Goal: Task Accomplishment & Management: Manage account settings

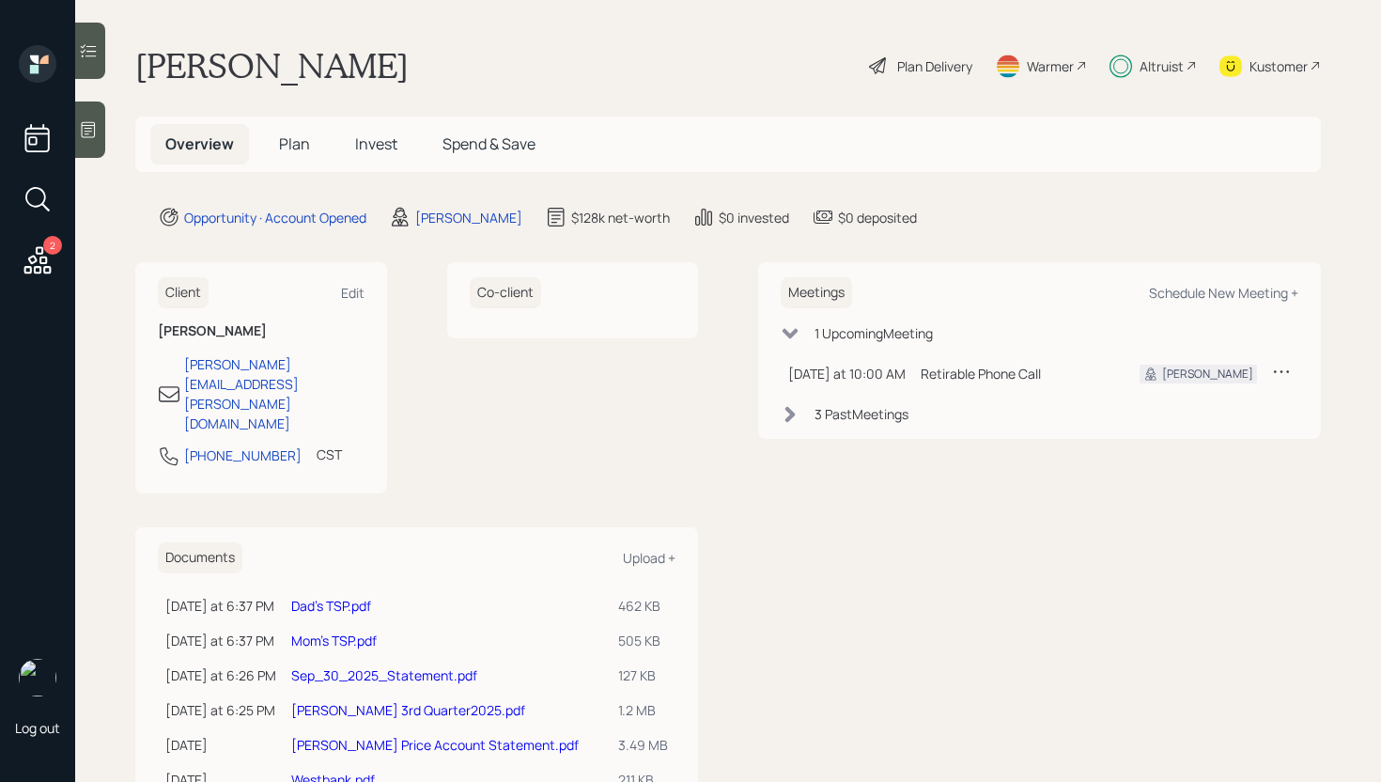
click at [55, 255] on div "2" at bounding box center [37, 163] width 45 height 237
click at [39, 255] on icon at bounding box center [38, 260] width 34 height 34
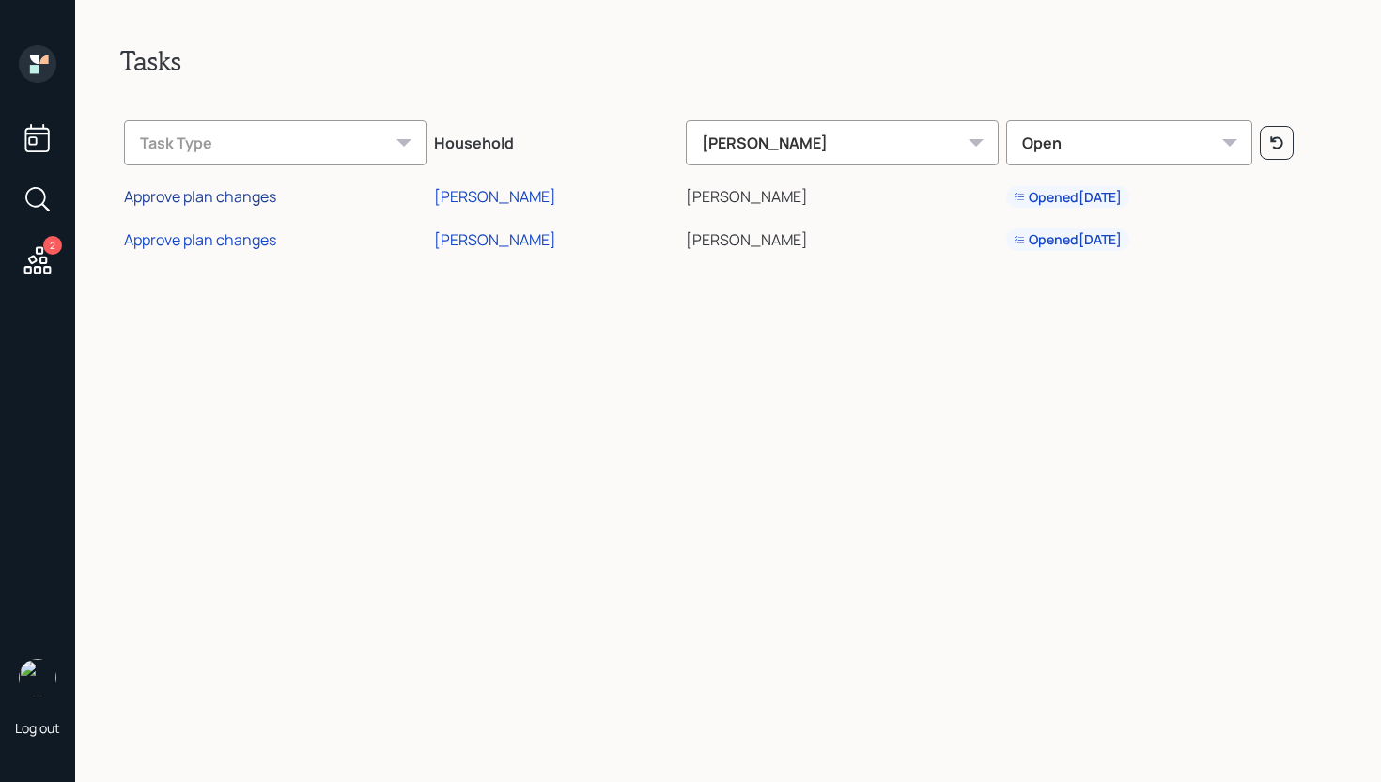
click at [238, 199] on div "Approve plan changes" at bounding box center [200, 196] width 152 height 21
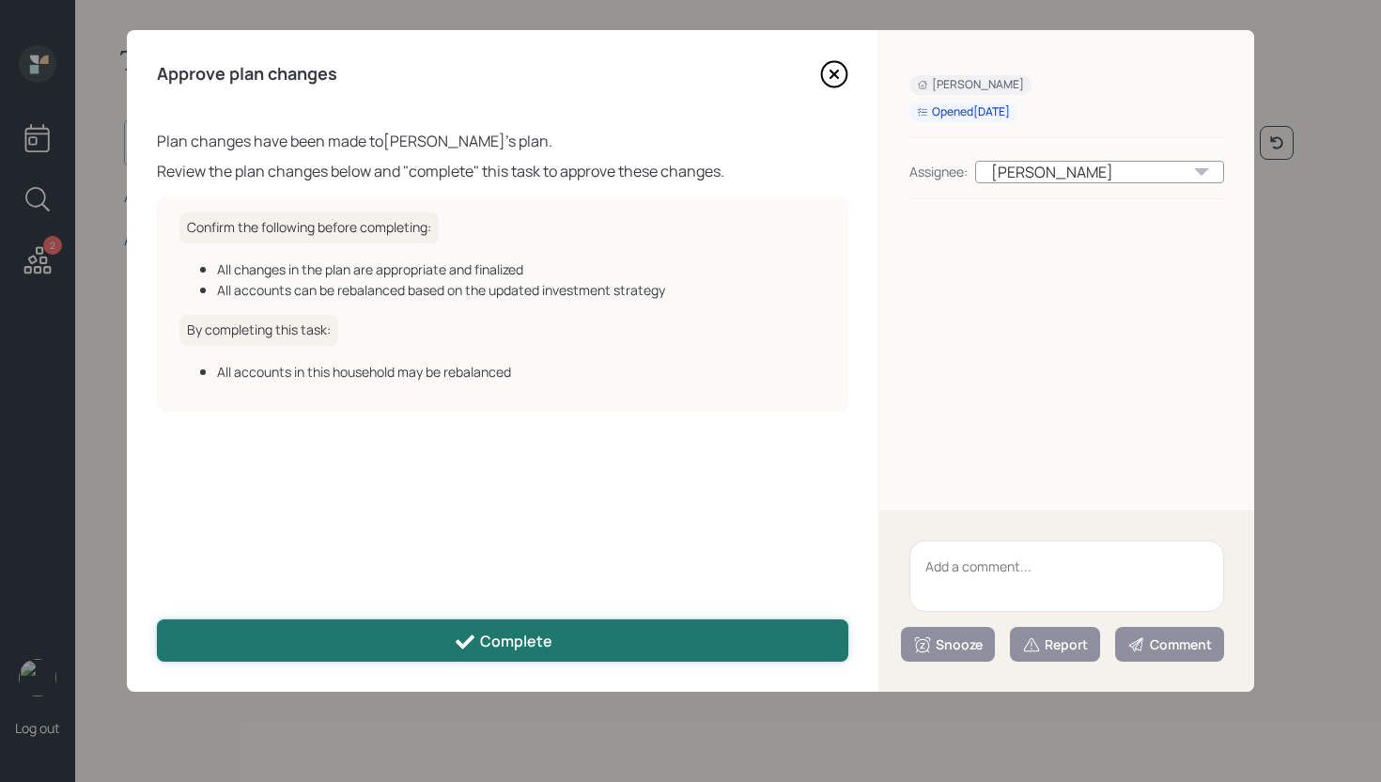
click at [591, 630] on button "Complete" at bounding box center [502, 640] width 691 height 42
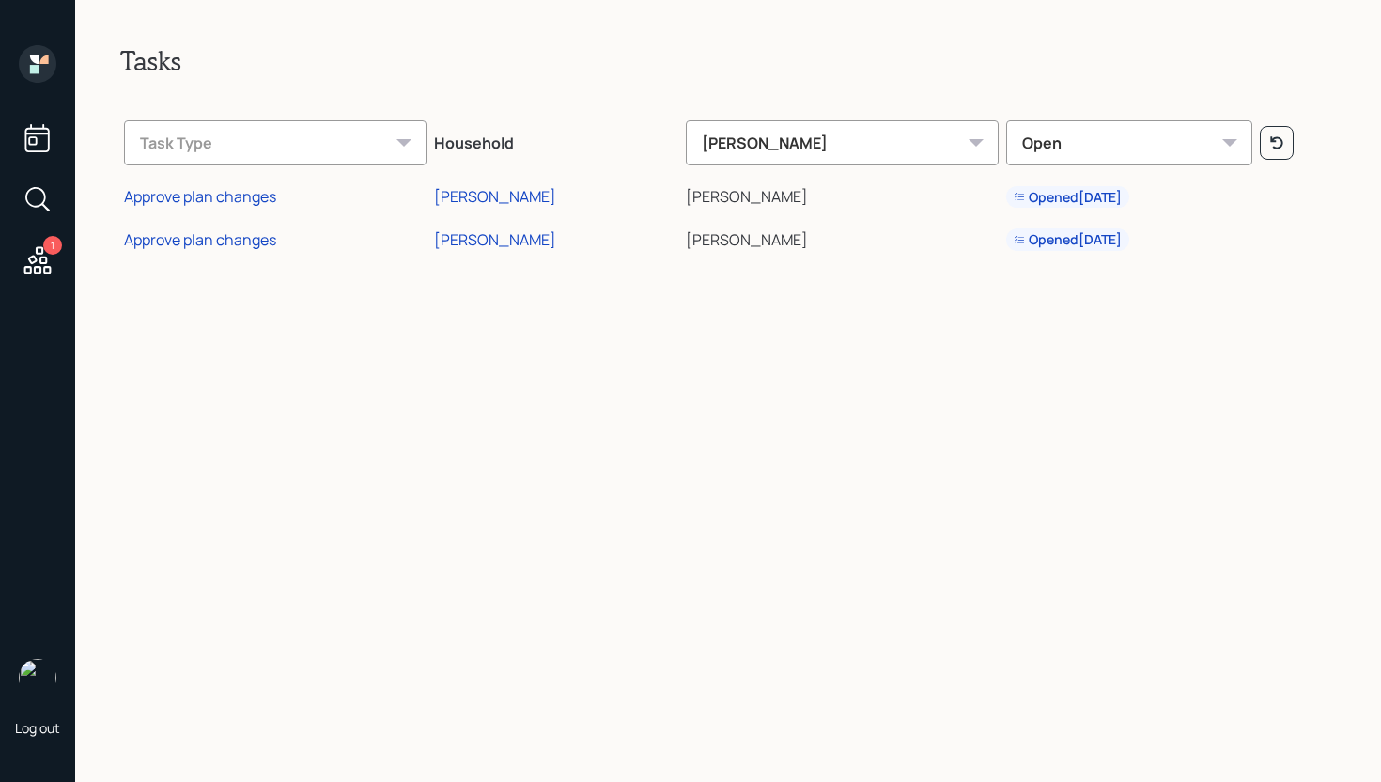
click at [234, 251] on td "Approve plan changes" at bounding box center [275, 236] width 310 height 43
click at [236, 242] on div "Approve plan changes" at bounding box center [200, 239] width 152 height 21
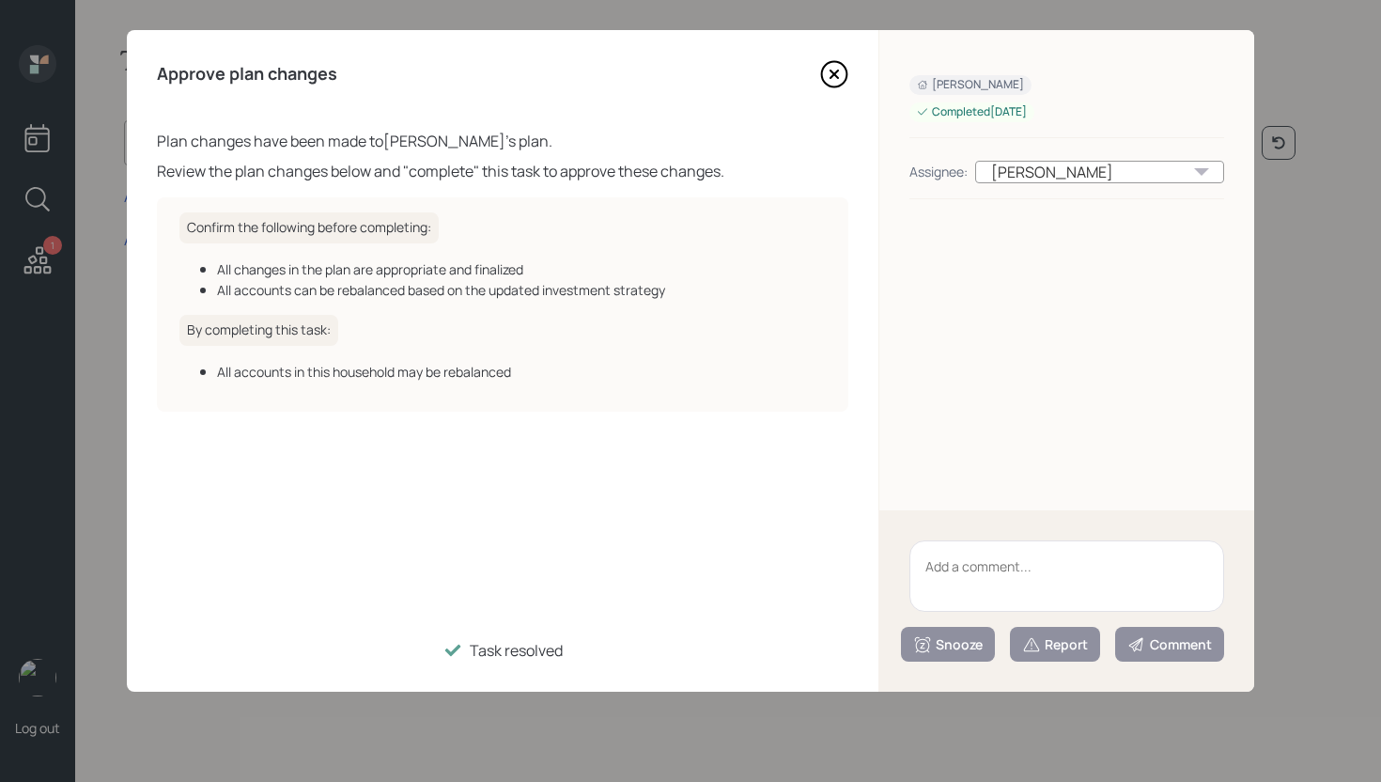
click at [841, 72] on icon at bounding box center [834, 74] width 28 height 28
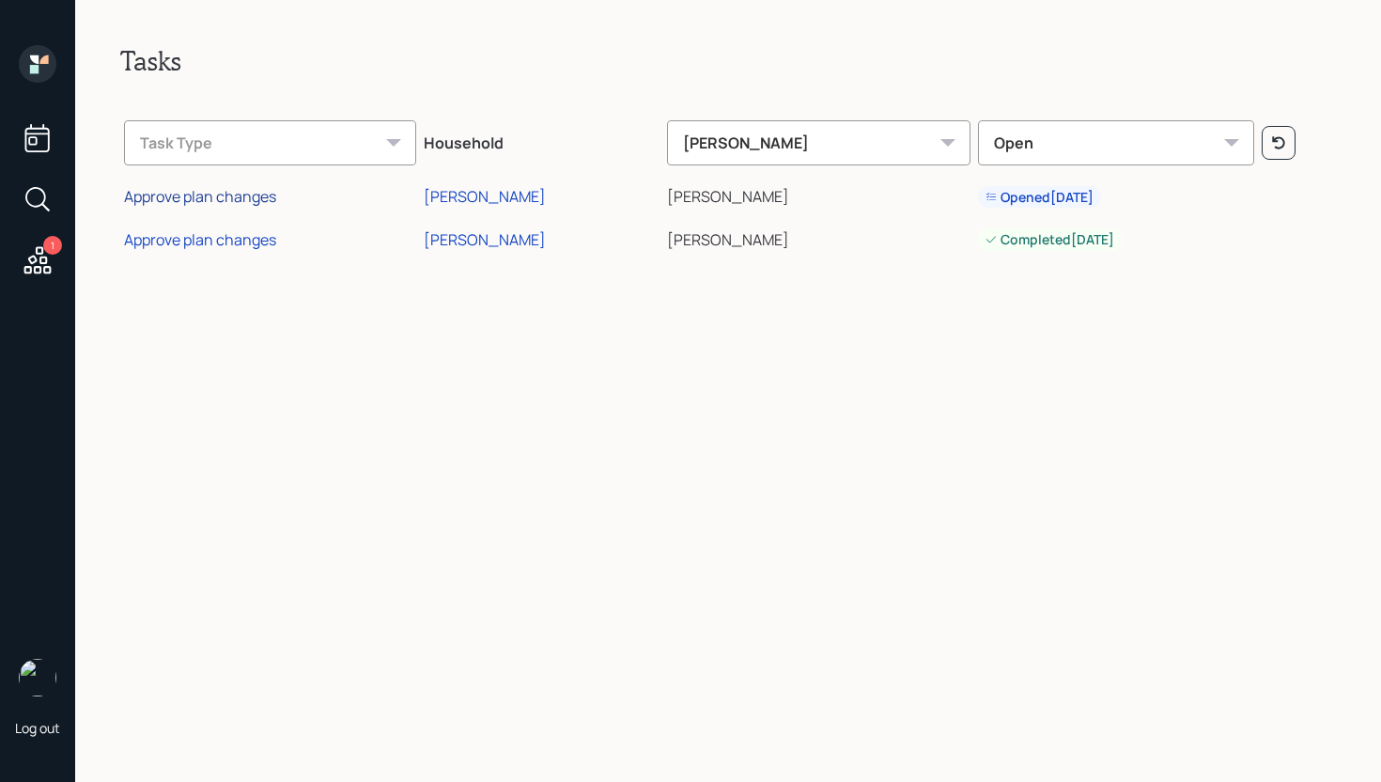
click at [174, 187] on div "Approve plan changes" at bounding box center [200, 196] width 152 height 21
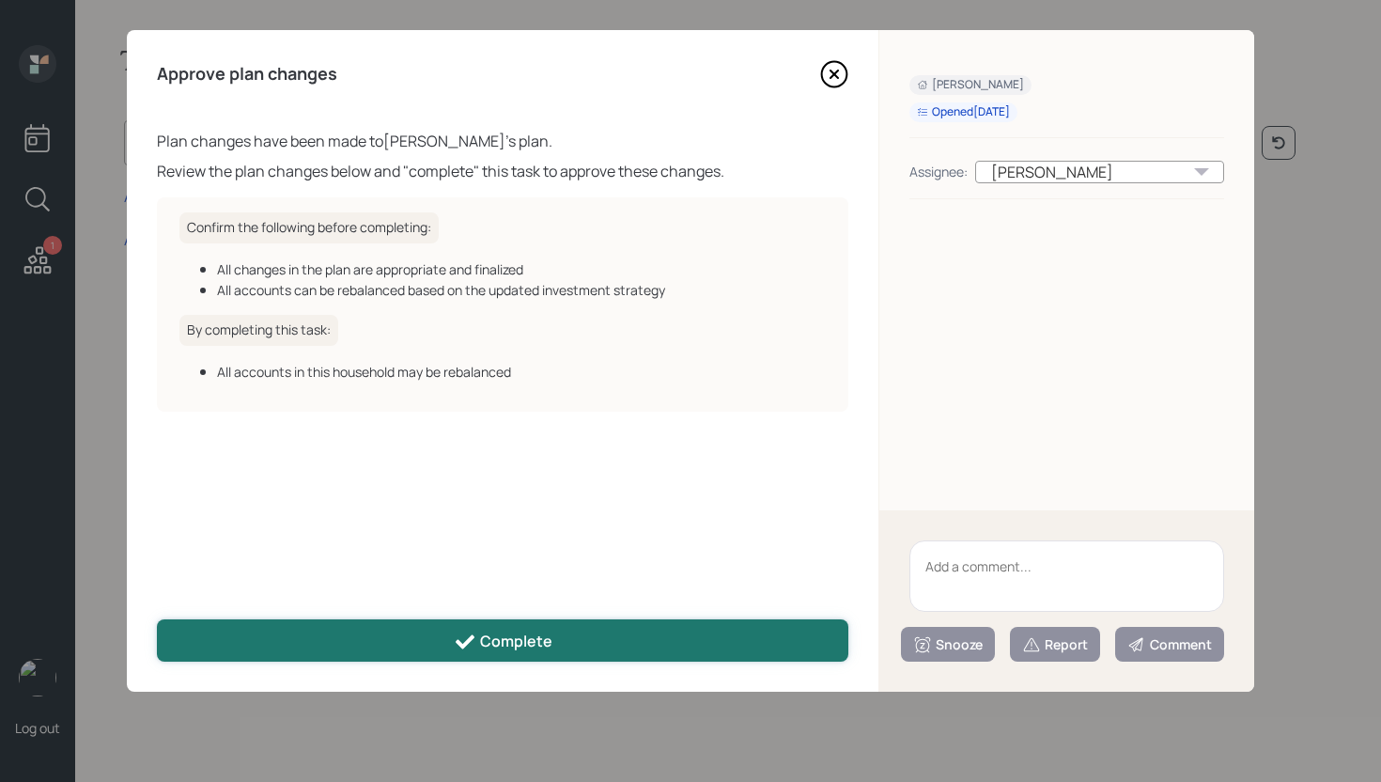
click at [592, 629] on button "Complete" at bounding box center [502, 640] width 691 height 42
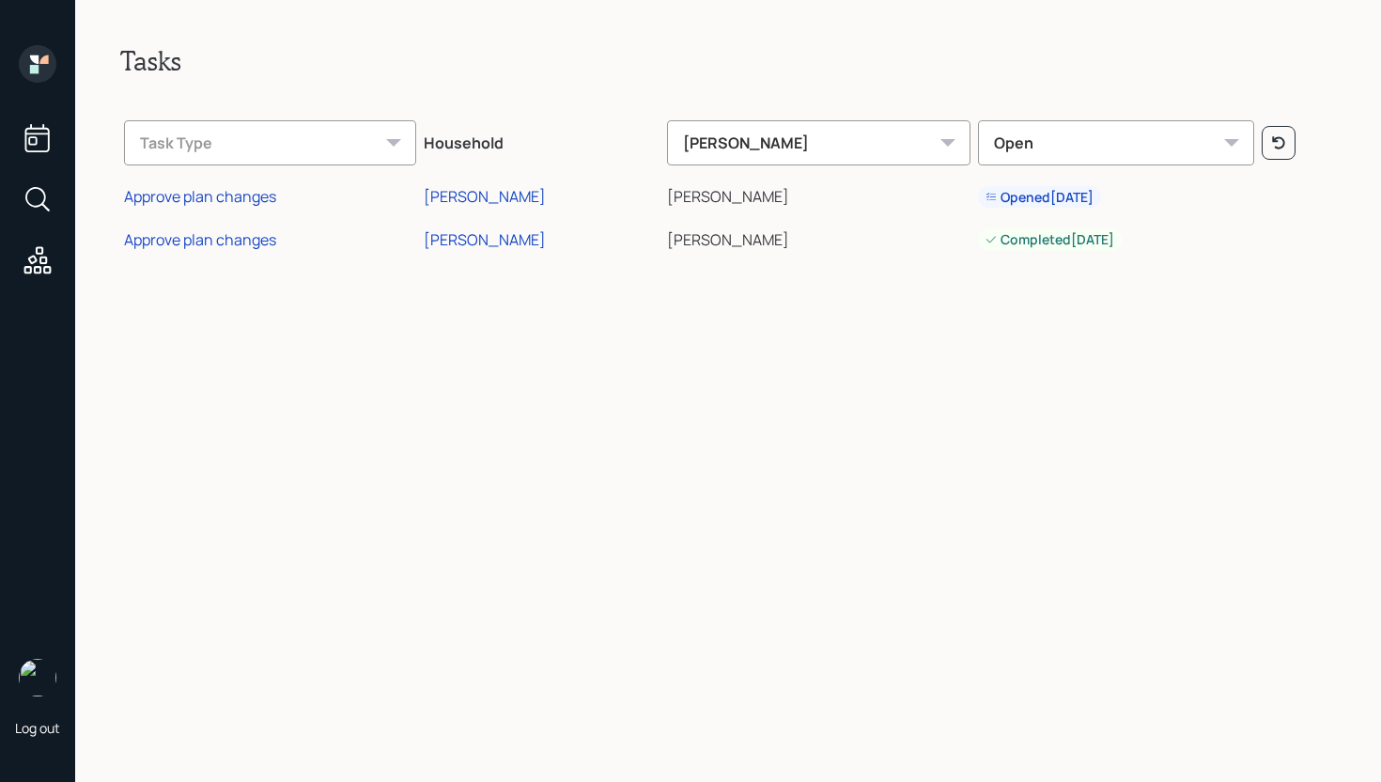
click at [36, 61] on icon at bounding box center [34, 59] width 8 height 8
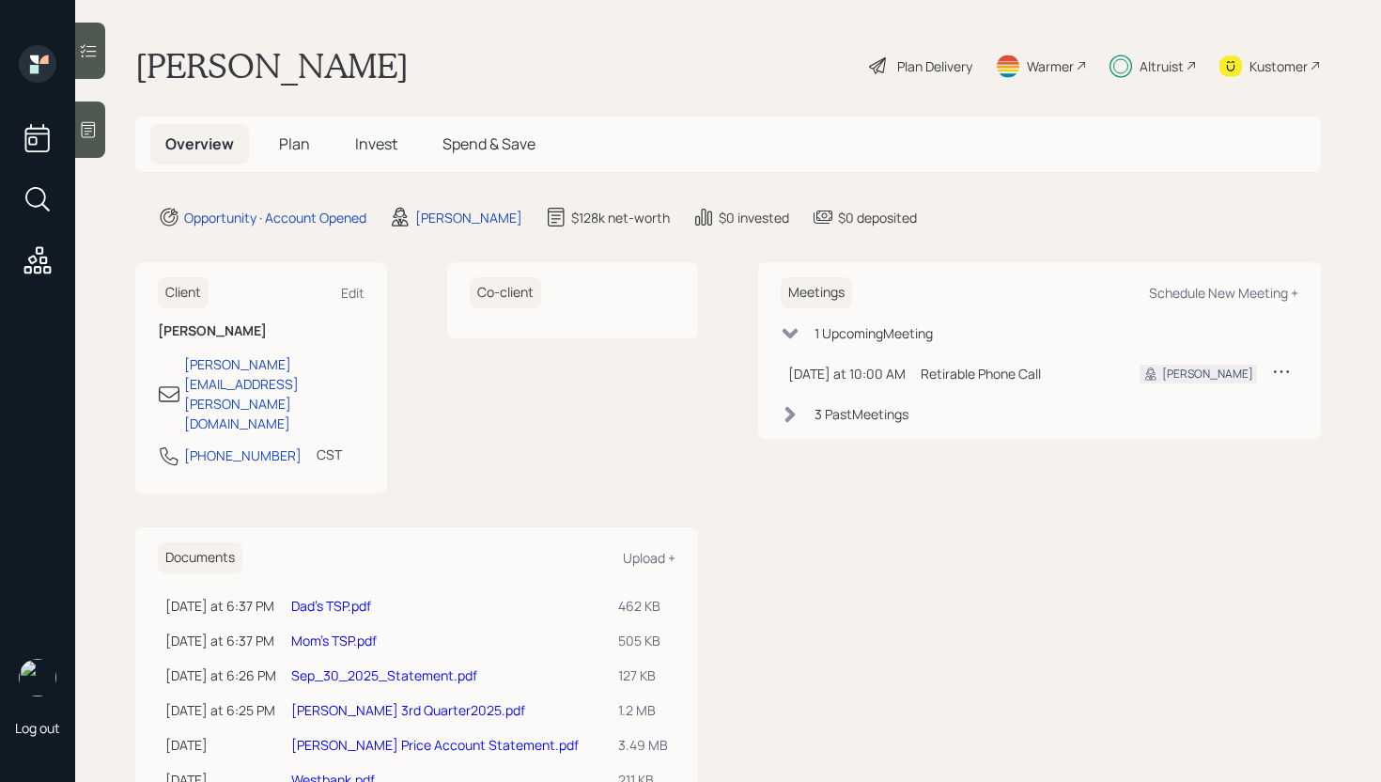
click at [299, 143] on span "Plan" at bounding box center [294, 143] width 31 height 21
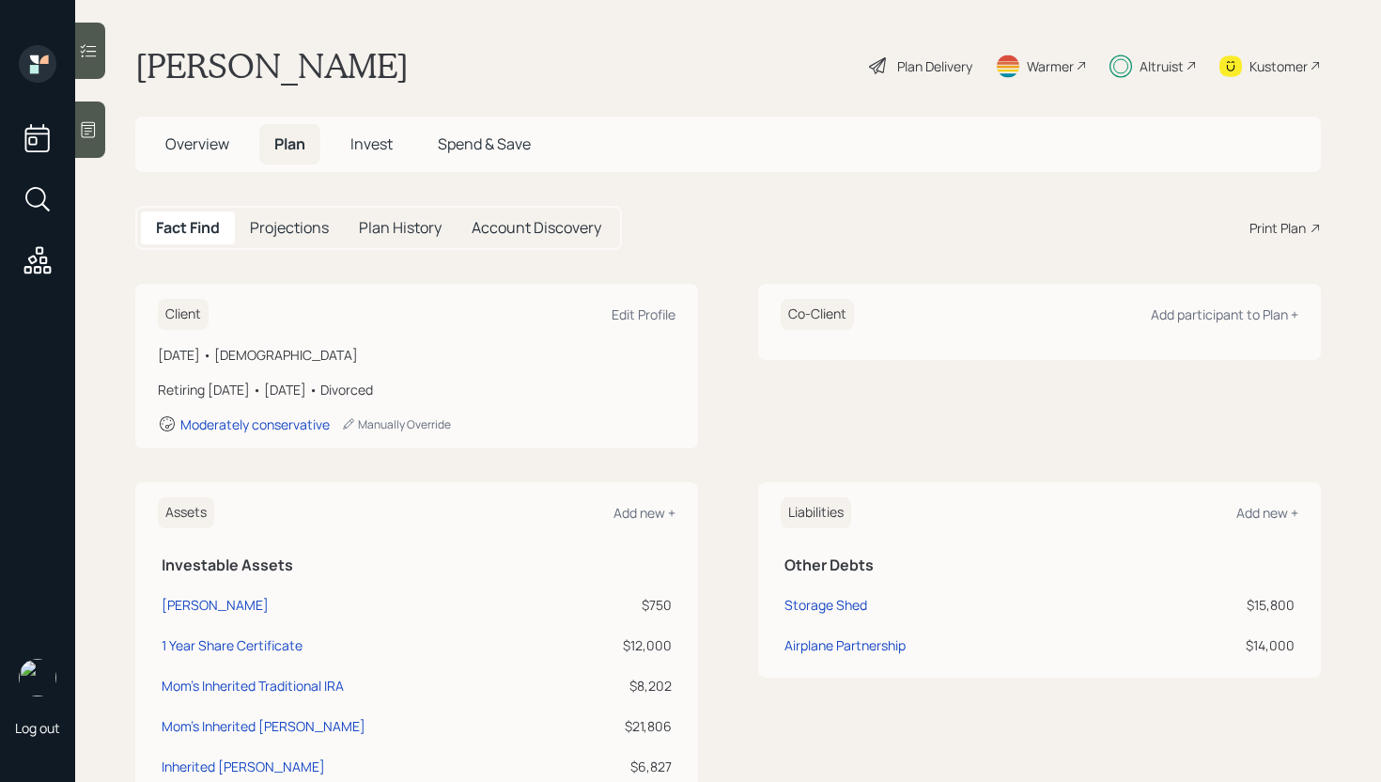
click at [379, 147] on span "Invest" at bounding box center [371, 143] width 42 height 21
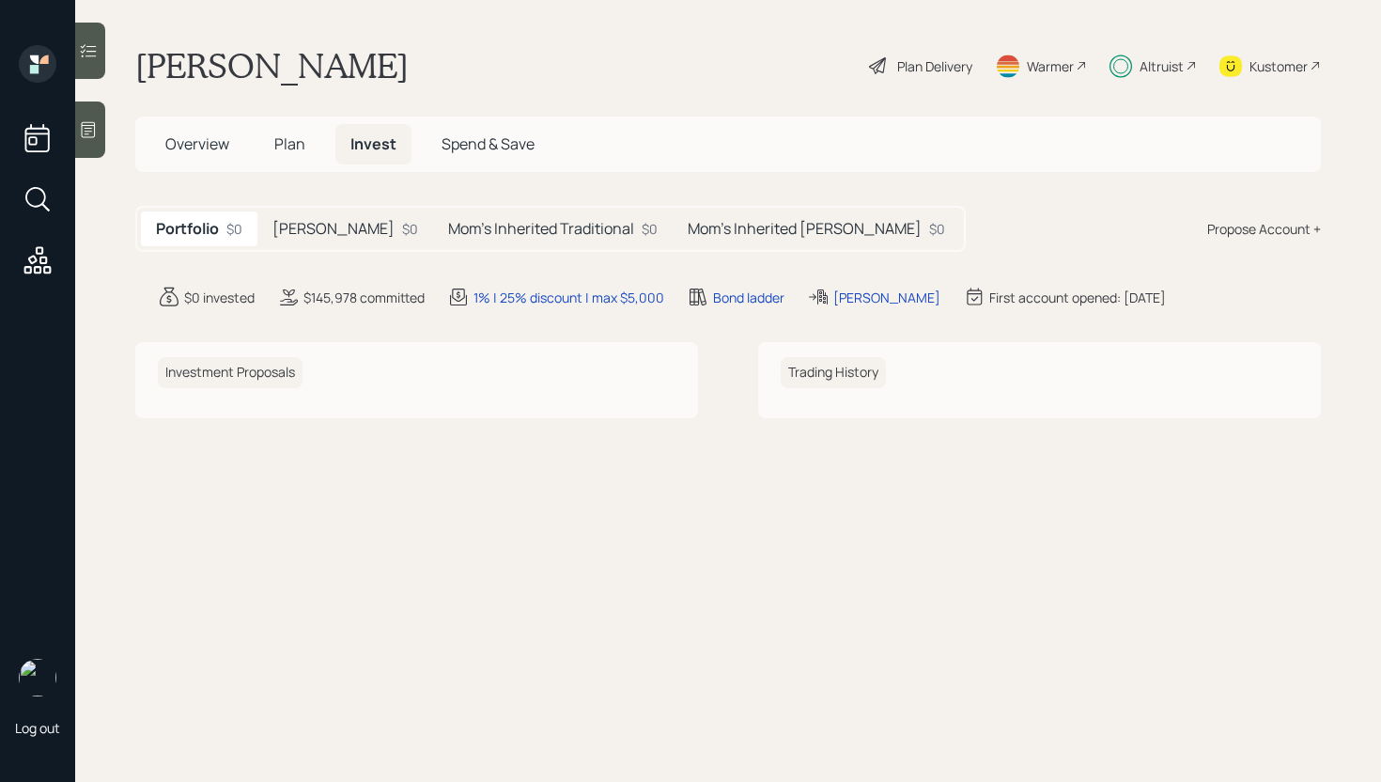
click at [300, 135] on span "Plan" at bounding box center [289, 143] width 31 height 21
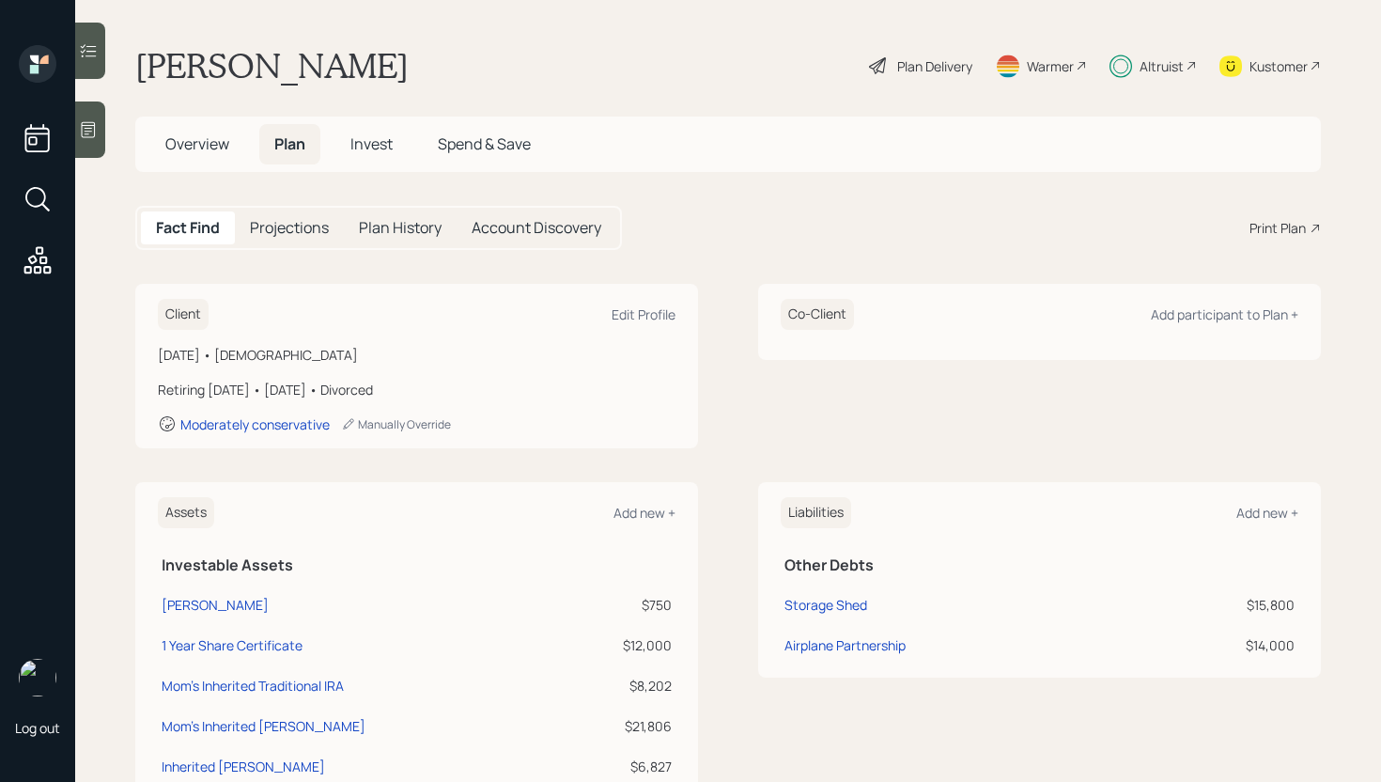
click at [379, 142] on span "Invest" at bounding box center [371, 143] width 42 height 21
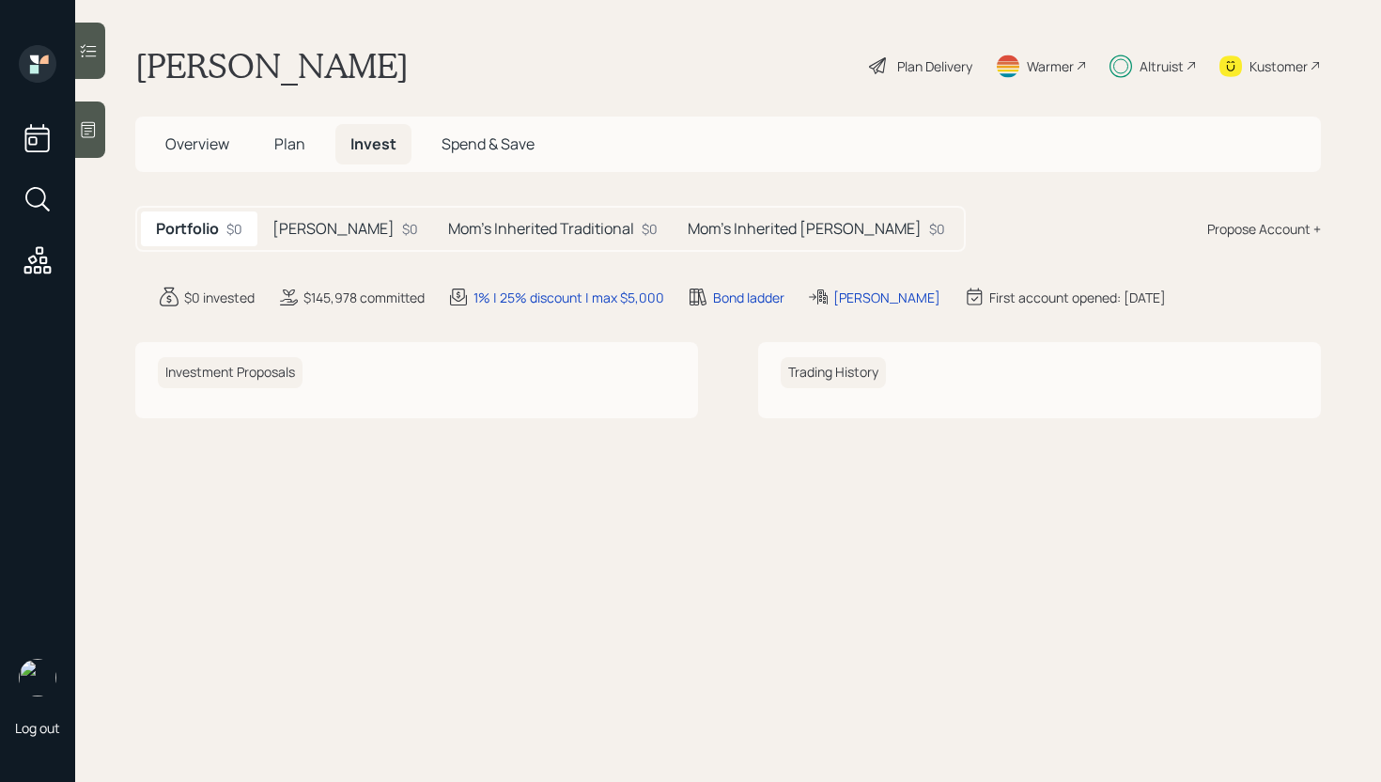
click at [1288, 227] on div "Propose Account +" at bounding box center [1264, 229] width 114 height 20
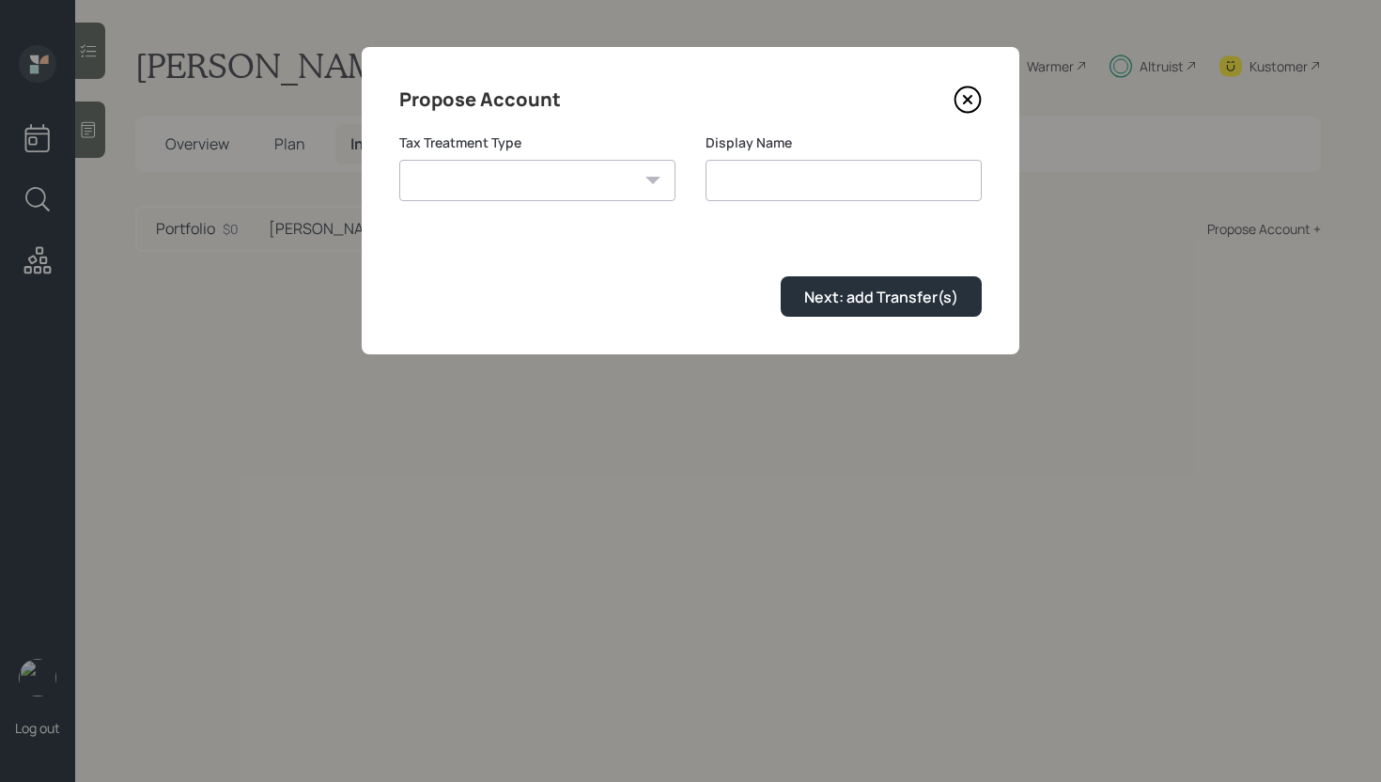
click at [535, 162] on select "Roth Taxable Traditional" at bounding box center [537, 180] width 276 height 41
select select "traditional"
click at [399, 160] on select "Roth Taxable Traditional" at bounding box center [537, 180] width 276 height 41
click at [818, 184] on input "Traditional" at bounding box center [844, 180] width 276 height 41
type input "Traditional IRA"
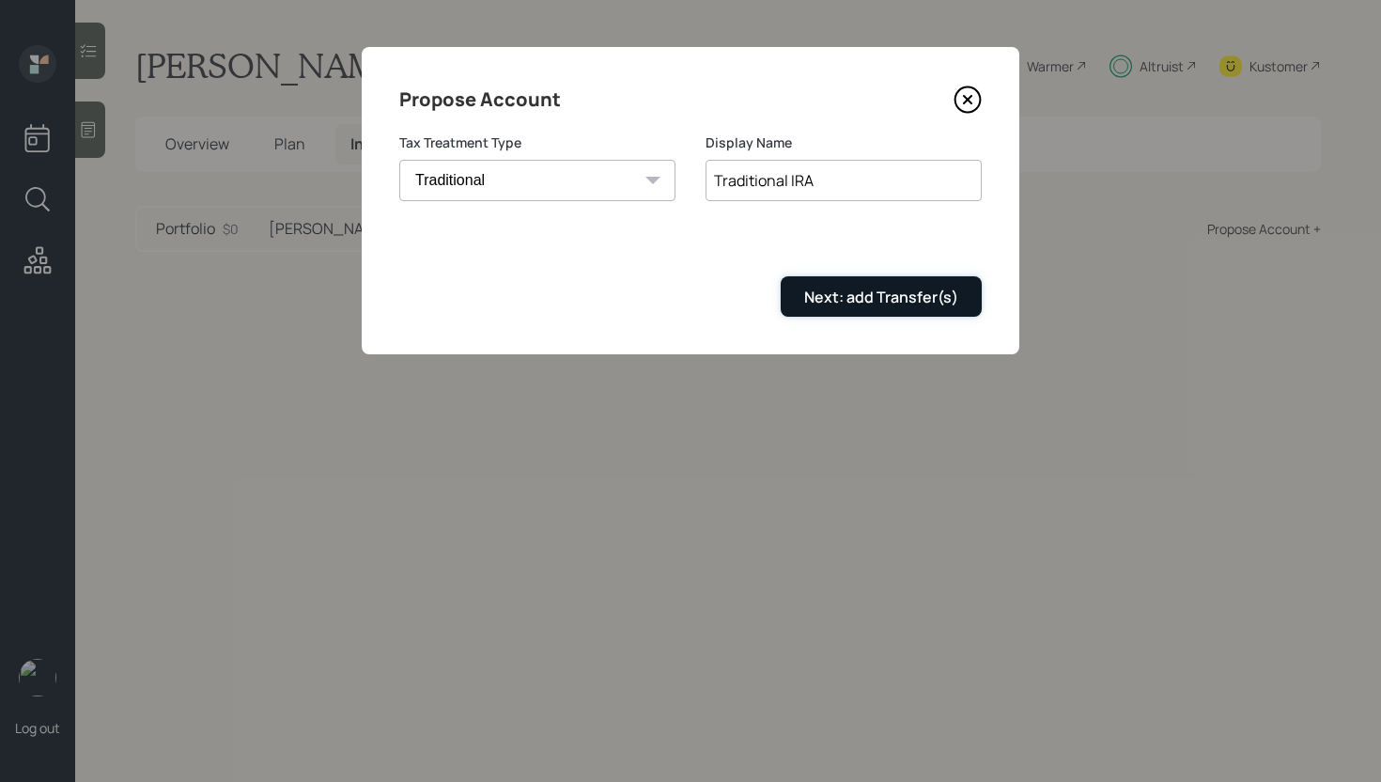
click at [885, 304] on div "Next: add Transfer(s)" at bounding box center [881, 297] width 154 height 21
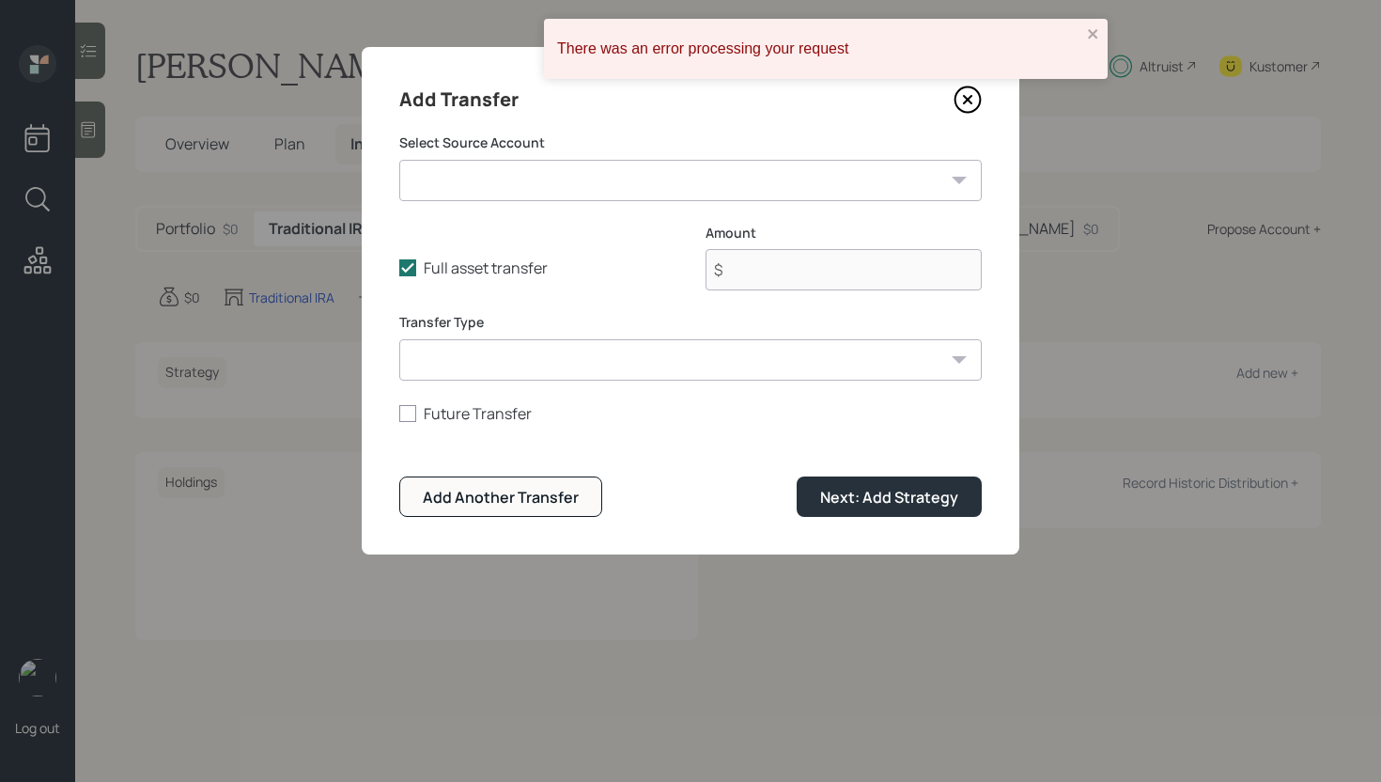
click at [689, 186] on select "Roth IRA ($750 | Roth IRA) 1 Year Share Certificate ($12,000 | Taxable Investme…" at bounding box center [690, 180] width 582 height 41
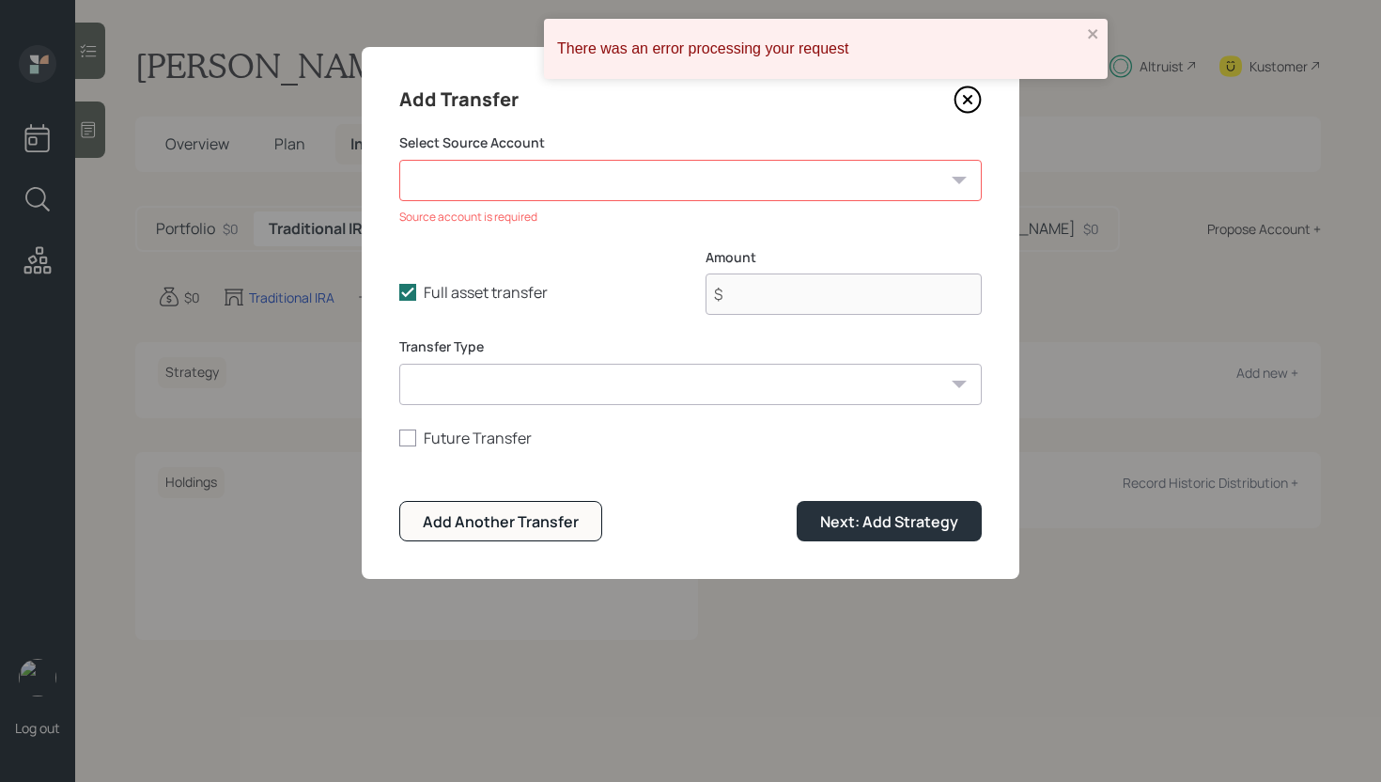
click at [962, 96] on icon at bounding box center [968, 99] width 28 height 28
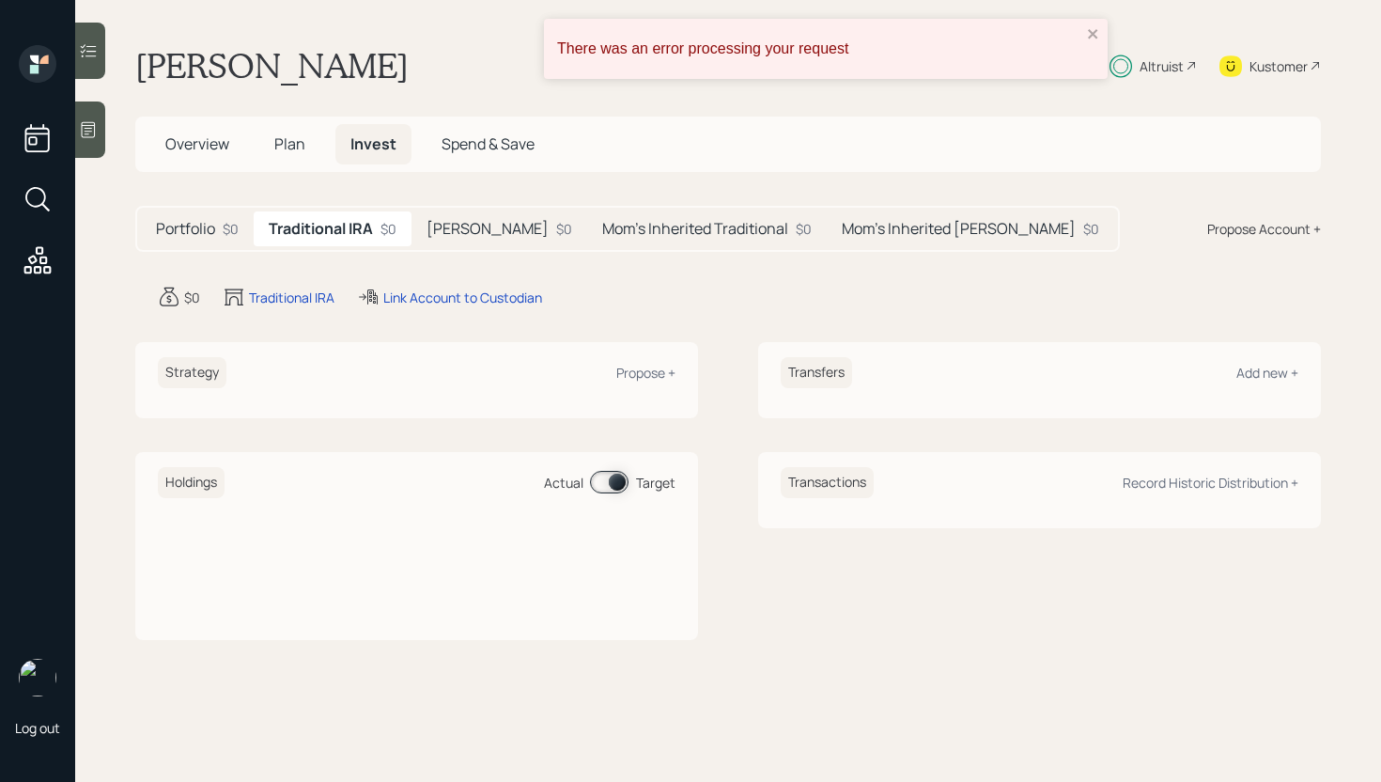
click at [289, 139] on span "Plan" at bounding box center [289, 143] width 31 height 21
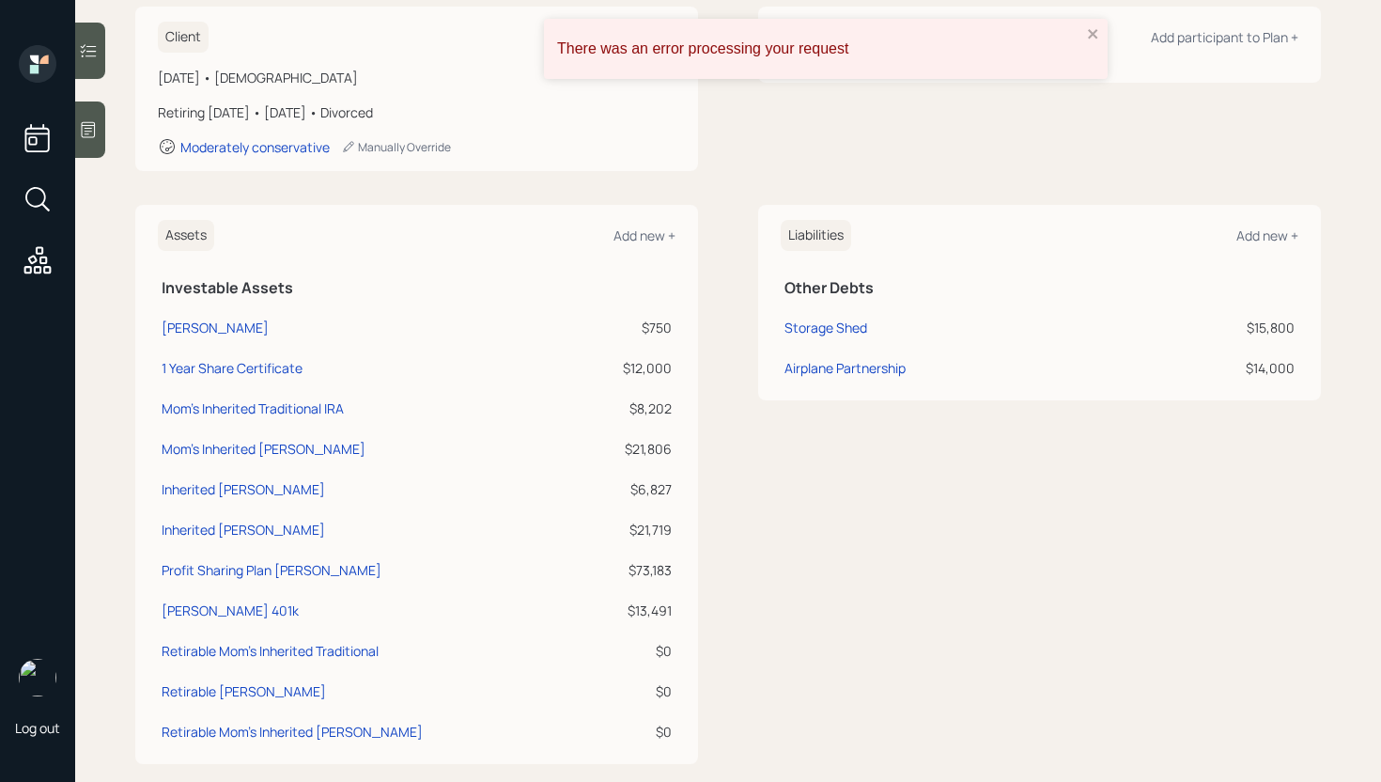
scroll to position [287, 0]
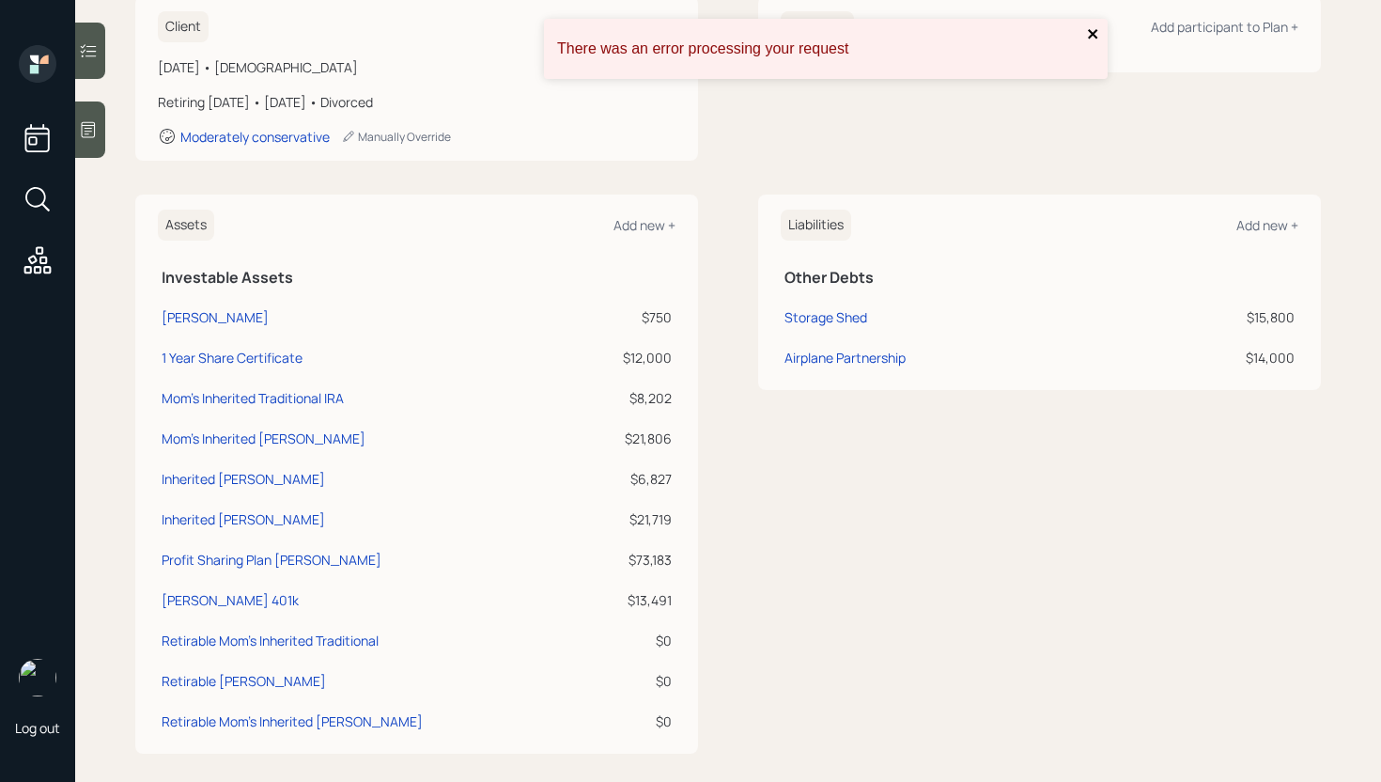
click at [1093, 31] on icon "close" at bounding box center [1093, 33] width 13 height 15
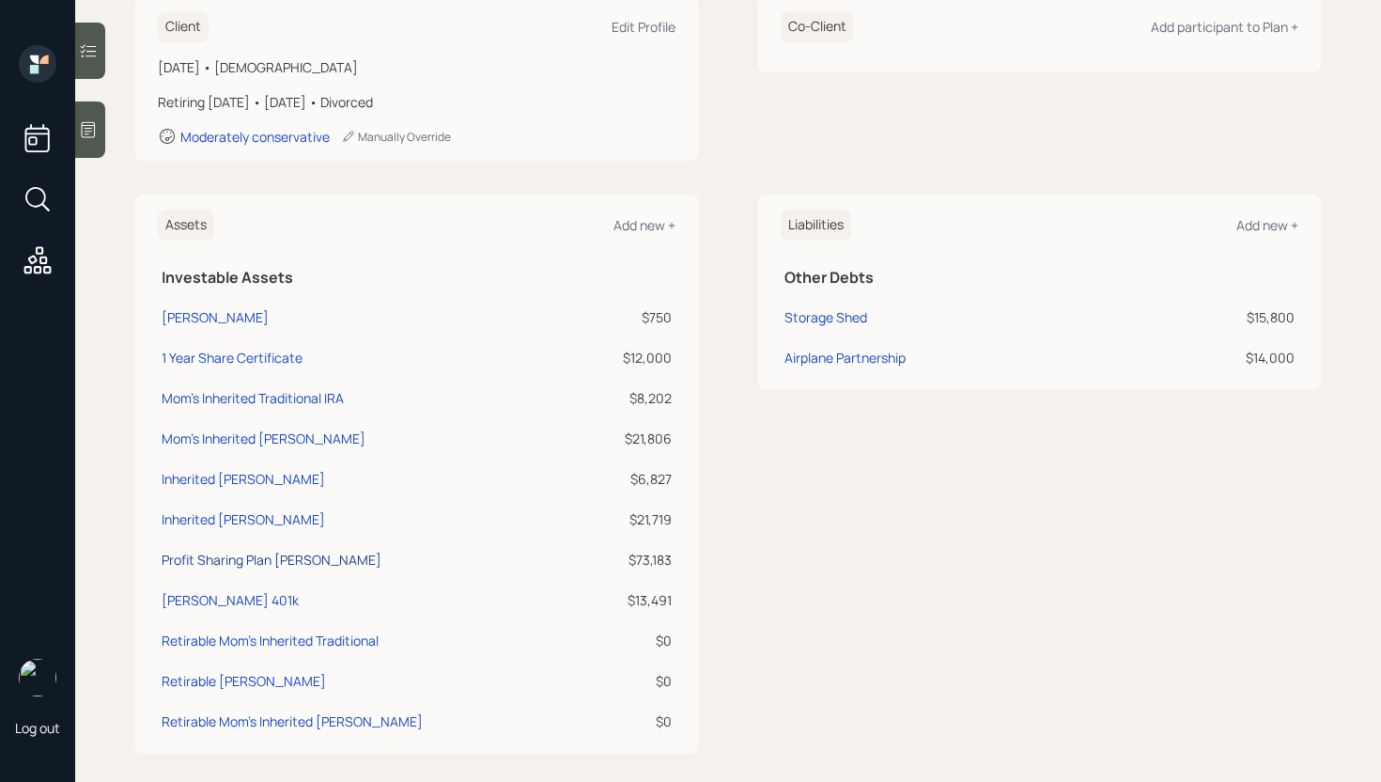
click at [236, 555] on div "Profit Sharing Plan [PERSON_NAME]" at bounding box center [272, 560] width 220 height 20
select select "roth_ira"
select select "balanced"
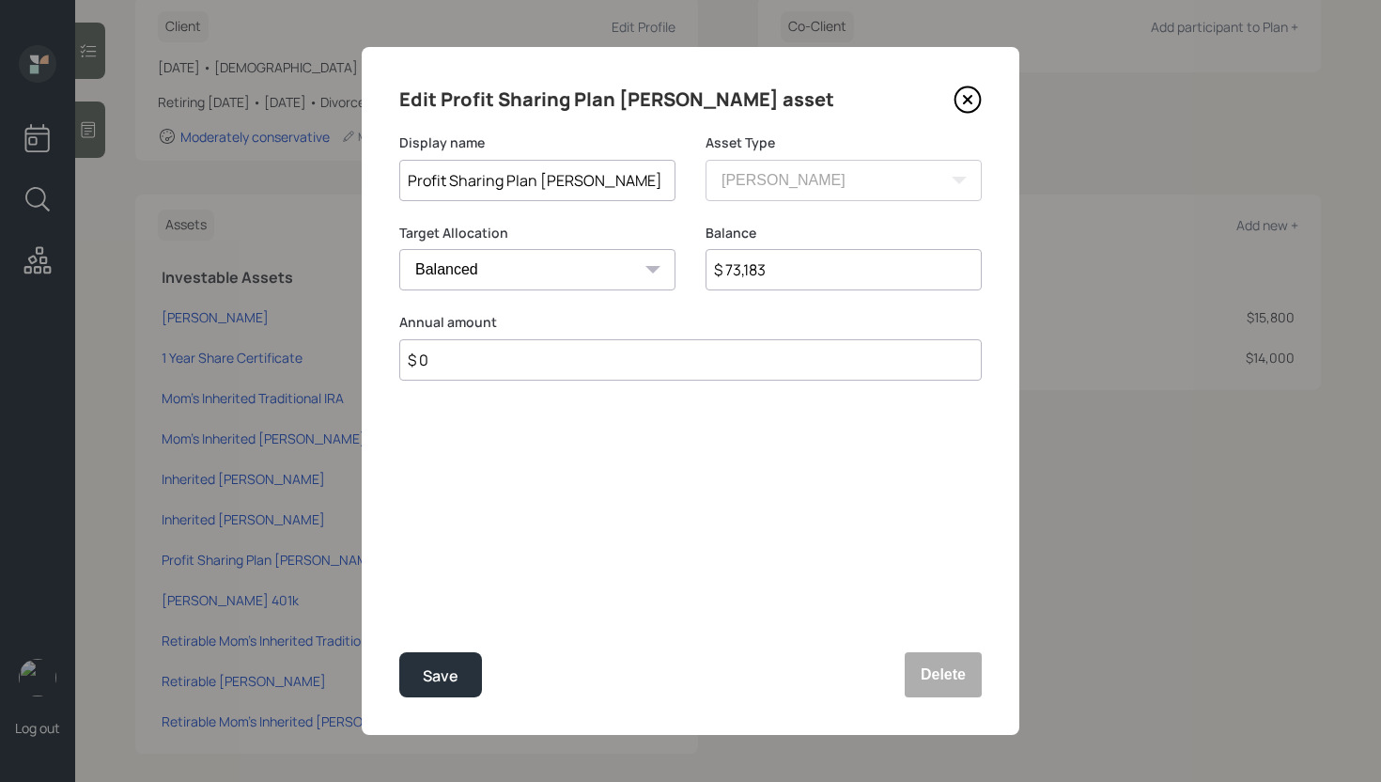
click at [819, 261] on input "$ 73,183" at bounding box center [844, 269] width 276 height 41
type input "$ 48,287"
click at [449, 680] on div "Save" at bounding box center [441, 675] width 36 height 25
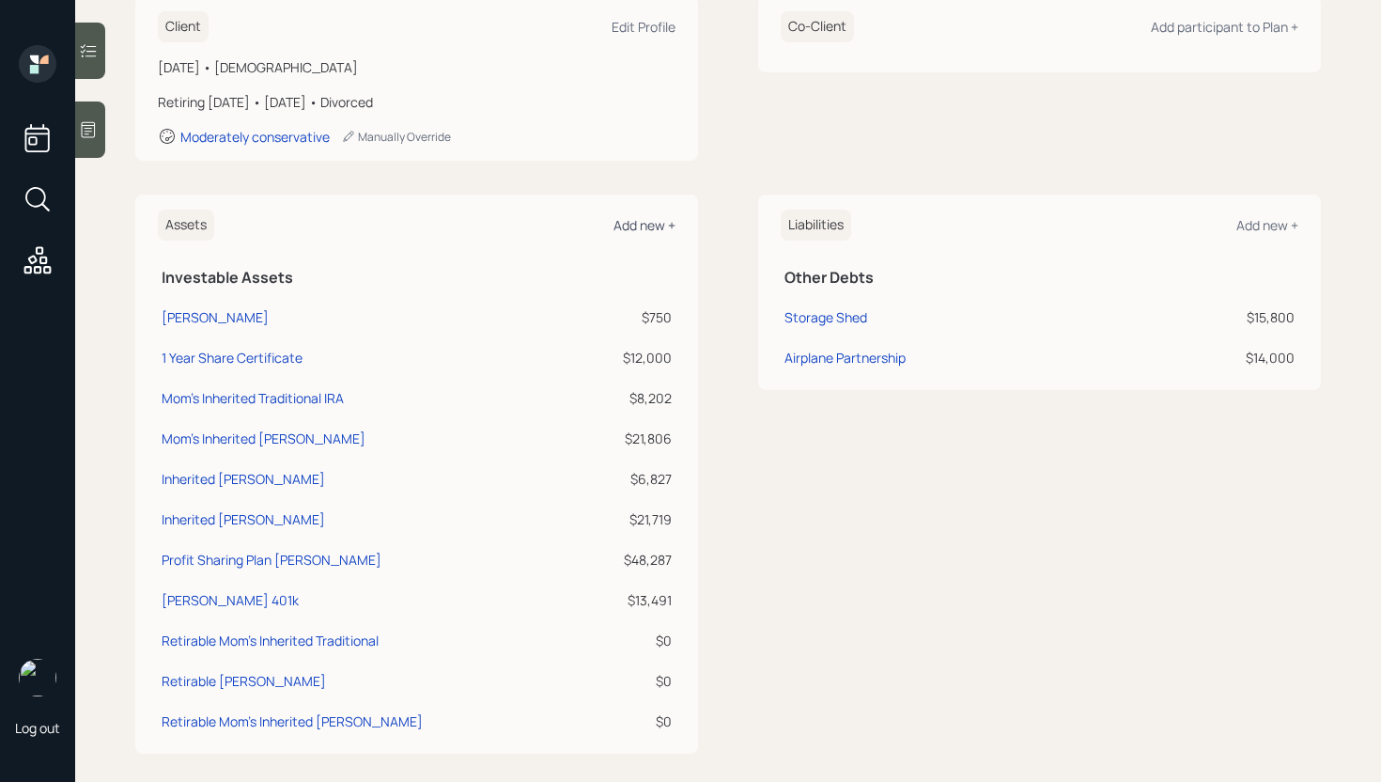
click at [624, 222] on div "Add new +" at bounding box center [644, 225] width 62 height 18
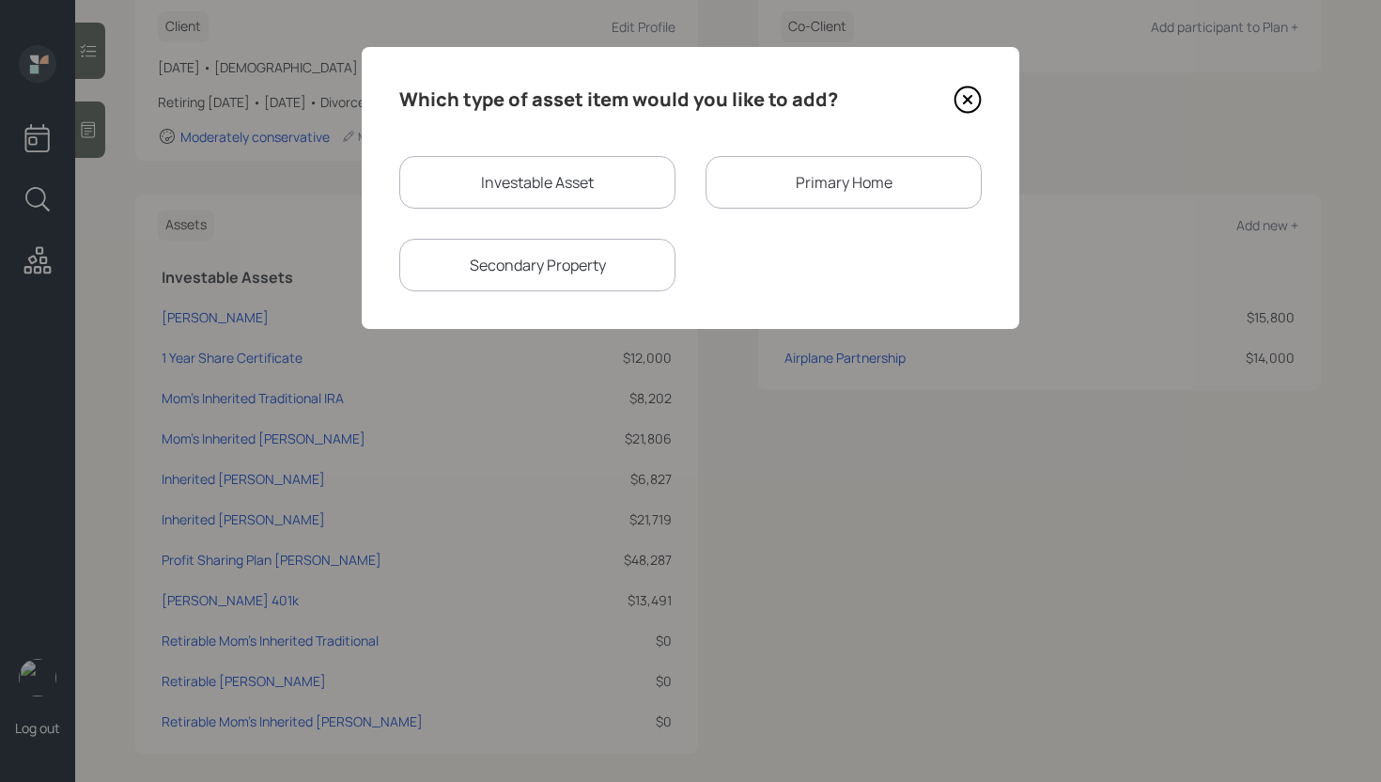
click at [487, 172] on div "Investable Asset" at bounding box center [537, 182] width 276 height 53
select select "taxable"
select select "balanced"
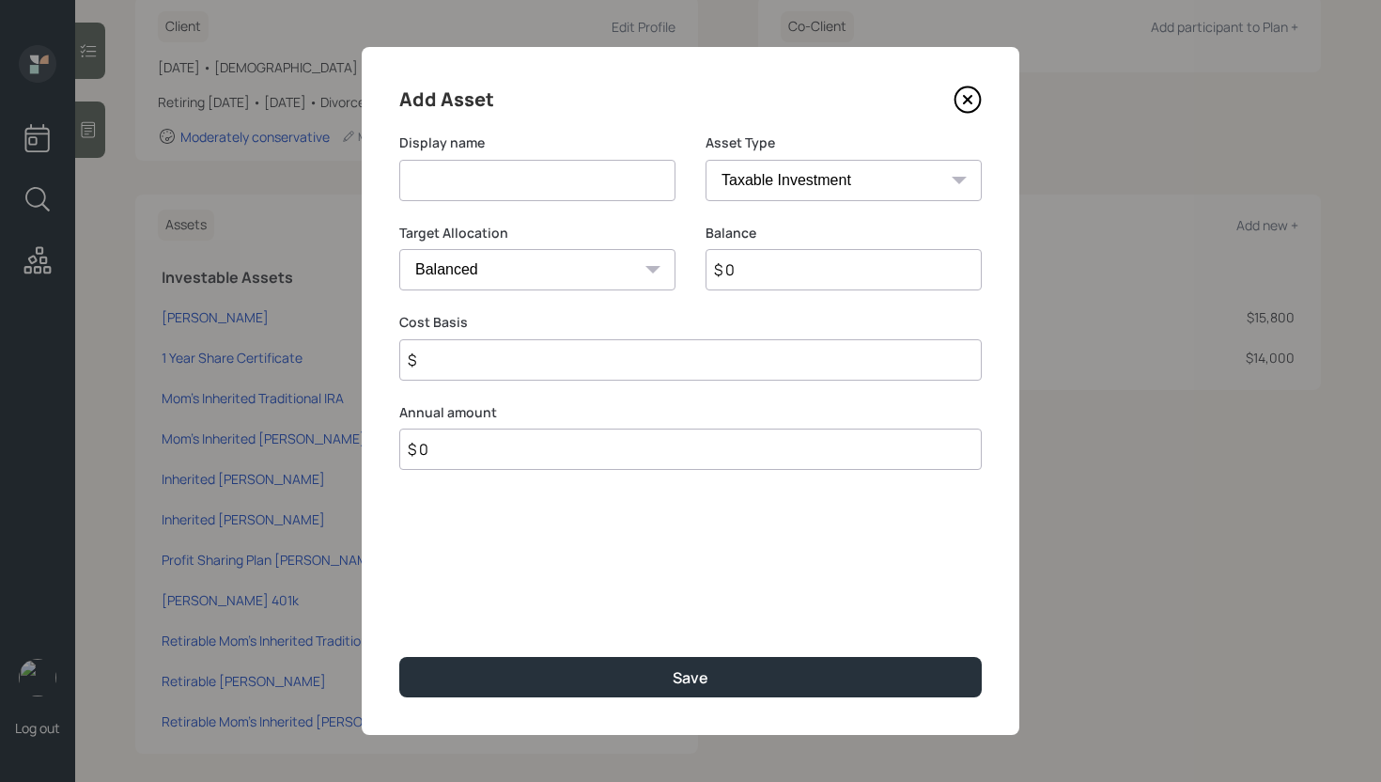
click at [487, 176] on input at bounding box center [537, 180] width 276 height 41
type input "Profit Sharing pre tax"
click at [810, 163] on select "SEP IRA IRA Roth IRA 401(k) Roth 401(k) 403(b) Roth 403(b) 457(b) Roth 457(b) H…" at bounding box center [844, 180] width 276 height 41
select select "ira"
click at [706, 160] on select "SEP IRA IRA Roth IRA 401(k) Roth 401(k) 403(b) Roth 403(b) 457(b) Roth 457(b) H…" at bounding box center [844, 180] width 276 height 41
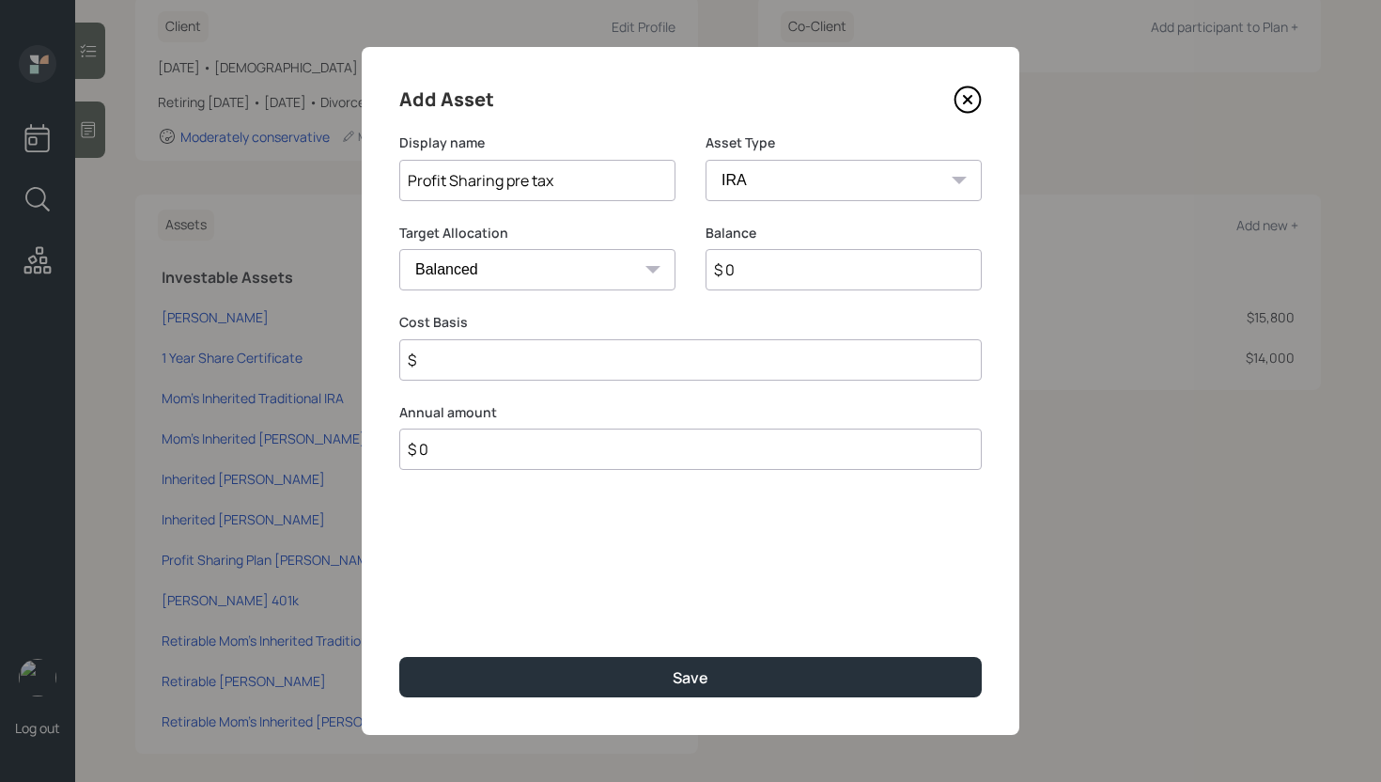
type input "$"
click at [797, 264] on input "$ 0" at bounding box center [844, 269] width 276 height 41
type input "$ 33,683"
click at [665, 371] on input "$" at bounding box center [690, 359] width 582 height 41
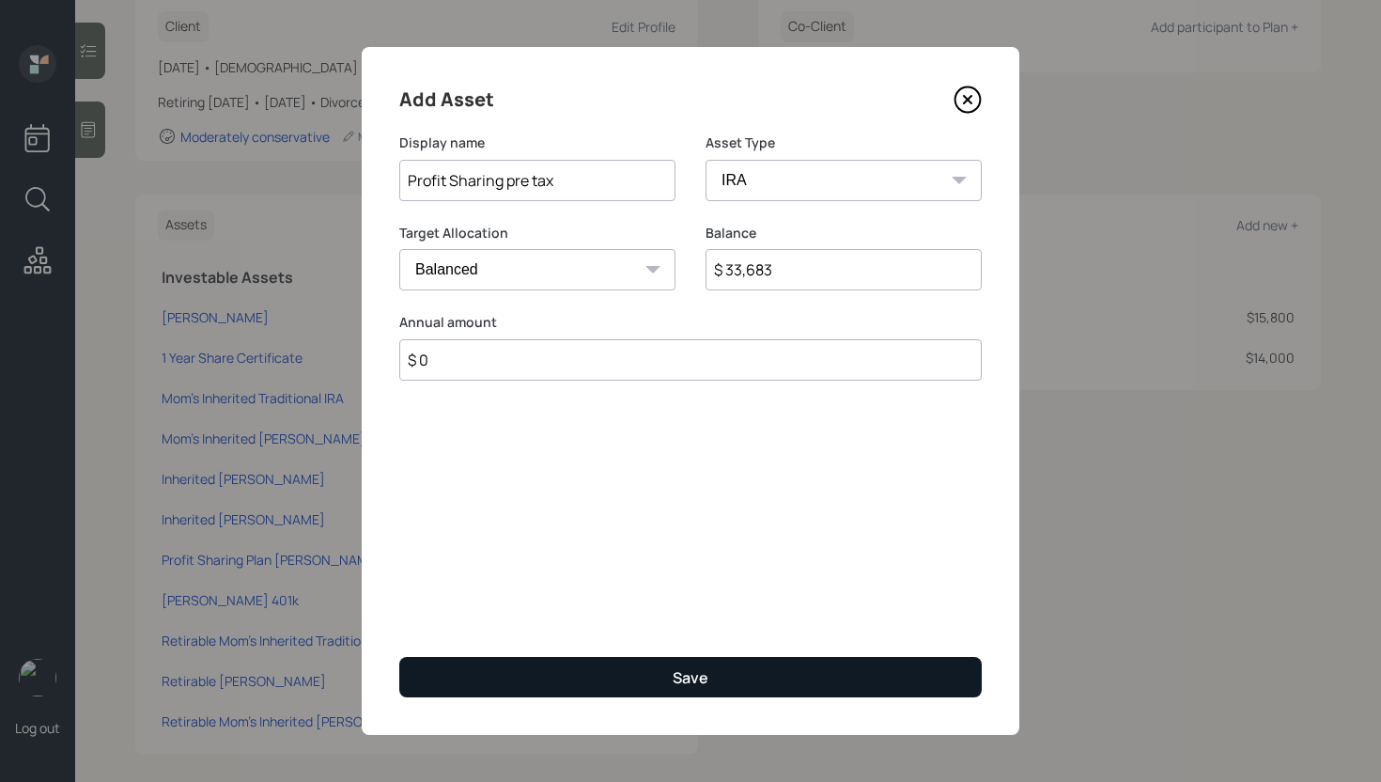
type input "$ 0"
click at [719, 668] on button "Save" at bounding box center [690, 677] width 582 height 40
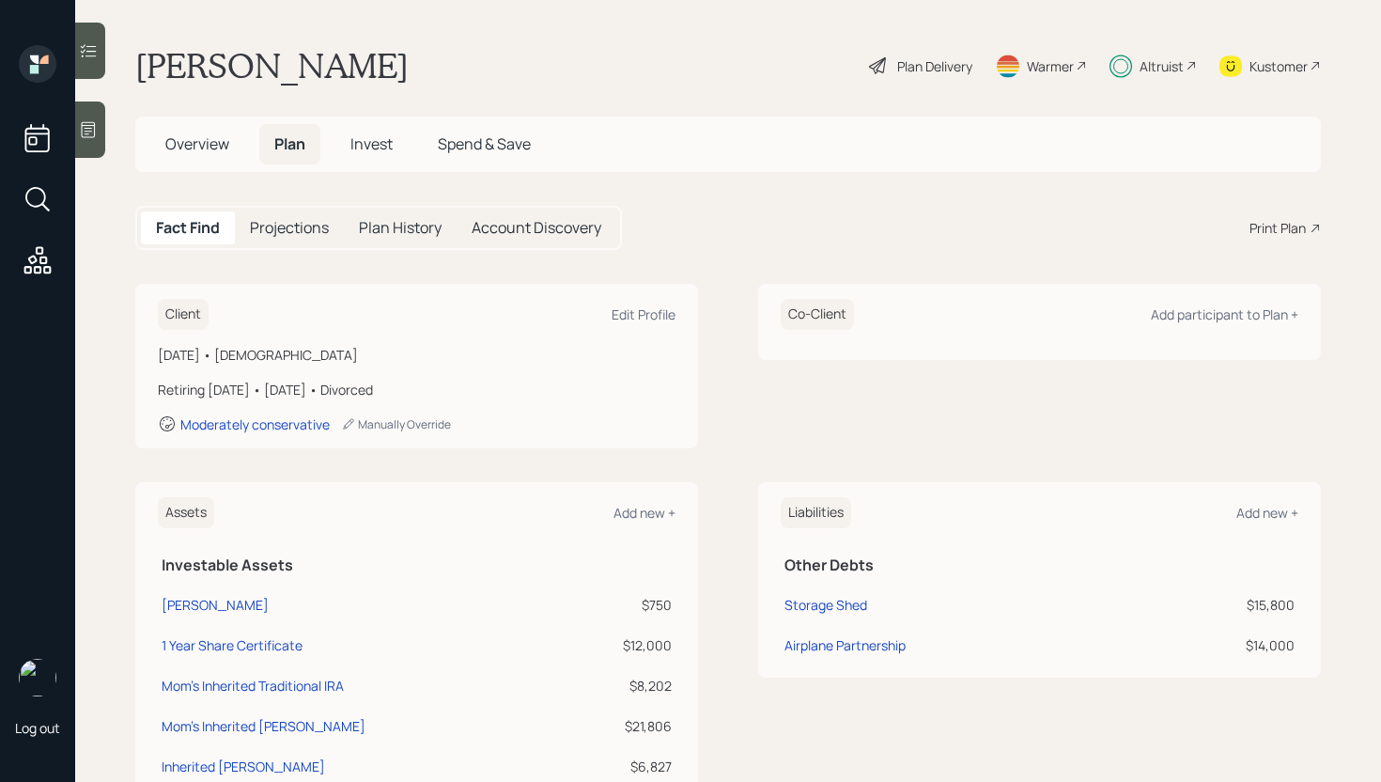
click at [370, 145] on span "Invest" at bounding box center [371, 143] width 42 height 21
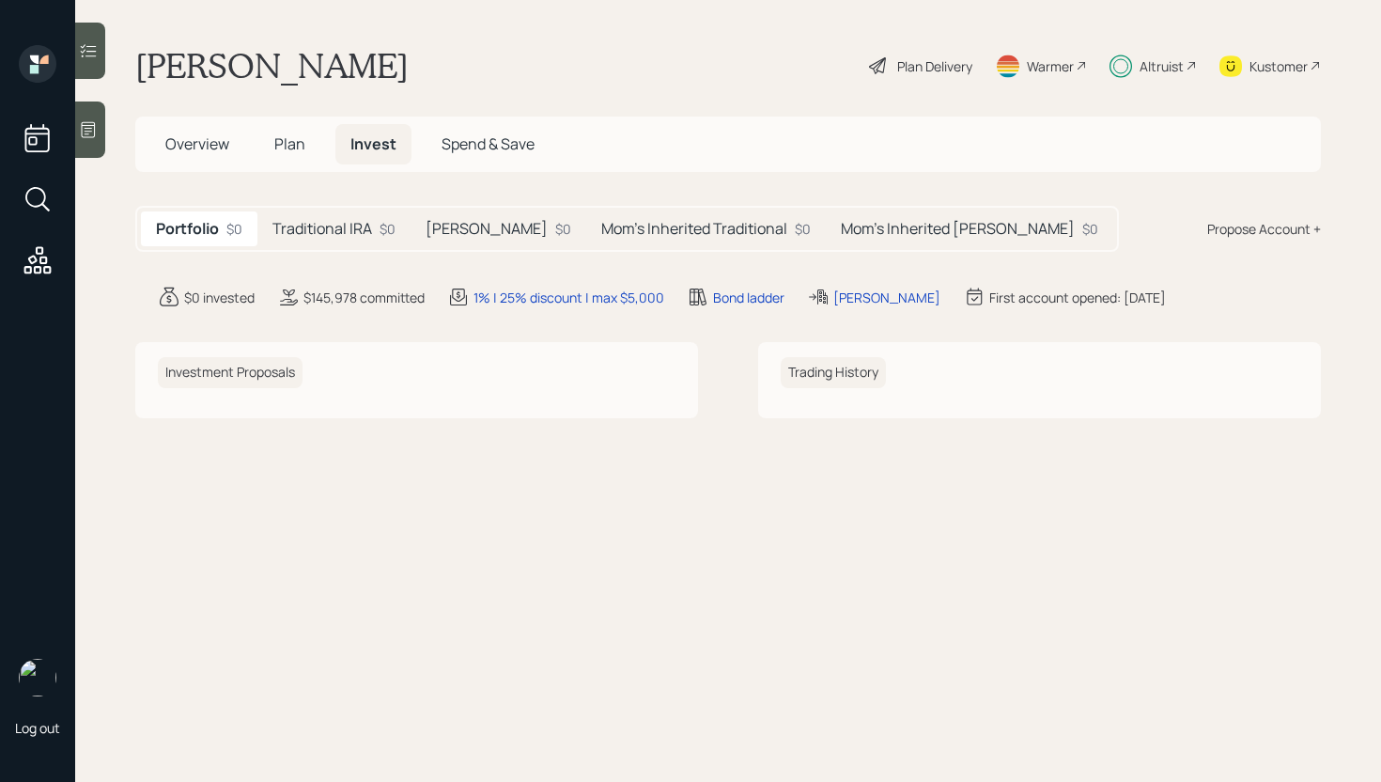
click at [365, 225] on h5 "Traditional IRA" at bounding box center [322, 229] width 100 height 18
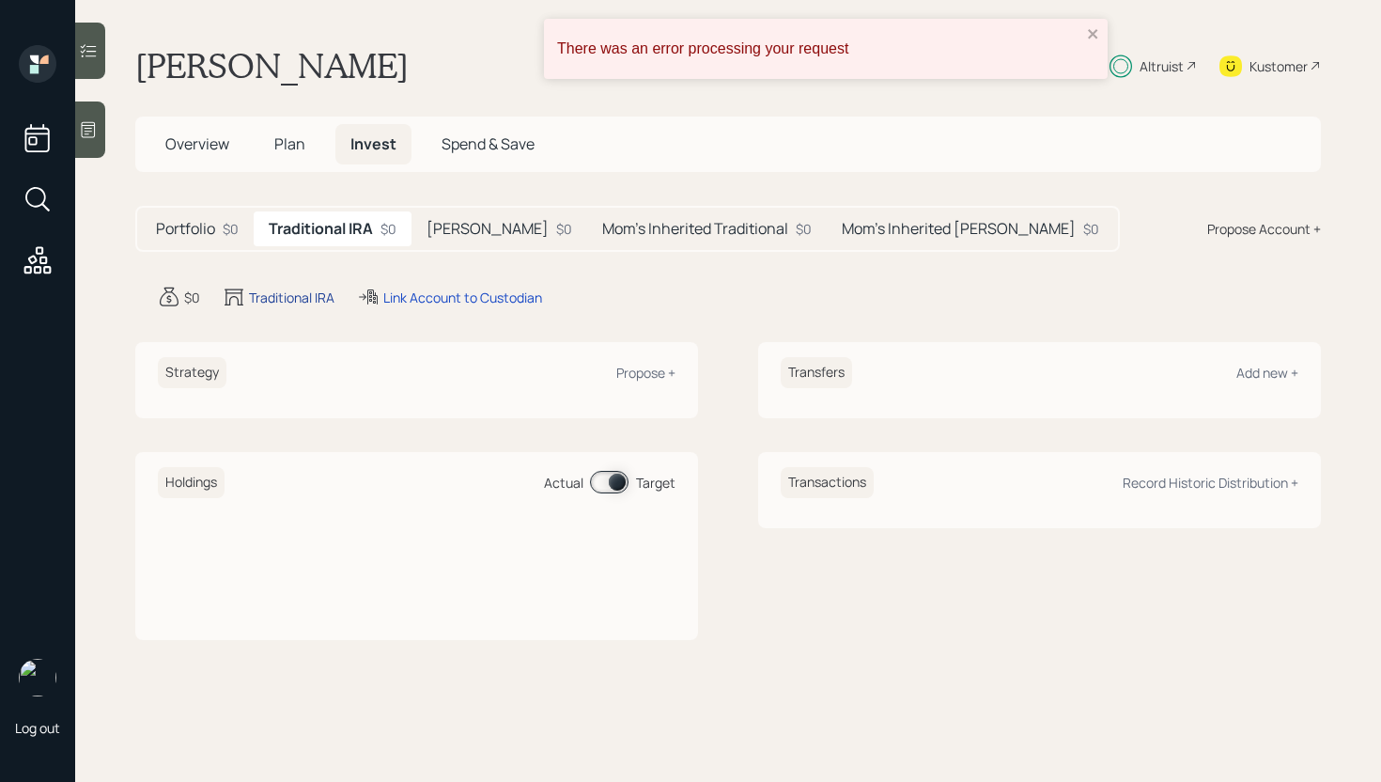
click at [297, 300] on div "Traditional IRA" at bounding box center [291, 297] width 85 height 20
select select "traditional"
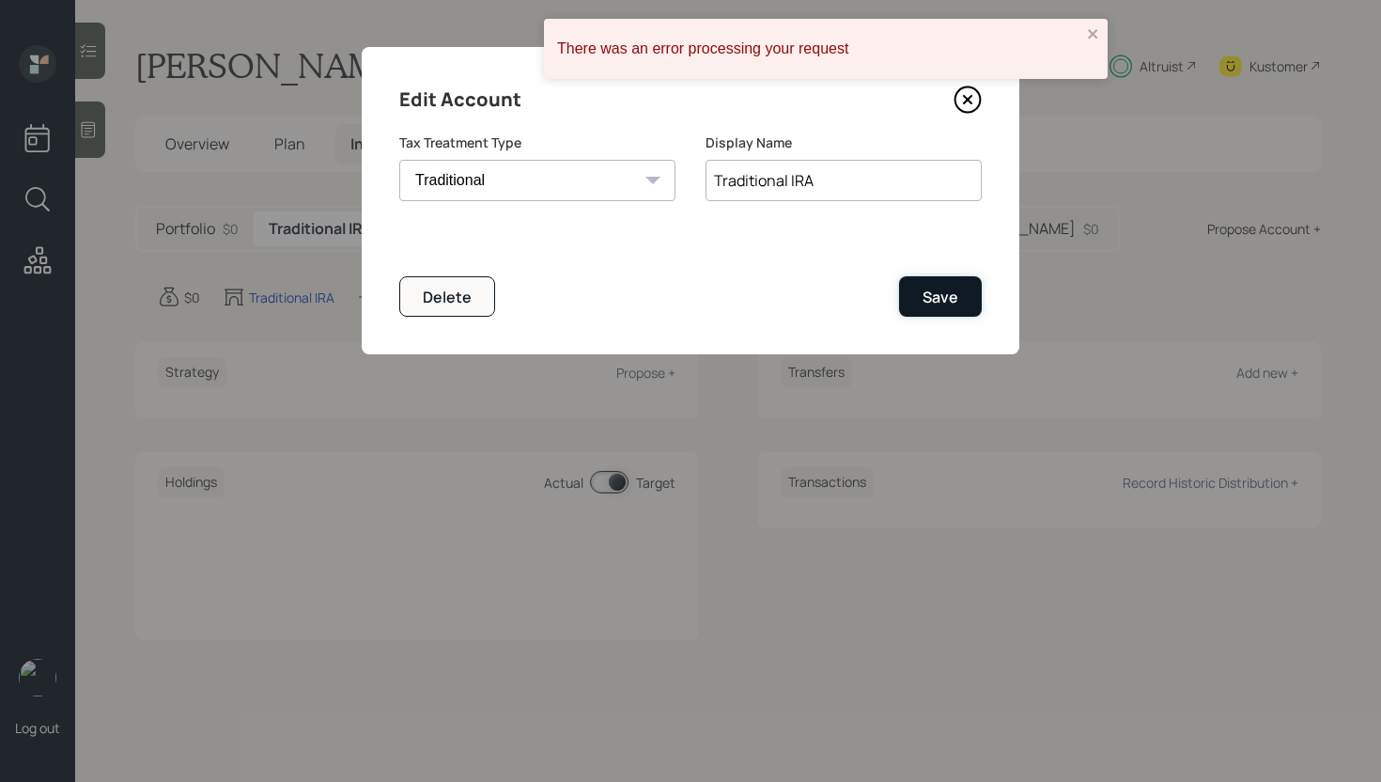
click at [934, 312] on button "Save" at bounding box center [940, 296] width 83 height 40
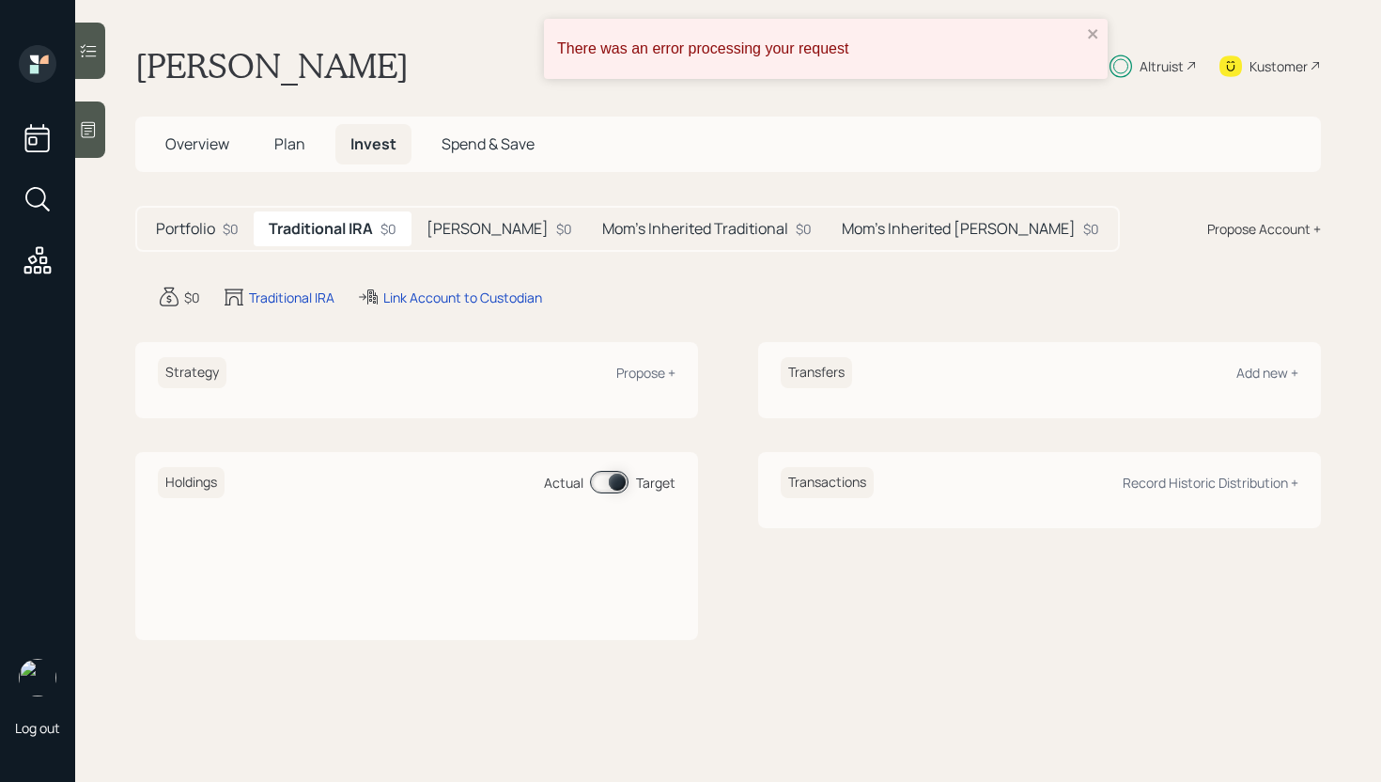
click at [433, 286] on div "Link Account to Custodian" at bounding box center [449, 297] width 185 height 23
click at [442, 296] on div "Link Account to Custodian" at bounding box center [462, 297] width 159 height 20
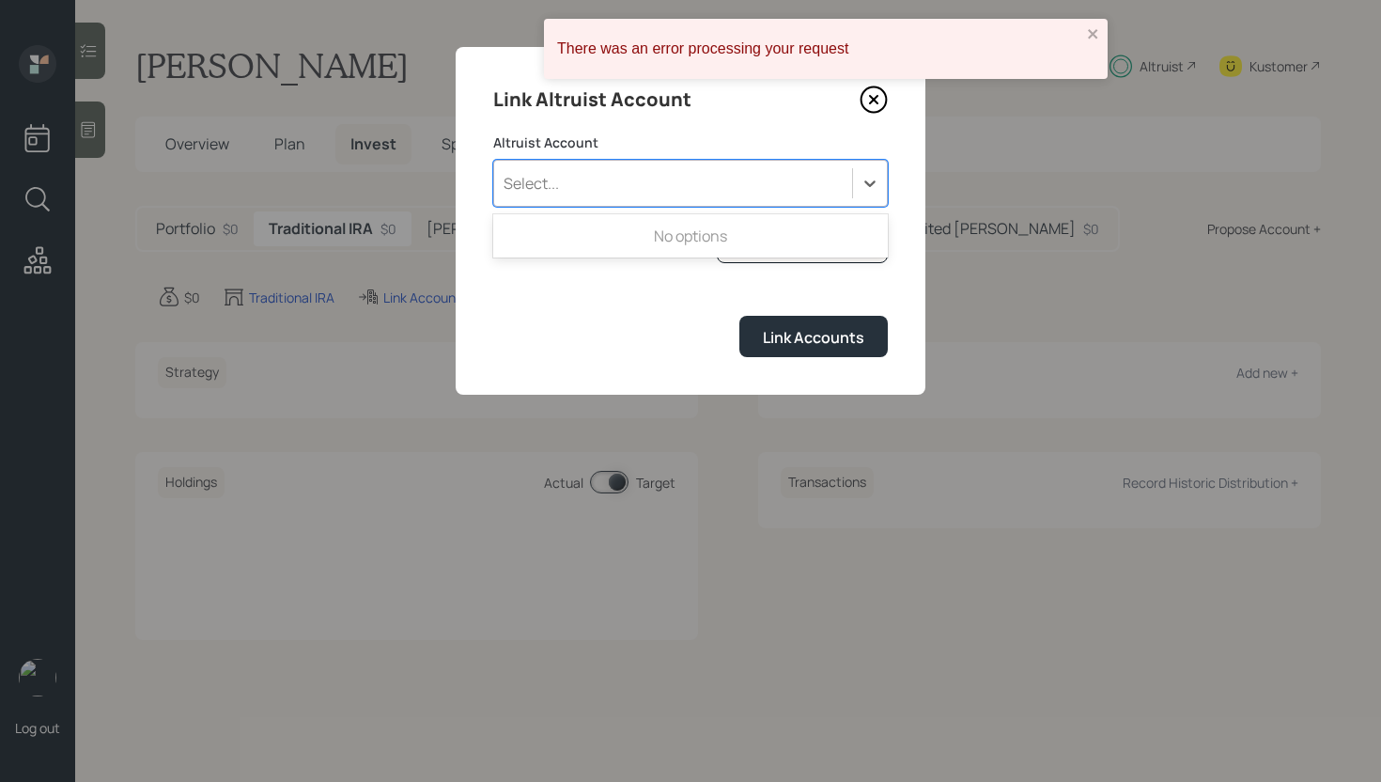
click at [692, 193] on div "Select..." at bounding box center [673, 183] width 358 height 32
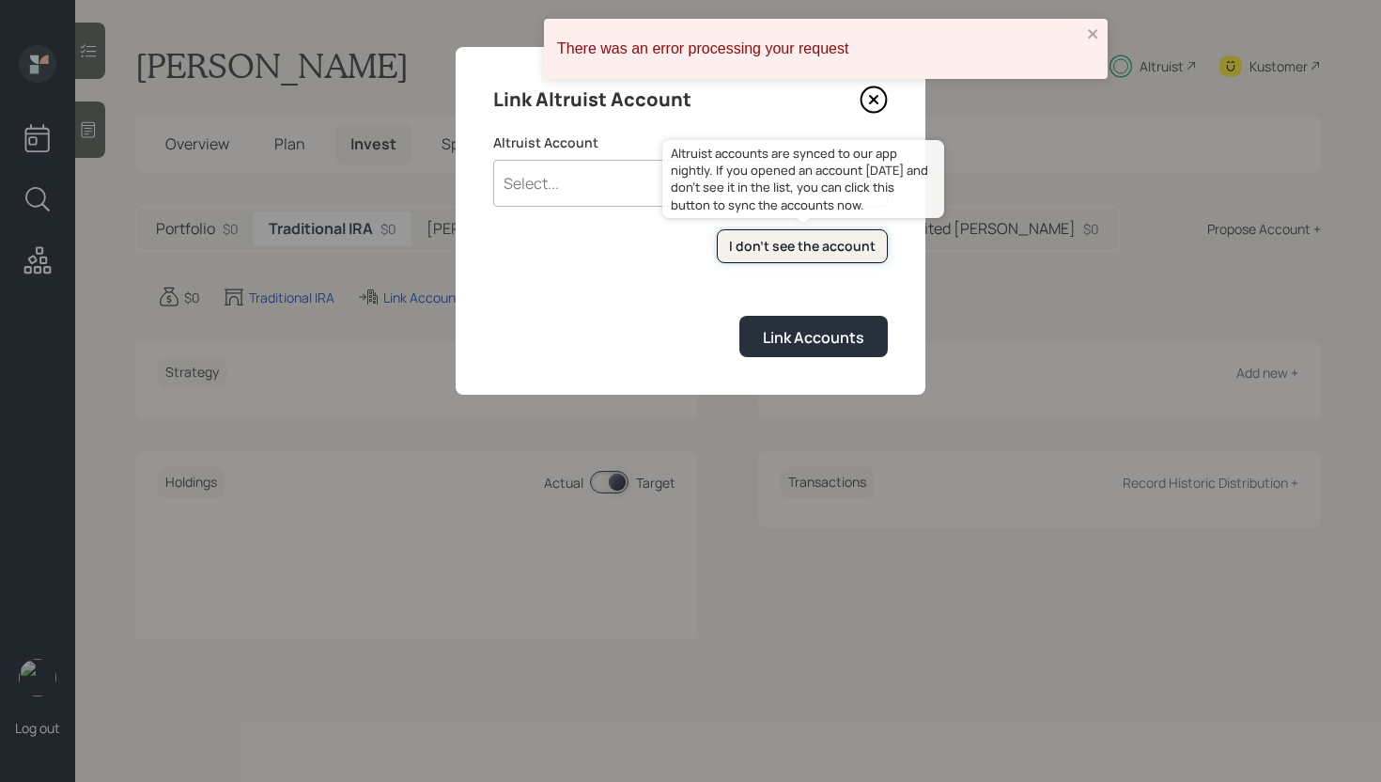
click at [769, 229] on button "I don't see the account" at bounding box center [802, 246] width 171 height 35
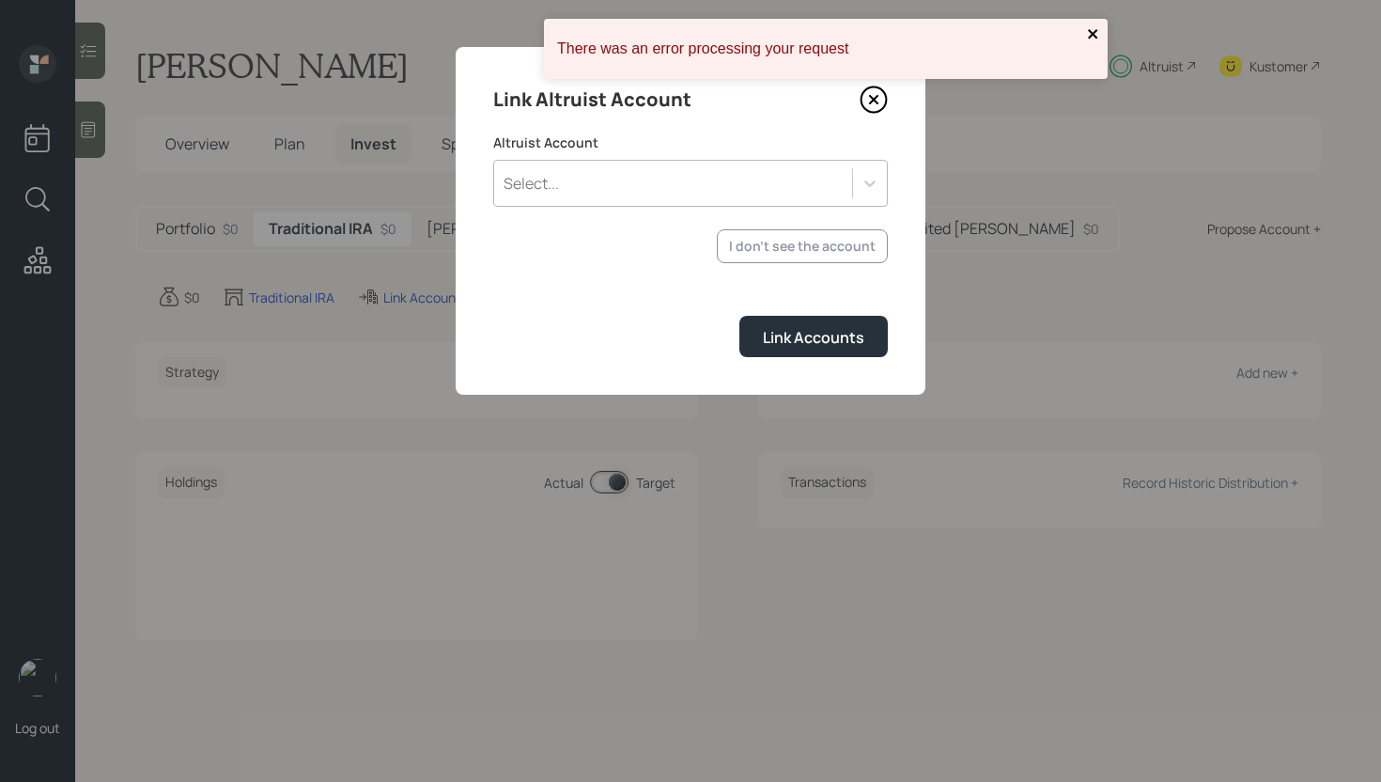
click at [1090, 32] on icon "close" at bounding box center [1092, 33] width 9 height 9
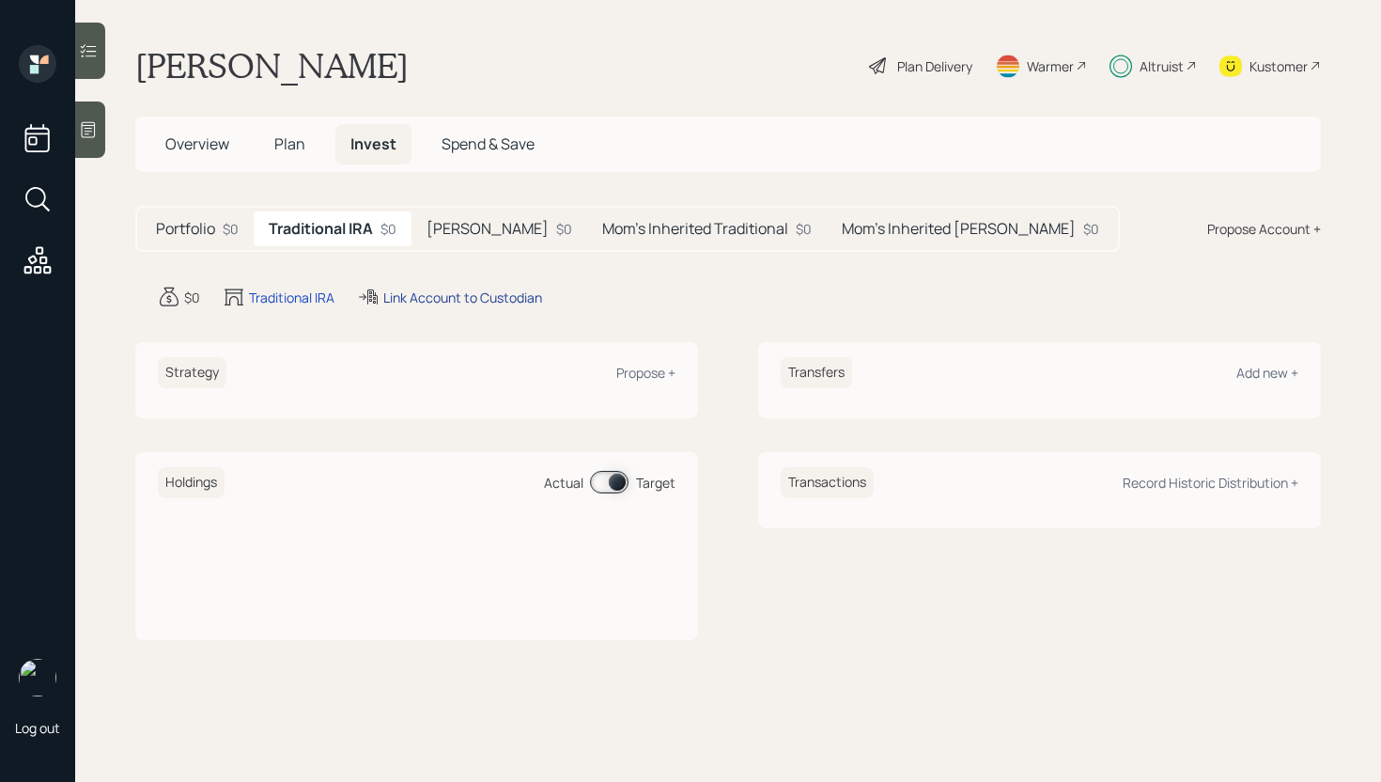
click at [448, 290] on div "Link Account to Custodian" at bounding box center [462, 297] width 159 height 20
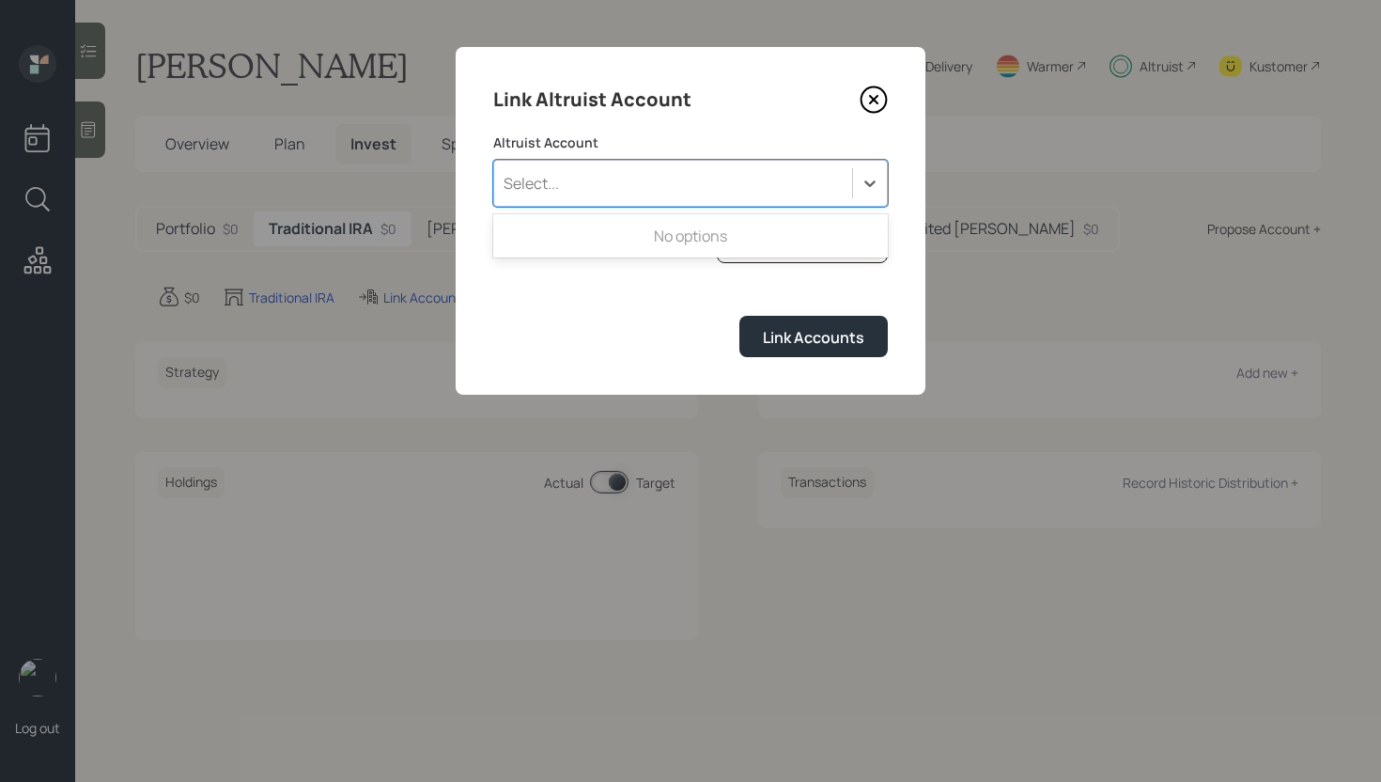
click at [754, 181] on div "Select..." at bounding box center [673, 183] width 358 height 32
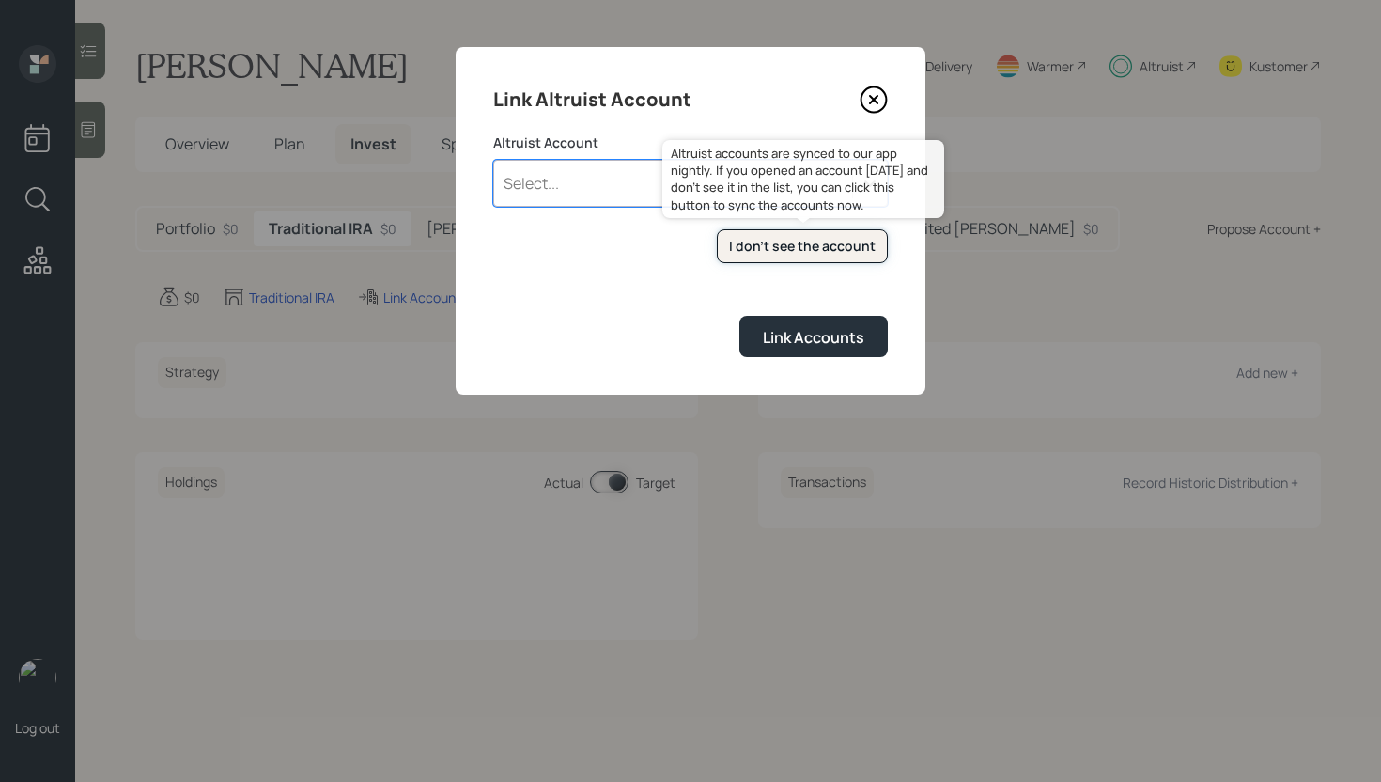
click at [759, 239] on div "I don't see the account" at bounding box center [802, 246] width 147 height 19
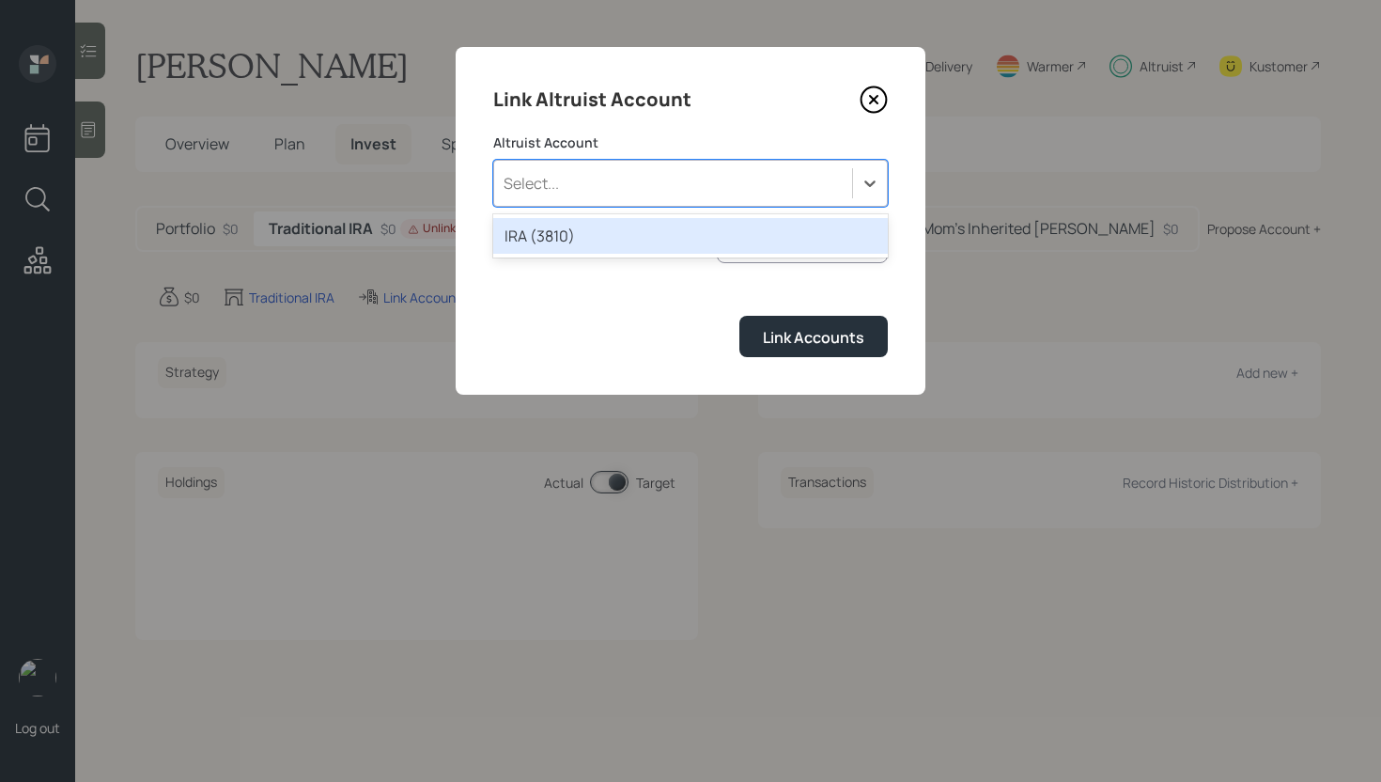
click at [669, 190] on div "Select..." at bounding box center [673, 183] width 358 height 32
click at [627, 246] on div "IRA (3810)" at bounding box center [690, 236] width 395 height 36
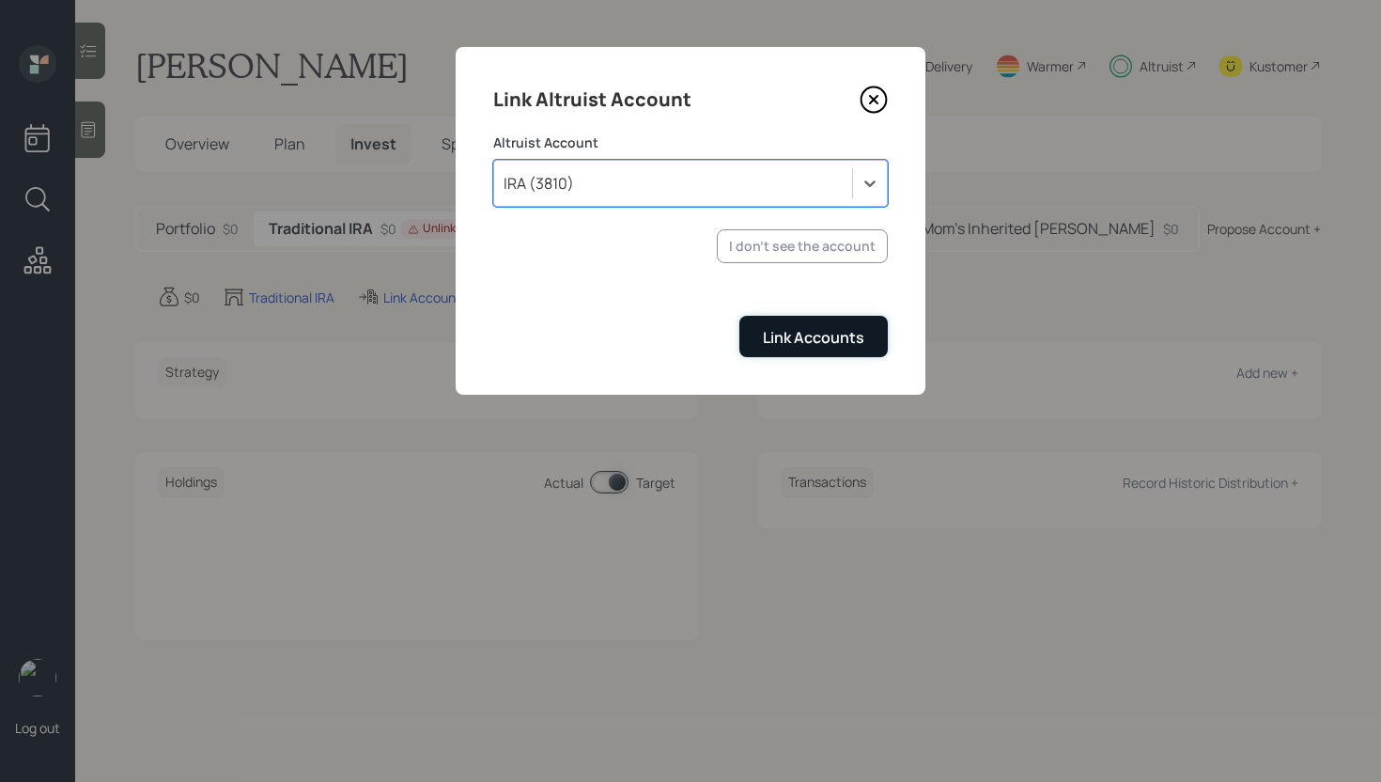
click at [826, 336] on div "Link Accounts" at bounding box center [813, 337] width 101 height 21
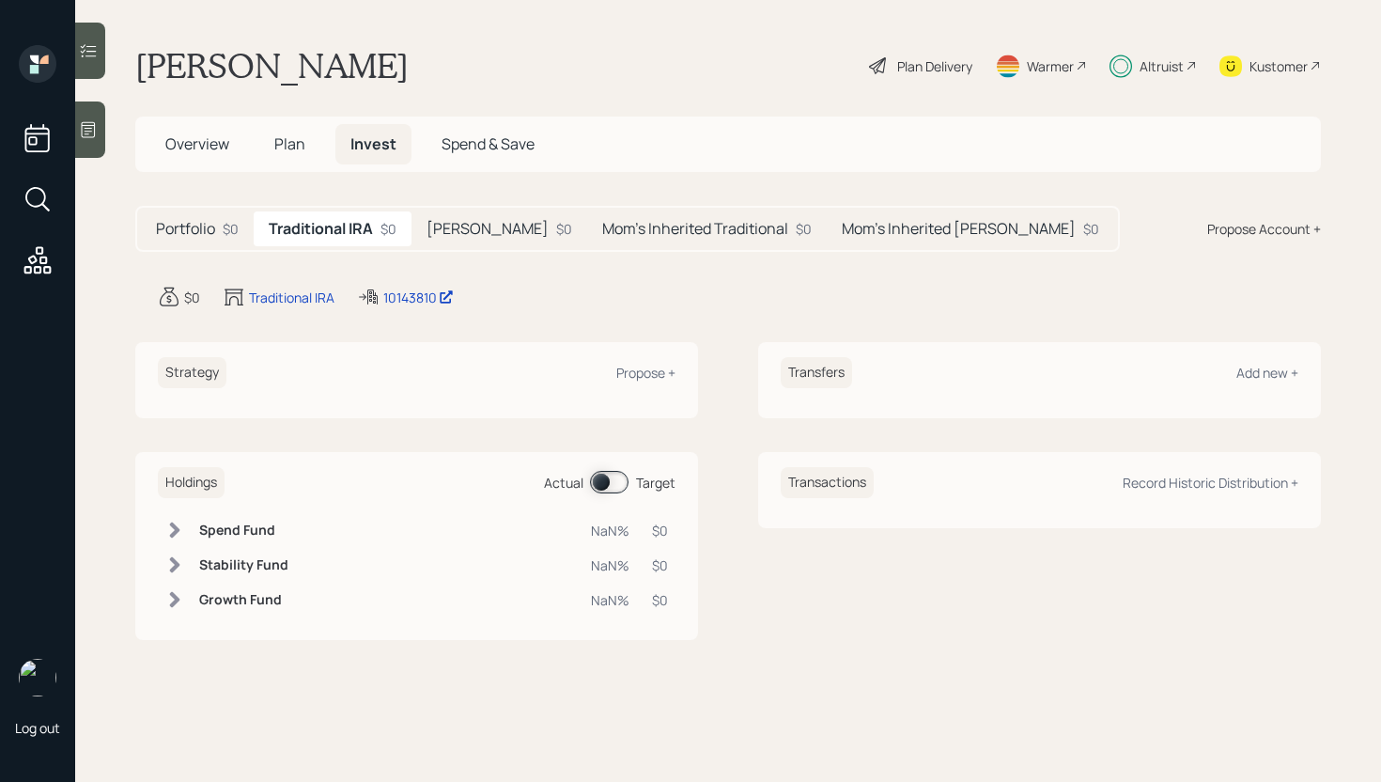
click at [189, 293] on div "$0" at bounding box center [192, 297] width 16 height 20
click at [460, 233] on h5 "[PERSON_NAME]" at bounding box center [488, 229] width 122 height 18
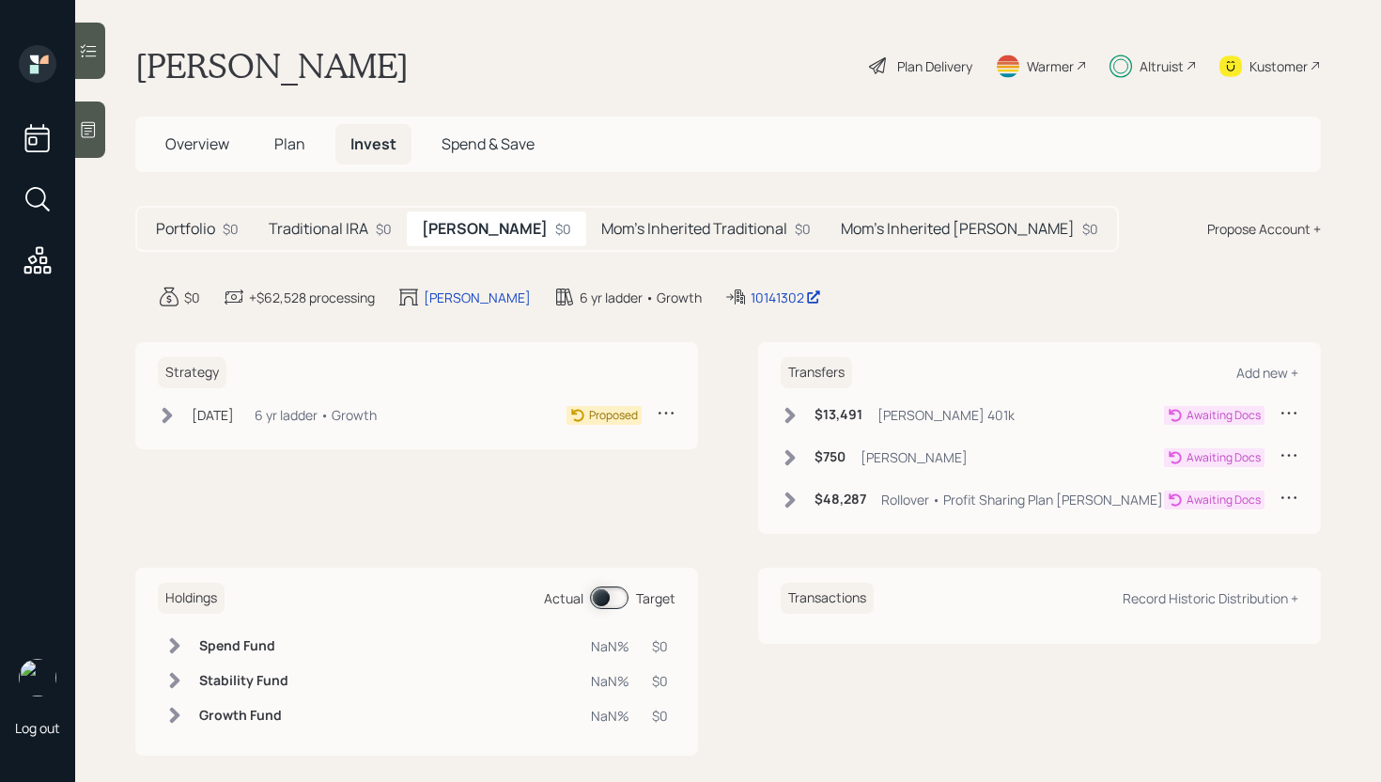
click at [343, 224] on h5 "Traditional IRA" at bounding box center [319, 229] width 100 height 18
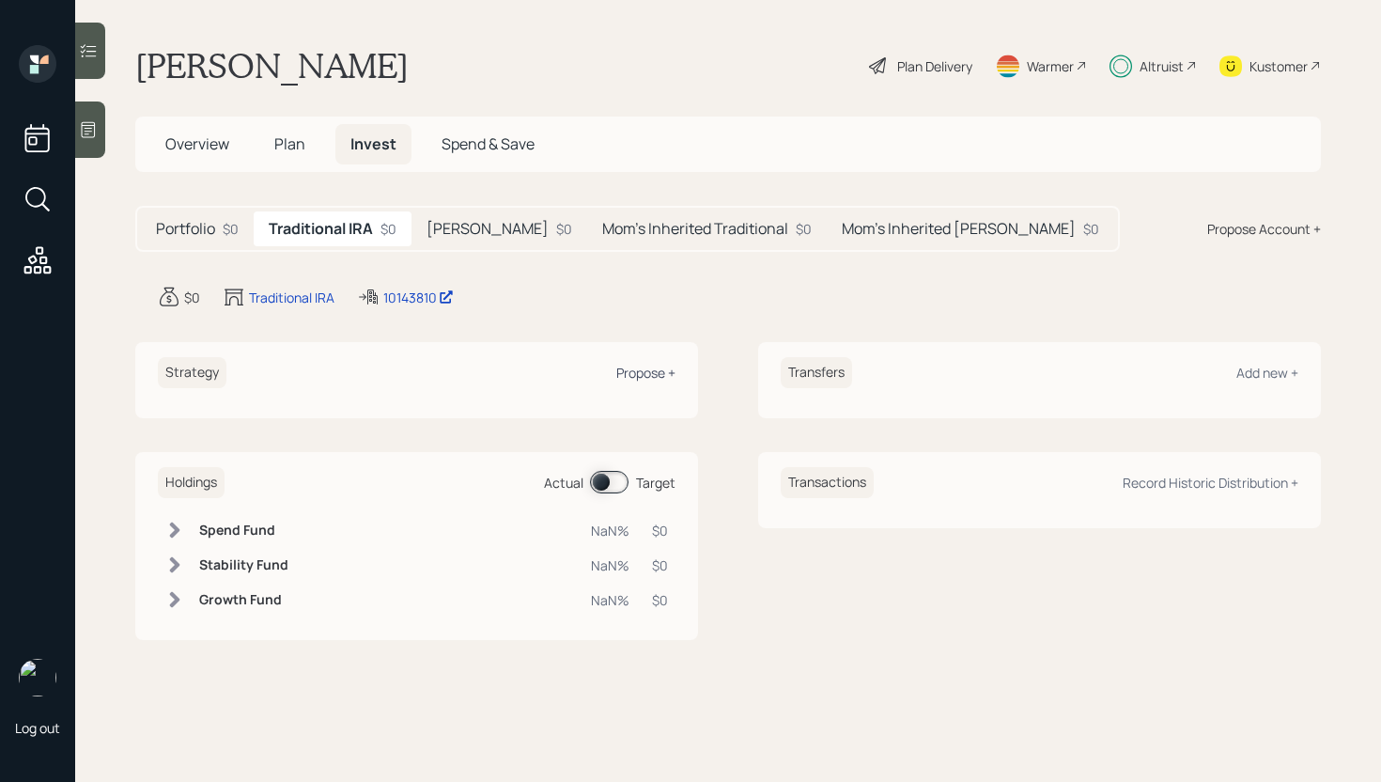
click at [640, 372] on div "Propose +" at bounding box center [645, 373] width 59 height 18
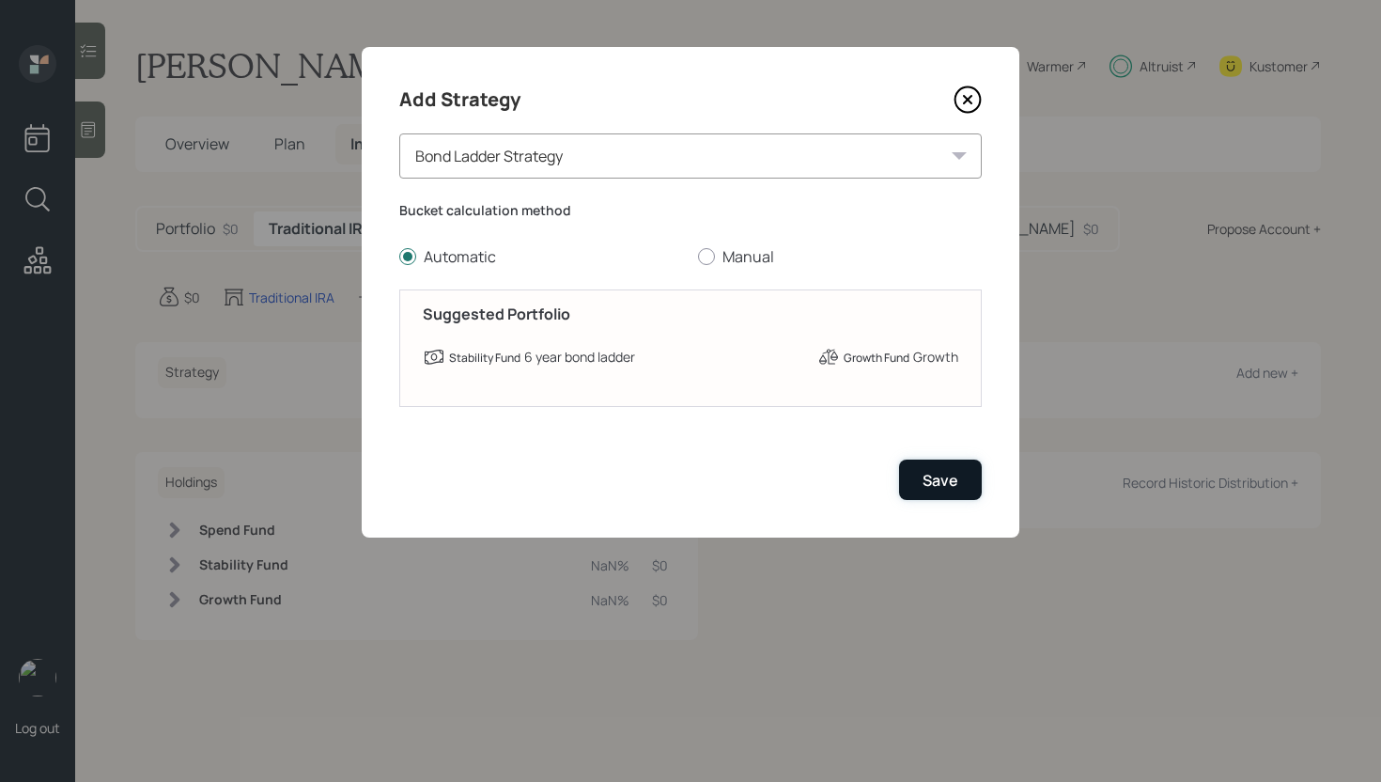
click at [955, 495] on button "Save" at bounding box center [940, 479] width 83 height 40
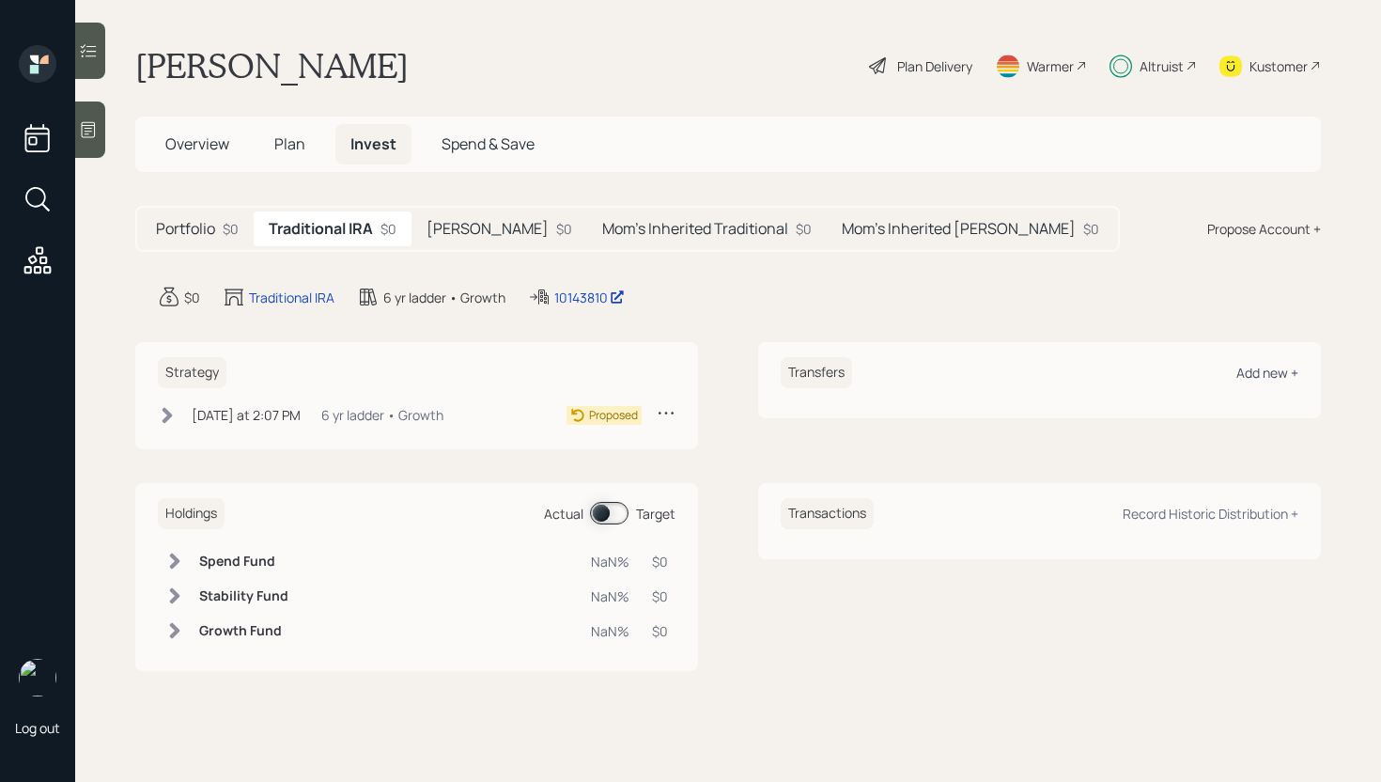
click at [1259, 369] on div "Add new +" at bounding box center [1267, 373] width 62 height 18
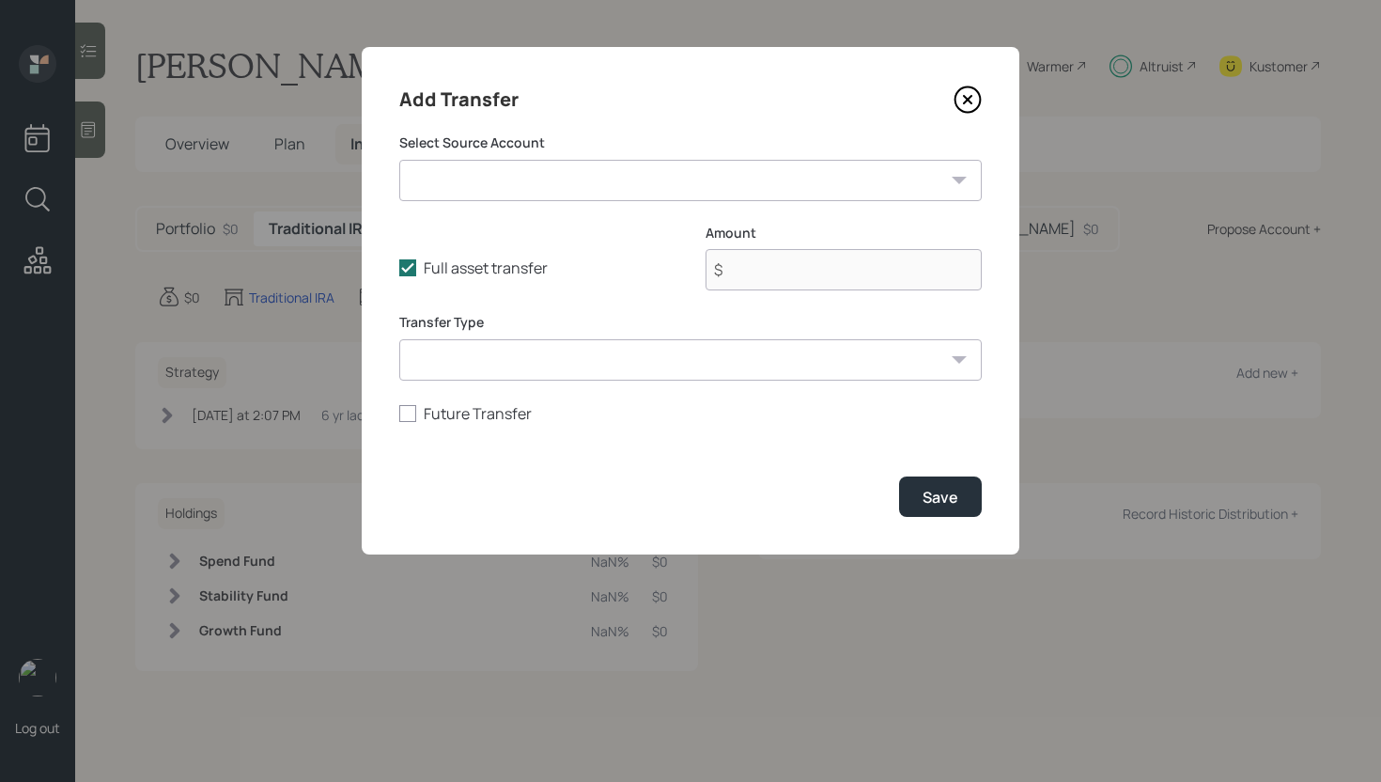
click at [569, 189] on select "Roth IRA ($750 | Roth IRA) 1 Year Share Certificate ($12,000 | Taxable Investme…" at bounding box center [690, 180] width 582 height 41
select select "f2aefef2-0b50-4ee9-8462-dec19d38555d"
click at [399, 160] on select "Roth IRA ($750 | Roth IRA) 1 Year Share Certificate ($12,000 | Taxable Investme…" at bounding box center [690, 180] width 582 height 41
type input "$ 33,683"
click at [927, 506] on div "Save" at bounding box center [941, 497] width 36 height 21
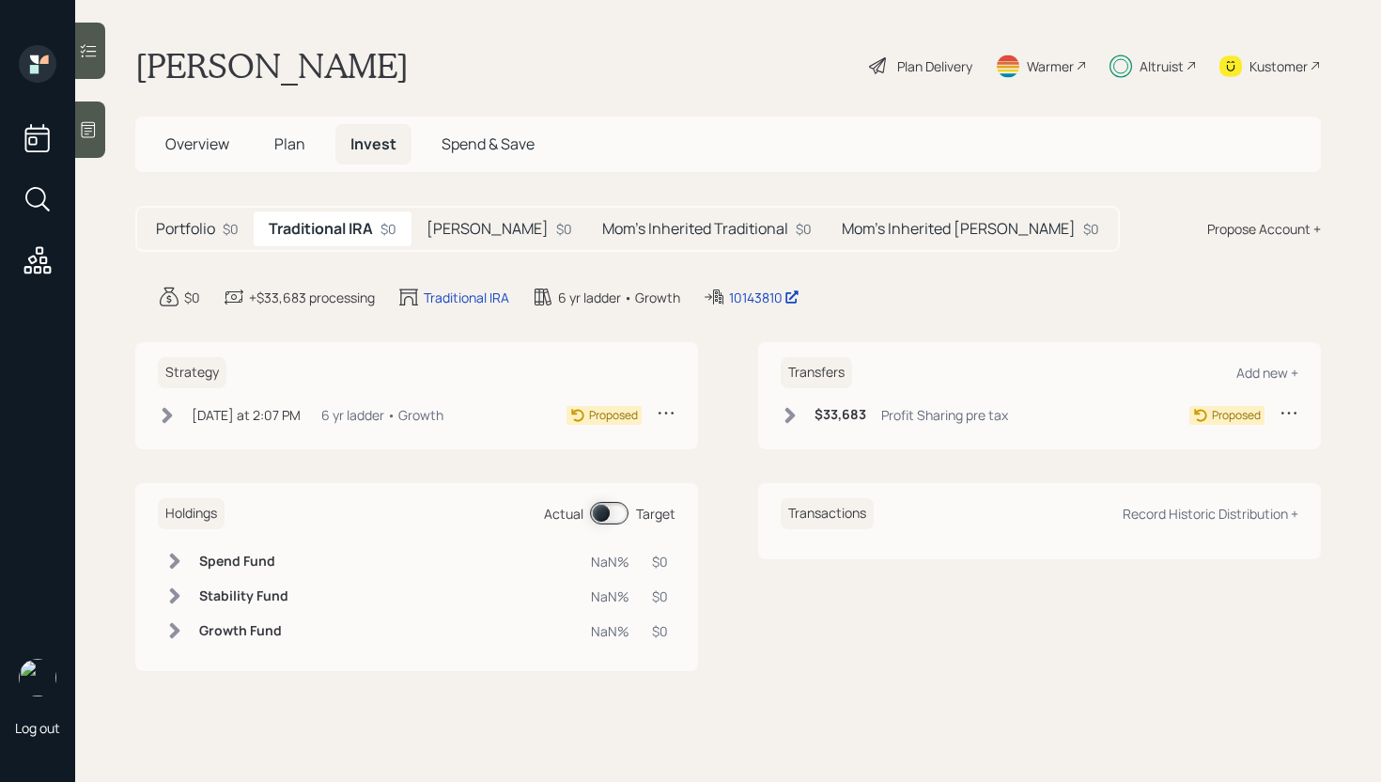
click at [791, 414] on icon at bounding box center [790, 415] width 10 height 16
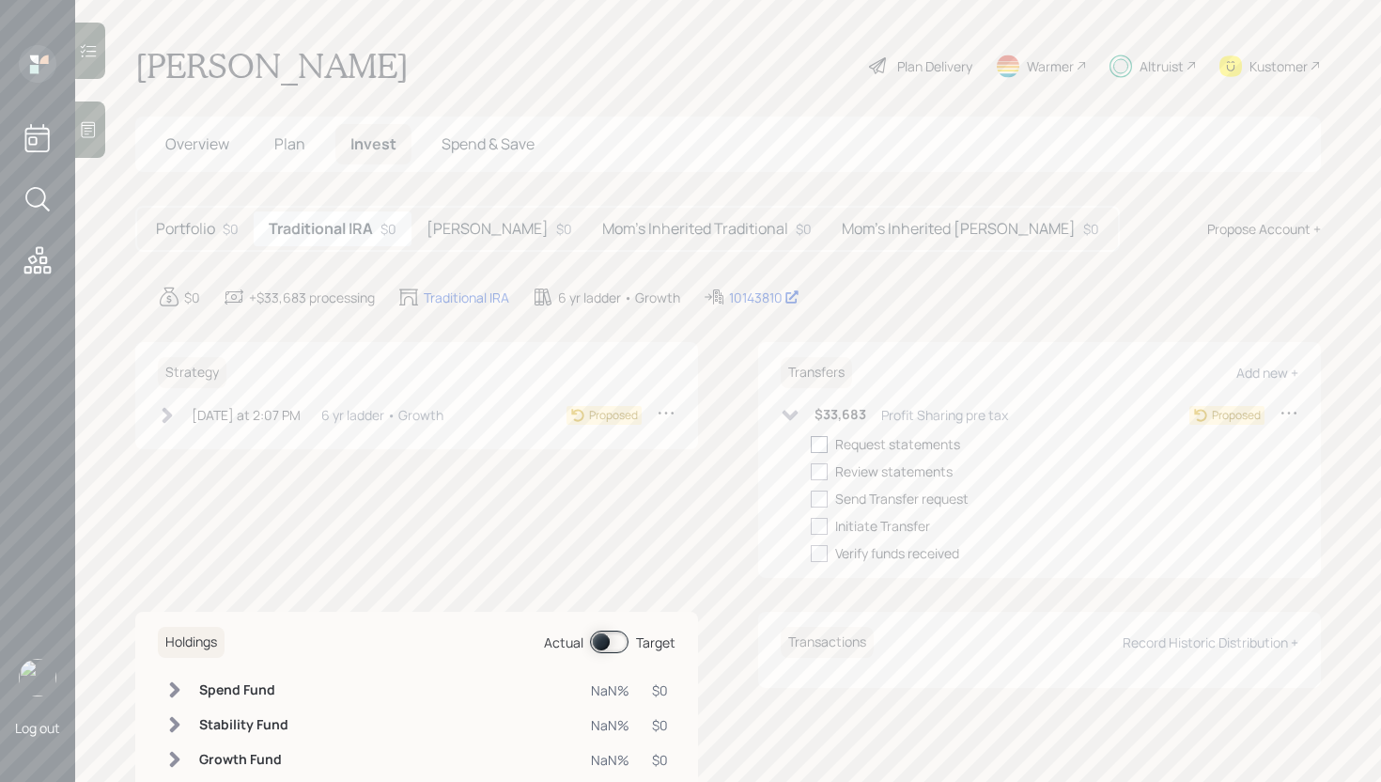
click at [812, 449] on div at bounding box center [819, 444] width 17 height 17
click at [811, 444] on input "checkbox" at bounding box center [810, 443] width 1 height 1
checkbox input "true"
click at [811, 466] on div at bounding box center [819, 471] width 17 height 17
click at [811, 471] on input "checkbox" at bounding box center [810, 471] width 1 height 1
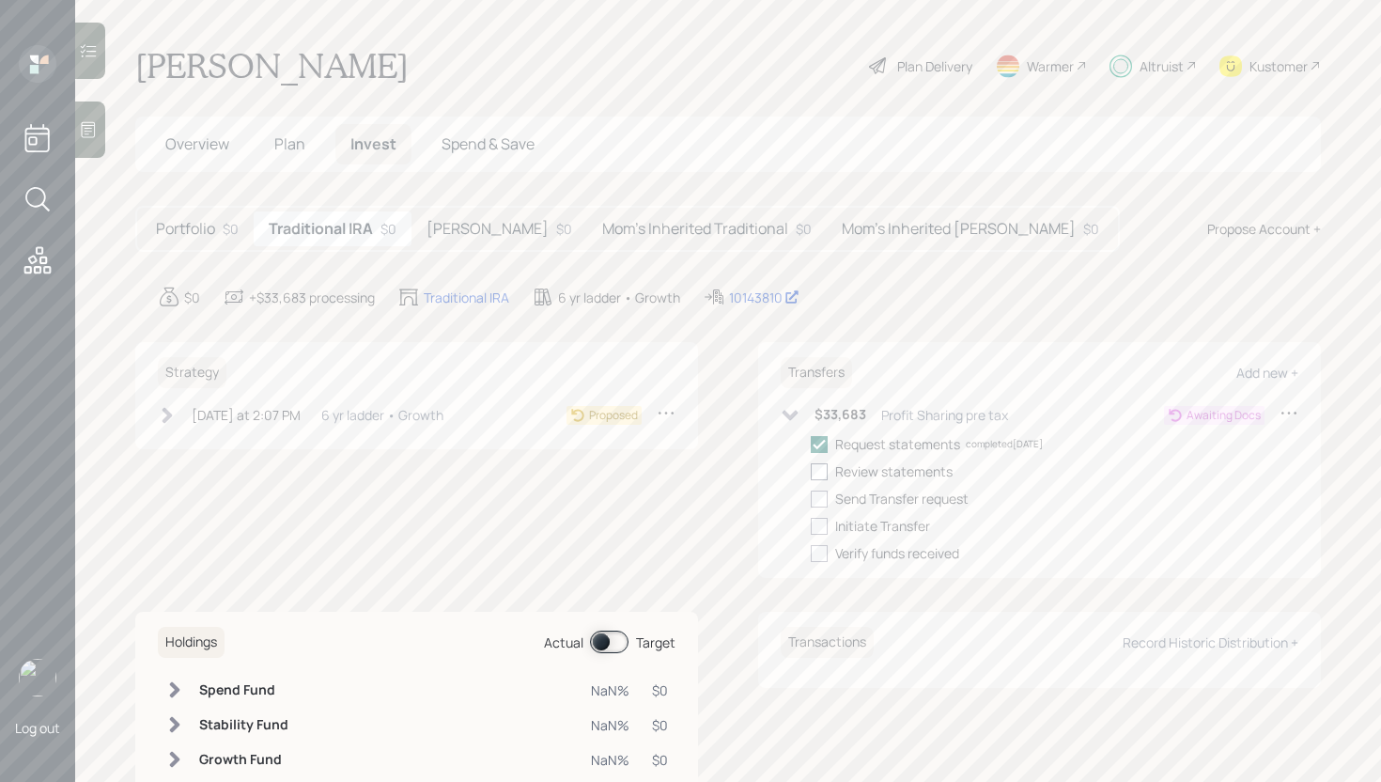
checkbox input "true"
click at [811, 493] on div at bounding box center [819, 498] width 17 height 17
click at [810, 498] on input "checkbox" at bounding box center [810, 498] width 1 height 1
checkbox input "true"
click at [813, 520] on div at bounding box center [819, 526] width 17 height 17
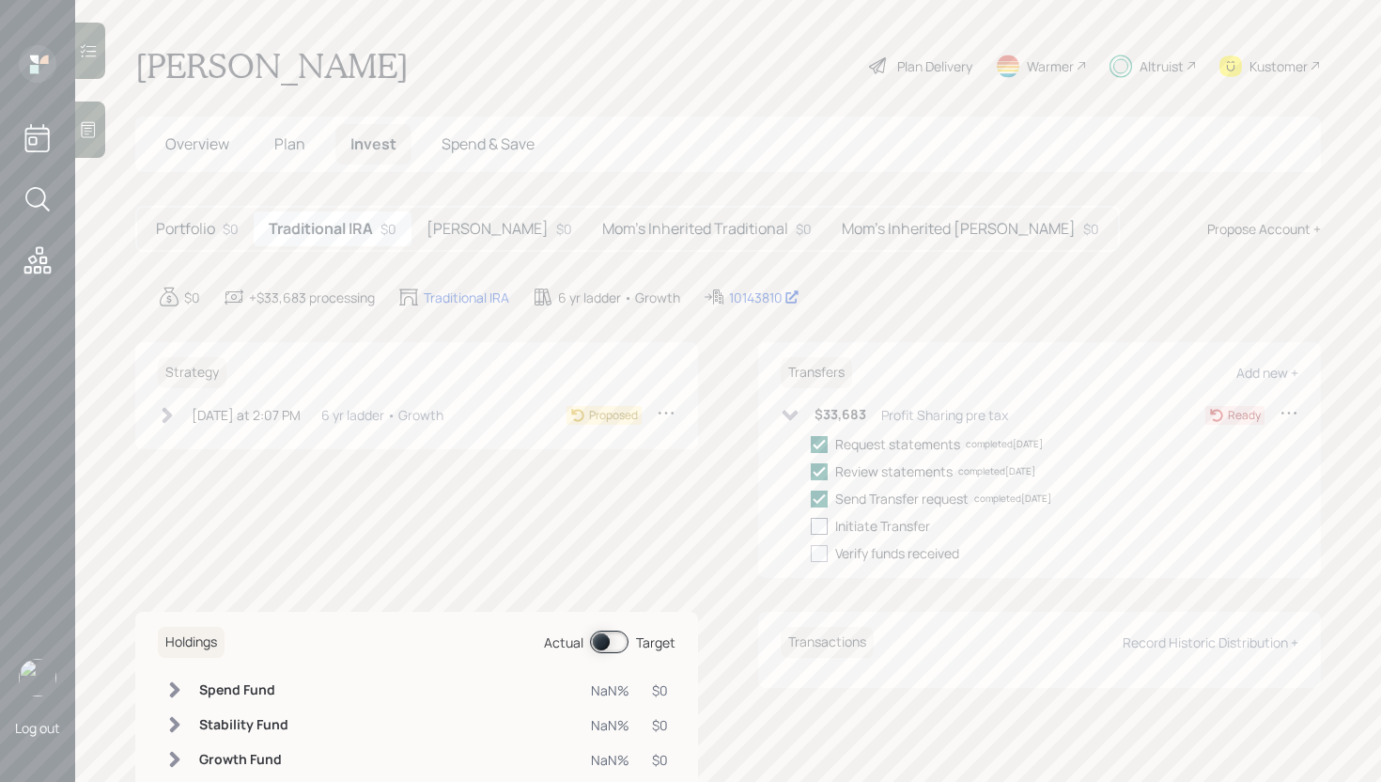
click at [811, 525] on input "checkbox" at bounding box center [810, 525] width 1 height 1
checkbox input "true"
click at [481, 236] on h5 "Roth IRA" at bounding box center [488, 229] width 122 height 18
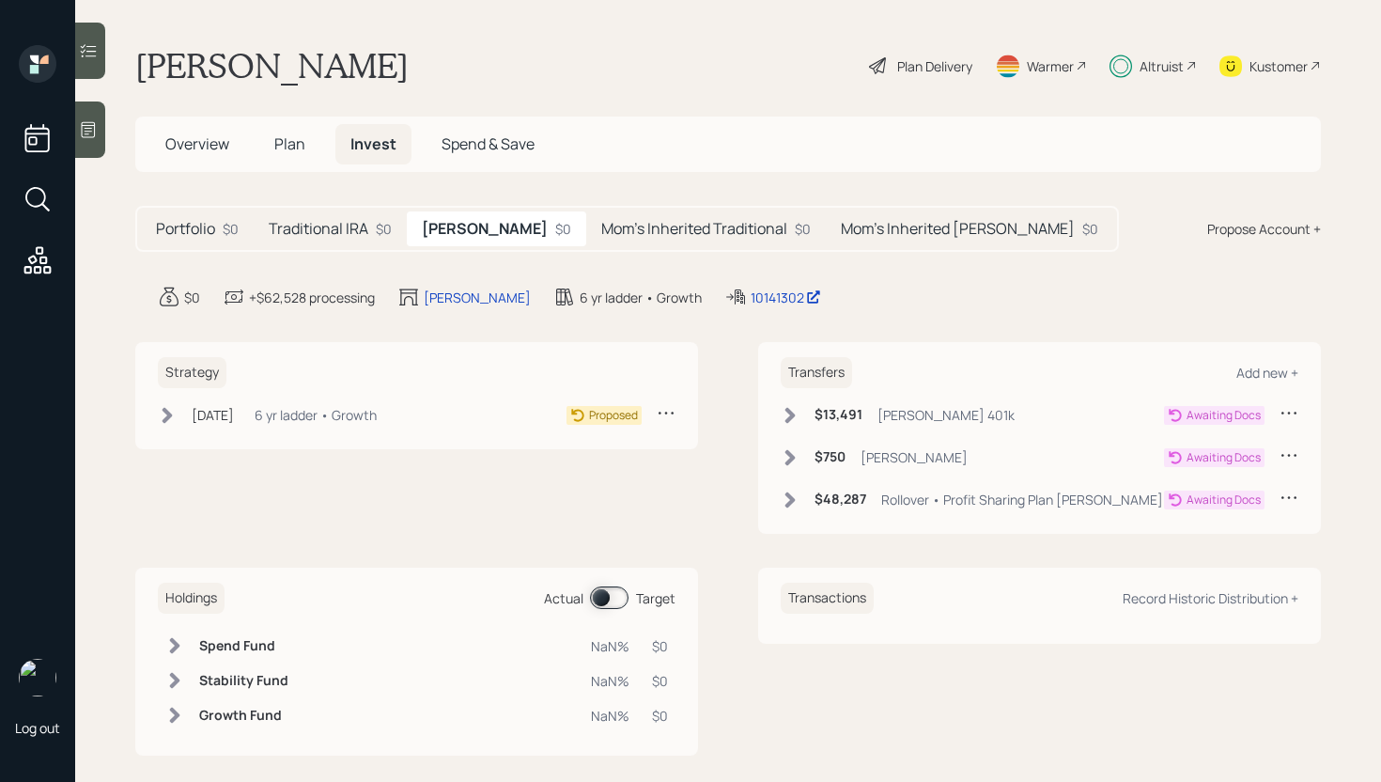
click at [827, 498] on h6 "$48,287" at bounding box center [841, 499] width 52 height 16
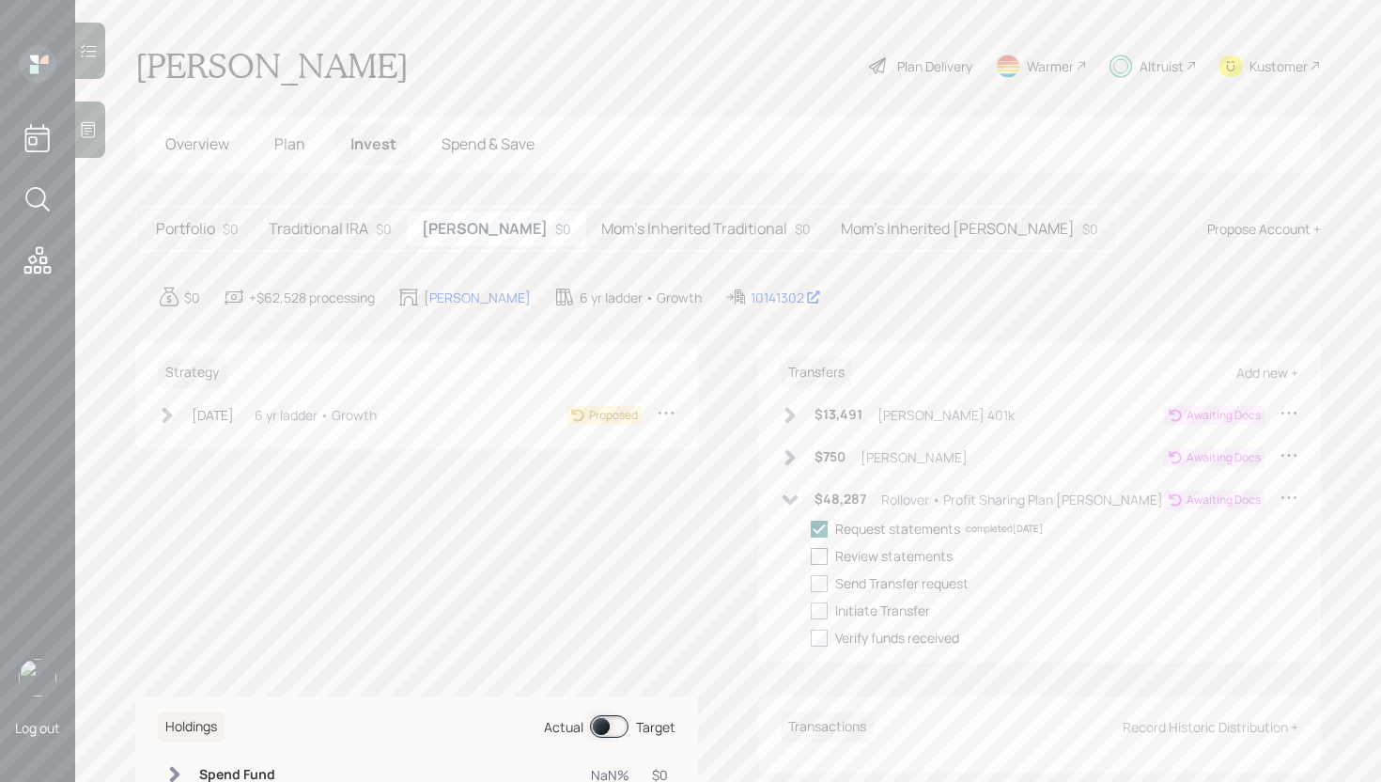
click at [811, 552] on div at bounding box center [819, 556] width 17 height 17
click at [810, 555] on input "checkbox" at bounding box center [810, 555] width 1 height 1
checkbox input "true"
click at [811, 584] on div at bounding box center [819, 583] width 17 height 17
click at [810, 583] on input "checkbox" at bounding box center [810, 582] width 1 height 1
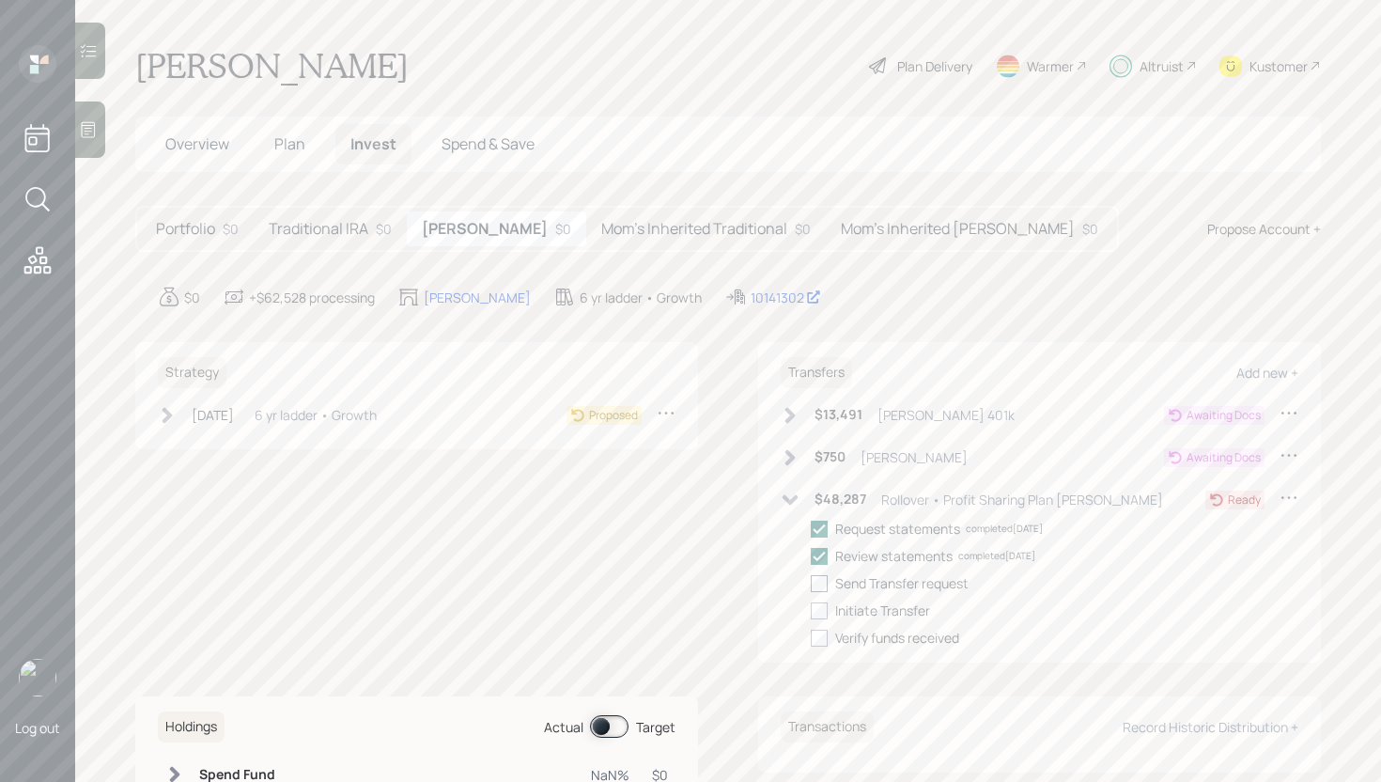
checkbox input "true"
click at [811, 612] on div at bounding box center [819, 610] width 17 height 17
click at [811, 611] on input "checkbox" at bounding box center [810, 610] width 1 height 1
checkbox input "true"
click at [356, 412] on div "6 yr ladder • Growth" at bounding box center [316, 415] width 122 height 20
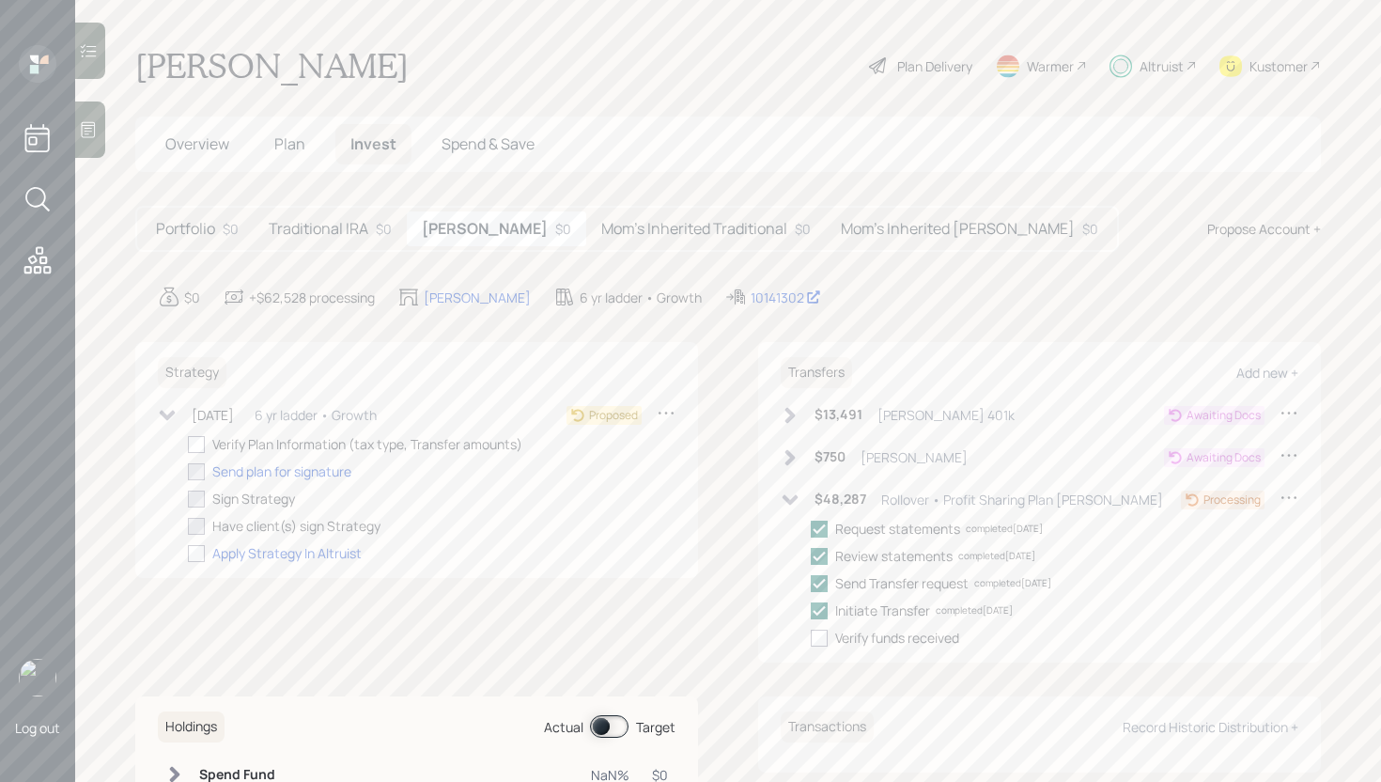
click at [601, 233] on h5 "Mom's Inherited Traditional" at bounding box center [694, 229] width 186 height 18
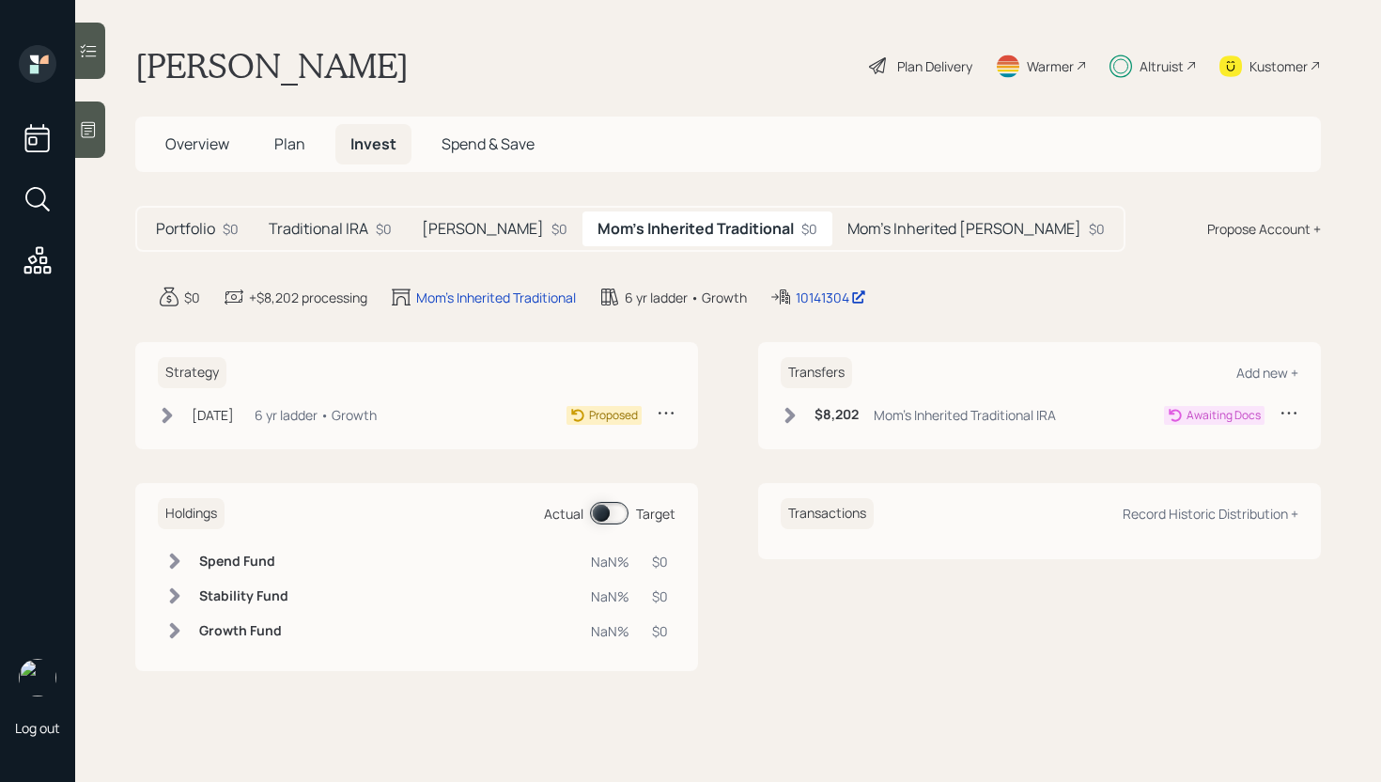
click at [849, 236] on h5 "Mom's Inherited Roth" at bounding box center [964, 229] width 234 height 18
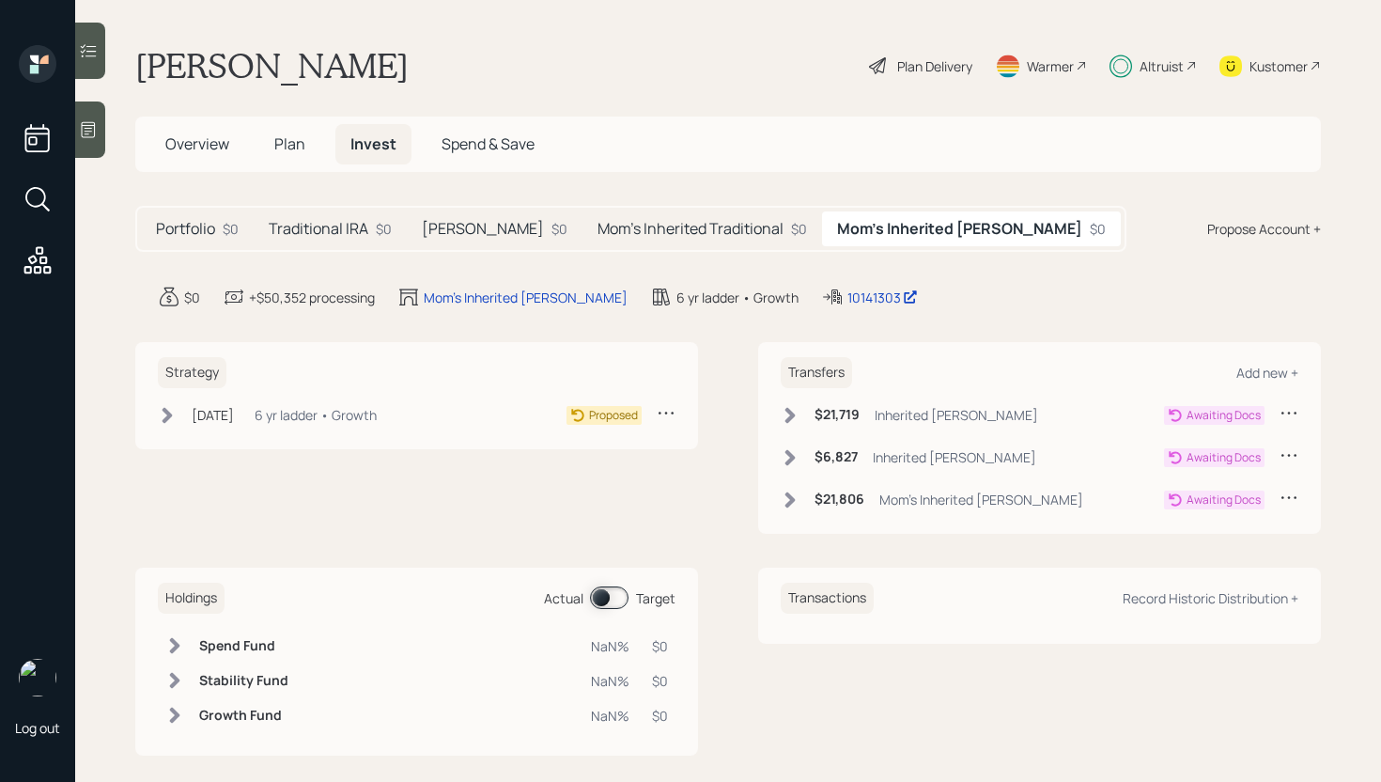
click at [291, 148] on span "Plan" at bounding box center [289, 143] width 31 height 21
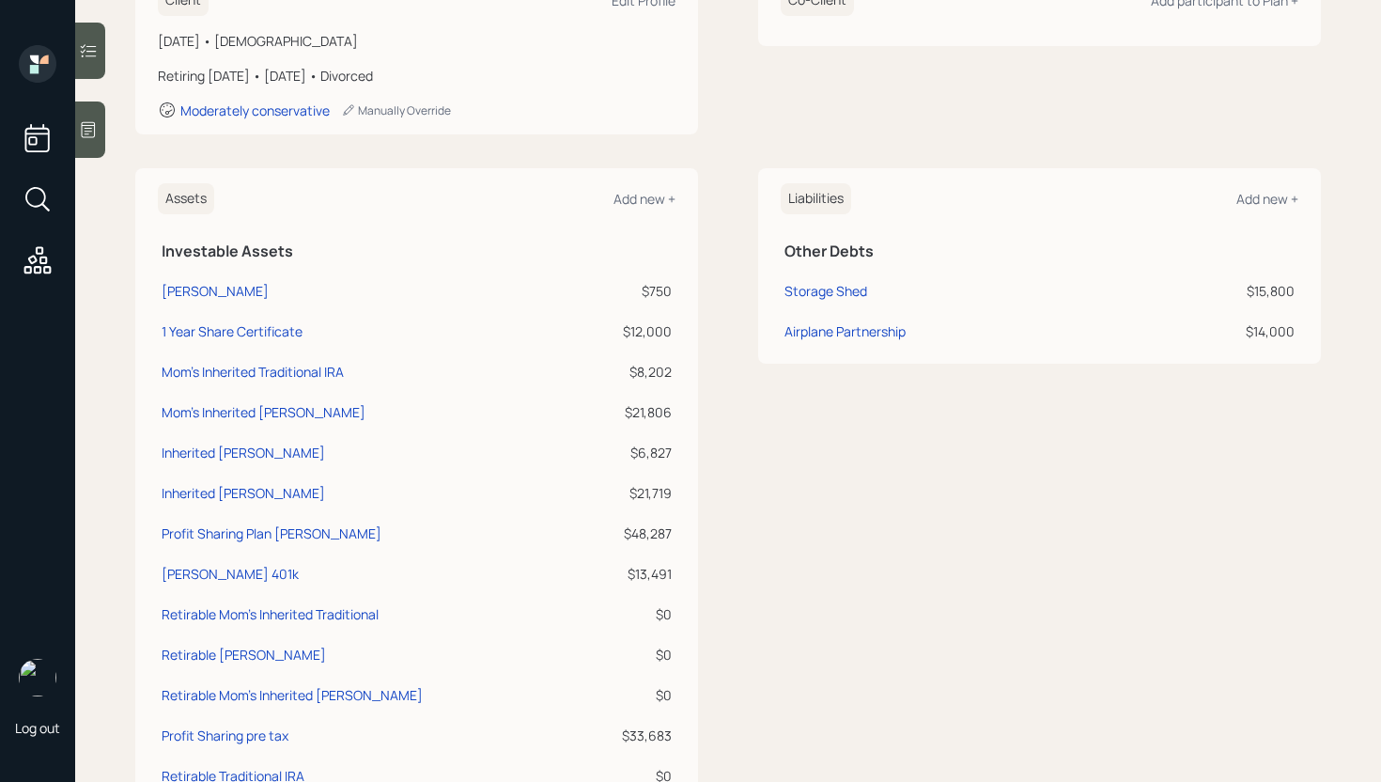
scroll to position [320, 0]
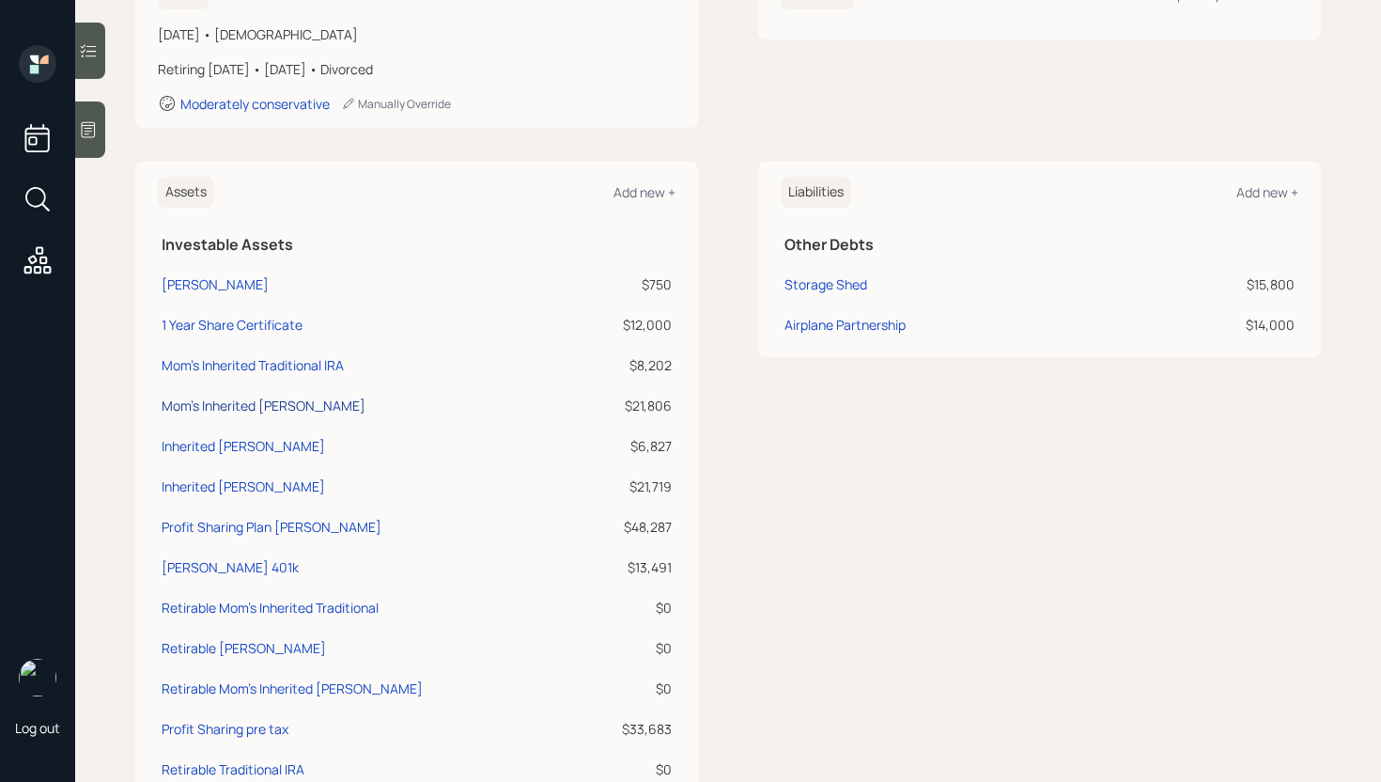
click at [257, 401] on div "Mom's Inherited Roth IRA" at bounding box center [264, 406] width 204 height 20
select select "roth_ira"
select select "balanced"
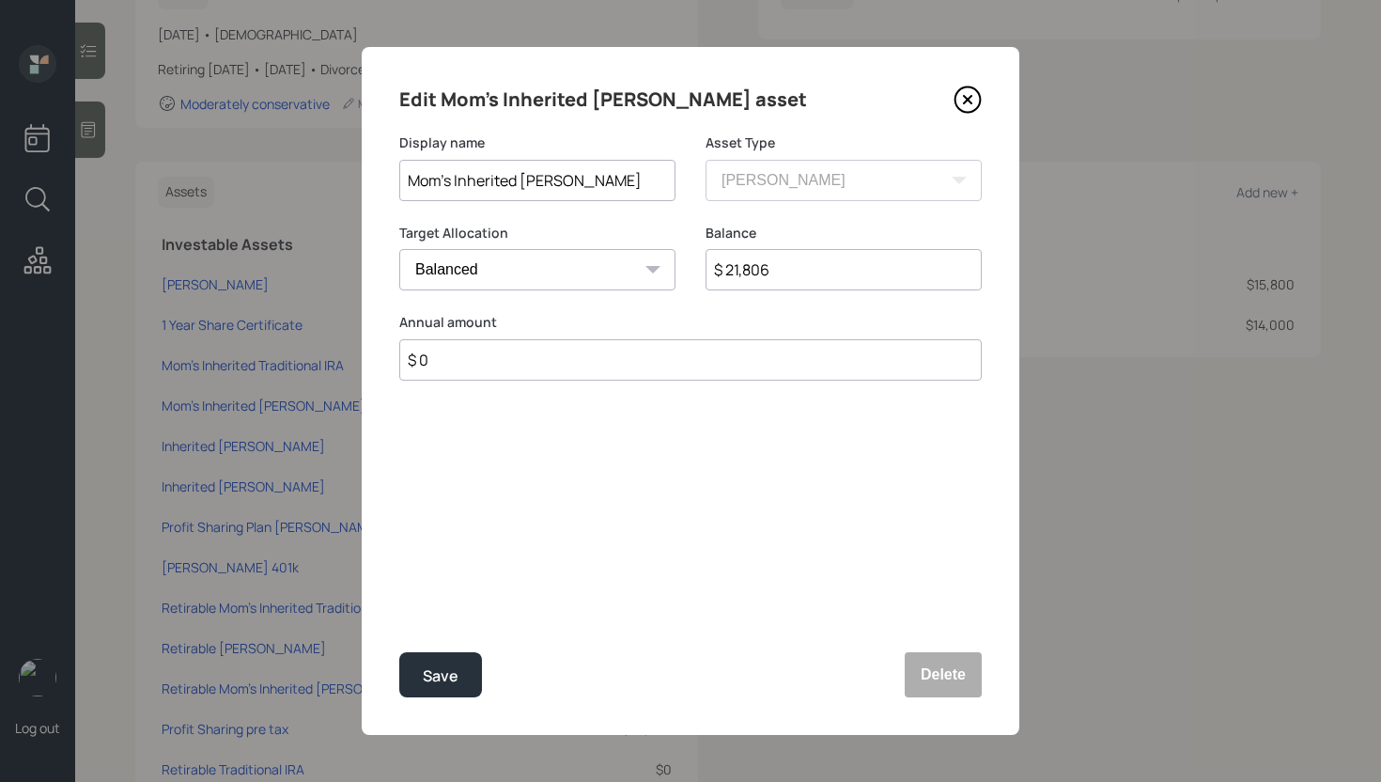
click at [792, 267] on input "$ 21,806" at bounding box center [844, 269] width 276 height 41
type input "$ 22,359"
click at [458, 682] on div "Save" at bounding box center [441, 675] width 36 height 25
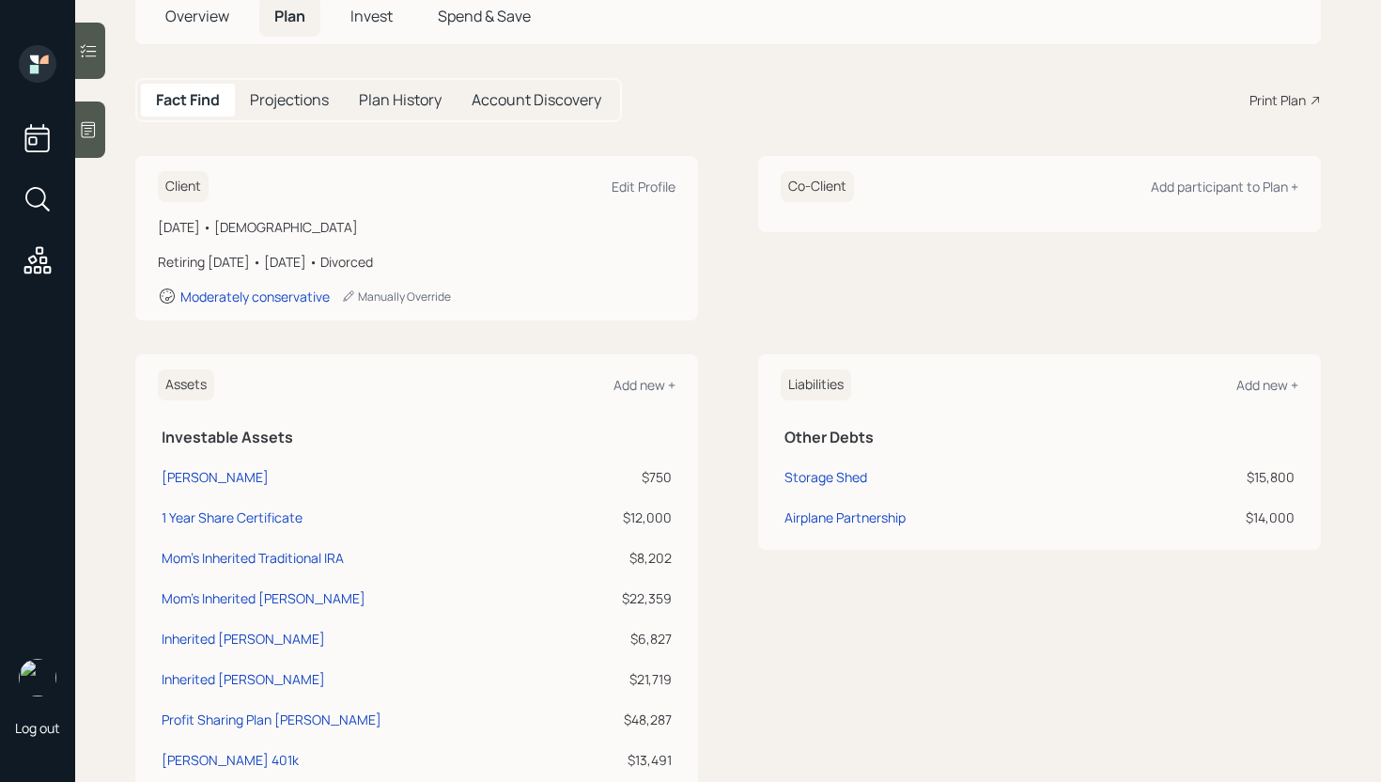
scroll to position [87, 0]
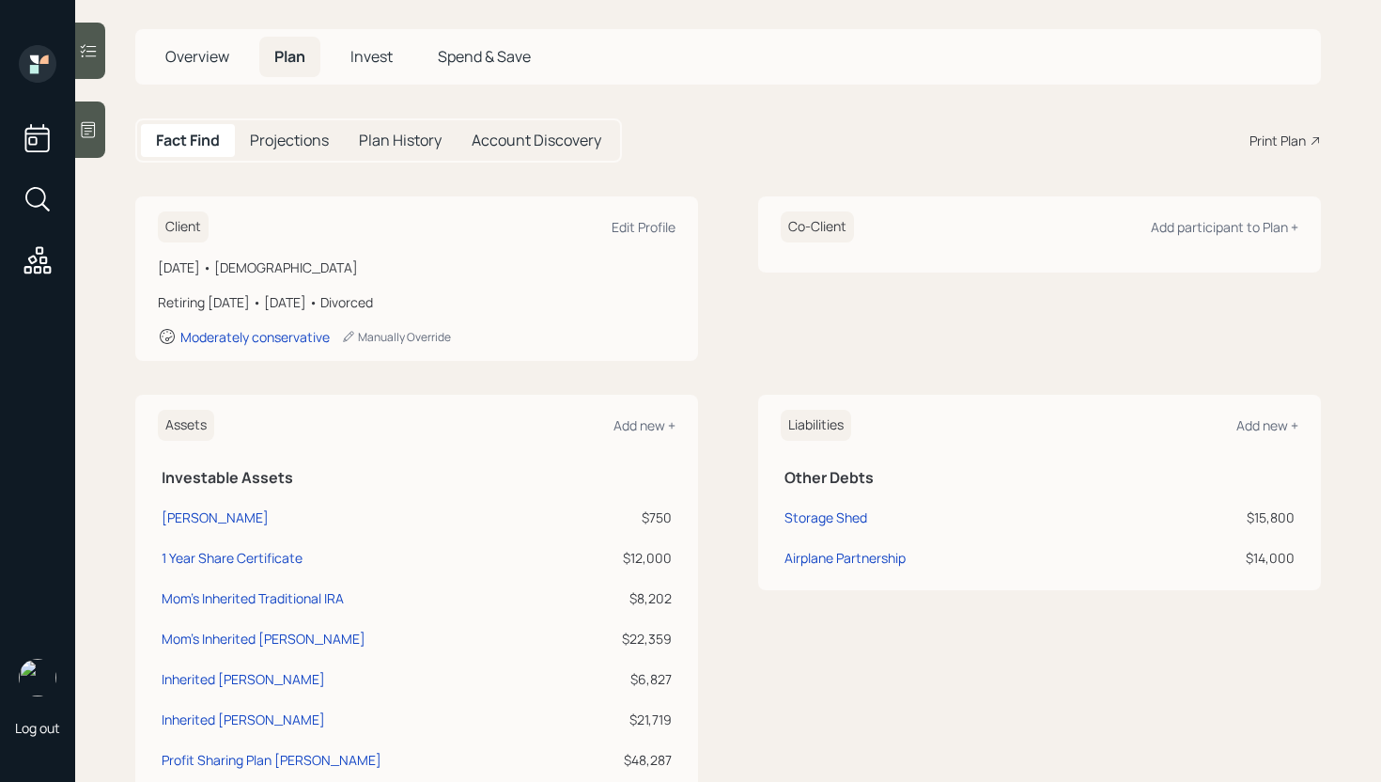
click at [371, 54] on span "Invest" at bounding box center [371, 56] width 42 height 21
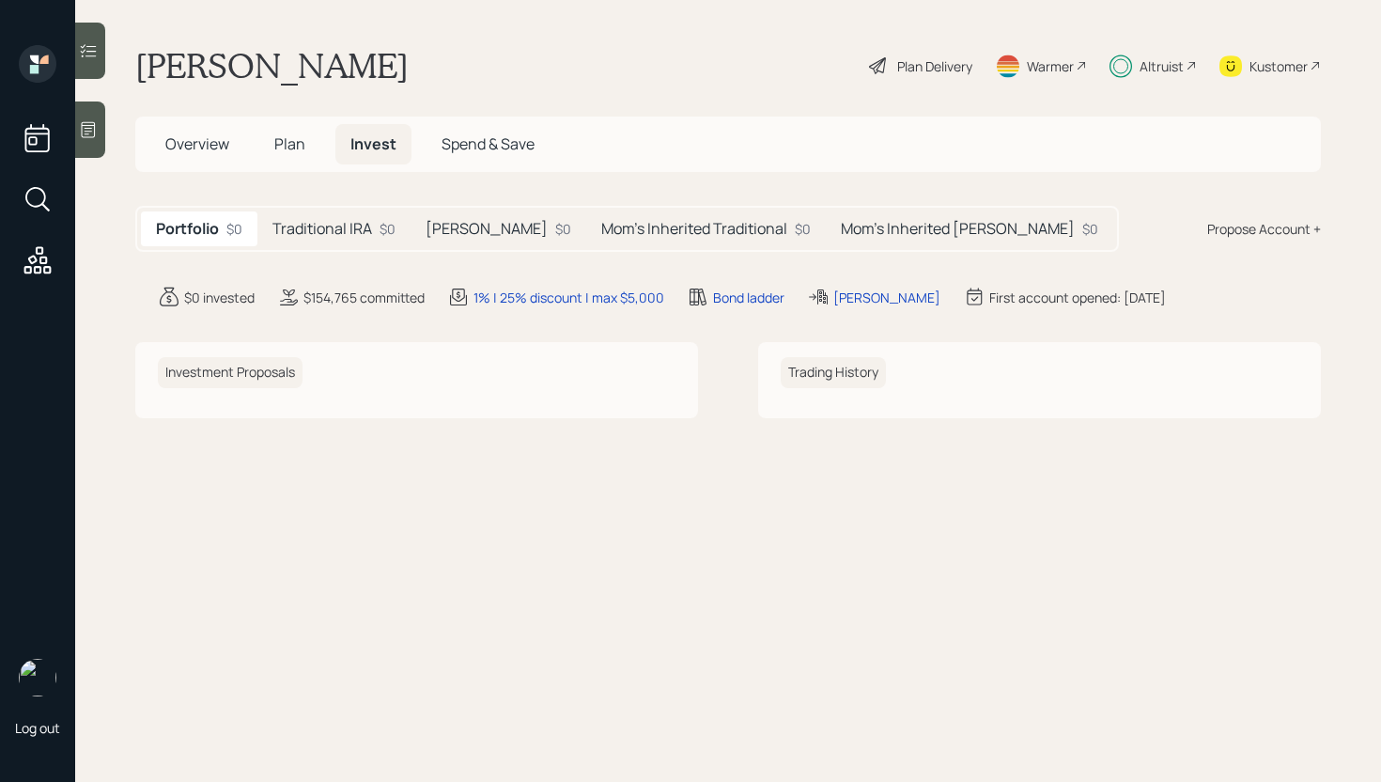
click at [861, 220] on h5 "Mom's Inherited Roth" at bounding box center [958, 229] width 234 height 18
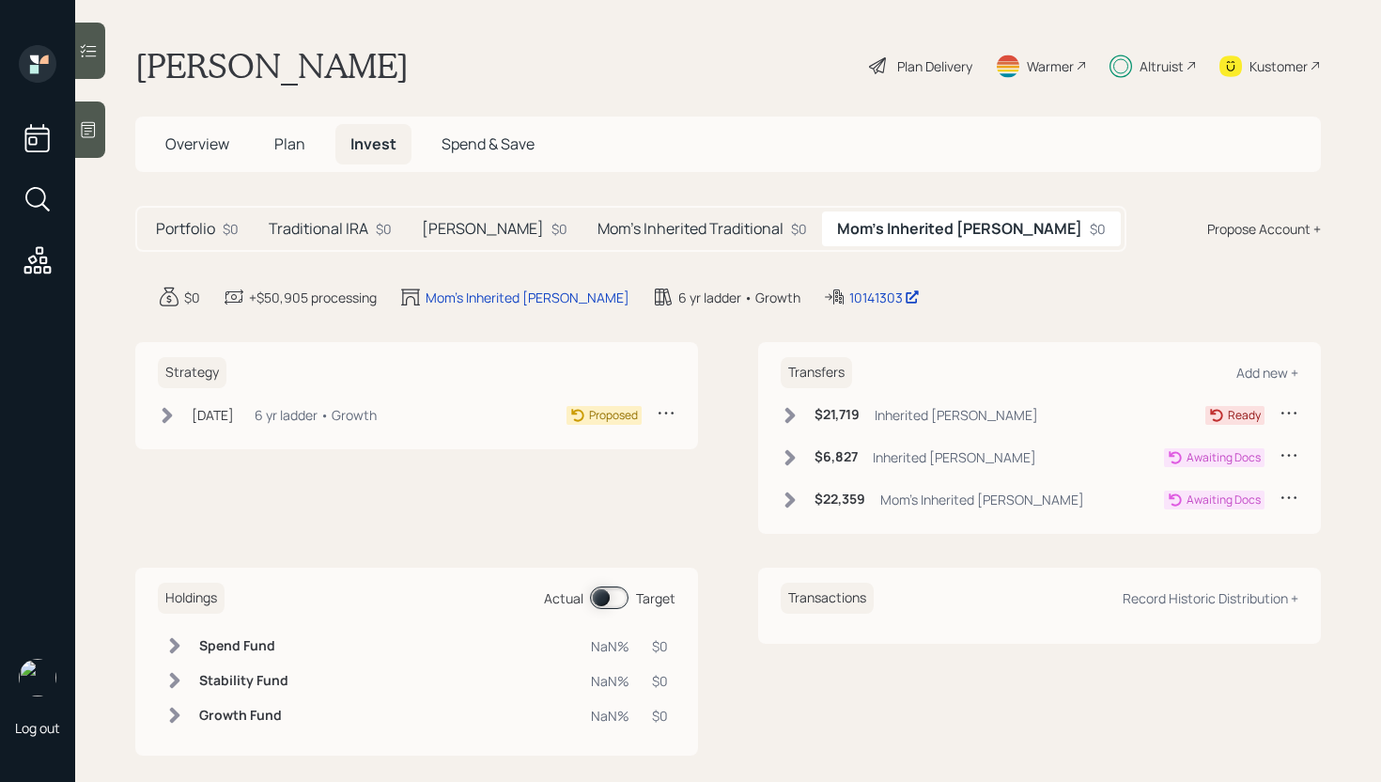
click at [903, 496] on div "Mom's Inherited [PERSON_NAME]" at bounding box center [982, 499] width 204 height 20
click at [290, 147] on span "Plan" at bounding box center [289, 143] width 31 height 21
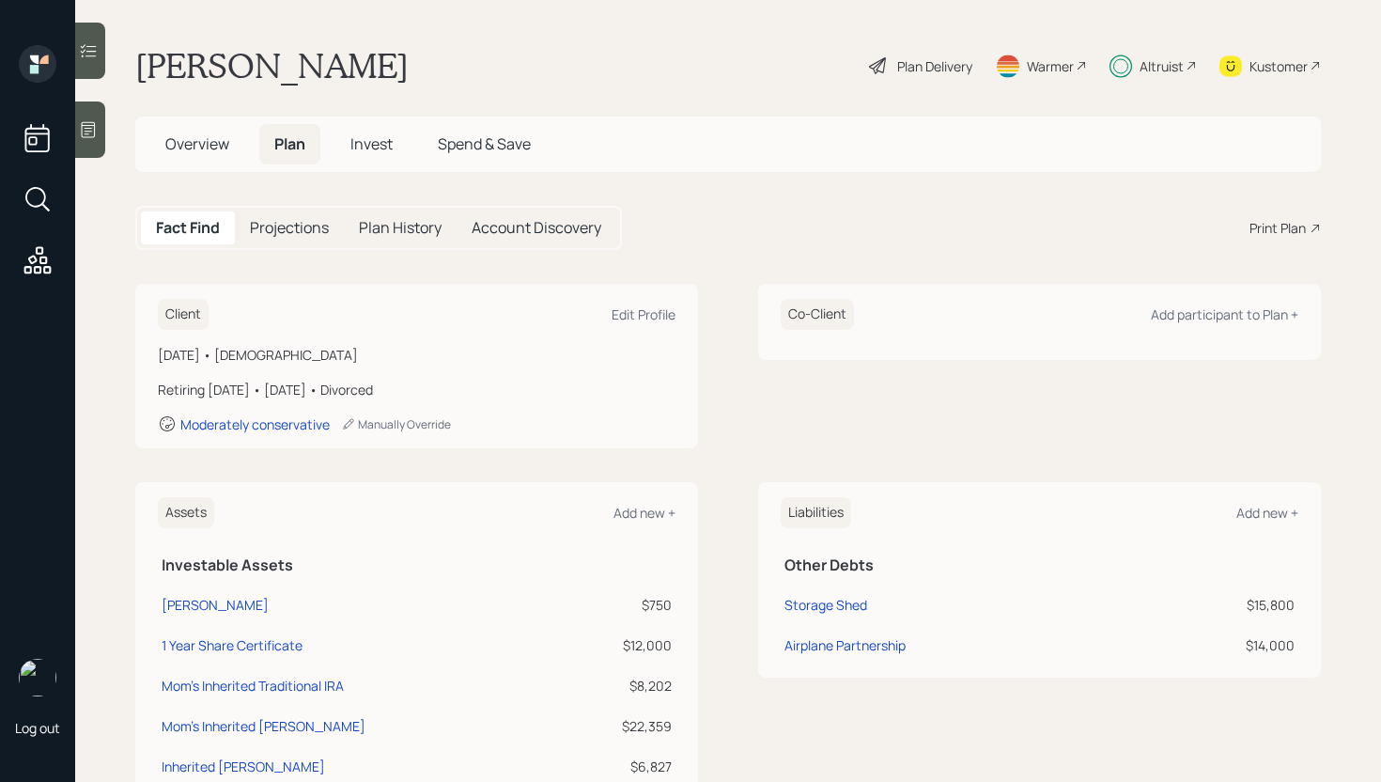
click at [904, 56] on div "Plan Delivery" at bounding box center [934, 66] width 75 height 20
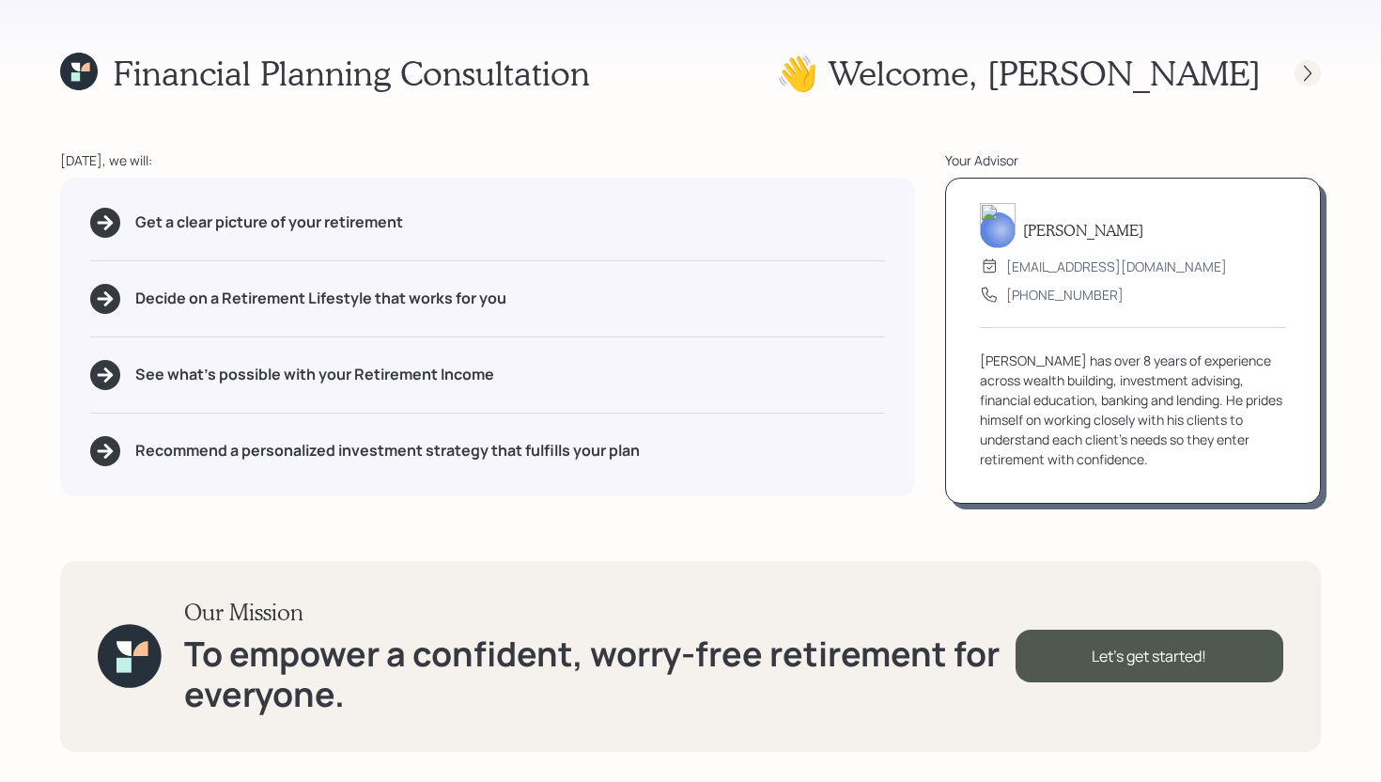
click at [1306, 68] on icon at bounding box center [1308, 73] width 8 height 16
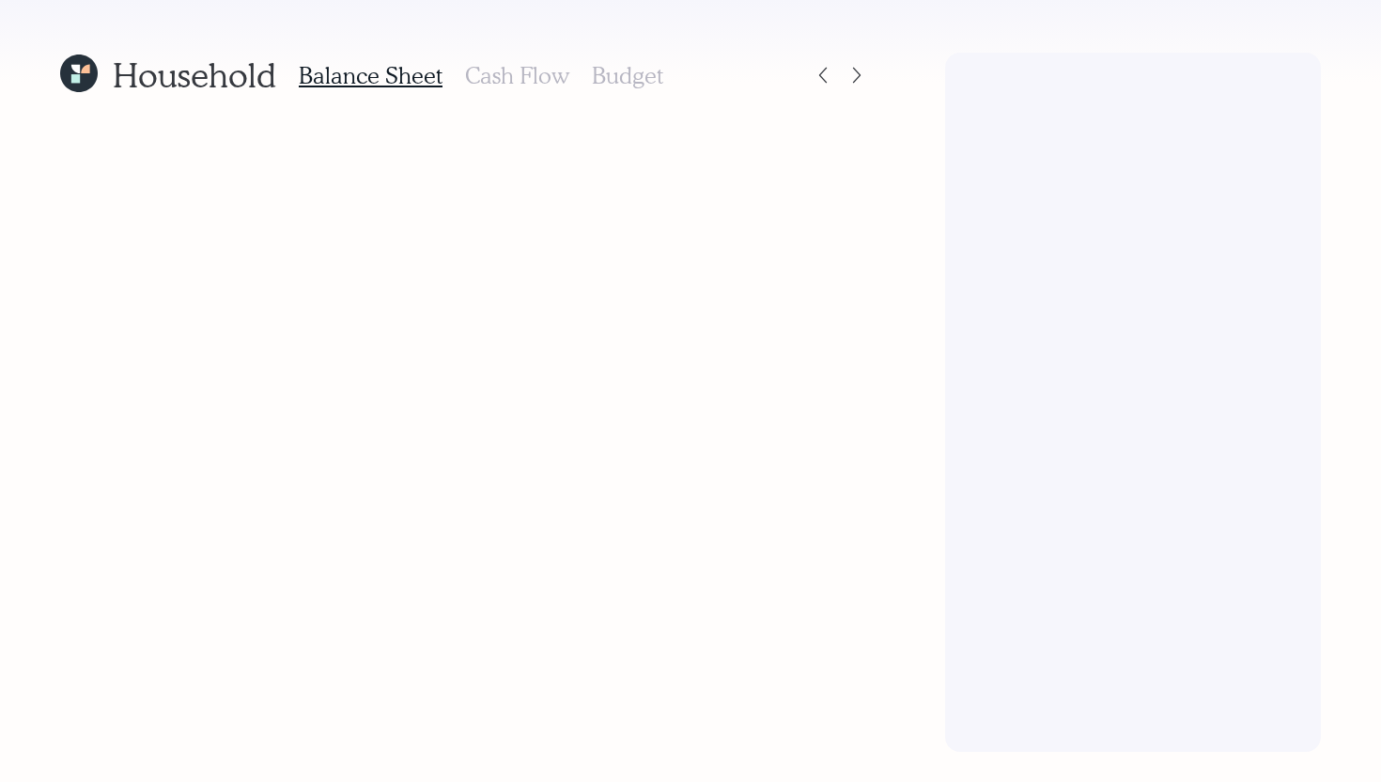
click at [524, 63] on h3 "Cash Flow" at bounding box center [517, 75] width 104 height 27
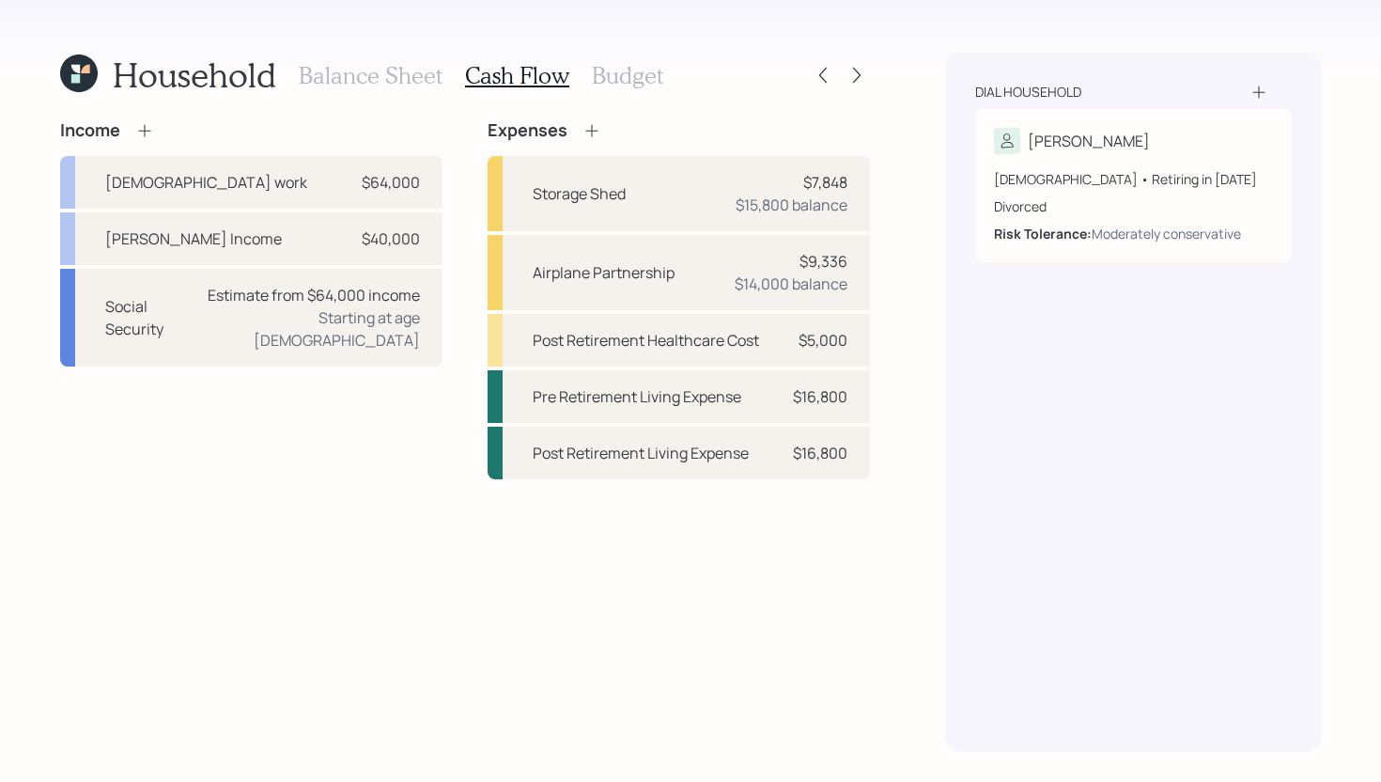
click at [143, 134] on icon at bounding box center [144, 130] width 19 height 19
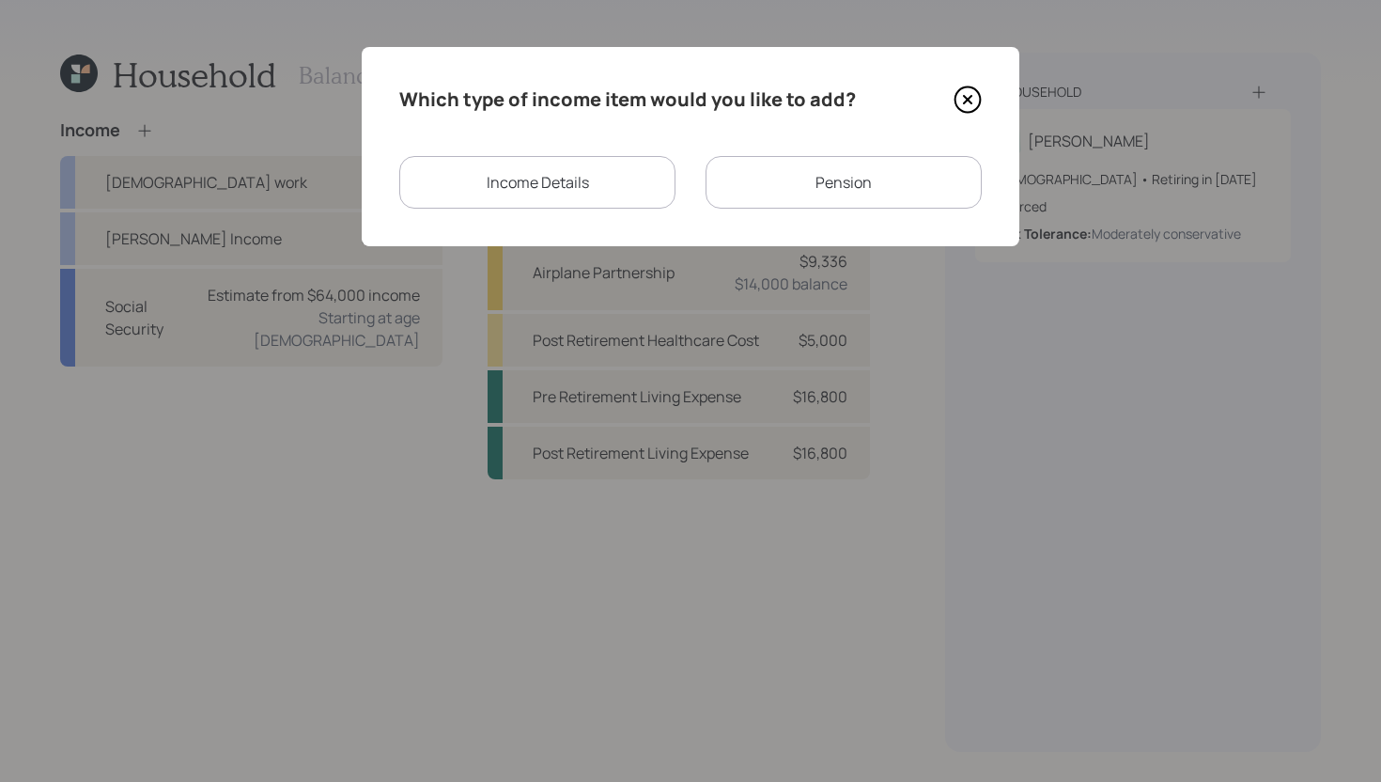
click at [578, 158] on div "Income Details" at bounding box center [537, 182] width 276 height 53
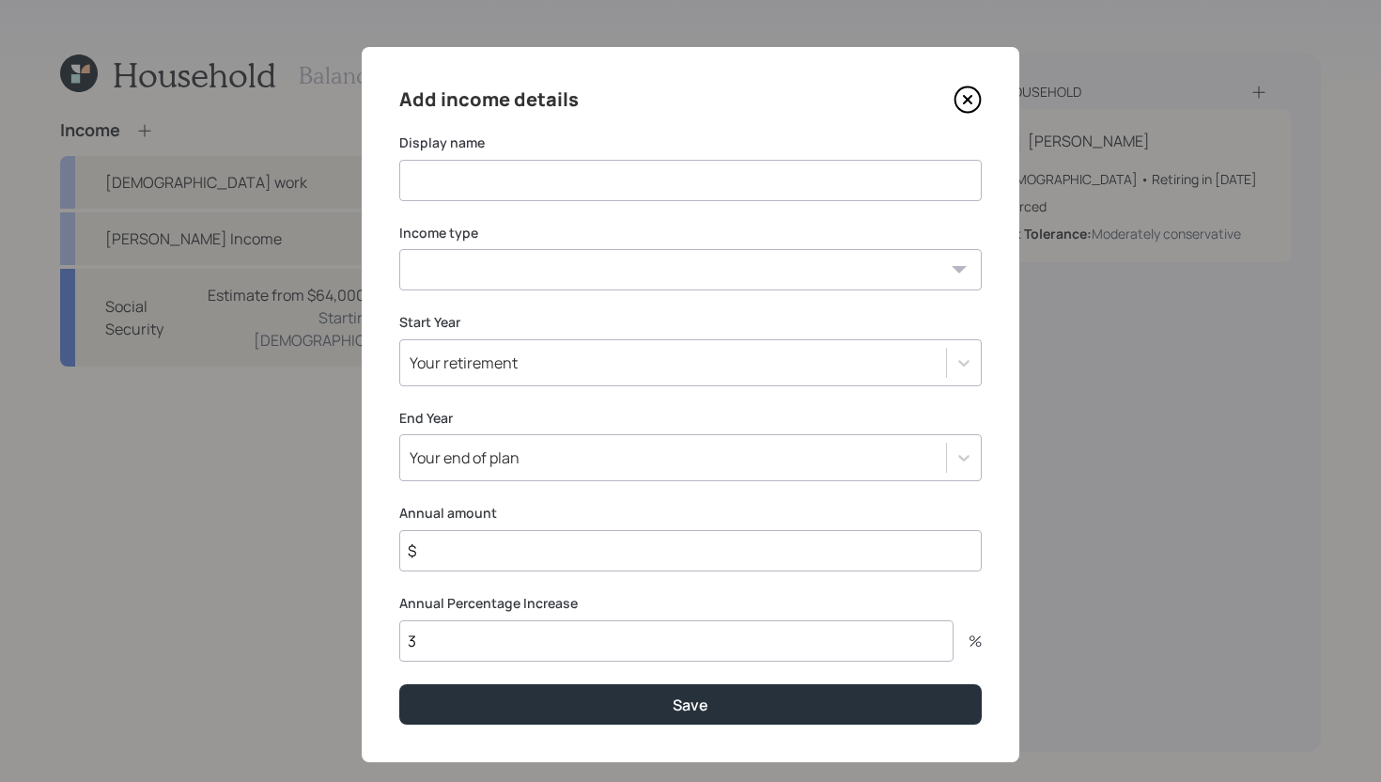
click at [480, 183] on input at bounding box center [690, 180] width 582 height 41
type input "Dad's Inherited IRA Distribution"
click at [467, 282] on select "Full-time work Part-time work Self employment Other" at bounding box center [690, 269] width 582 height 41
select select "other"
click at [399, 249] on select "Full-time work Part-time work Self employment Other" at bounding box center [690, 269] width 582 height 41
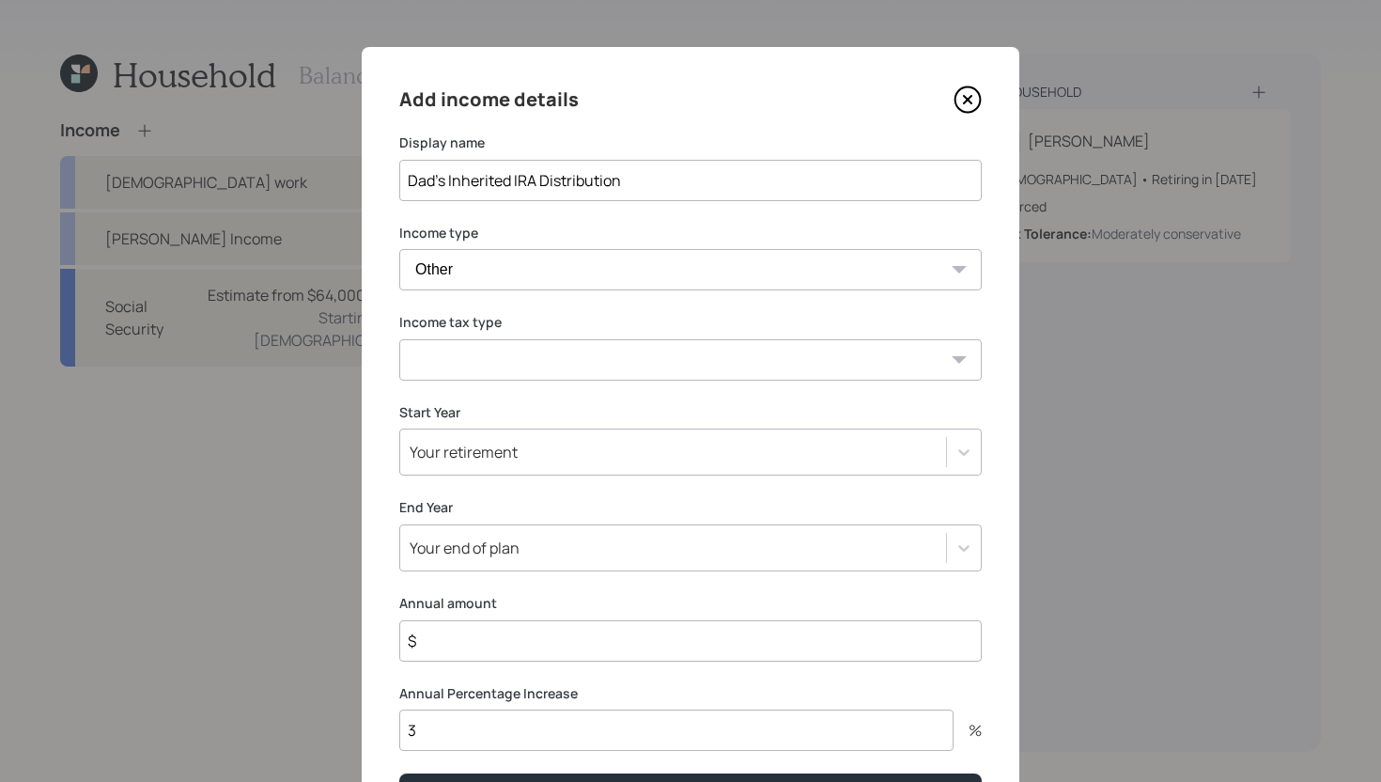
click at [525, 360] on select "Tax-free Earned Self Employment Alimony Royalties Pension / Annuity Interest Di…" at bounding box center [690, 359] width 582 height 41
select select "earned"
click at [399, 339] on select "Tax-free Earned Self Employment Alimony Royalties Pension / Annuity Interest Di…" at bounding box center [690, 359] width 582 height 41
click at [582, 453] on div "Your retirement" at bounding box center [673, 452] width 546 height 32
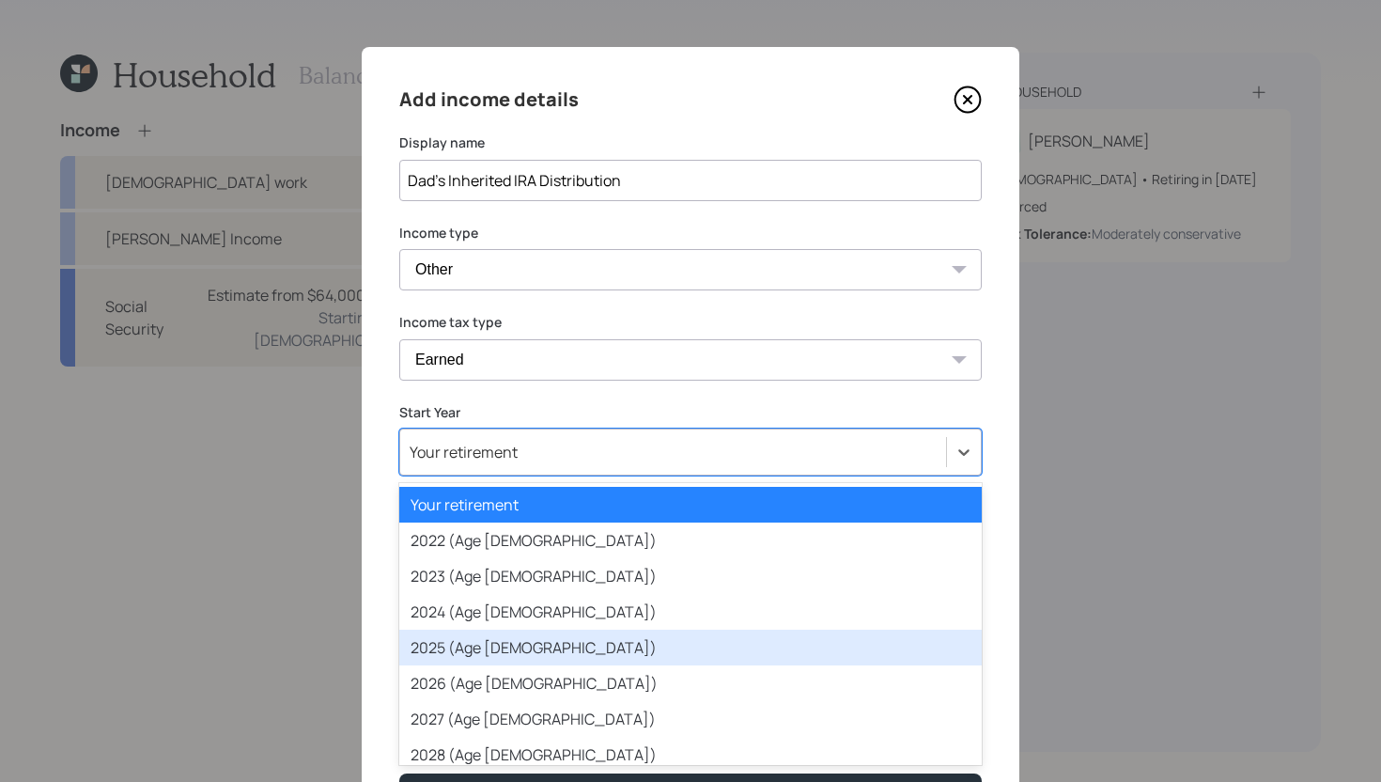
click at [466, 645] on div "2025 (Age 61)" at bounding box center [690, 647] width 582 height 36
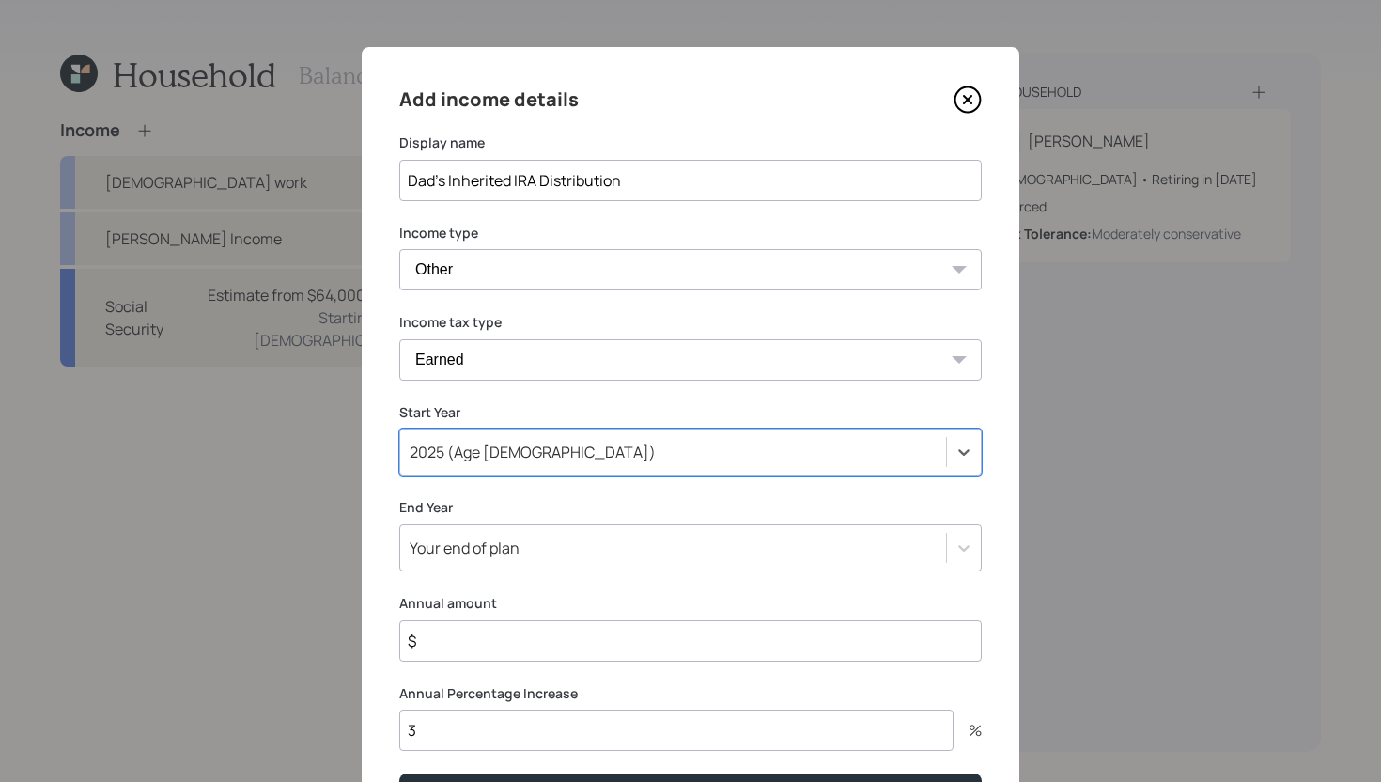
click at [501, 547] on div "Your end of plan" at bounding box center [690, 547] width 582 height 47
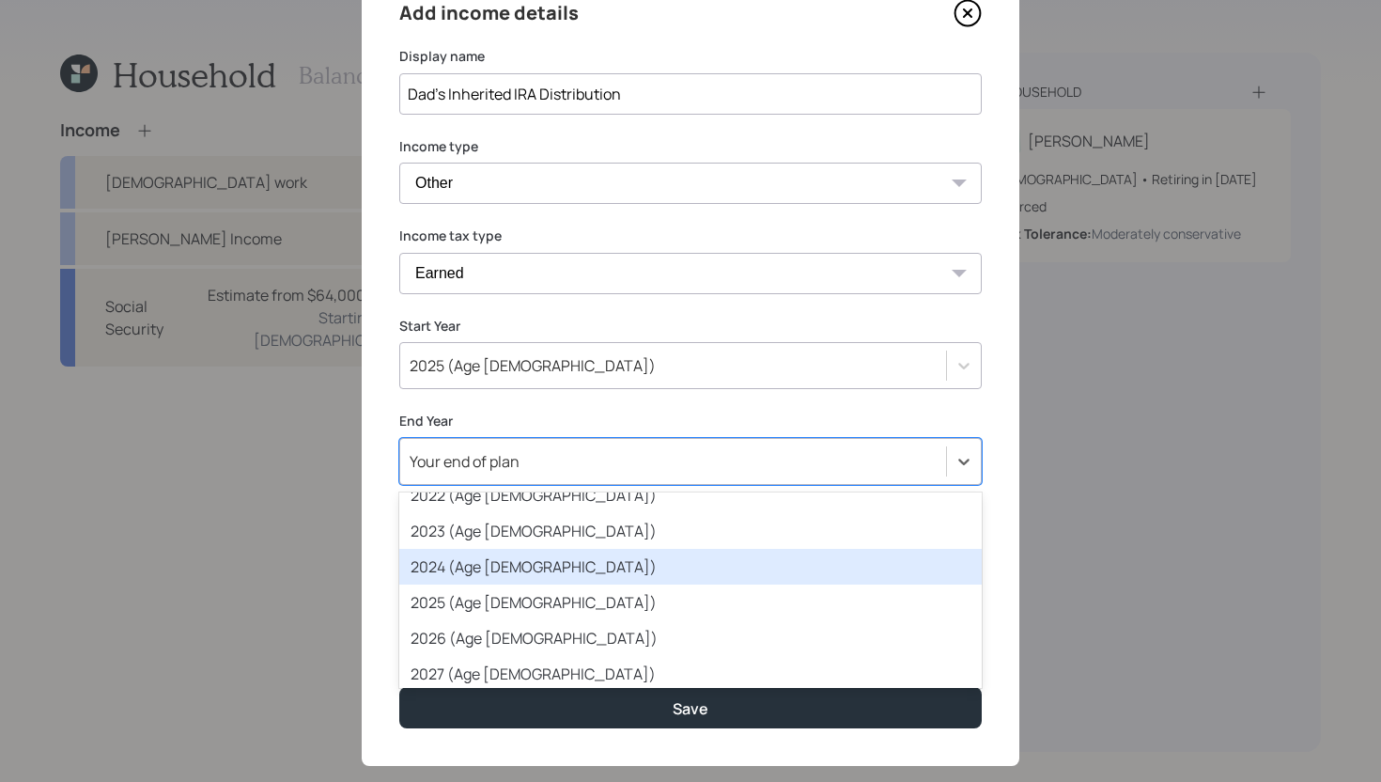
scroll to position [95, 0]
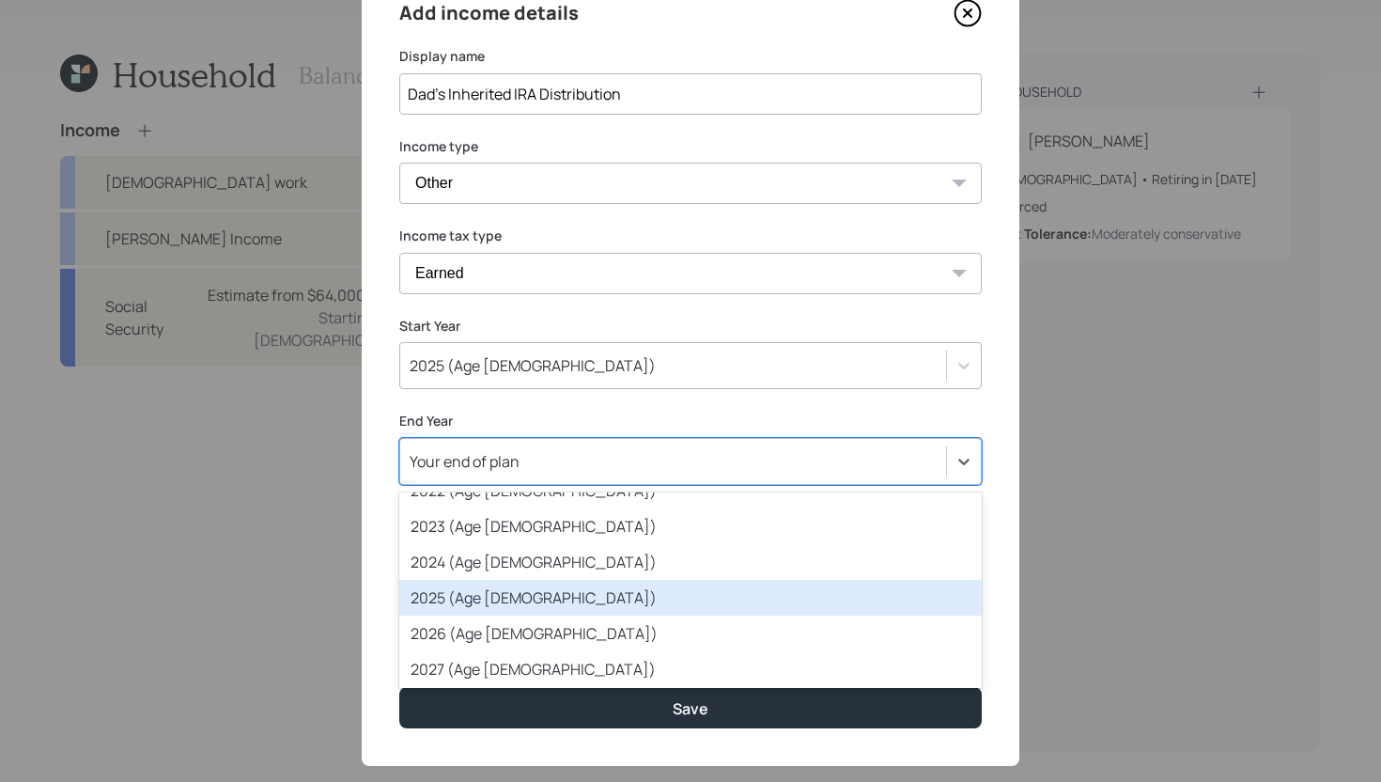
click at [481, 610] on div "2025 (Age 61)" at bounding box center [690, 598] width 582 height 36
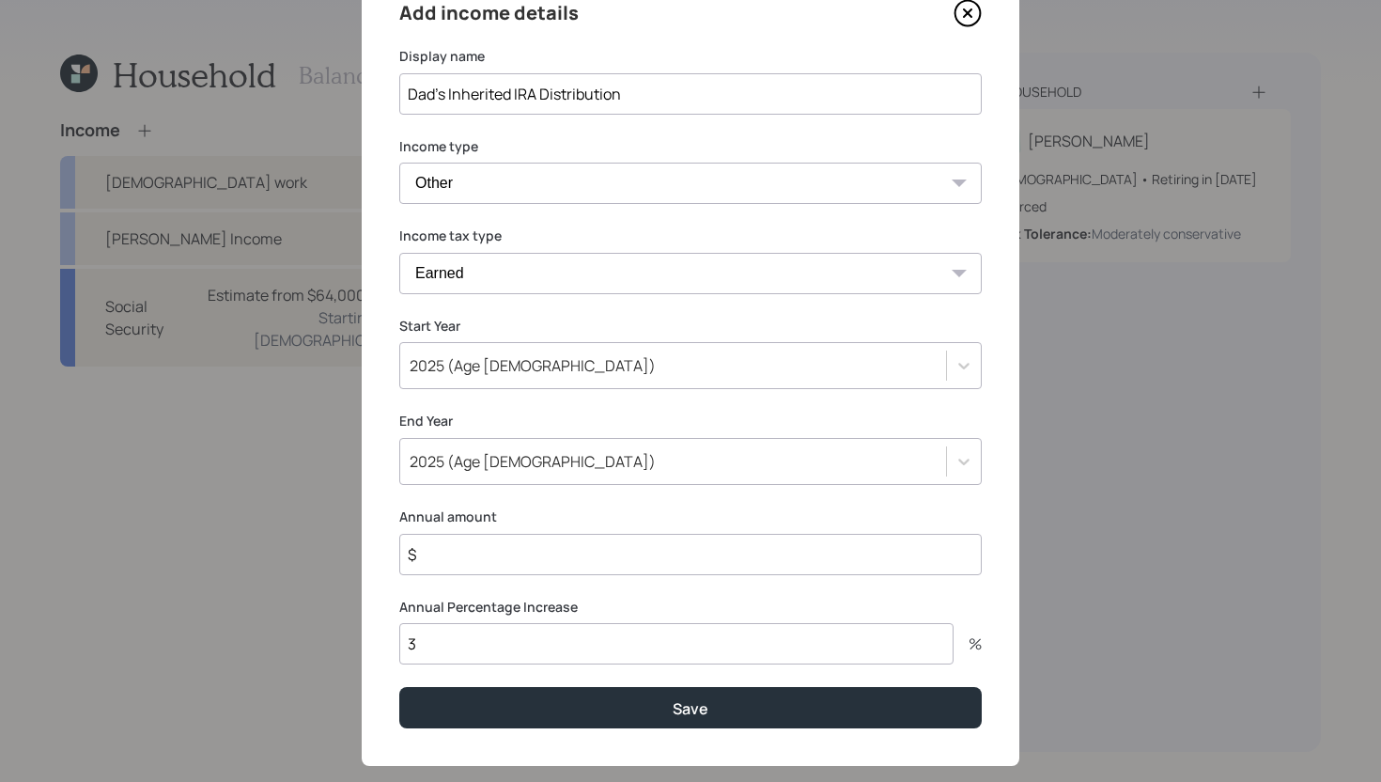
click at [515, 563] on input "$" at bounding box center [690, 554] width 582 height 41
type input "$ 79,211"
click at [487, 645] on input "3" at bounding box center [676, 643] width 554 height 41
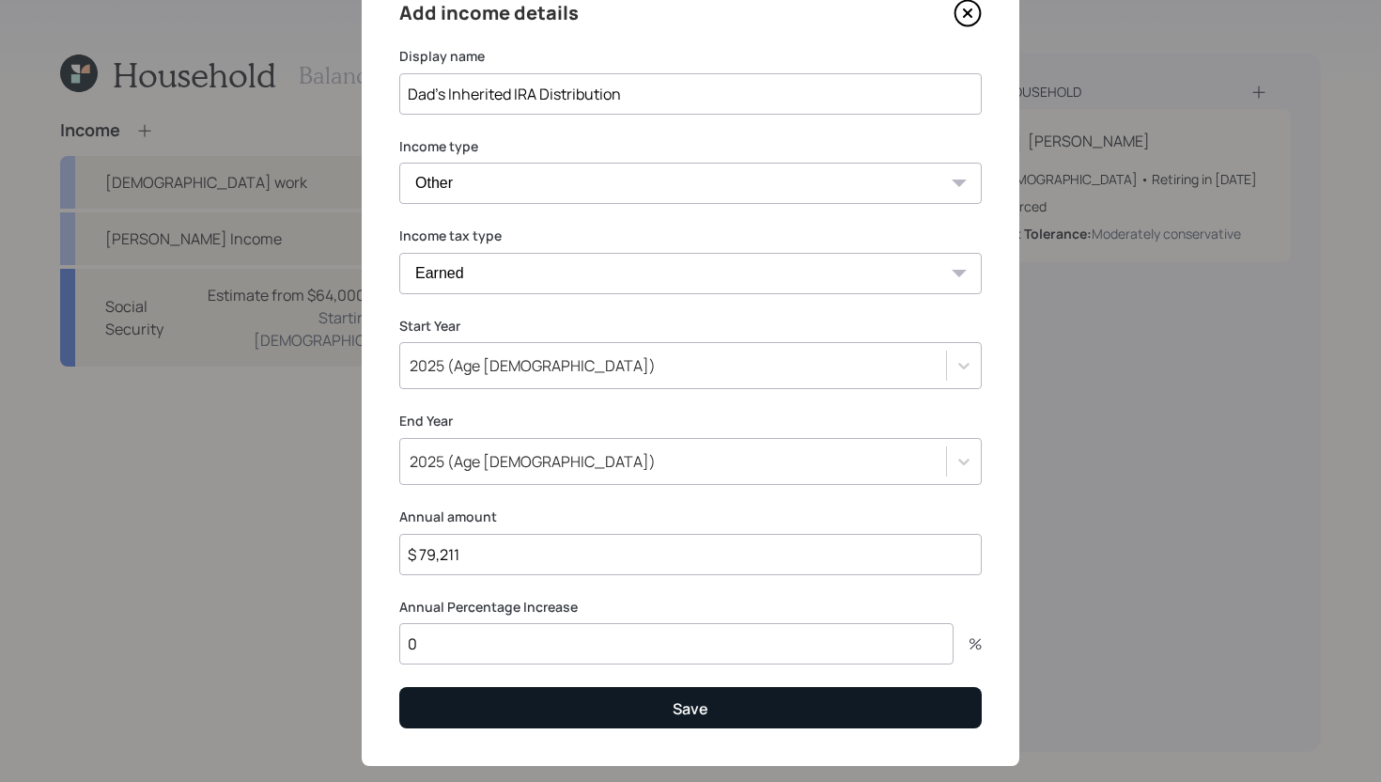
type input "0"
click at [647, 714] on button "Save" at bounding box center [690, 707] width 582 height 40
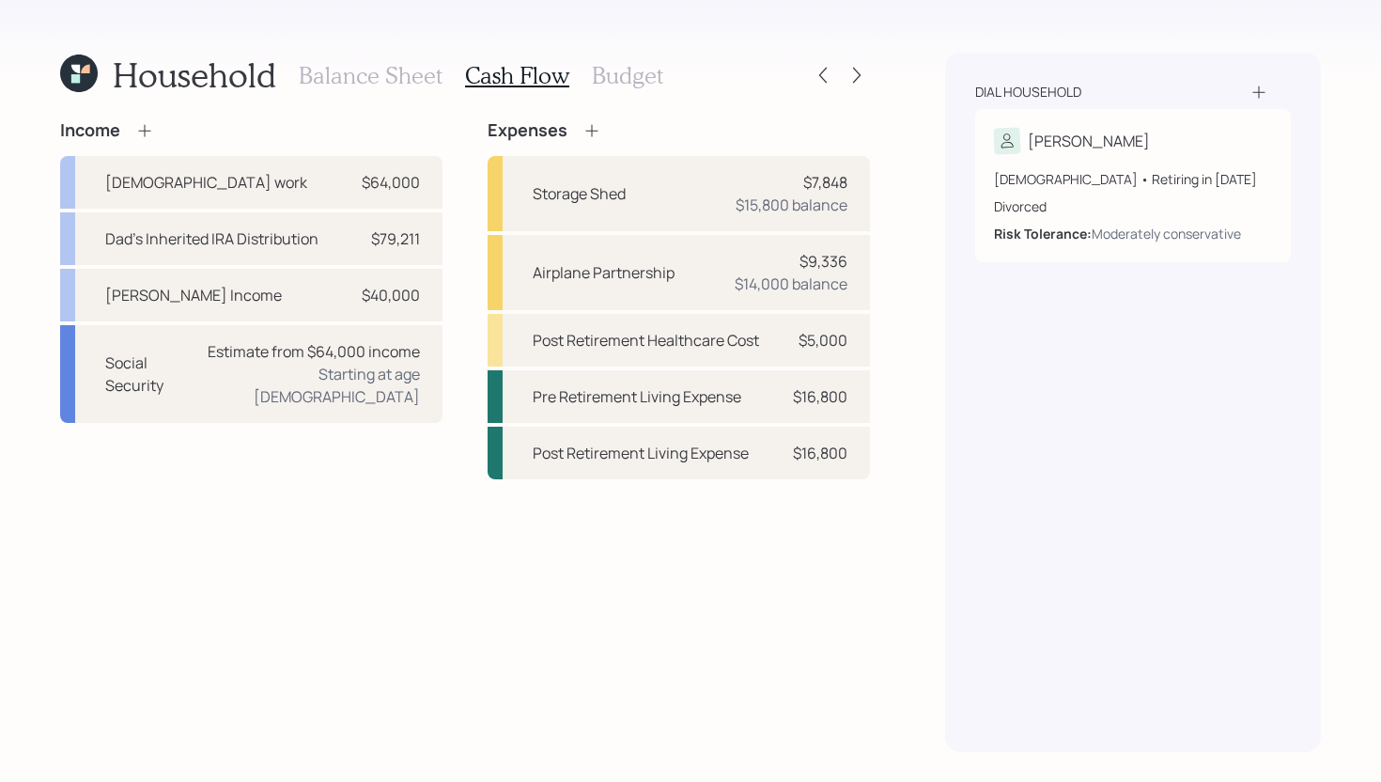
click at [863, 62] on div at bounding box center [857, 75] width 26 height 26
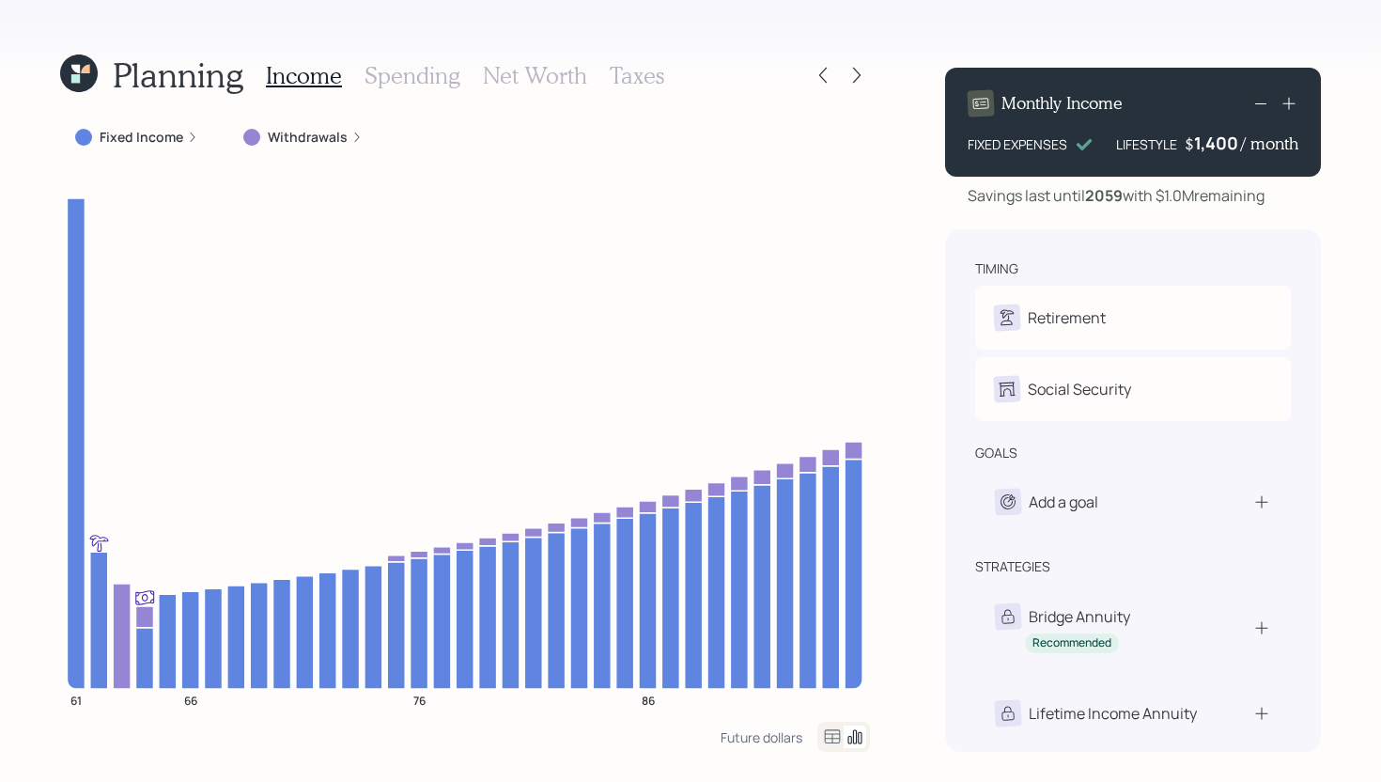
click at [381, 76] on h3 "Spending" at bounding box center [413, 75] width 96 height 27
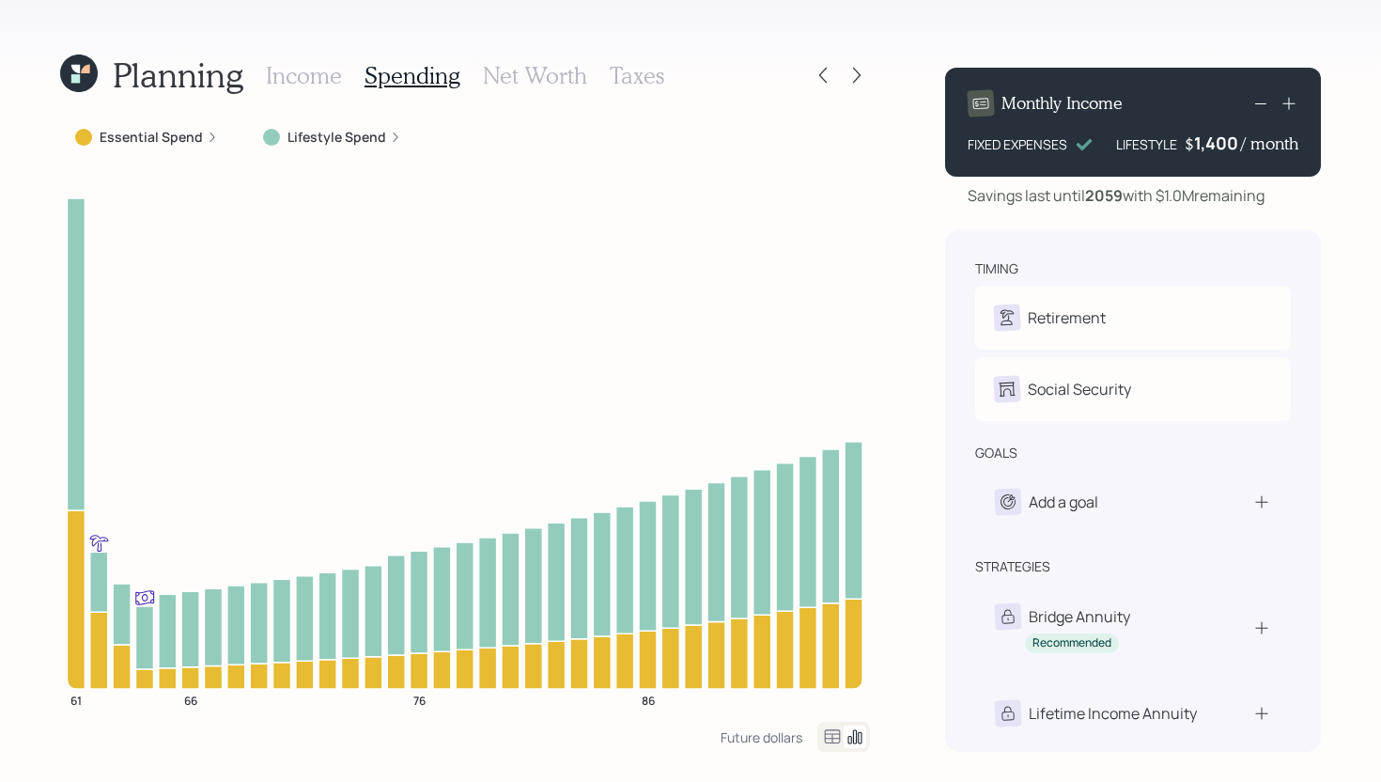
click at [207, 137] on icon at bounding box center [212, 137] width 11 height 11
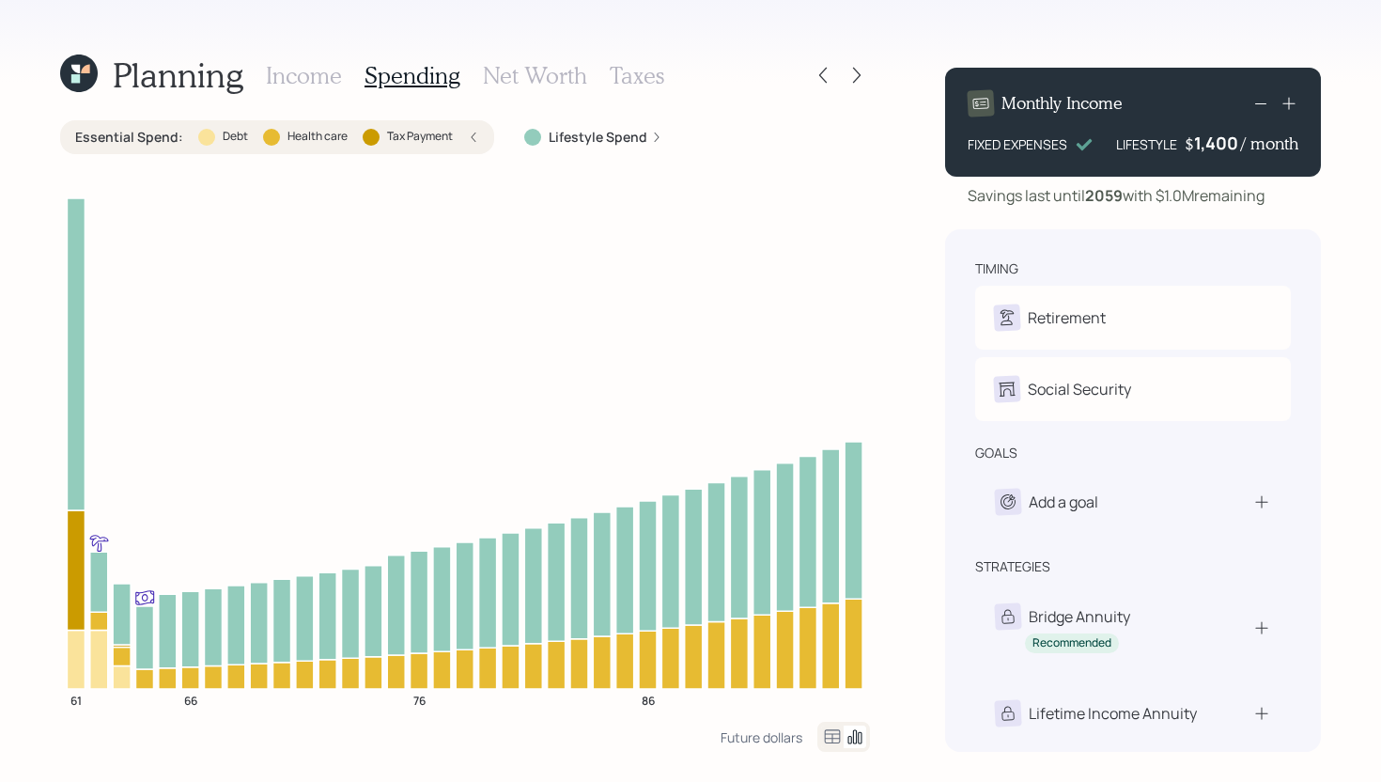
click at [472, 124] on div "Essential Spend : Debt Health care Tax Payment" at bounding box center [277, 137] width 434 height 34
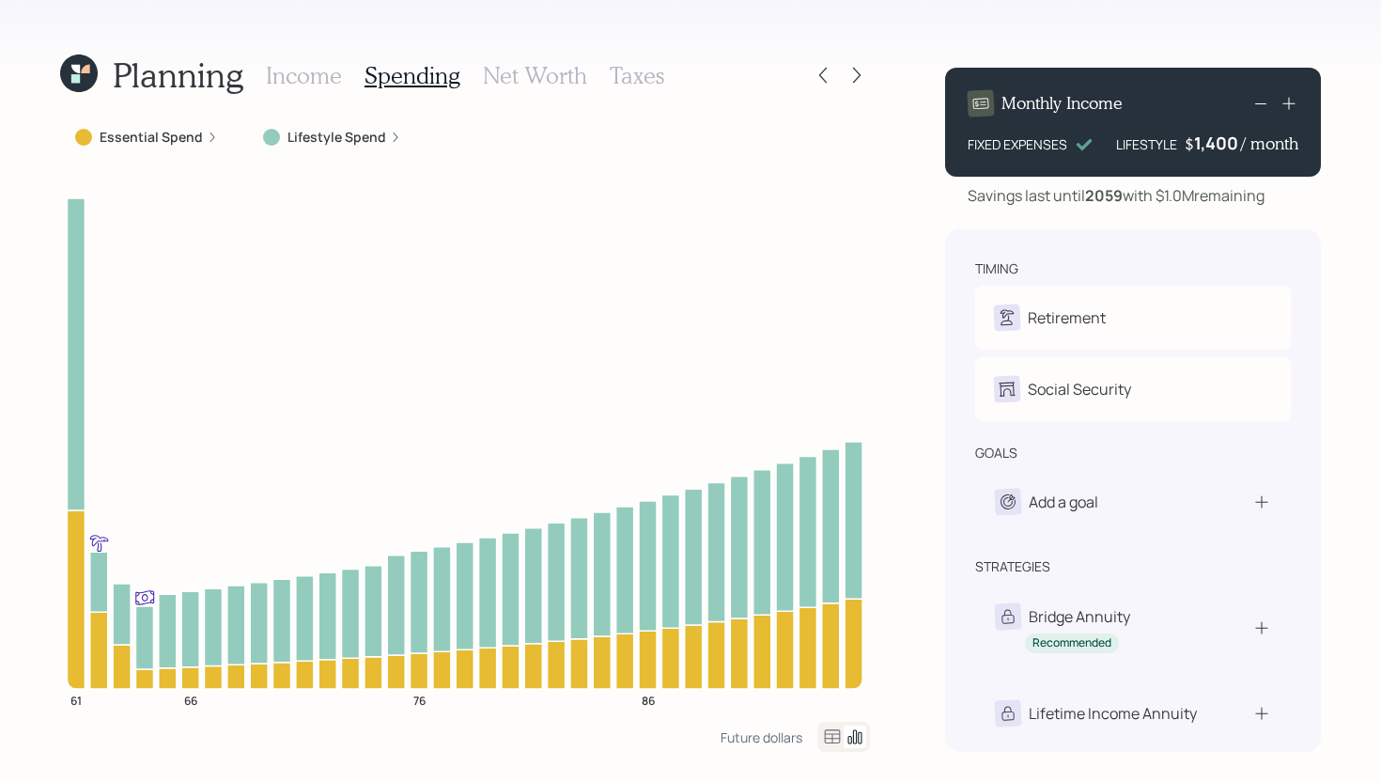
click at [333, 148] on div "Lifestyle Spend" at bounding box center [332, 137] width 168 height 34
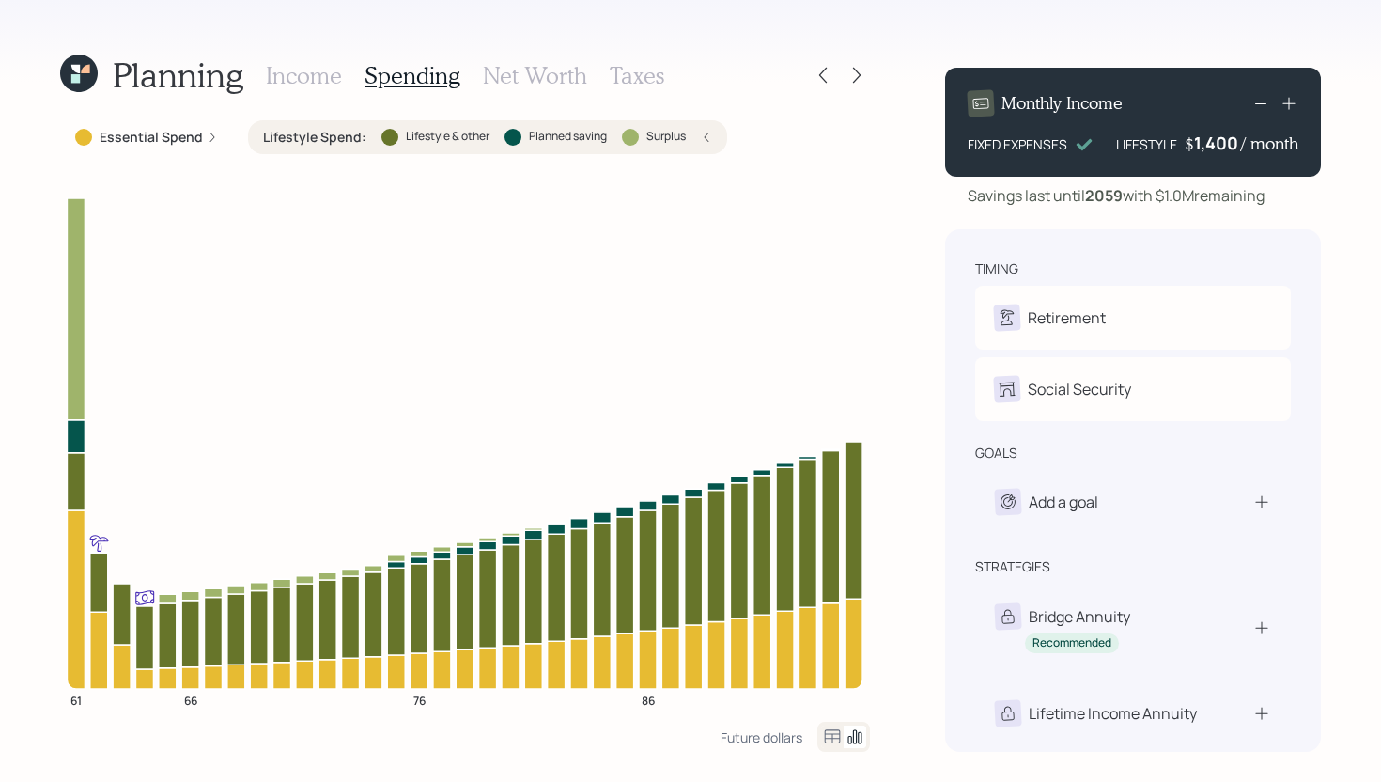
click at [290, 83] on h3 "Income" at bounding box center [304, 75] width 76 height 27
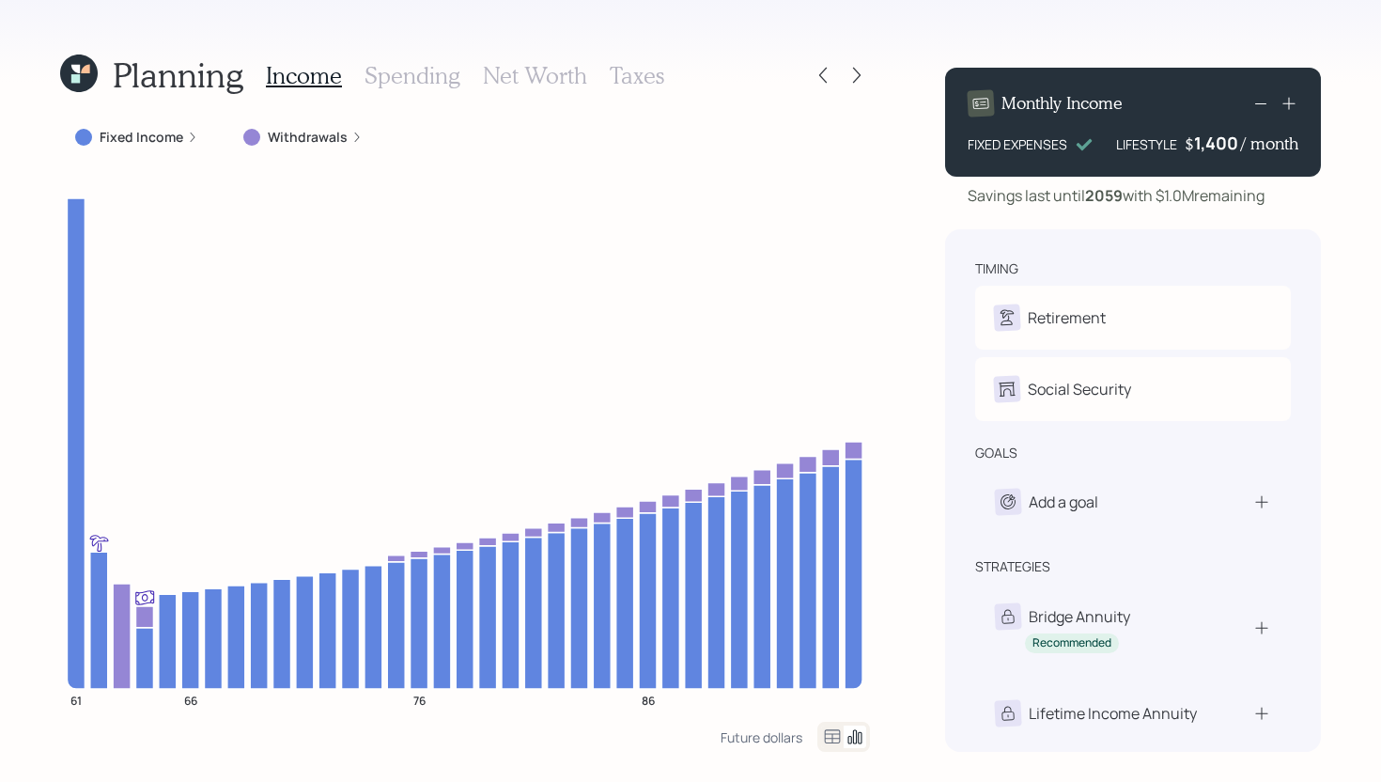
click at [78, 77] on icon at bounding box center [75, 78] width 8 height 8
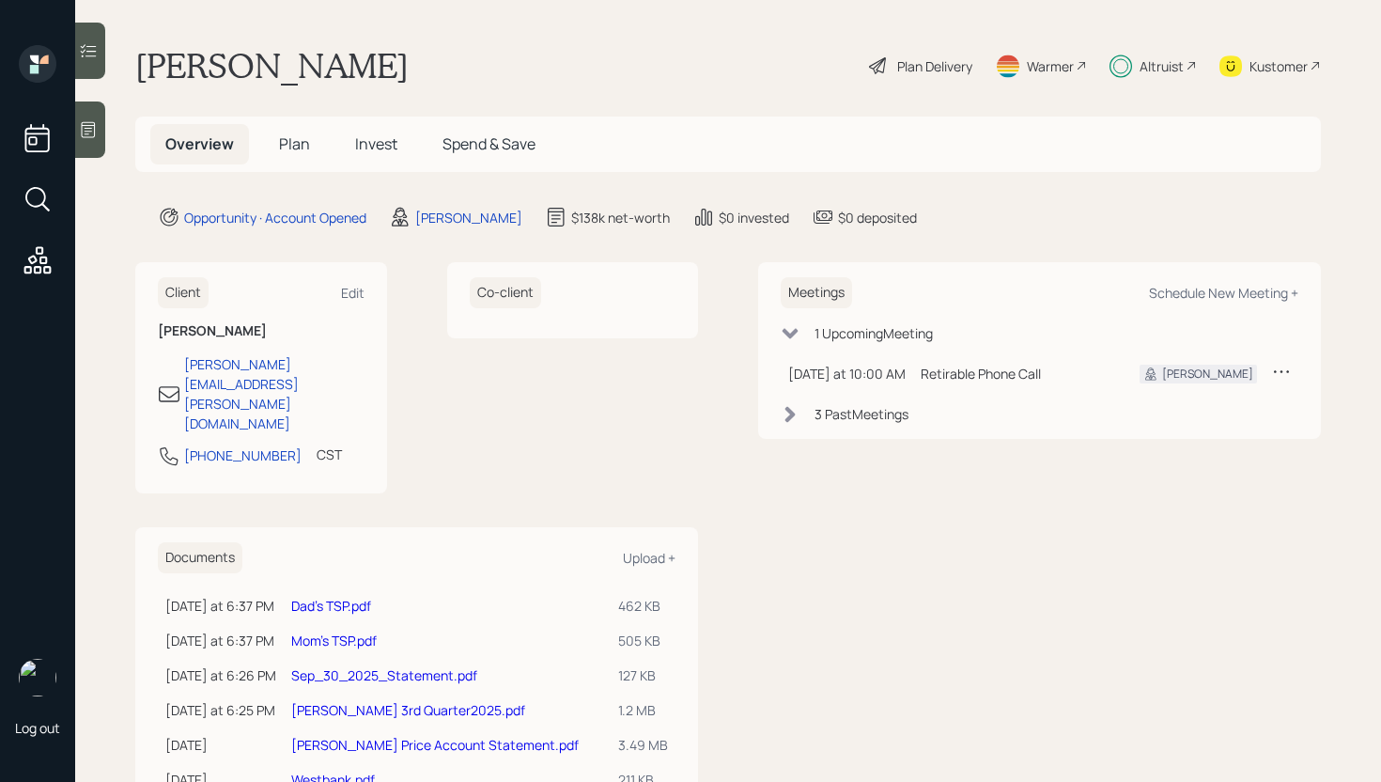
click at [275, 136] on h5 "Plan" at bounding box center [294, 144] width 61 height 40
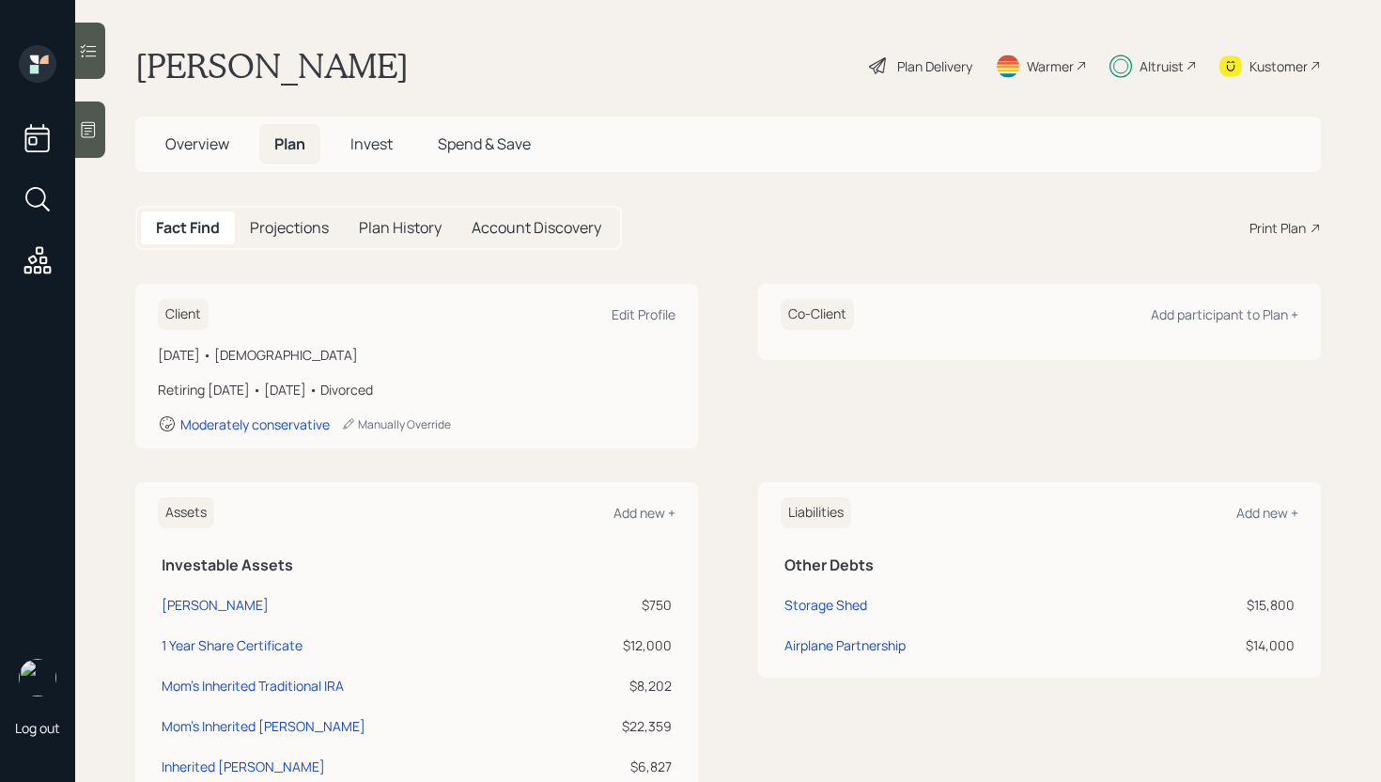
click at [374, 140] on span "Invest" at bounding box center [371, 143] width 42 height 21
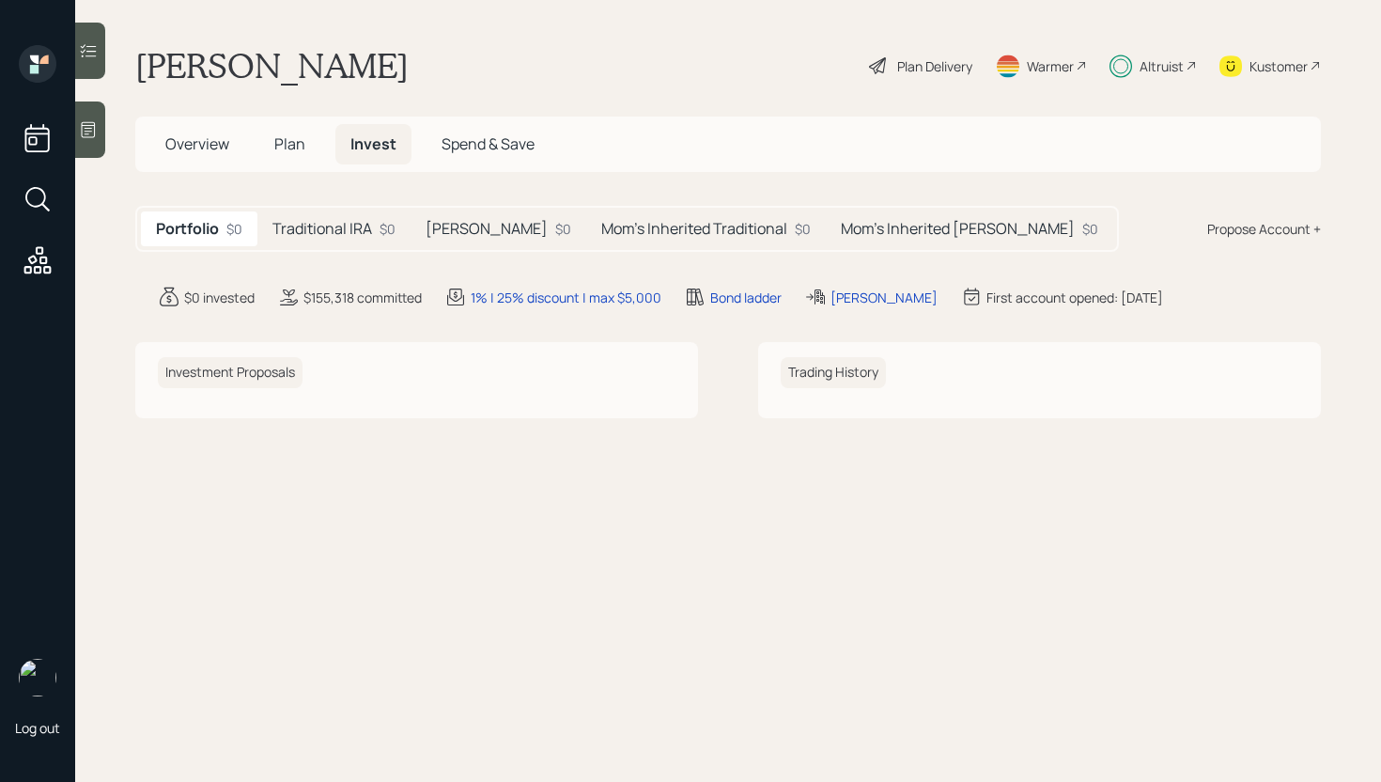
click at [645, 220] on h5 "Mom's Inherited Traditional" at bounding box center [694, 229] width 186 height 18
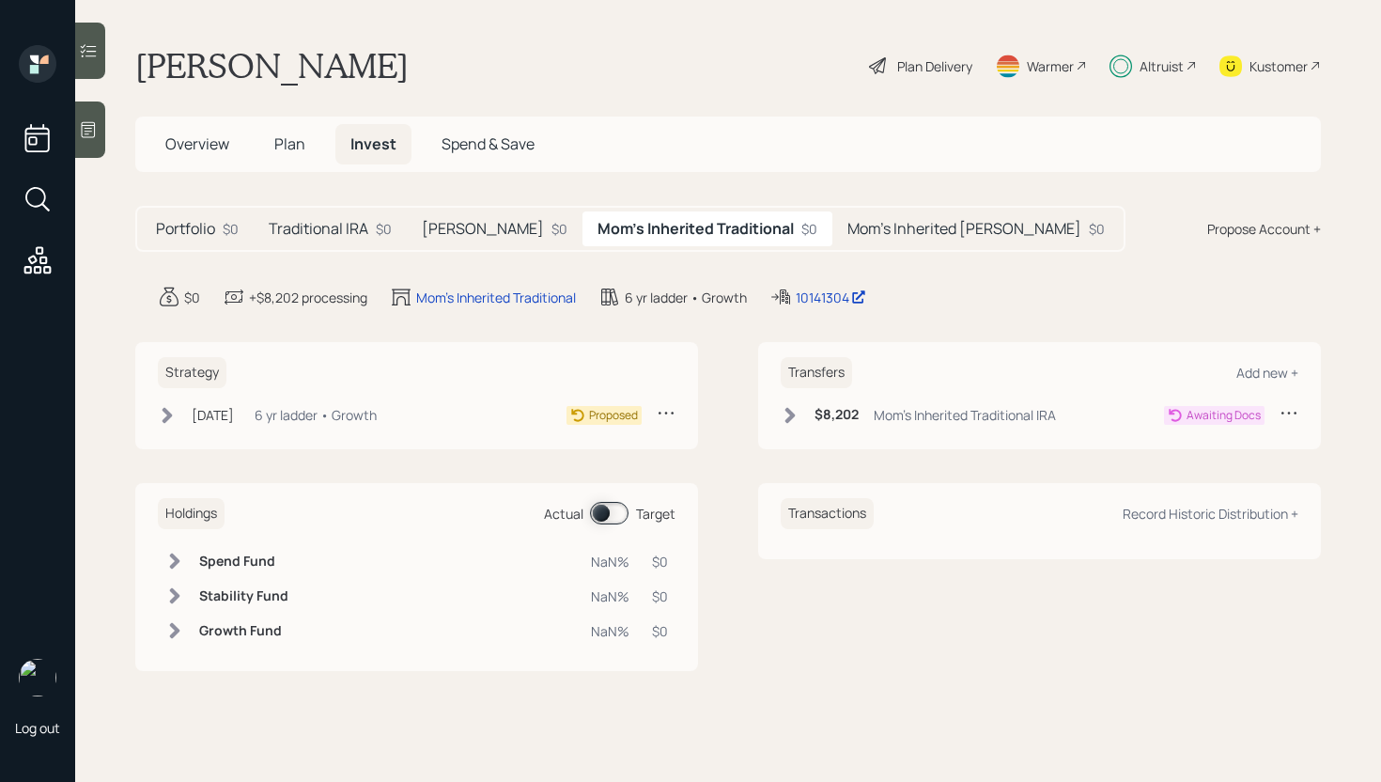
click at [839, 211] on div "Mom's Inherited Roth $0" at bounding box center [975, 228] width 287 height 35
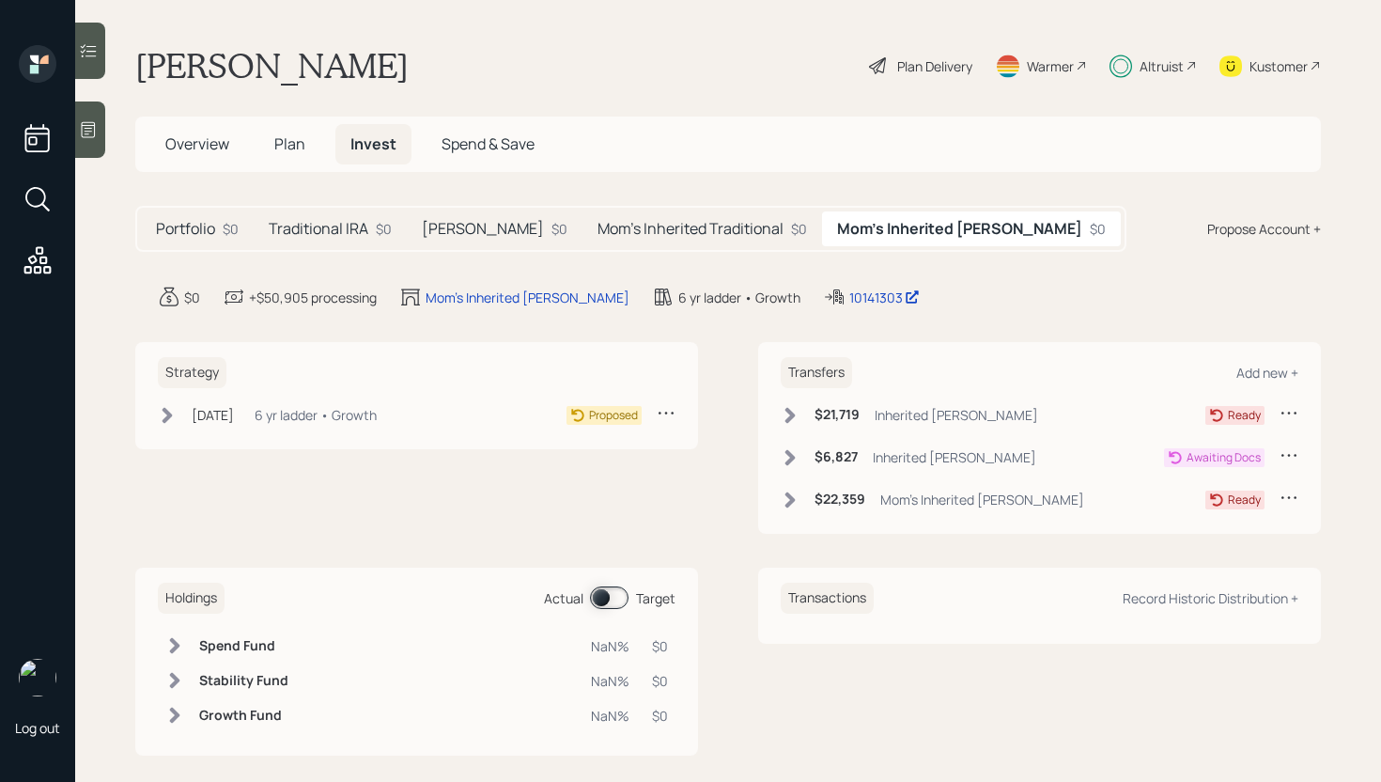
click at [692, 228] on h5 "Mom's Inherited Traditional" at bounding box center [690, 229] width 186 height 18
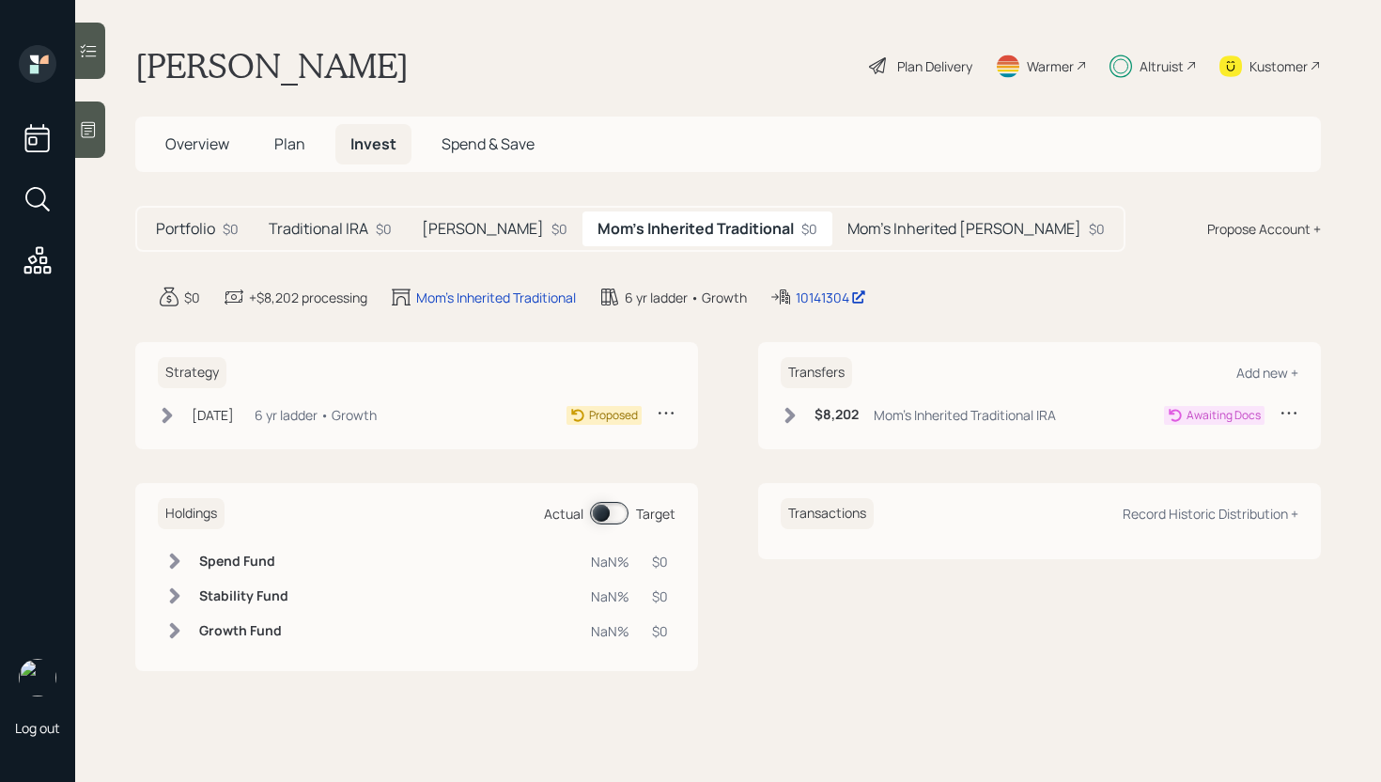
click at [300, 131] on h5 "Plan" at bounding box center [289, 144] width 61 height 40
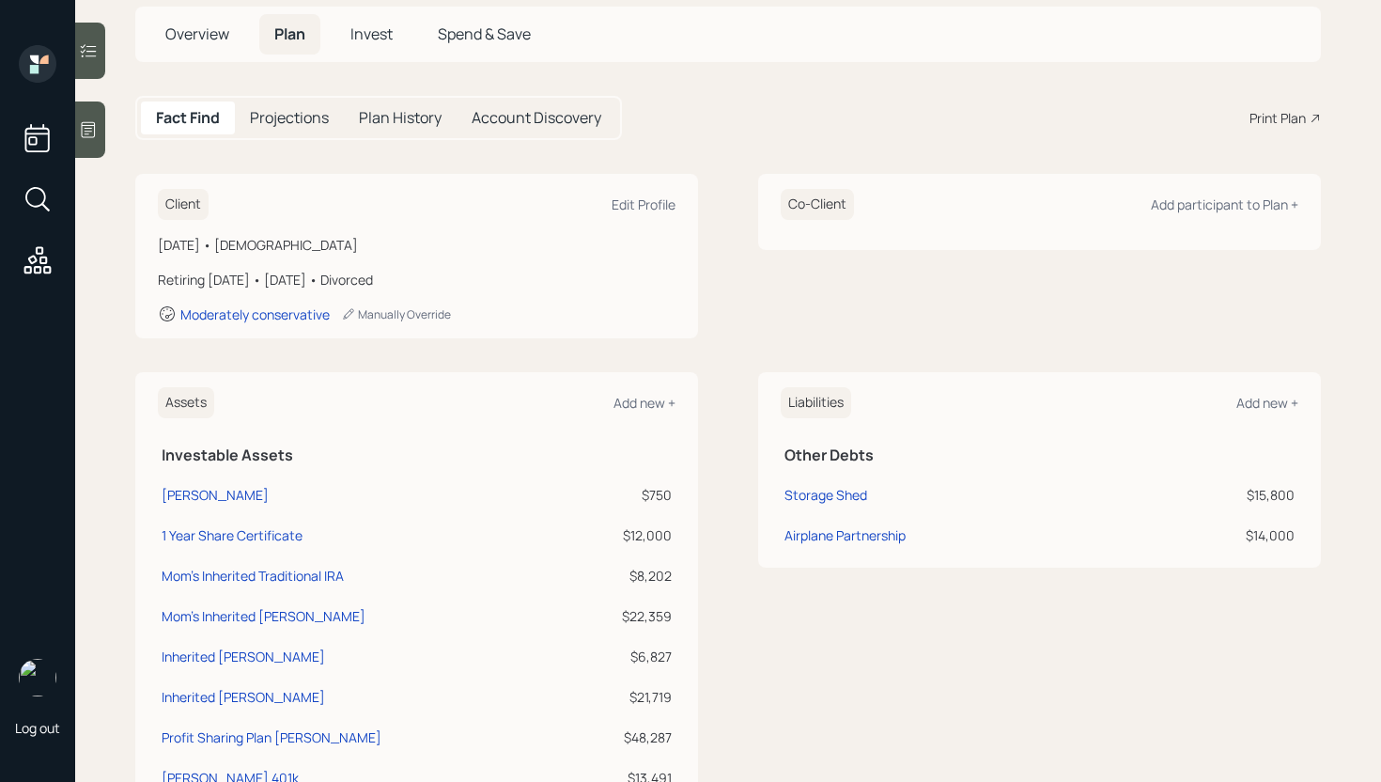
scroll to position [123, 0]
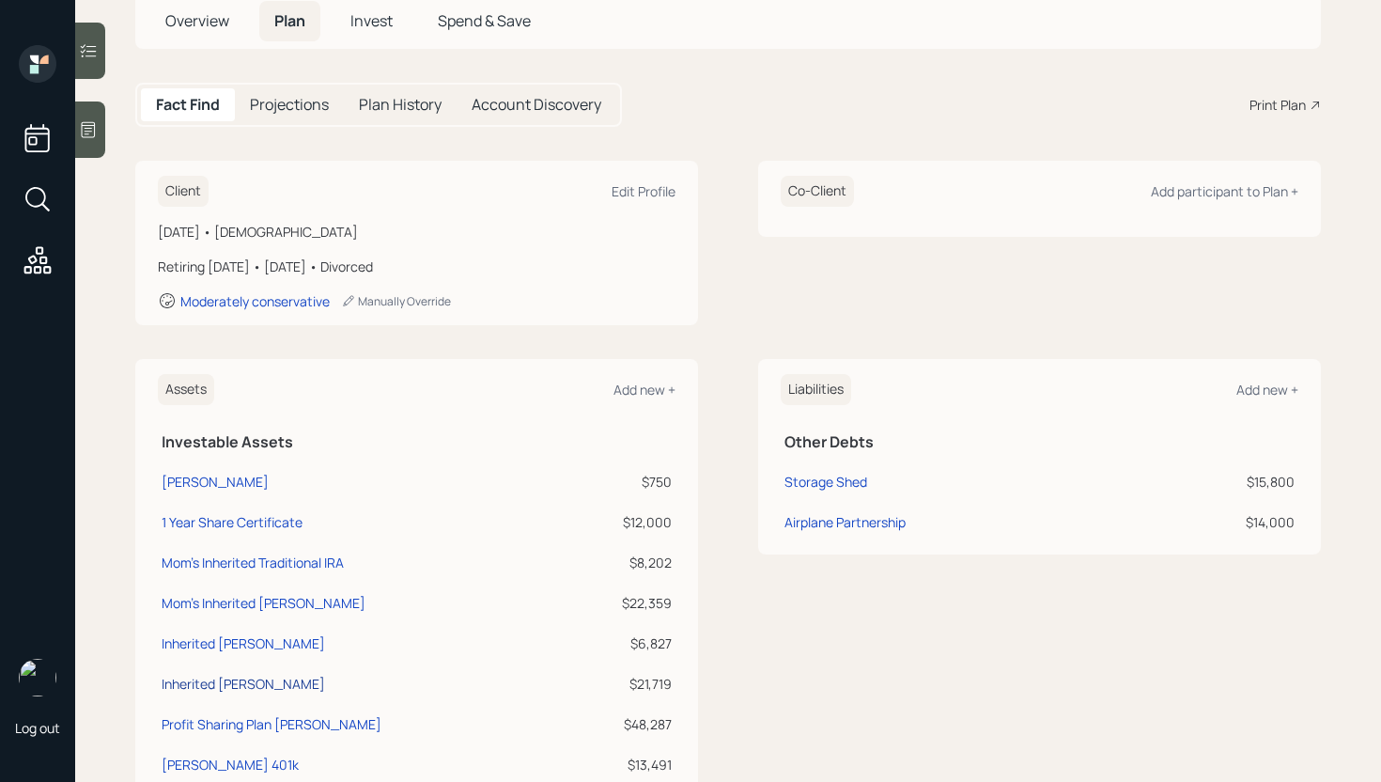
click at [247, 687] on div "Inherited Roth IRA" at bounding box center [243, 684] width 163 height 20
select select "roth_ira"
select select "balanced"
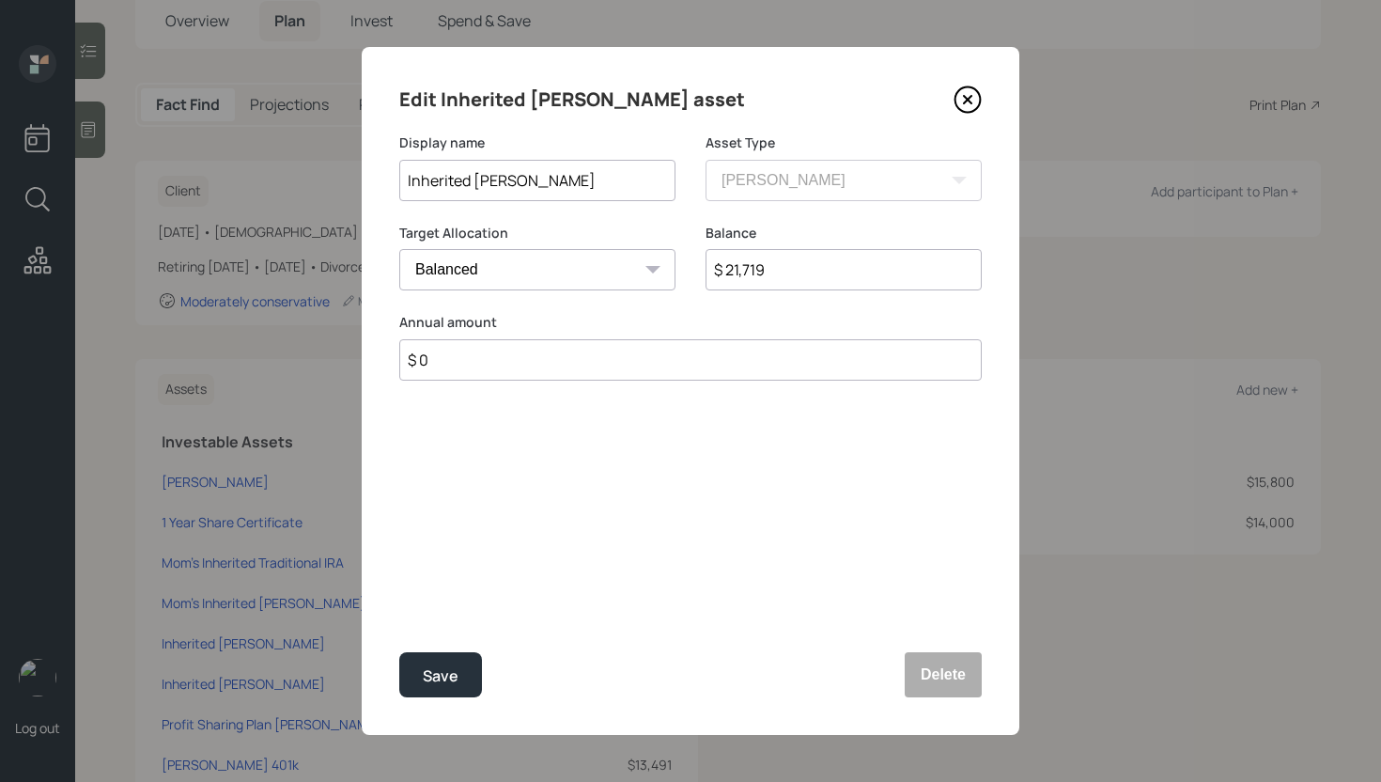
click at [914, 281] on input "$ 21,719" at bounding box center [844, 269] width 276 height 41
type input "$ 47,072"
click at [452, 667] on div "Save" at bounding box center [441, 675] width 36 height 25
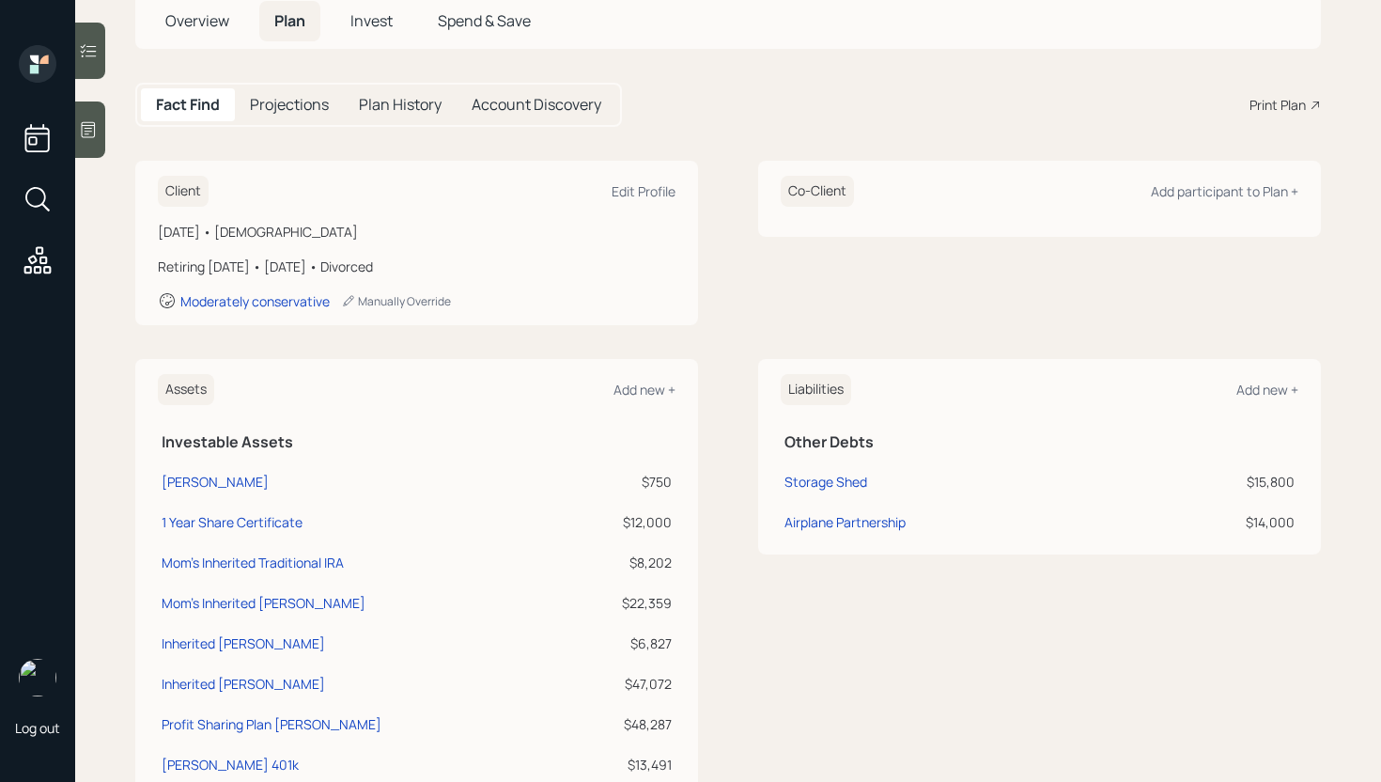
click at [384, 29] on span "Invest" at bounding box center [371, 20] width 42 height 21
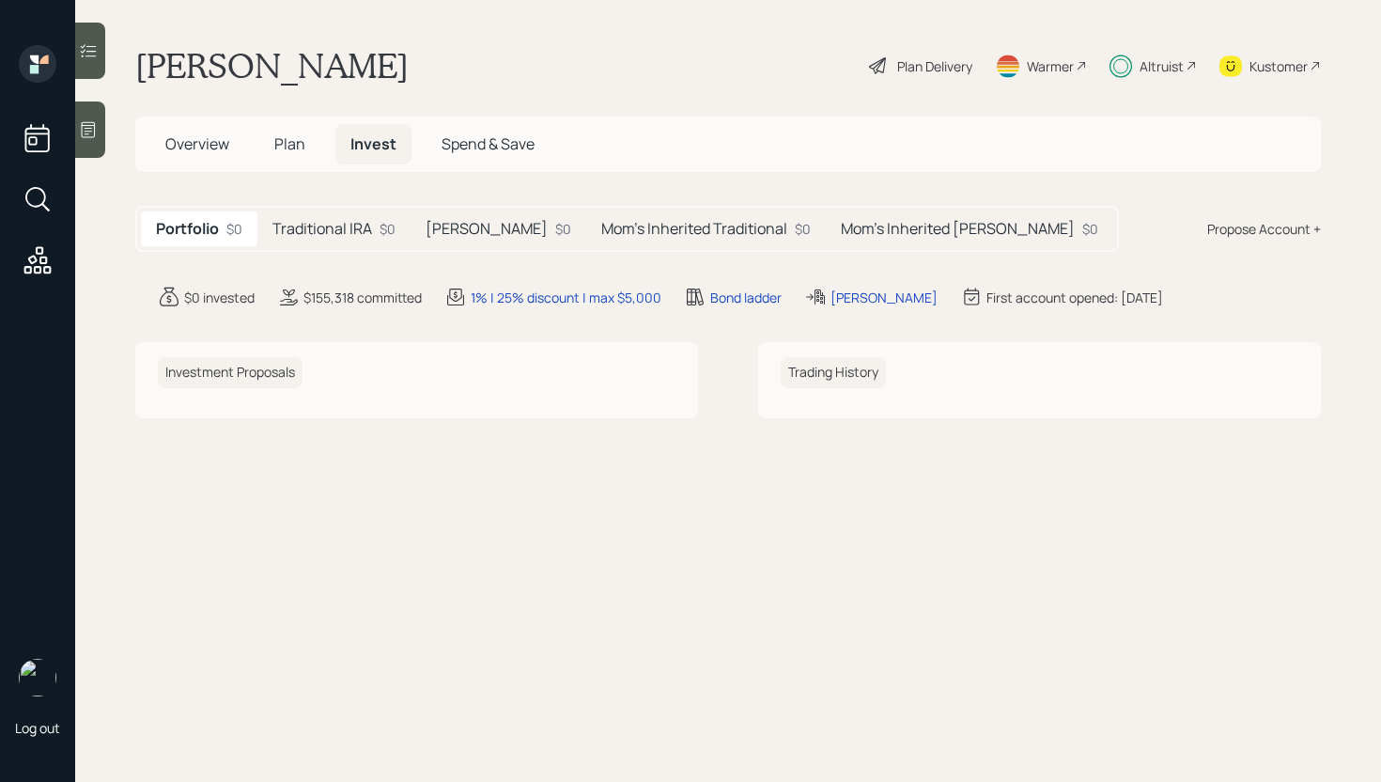
click at [655, 216] on div "Mom's Inherited Traditional $0" at bounding box center [706, 228] width 240 height 35
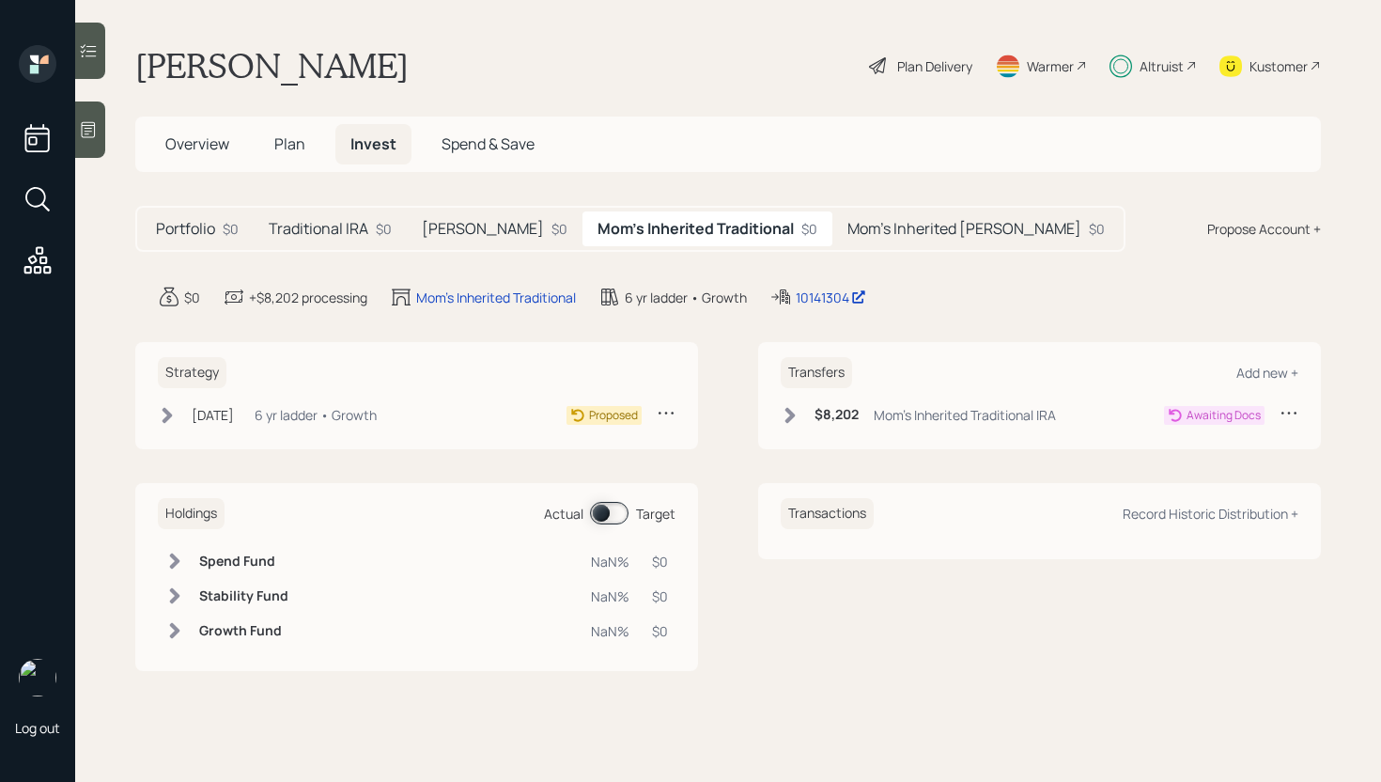
click at [876, 223] on h5 "Mom's Inherited Roth" at bounding box center [964, 229] width 234 height 18
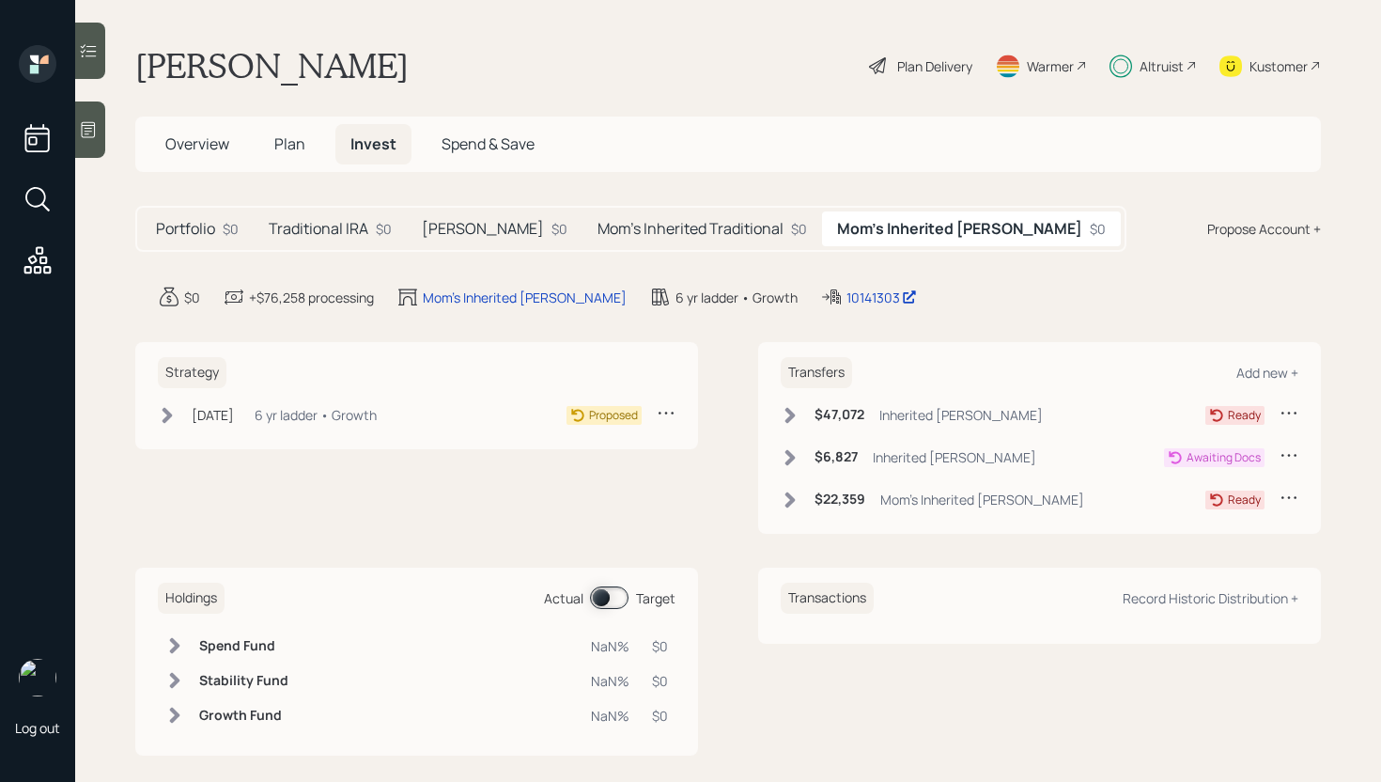
click at [293, 148] on span "Plan" at bounding box center [289, 143] width 31 height 21
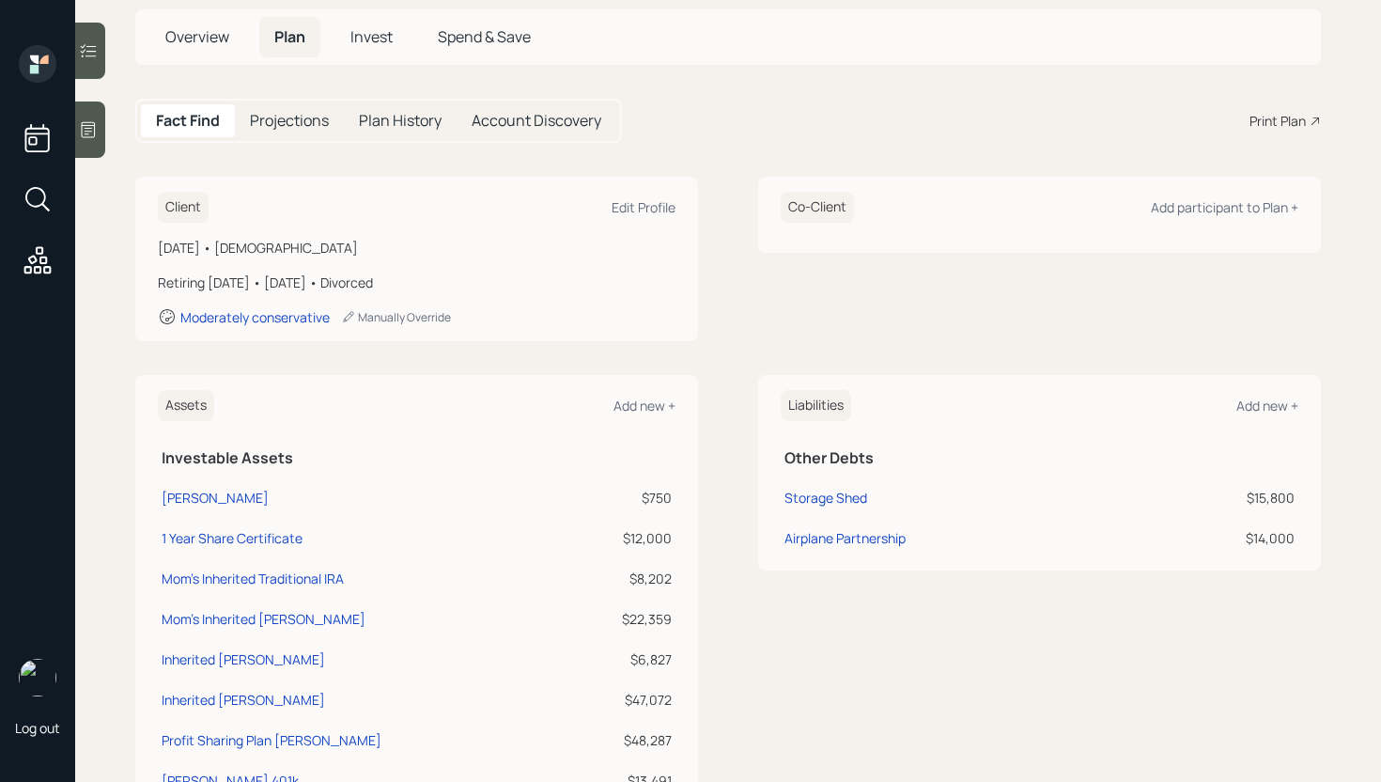
scroll to position [157, 0]
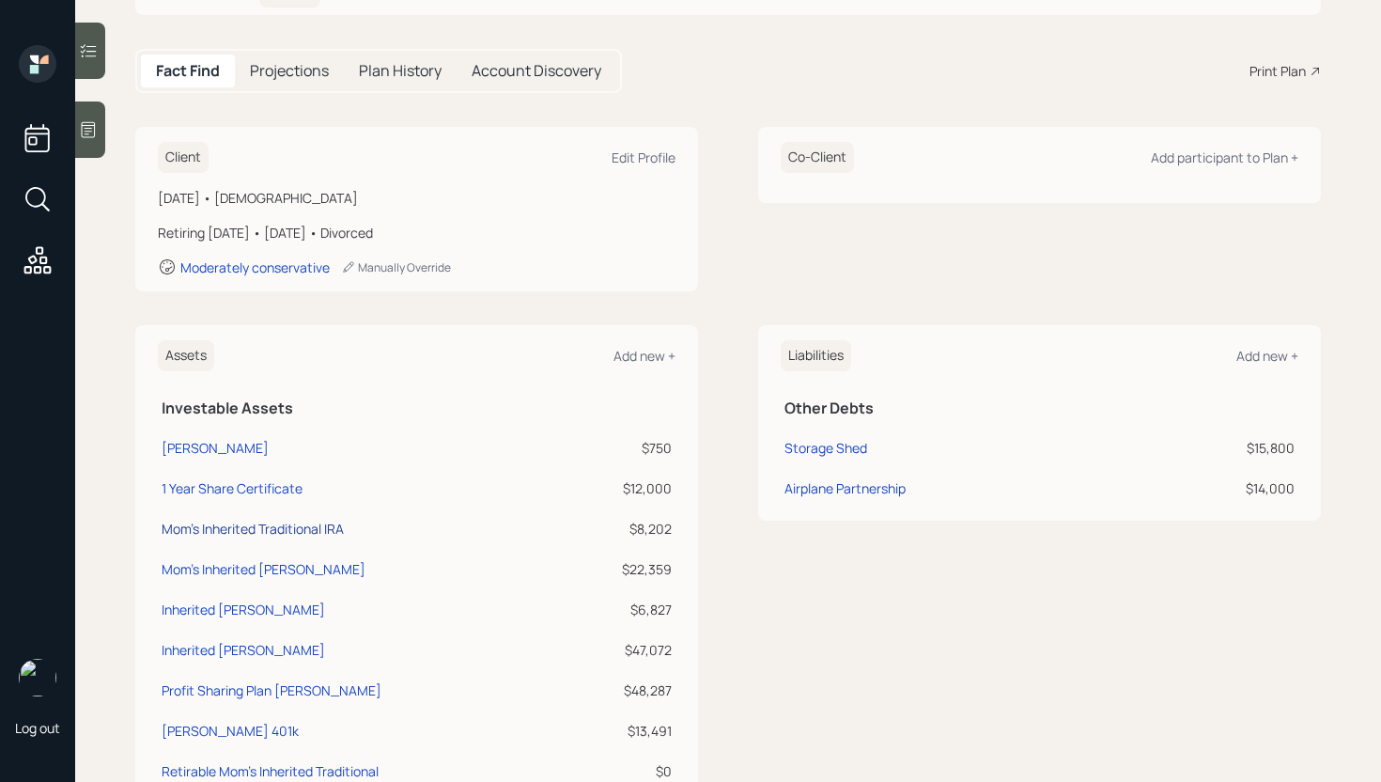
click at [264, 532] on div "Mom's Inherited Traditional IRA" at bounding box center [253, 529] width 182 height 20
select select "ira"
select select "balanced"
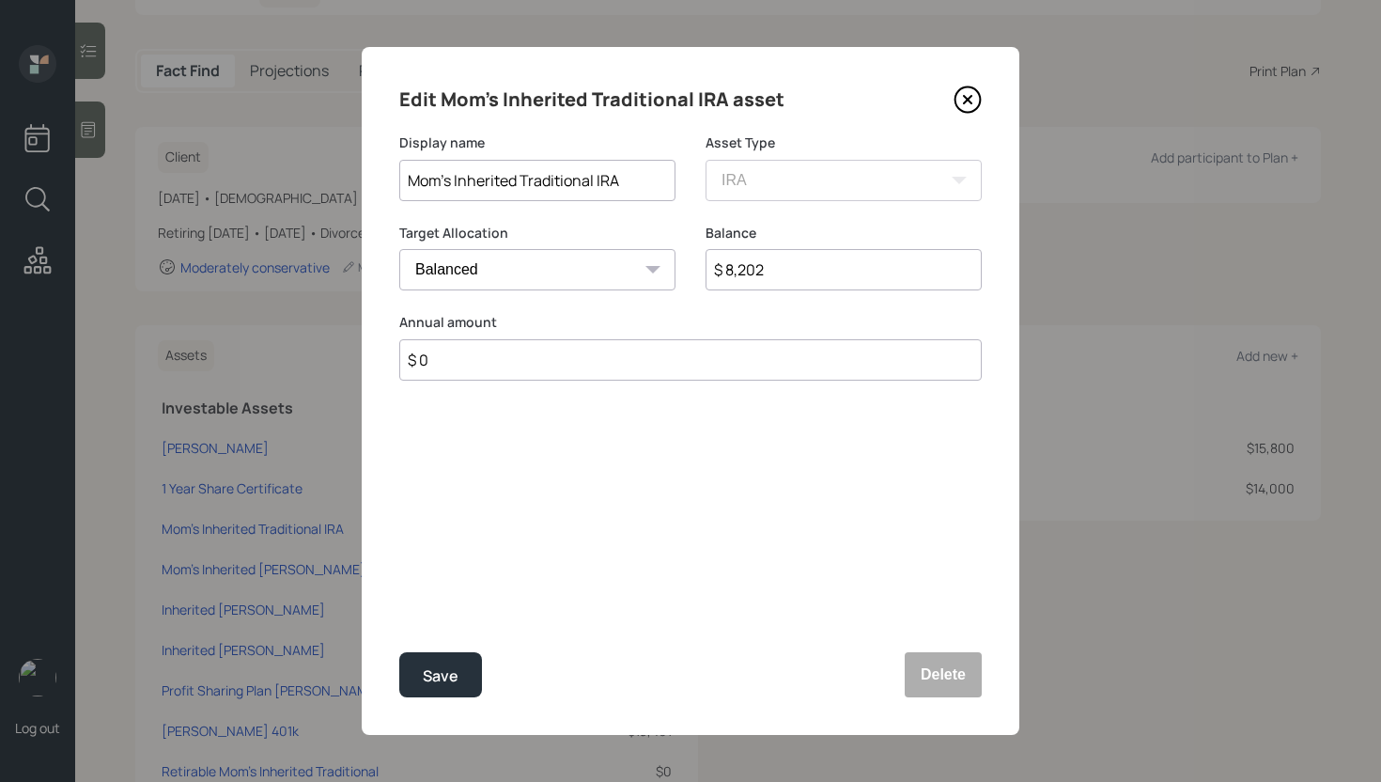
click at [773, 278] on input "$ 8,202" at bounding box center [844, 269] width 276 height 41
type input "$ 47,072"
click at [412, 661] on button "Save" at bounding box center [440, 674] width 83 height 45
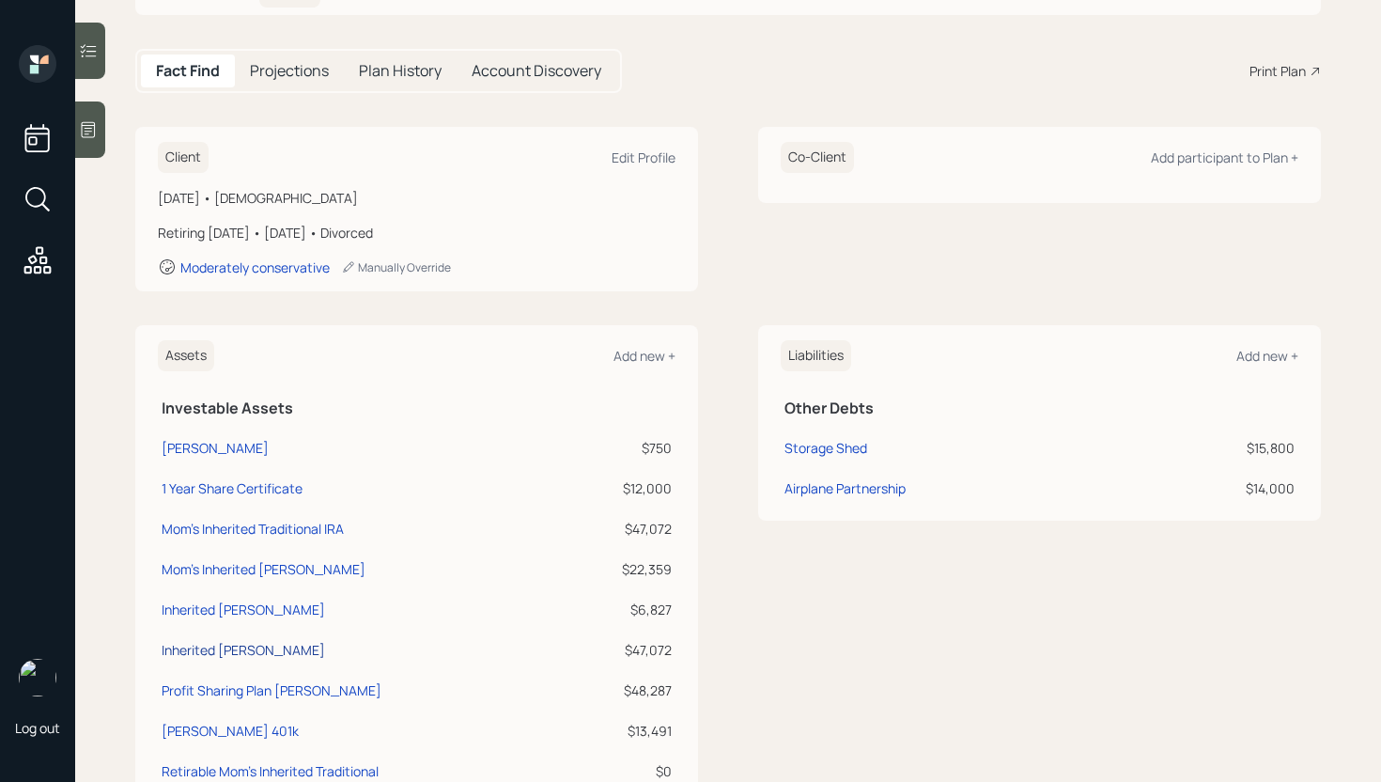
click at [262, 649] on div "Inherited Roth IRA" at bounding box center [243, 650] width 163 height 20
select select "roth_ira"
select select "balanced"
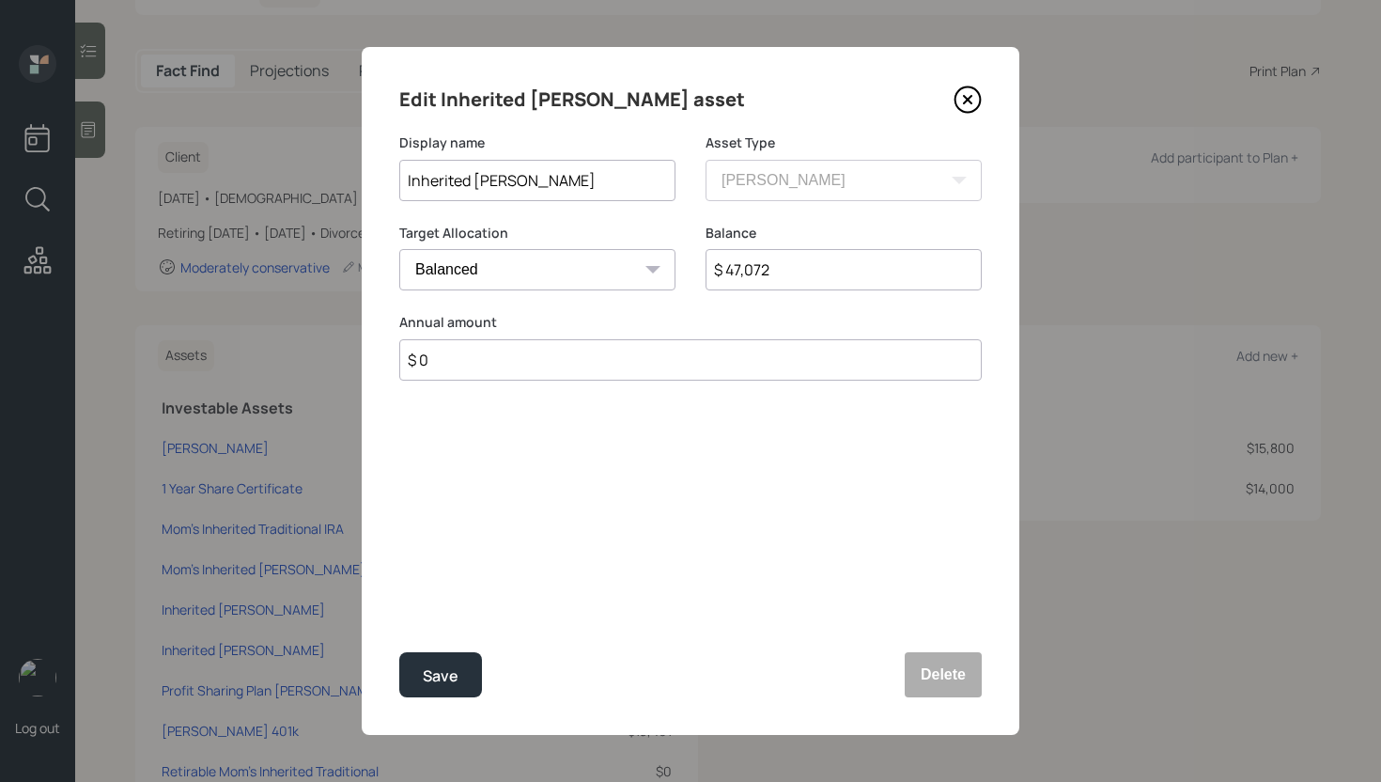
click at [805, 277] on input "$ 47,072" at bounding box center [844, 269] width 276 height 41
click at [972, 103] on icon at bounding box center [968, 99] width 28 height 28
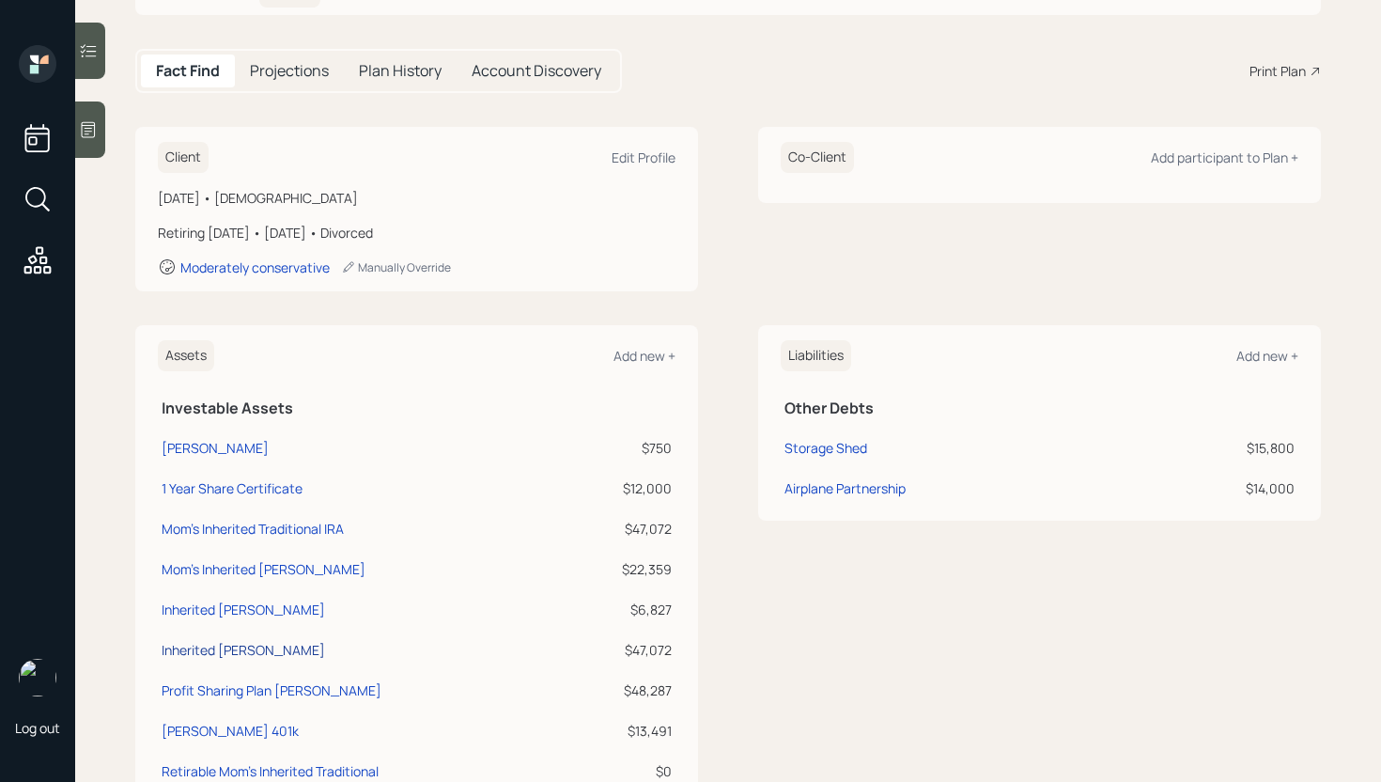
click at [219, 647] on div "Inherited Roth IRA" at bounding box center [243, 650] width 163 height 20
select select "roth_ira"
select select "balanced"
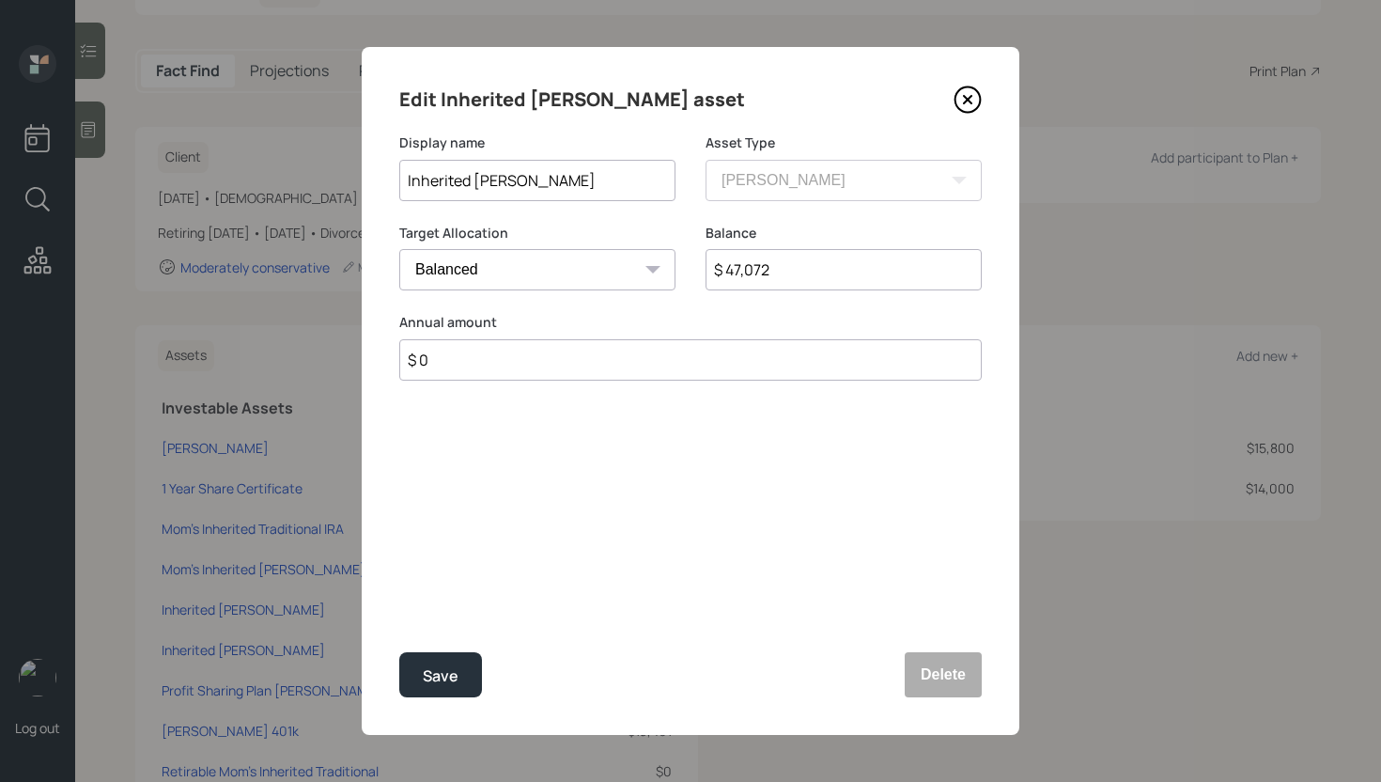
click at [407, 177] on input "Inherited Roth IRA" at bounding box center [537, 180] width 276 height 41
type input "[PERSON_NAME] Inherited [PERSON_NAME]"
click at [803, 260] on input "$ 47,072" at bounding box center [844, 269] width 276 height 41
type input "$ 22,400"
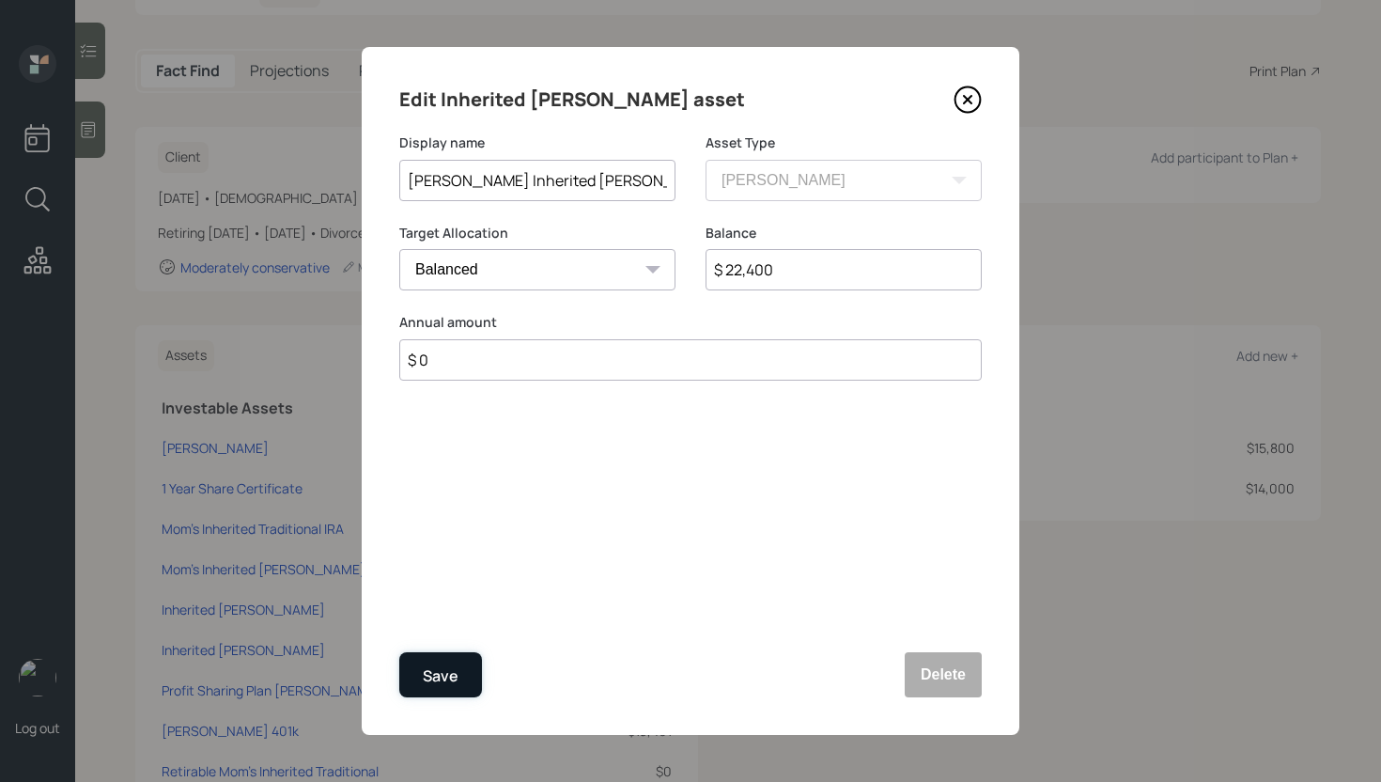
click at [431, 667] on div "Save" at bounding box center [441, 675] width 36 height 25
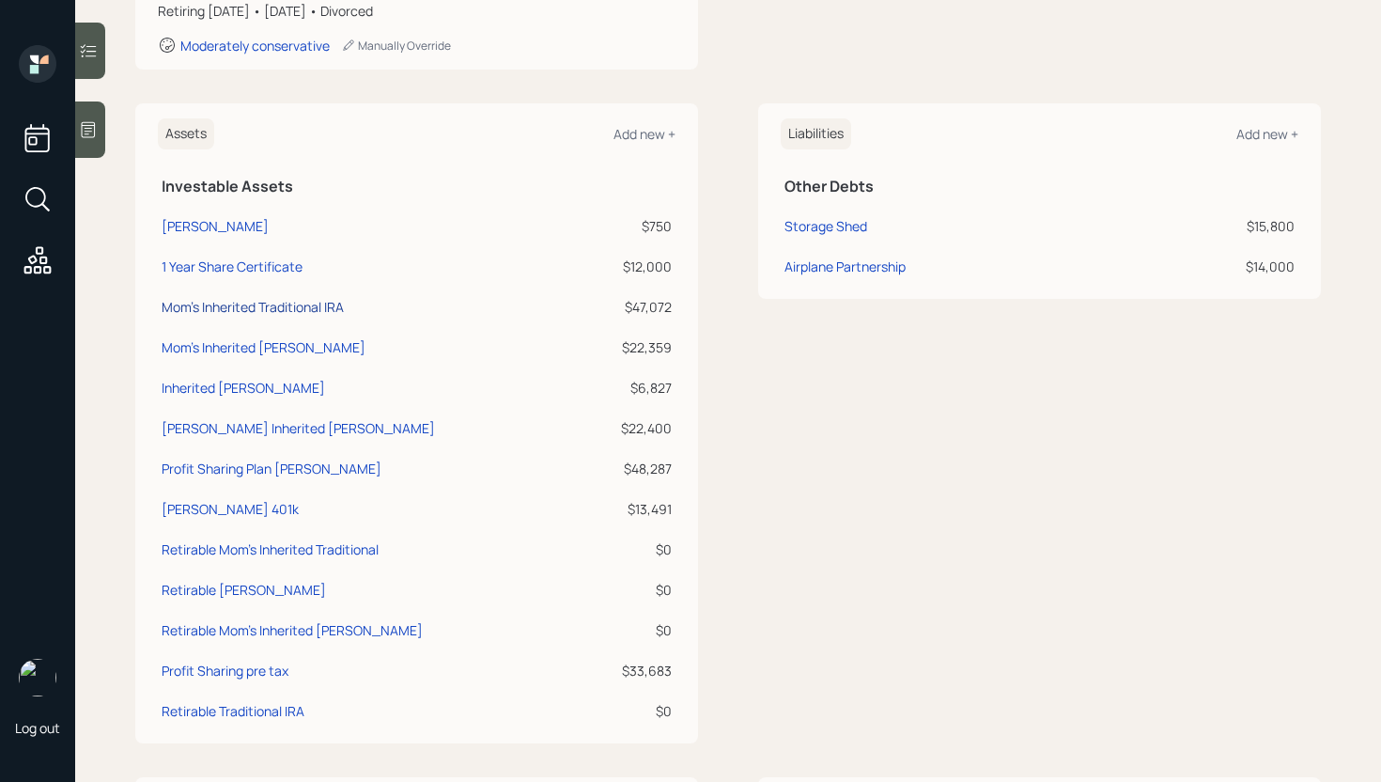
scroll to position [389, 0]
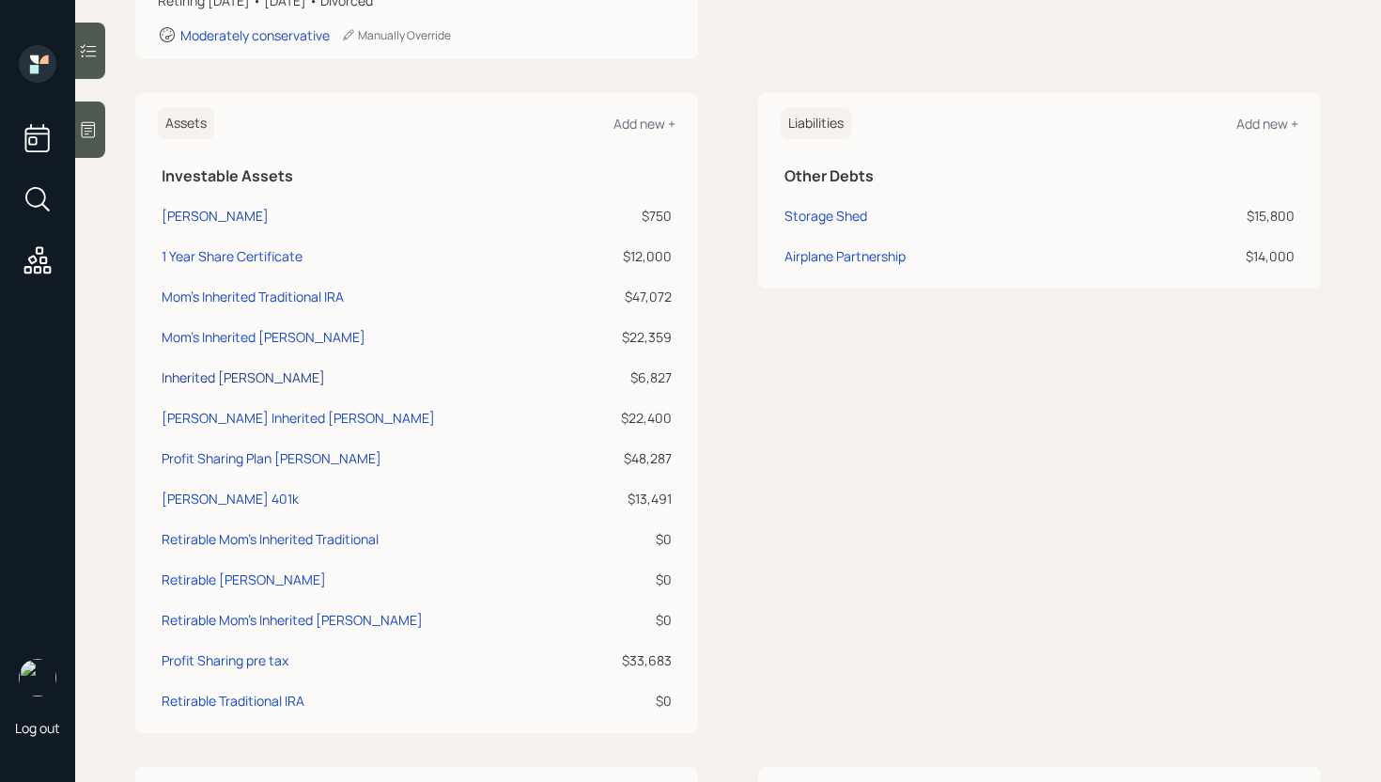
click at [261, 384] on div "Inherited Roth IRA" at bounding box center [243, 377] width 163 height 20
select select "roth_ira"
select select "balanced"
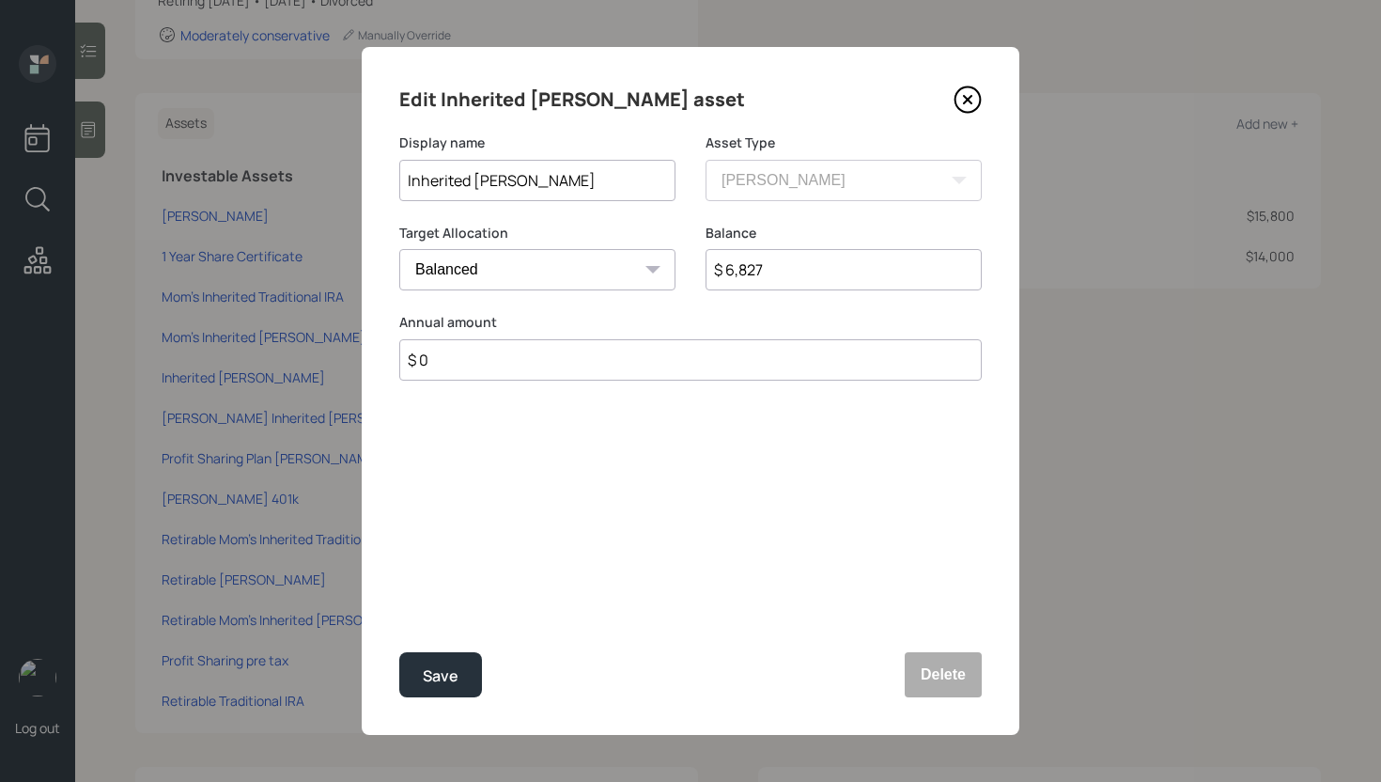
click at [403, 177] on input "Inherited Roth IRA" at bounding box center [537, 180] width 276 height 41
type input "[PERSON_NAME] Inherited [PERSON_NAME]"
click at [781, 265] on input "$ 6,827" at bounding box center [844, 269] width 276 height 41
type input "$ 7,000"
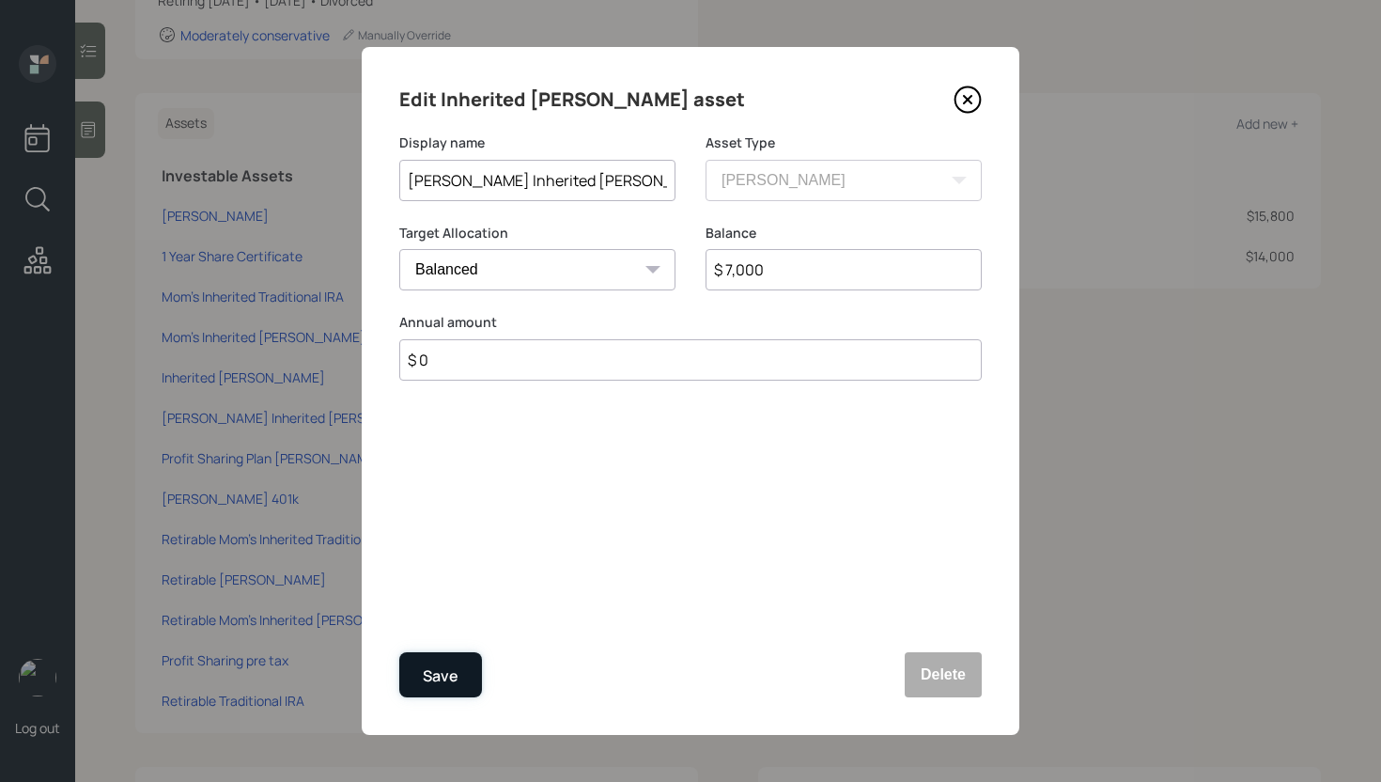
click at [463, 685] on button "Save" at bounding box center [440, 674] width 83 height 45
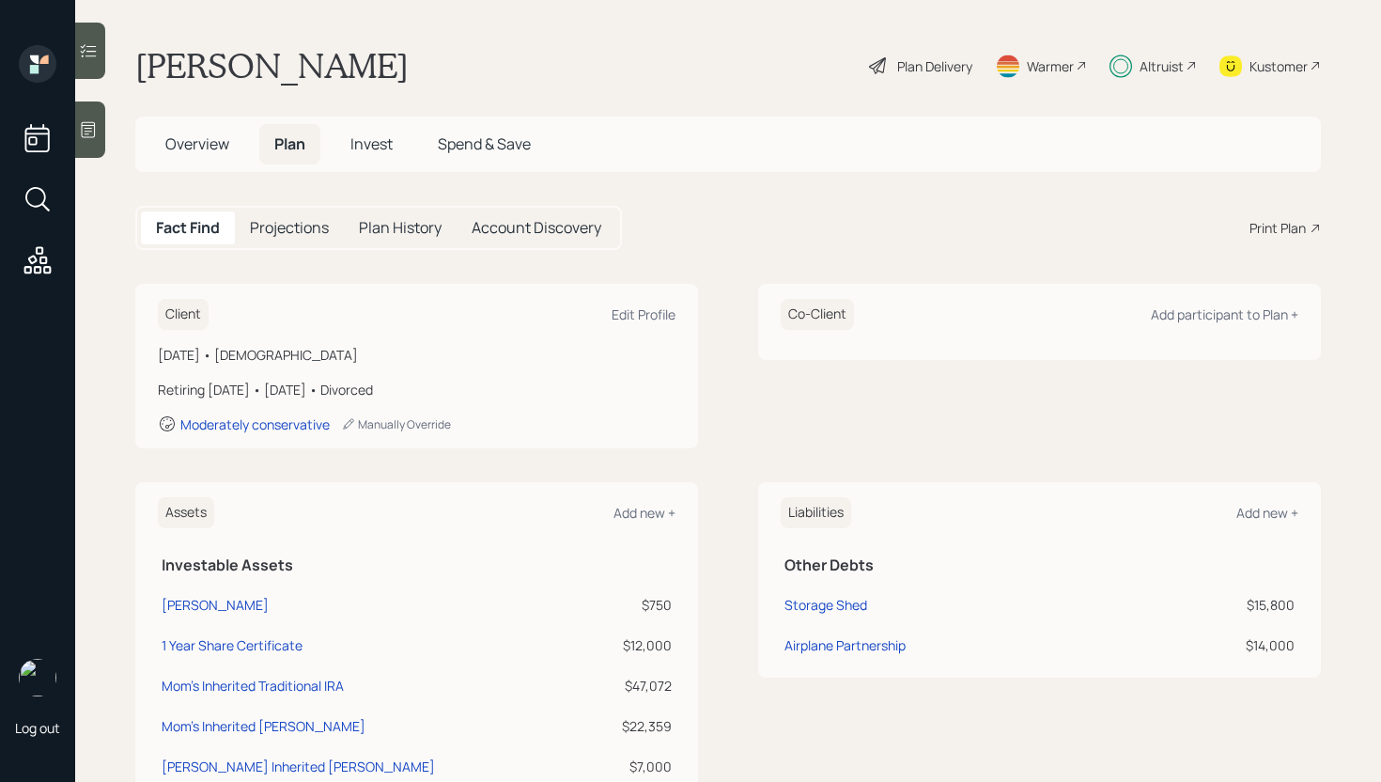
click at [393, 136] on span "Invest" at bounding box center [371, 143] width 42 height 21
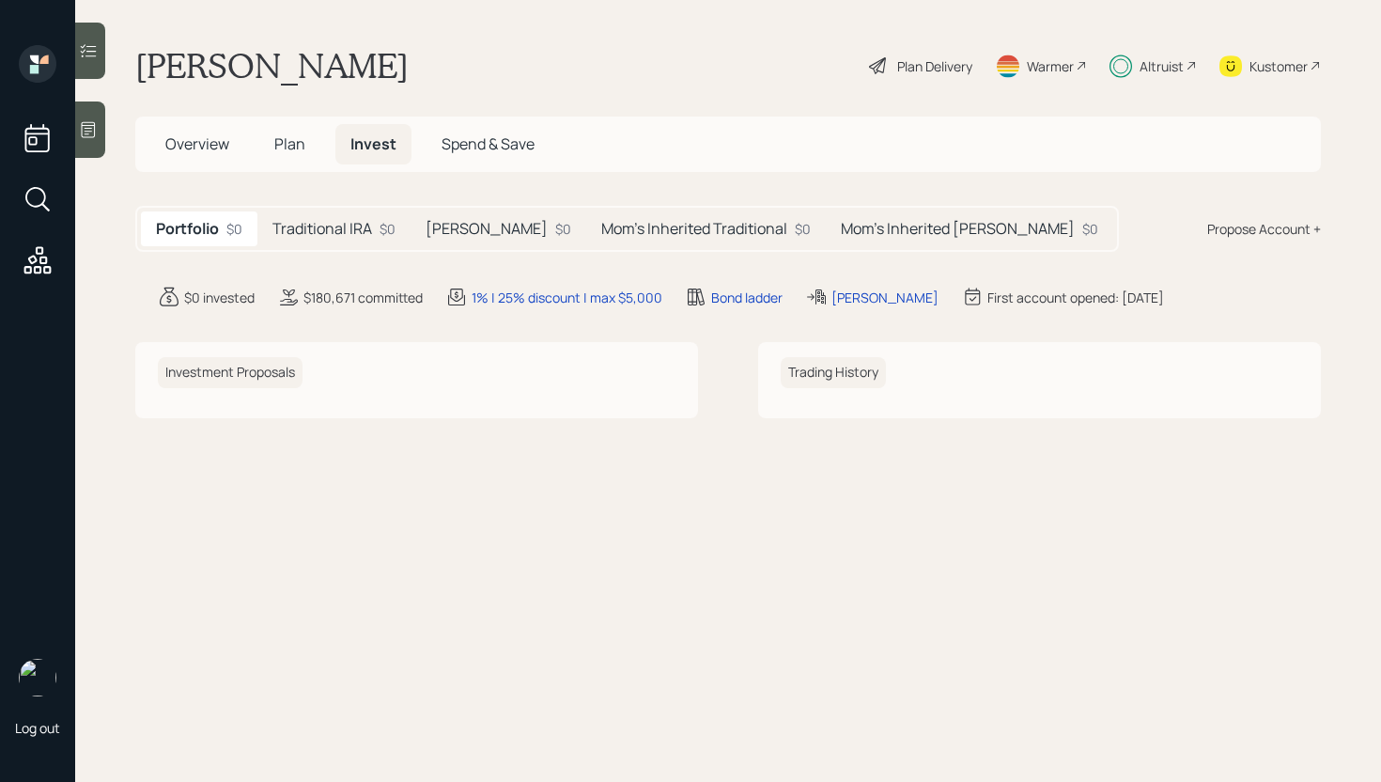
click at [858, 233] on h5 "Mom's Inherited [PERSON_NAME]" at bounding box center [958, 229] width 234 height 18
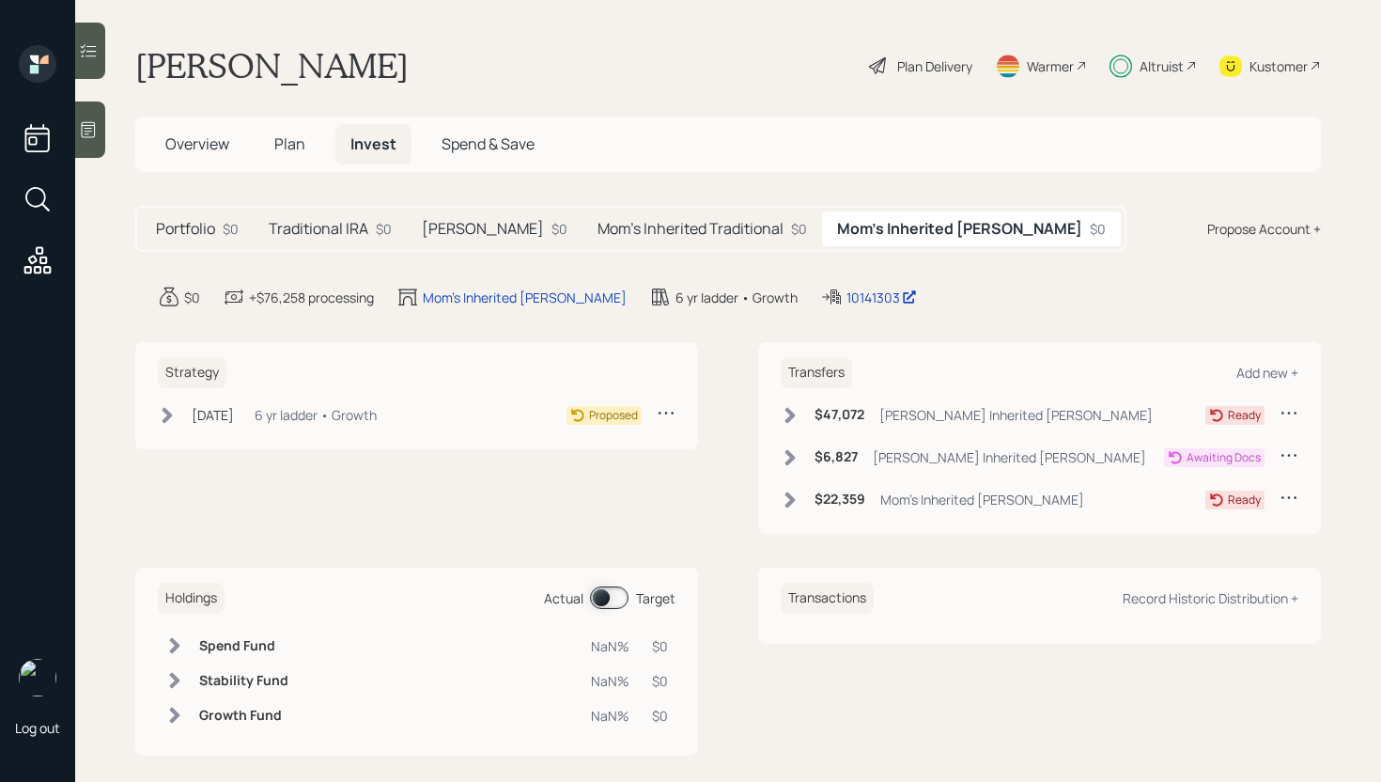
click at [896, 465] on div "[PERSON_NAME] Inherited [PERSON_NAME]" at bounding box center [1009, 457] width 273 height 20
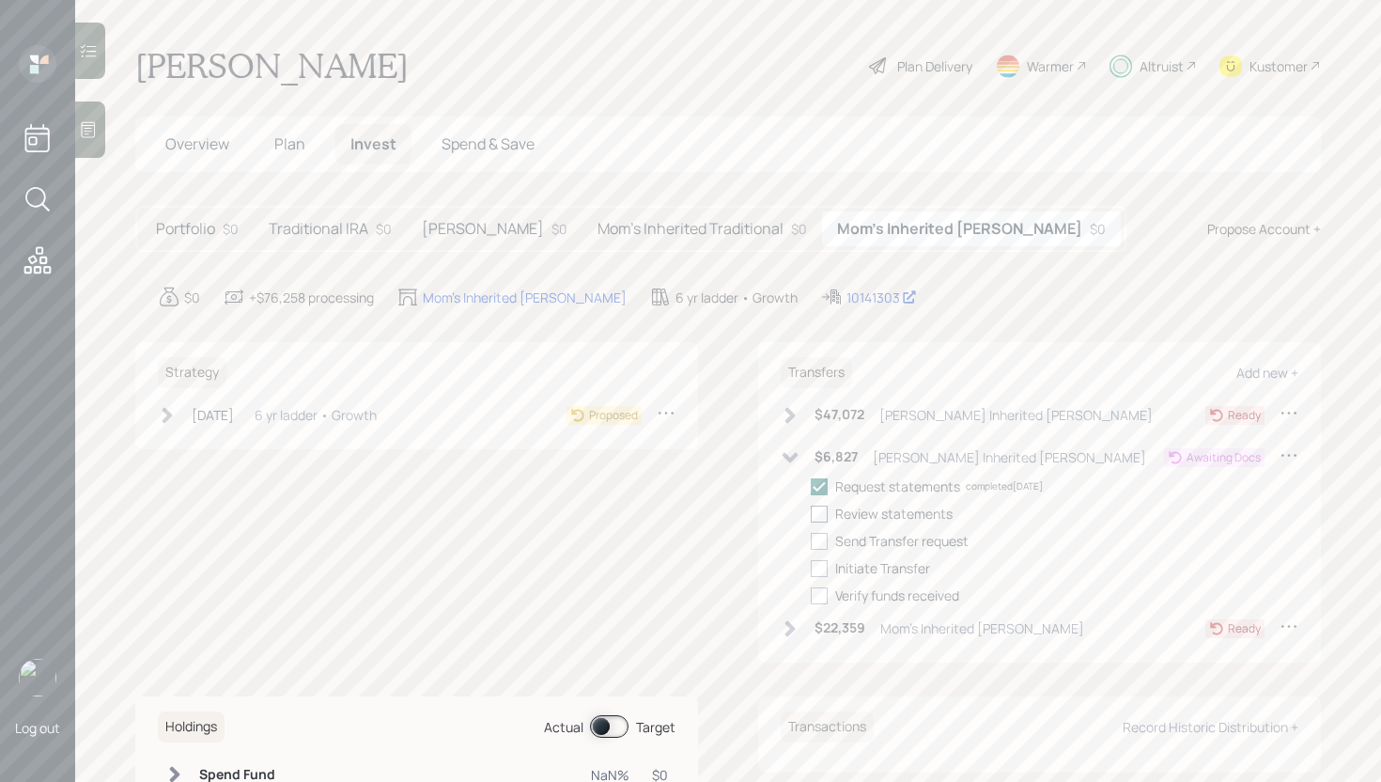
click at [814, 516] on div at bounding box center [819, 513] width 17 height 17
click at [811, 514] on input "checkbox" at bounding box center [810, 513] width 1 height 1
checkbox input "true"
click at [813, 541] on div at bounding box center [819, 541] width 17 height 17
click at [811, 541] on input "checkbox" at bounding box center [810, 540] width 1 height 1
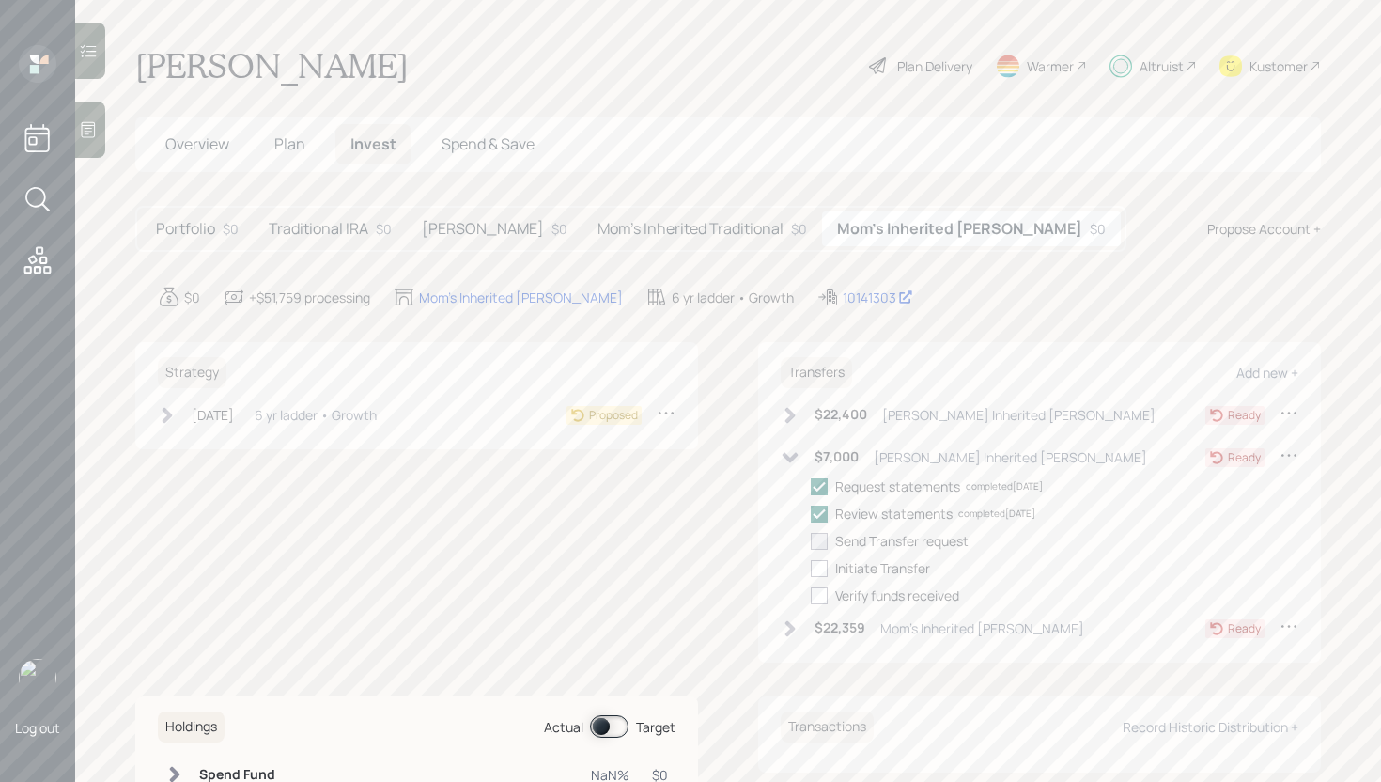
checkbox input "true"
click at [816, 575] on div at bounding box center [819, 568] width 17 height 17
click at [811, 568] on input "checkbox" at bounding box center [810, 567] width 1 height 1
checkbox input "true"
click at [786, 419] on icon at bounding box center [790, 415] width 19 height 19
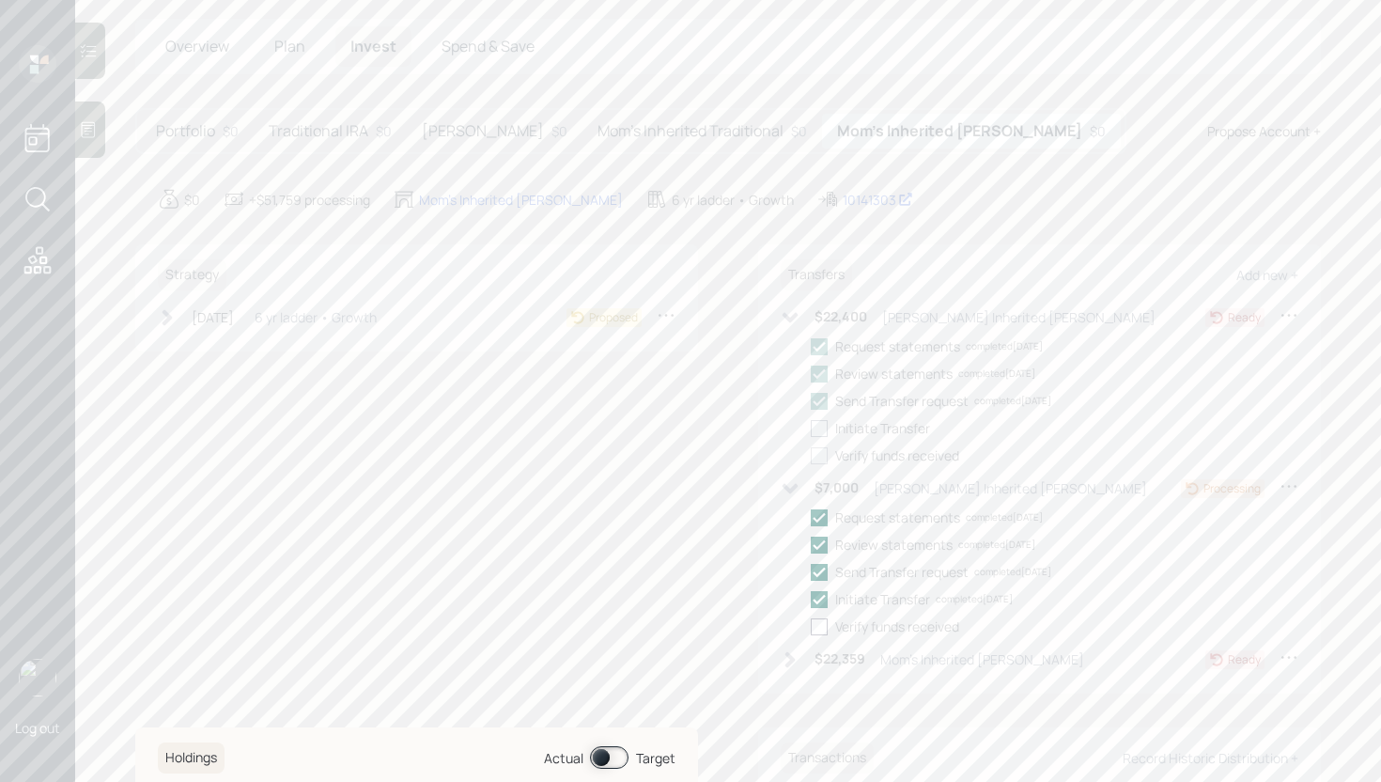
scroll to position [99, 0]
click at [798, 659] on div "$22,359 Mom's Inherited Roth IRA" at bounding box center [932, 657] width 303 height 23
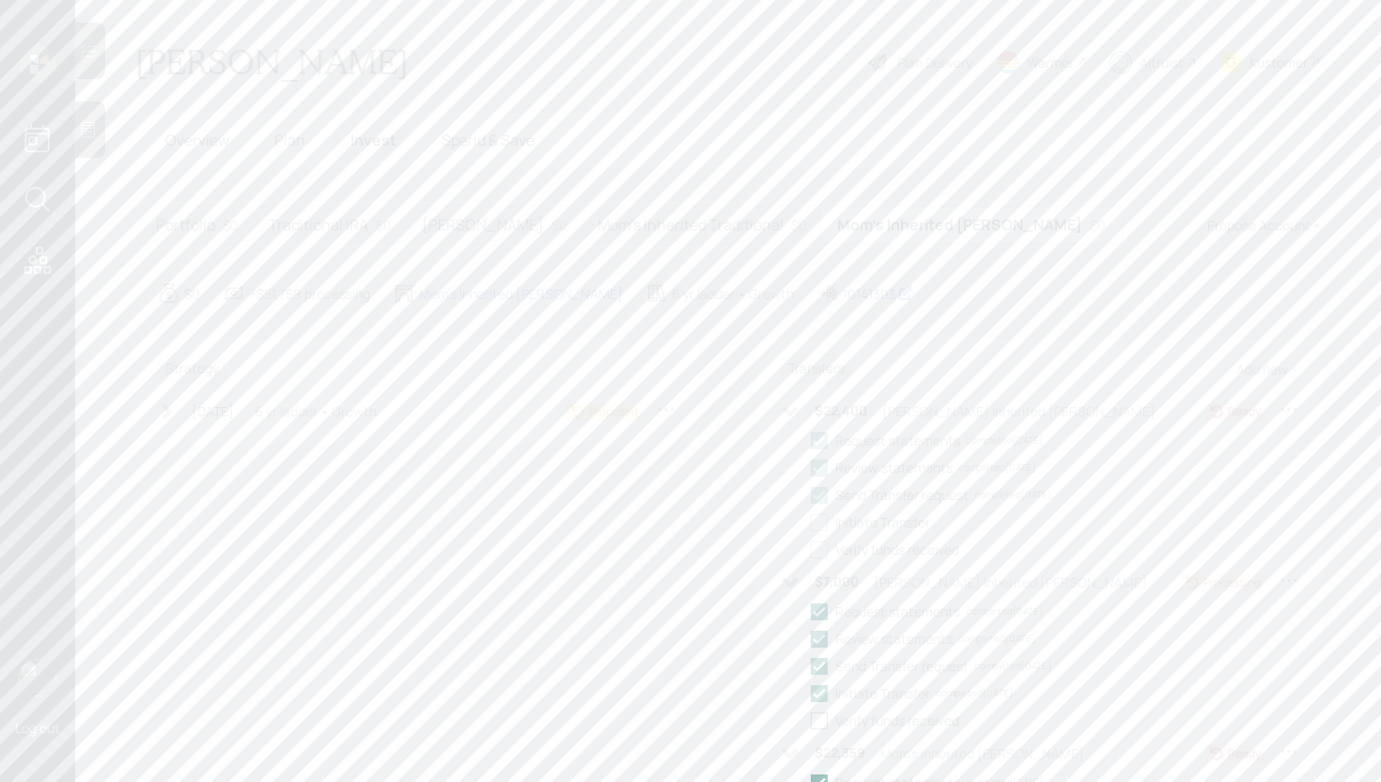
scroll to position [0, 0]
click at [301, 148] on span "Plan" at bounding box center [289, 143] width 31 height 21
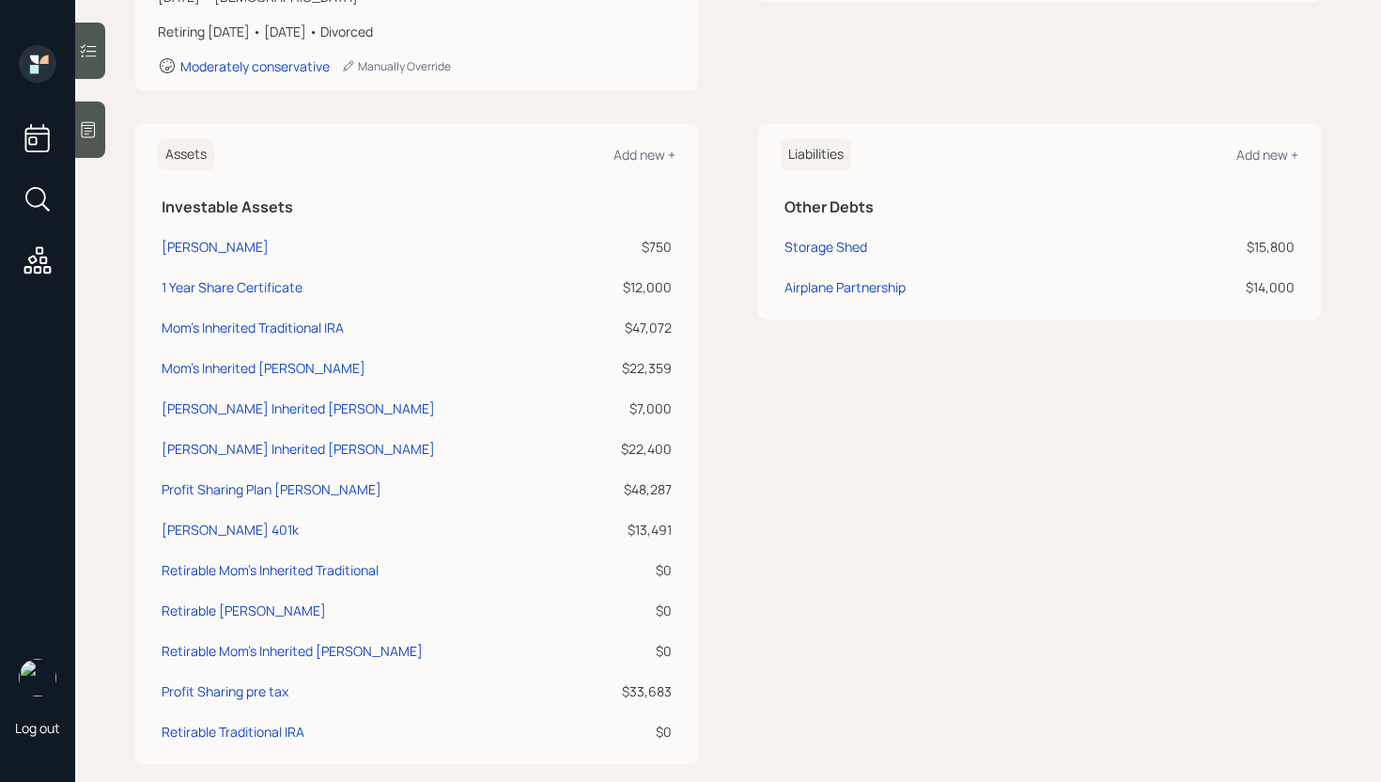
scroll to position [361, 0]
click at [239, 365] on div "Mom's Inherited Roth IRA" at bounding box center [264, 365] width 204 height 20
select select "roth_ira"
select select "balanced"
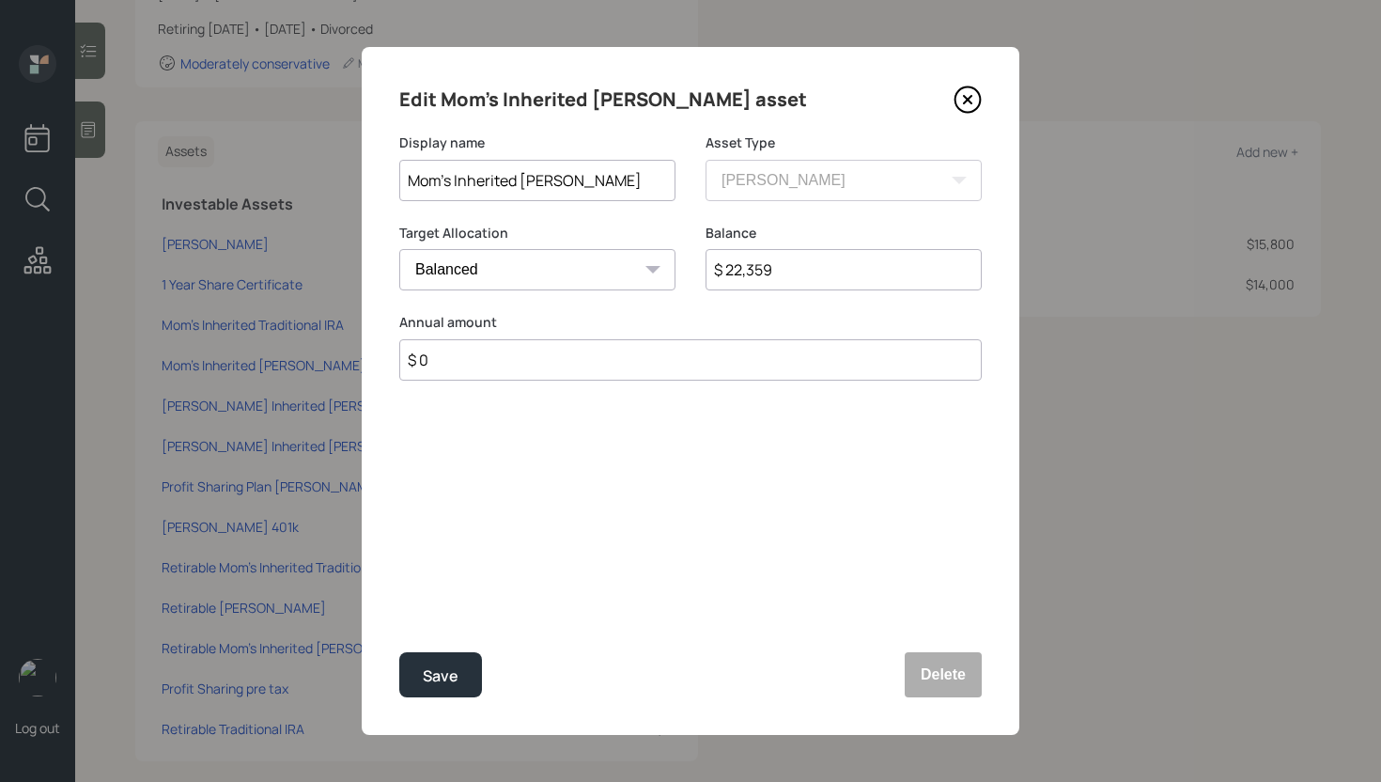
click at [455, 183] on input "Mom's Inherited Roth IRA" at bounding box center [537, 180] width 276 height 41
type input "Mom's AmCet Inherited Roth IRA"
click at [446, 660] on button "Save" at bounding box center [440, 674] width 83 height 45
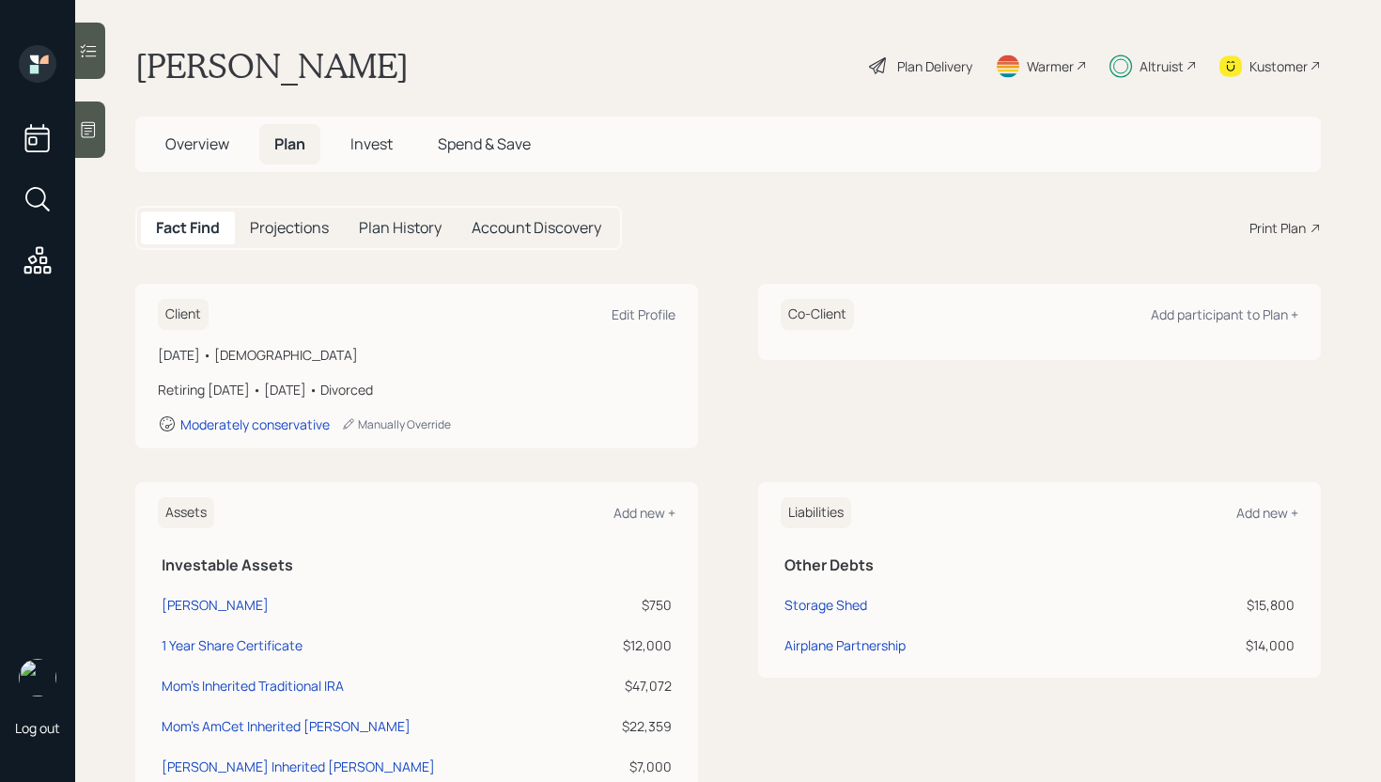
click at [374, 148] on span "Invest" at bounding box center [371, 143] width 42 height 21
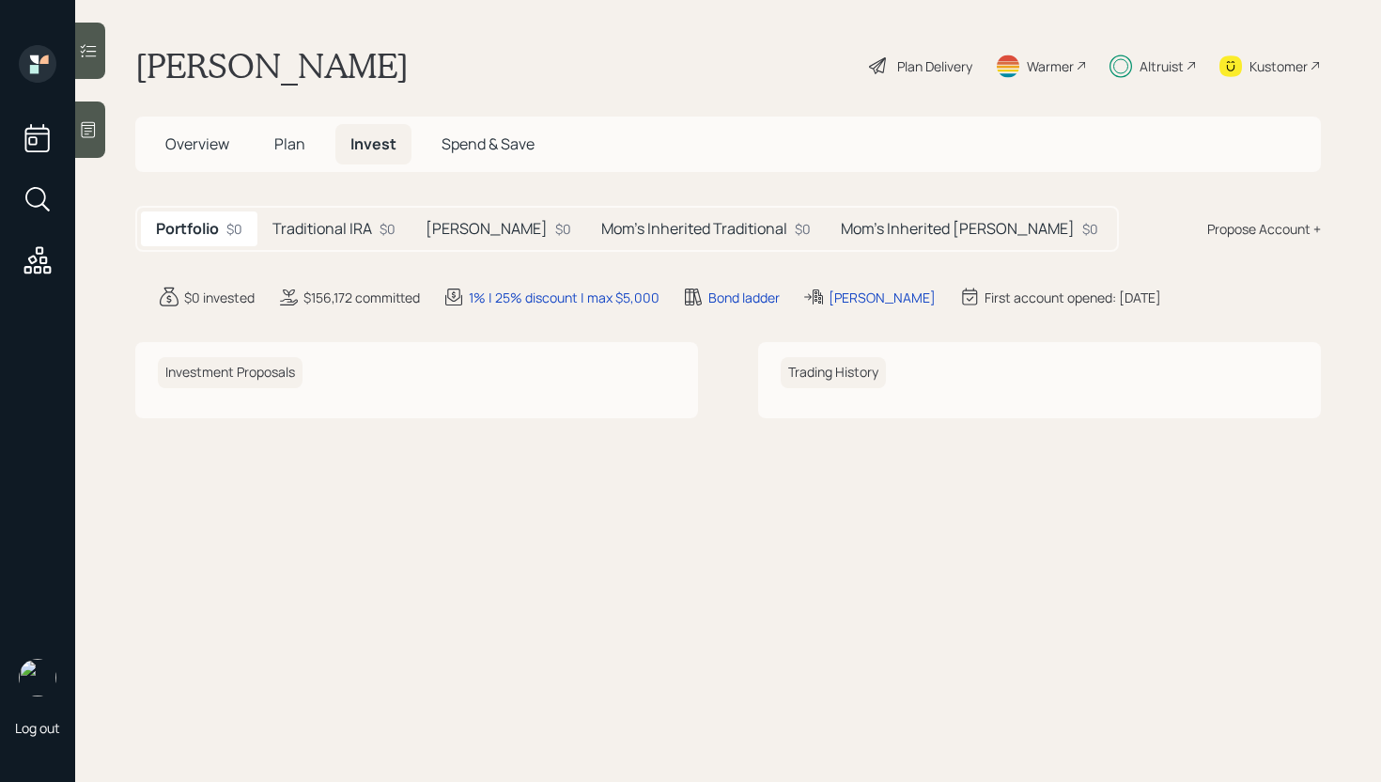
click at [866, 241] on div "Mom's Inherited Roth $0" at bounding box center [969, 228] width 287 height 35
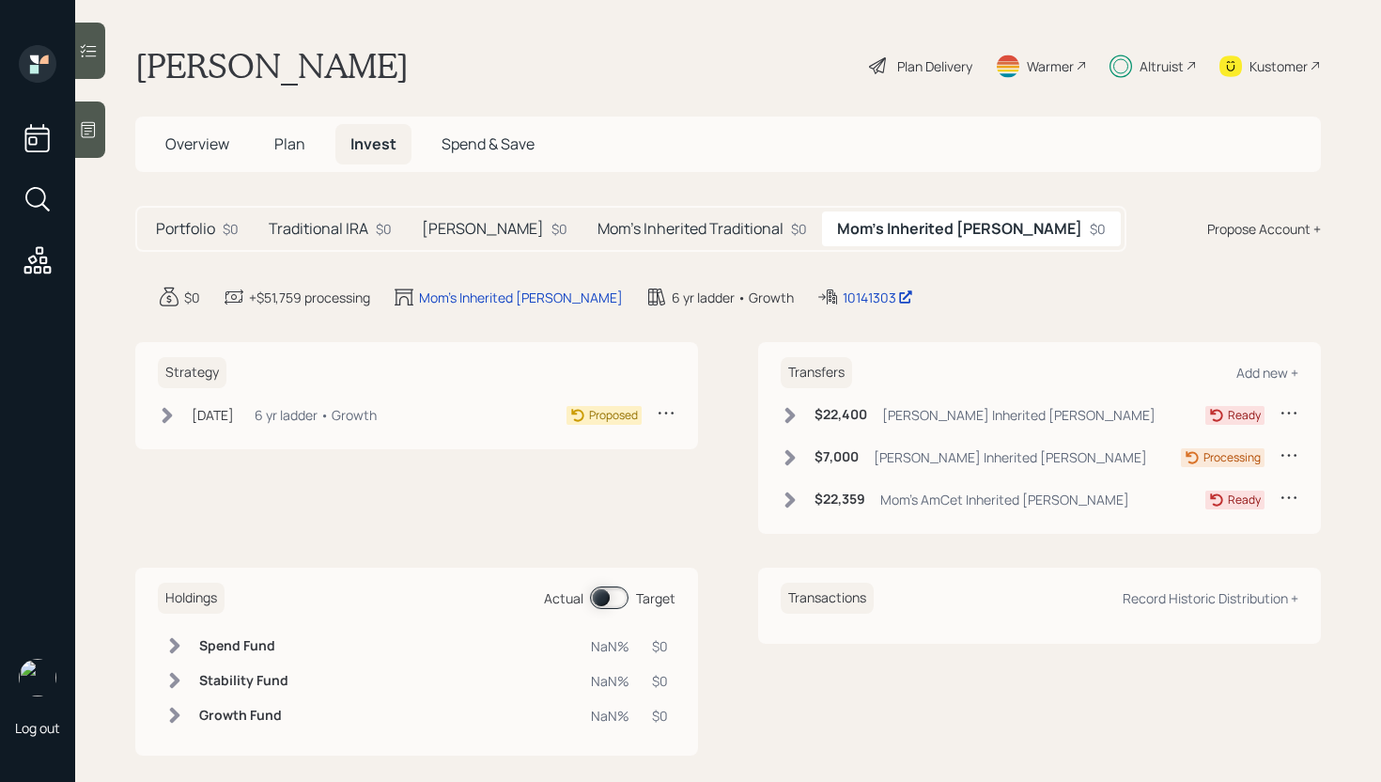
click at [619, 233] on h5 "Mom's Inherited Traditional" at bounding box center [690, 229] width 186 height 18
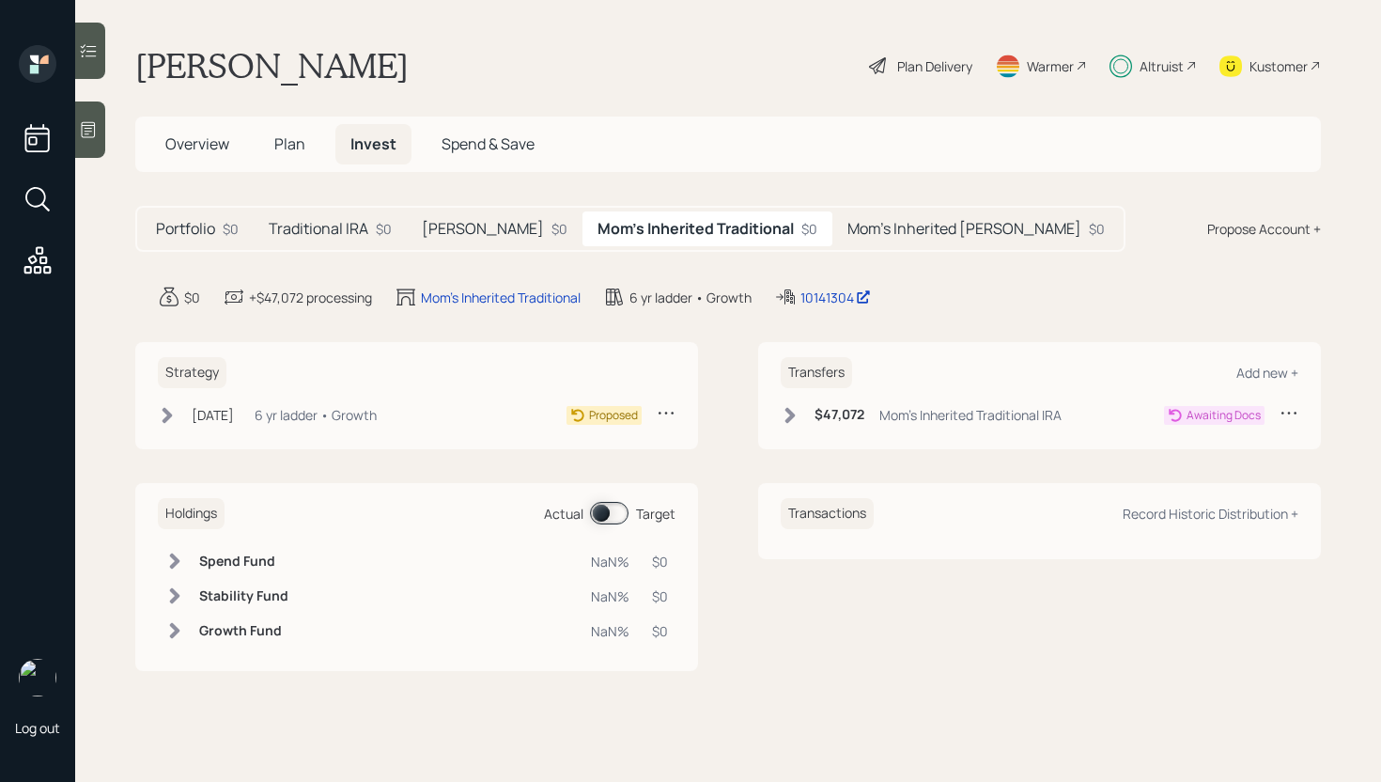
click at [932, 418] on div "Mom's Inherited Traditional IRA" at bounding box center [970, 415] width 182 height 20
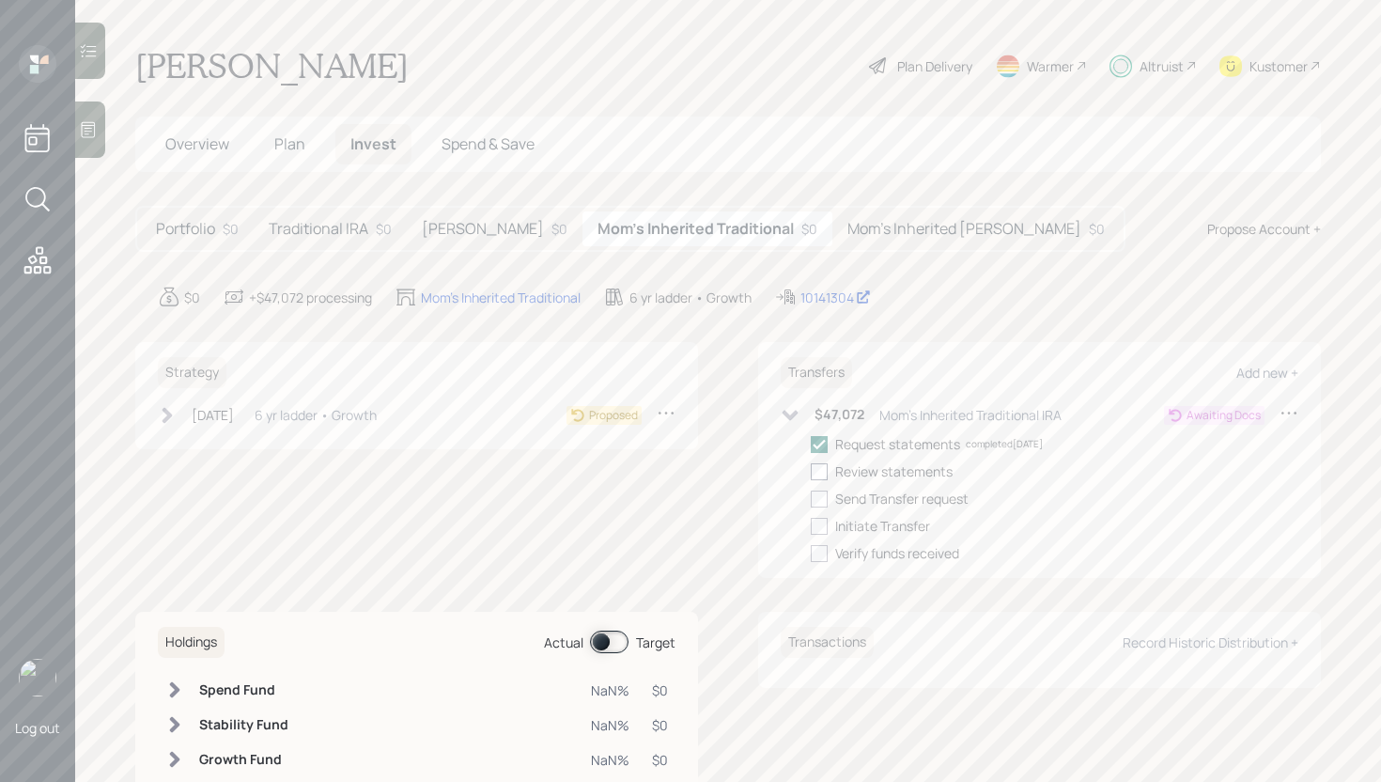
click at [811, 467] on div at bounding box center [819, 471] width 17 height 17
click at [811, 471] on input "checkbox" at bounding box center [810, 471] width 1 height 1
checkbox input "true"
click at [813, 506] on div at bounding box center [819, 498] width 17 height 17
click at [811, 499] on input "checkbox" at bounding box center [810, 498] width 1 height 1
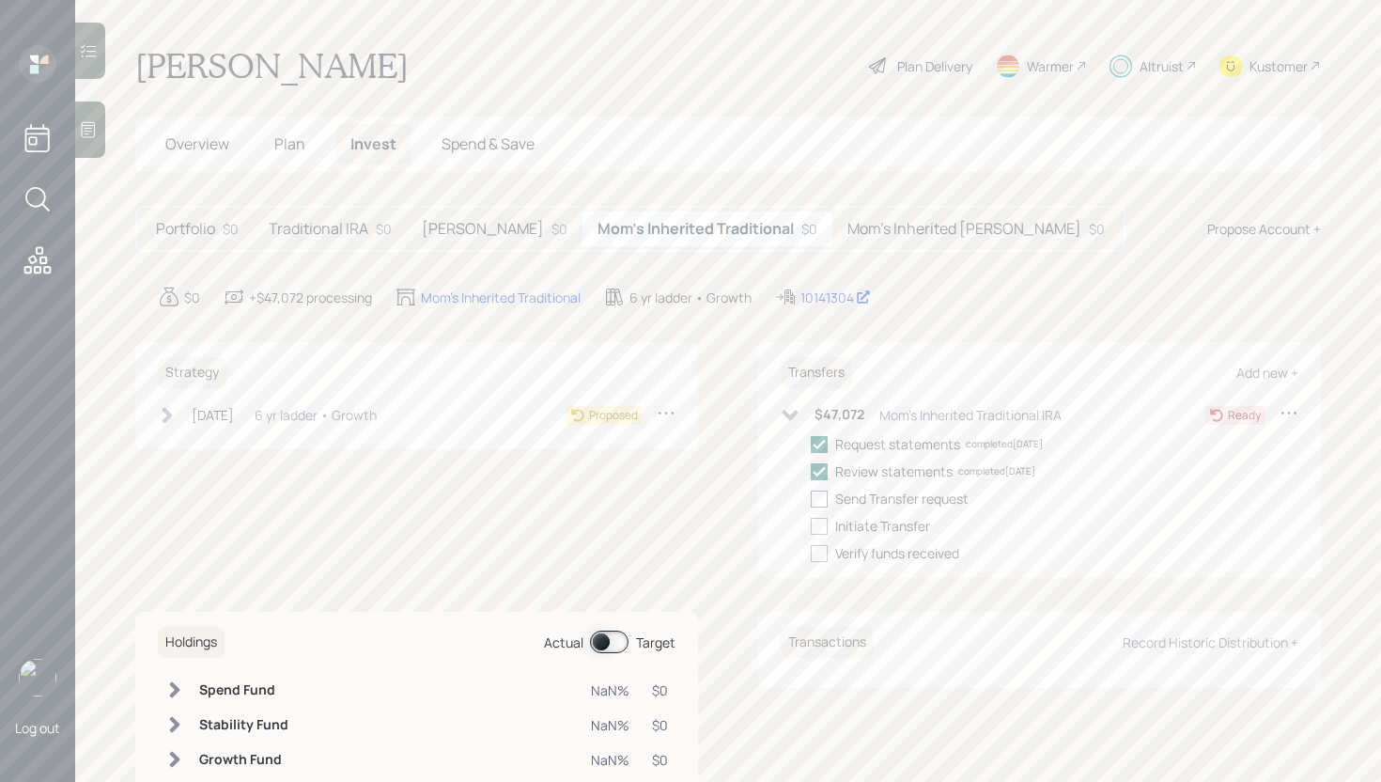
checkbox input "true"
click at [286, 134] on span "Plan" at bounding box center [289, 143] width 31 height 21
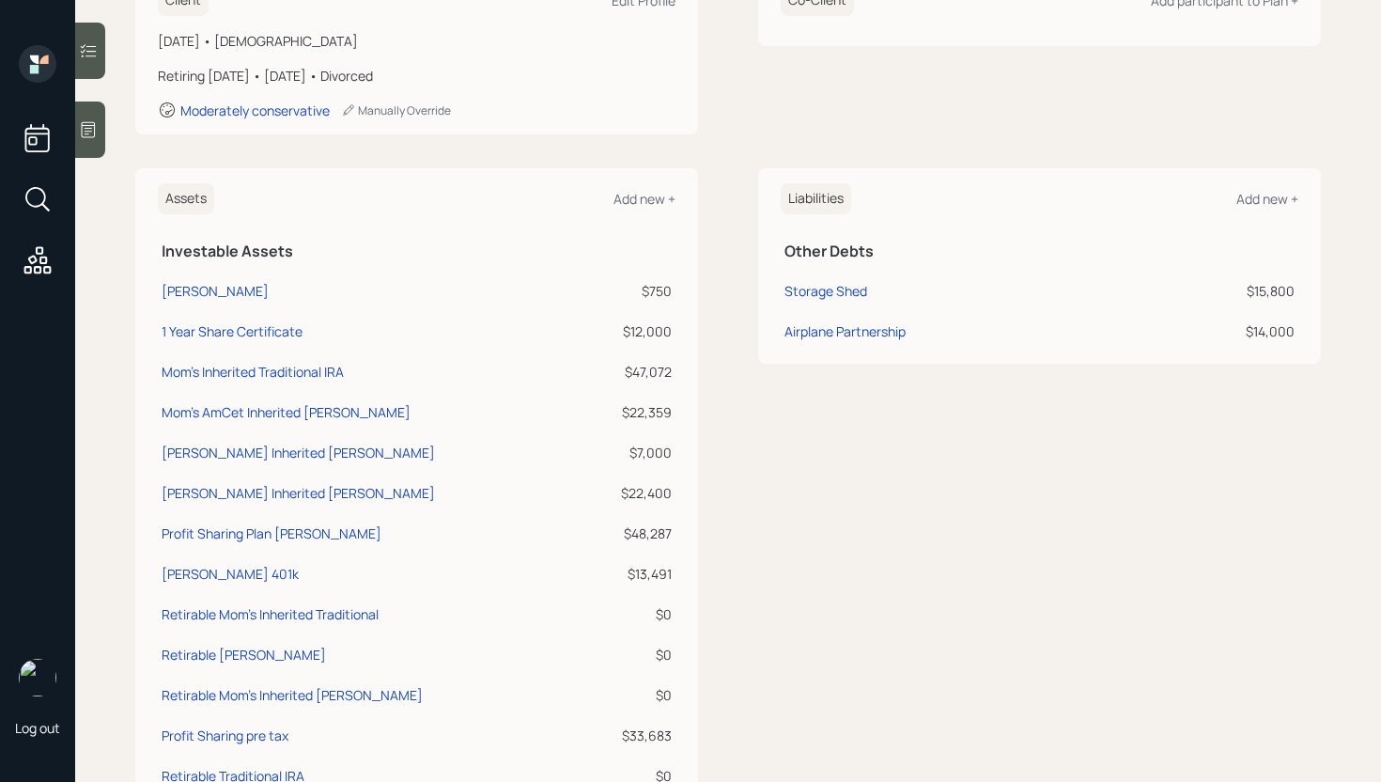
scroll to position [323, 0]
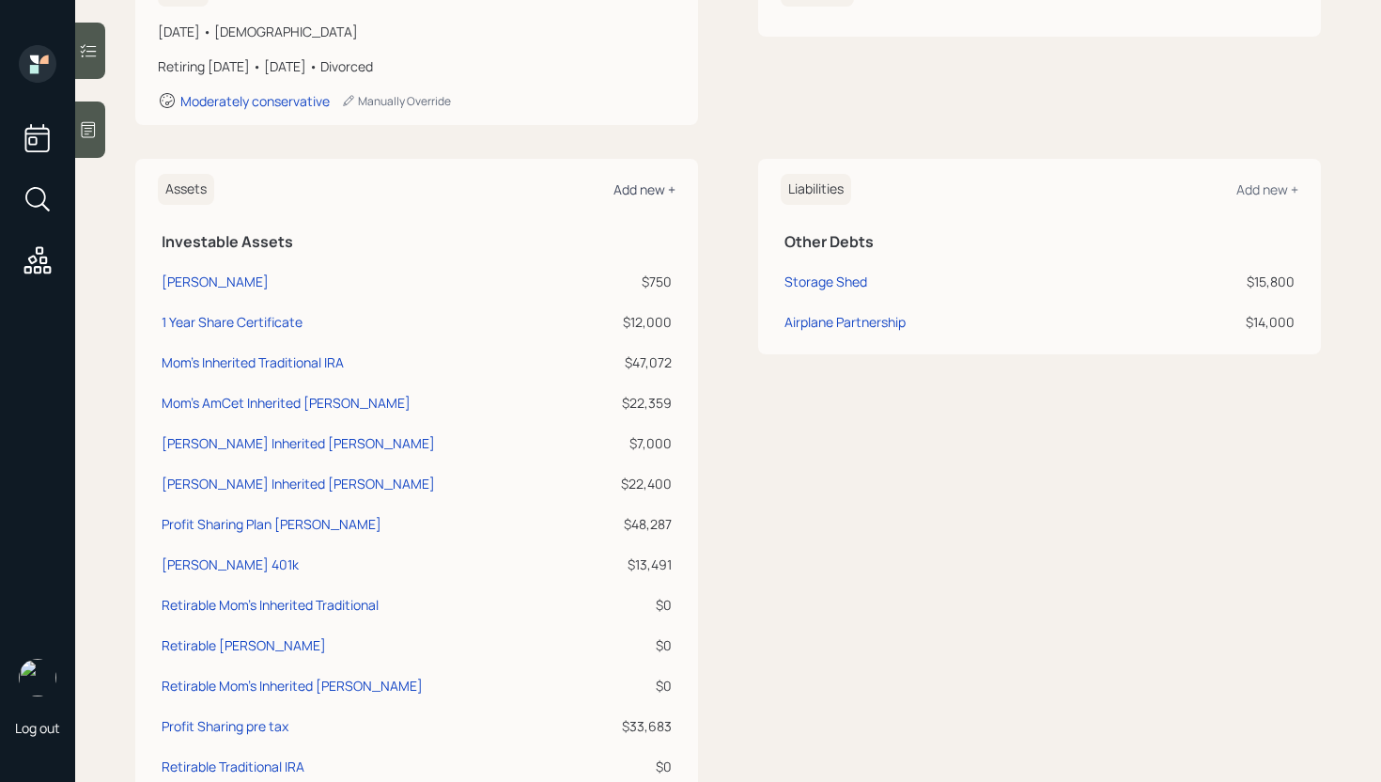
click at [628, 194] on div "Add new +" at bounding box center [644, 189] width 62 height 18
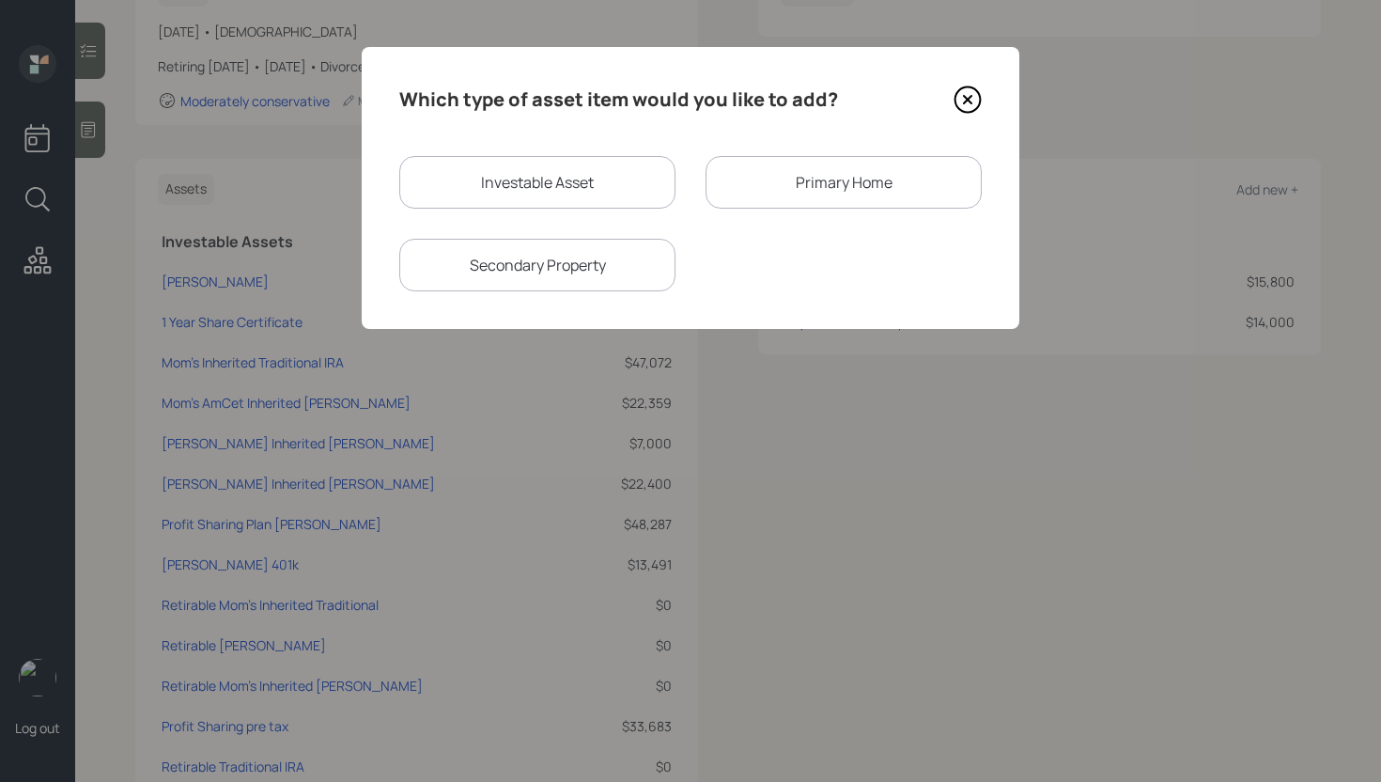
click at [533, 176] on div "Investable Asset" at bounding box center [537, 182] width 276 height 53
select select "taxable"
select select "balanced"
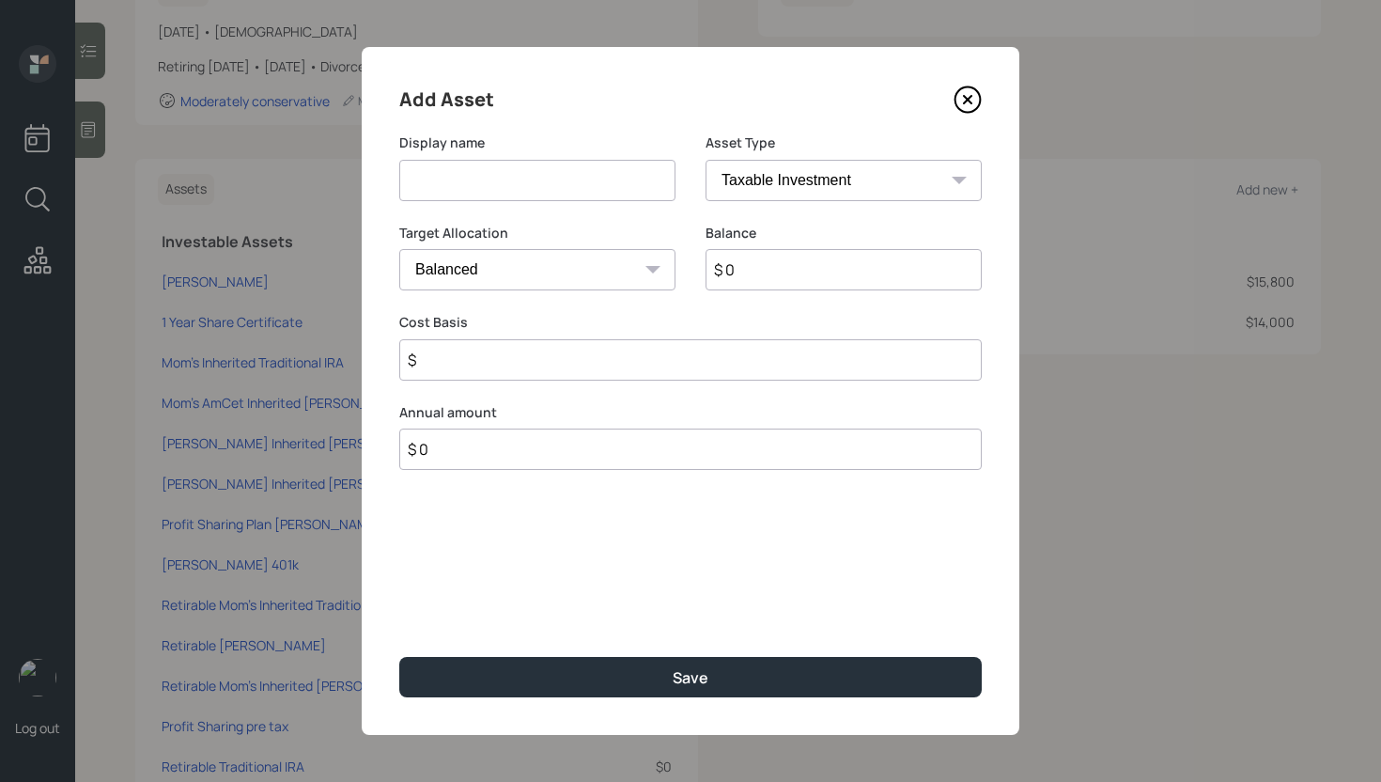
click at [533, 176] on input at bounding box center [537, 180] width 276 height 41
type input "Janus Pre Tax Inherited Mom"
click at [822, 178] on select "SEP [PERSON_NAME] IRA 401(k) [PERSON_NAME] 401(k) 403(b) [PERSON_NAME] 403(b) 4…" at bounding box center [844, 180] width 276 height 41
select select "ira"
click at [706, 160] on select "SEP [PERSON_NAME] IRA 401(k) [PERSON_NAME] 401(k) 403(b) [PERSON_NAME] 403(b) 4…" at bounding box center [844, 180] width 276 height 41
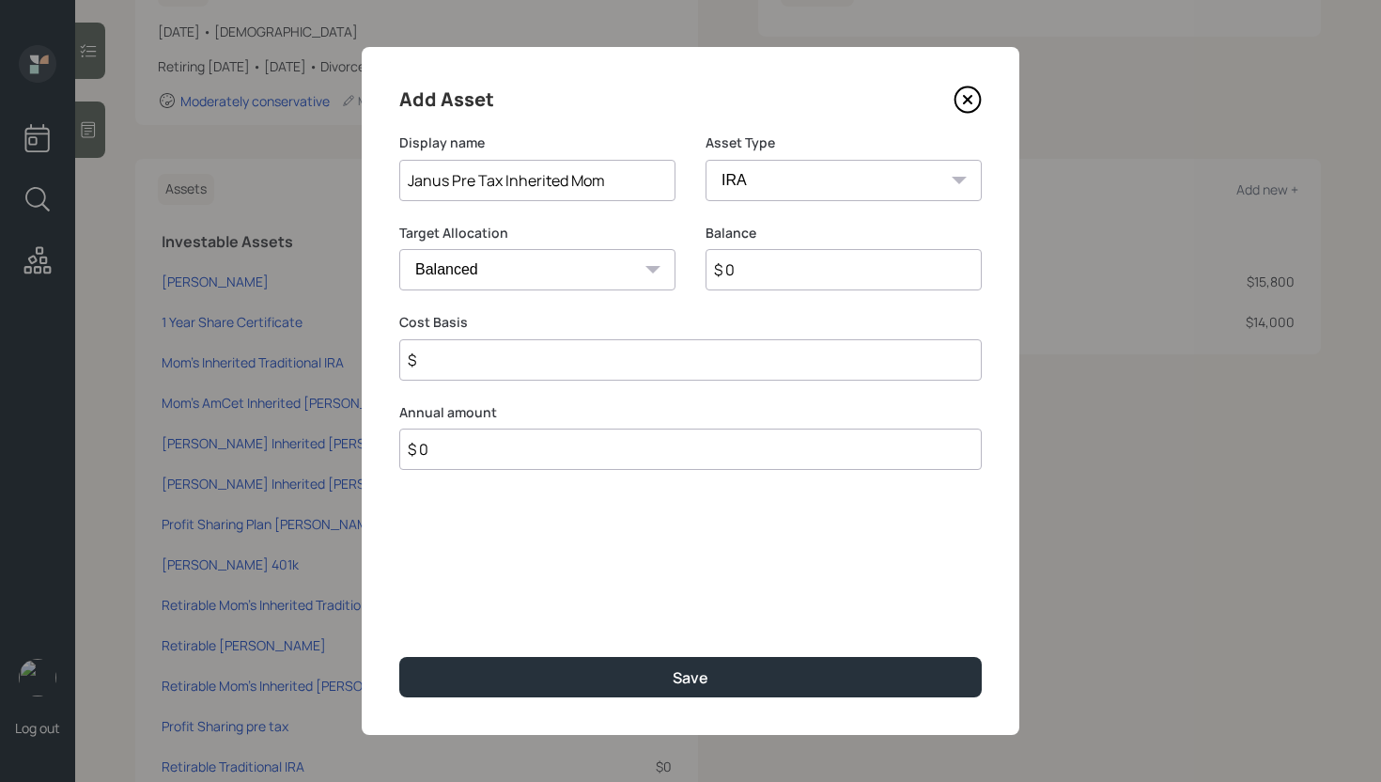
type input "$"
click at [769, 272] on input "$ 0" at bounding box center [844, 269] width 276 height 41
type input "$ 8,500"
click at [683, 356] on input "$" at bounding box center [690, 359] width 582 height 41
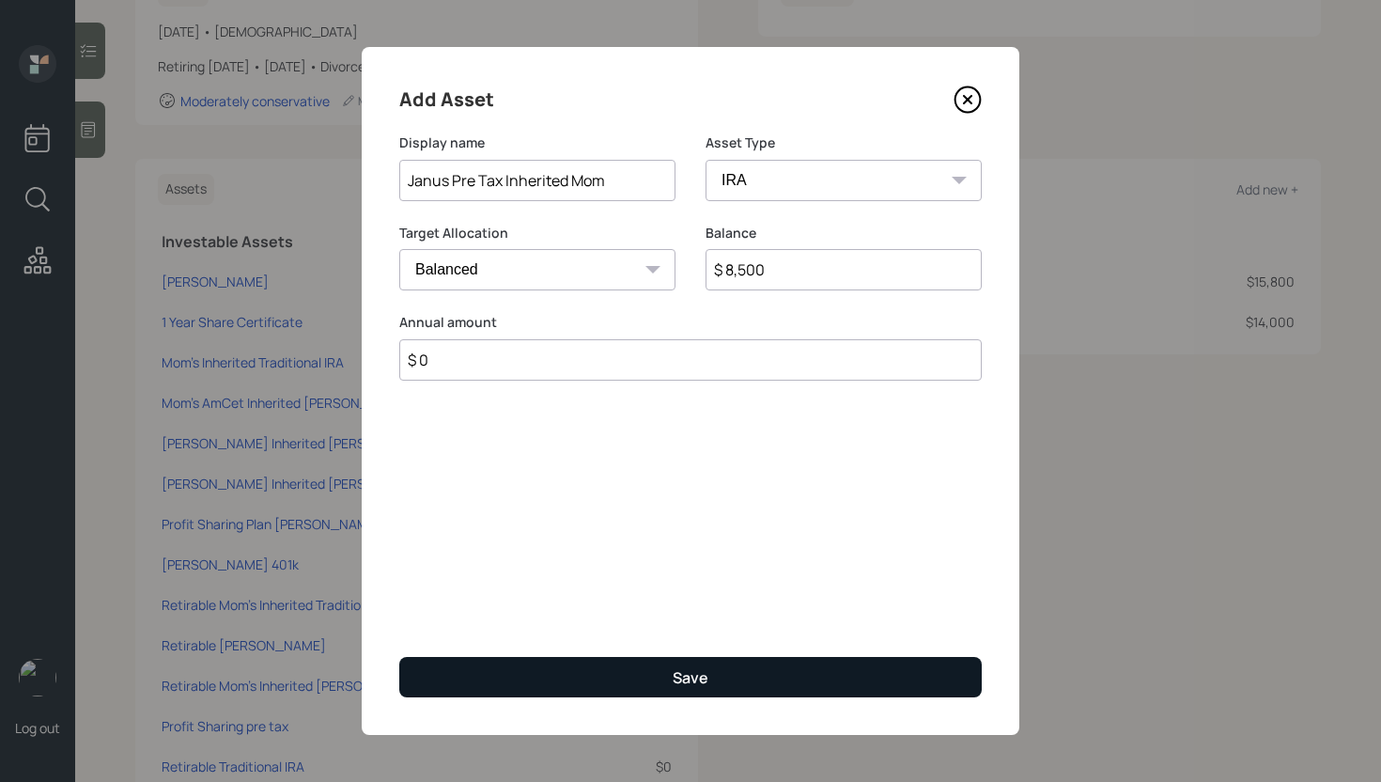
type input "$ 0"
click at [717, 676] on button "Save" at bounding box center [690, 677] width 582 height 40
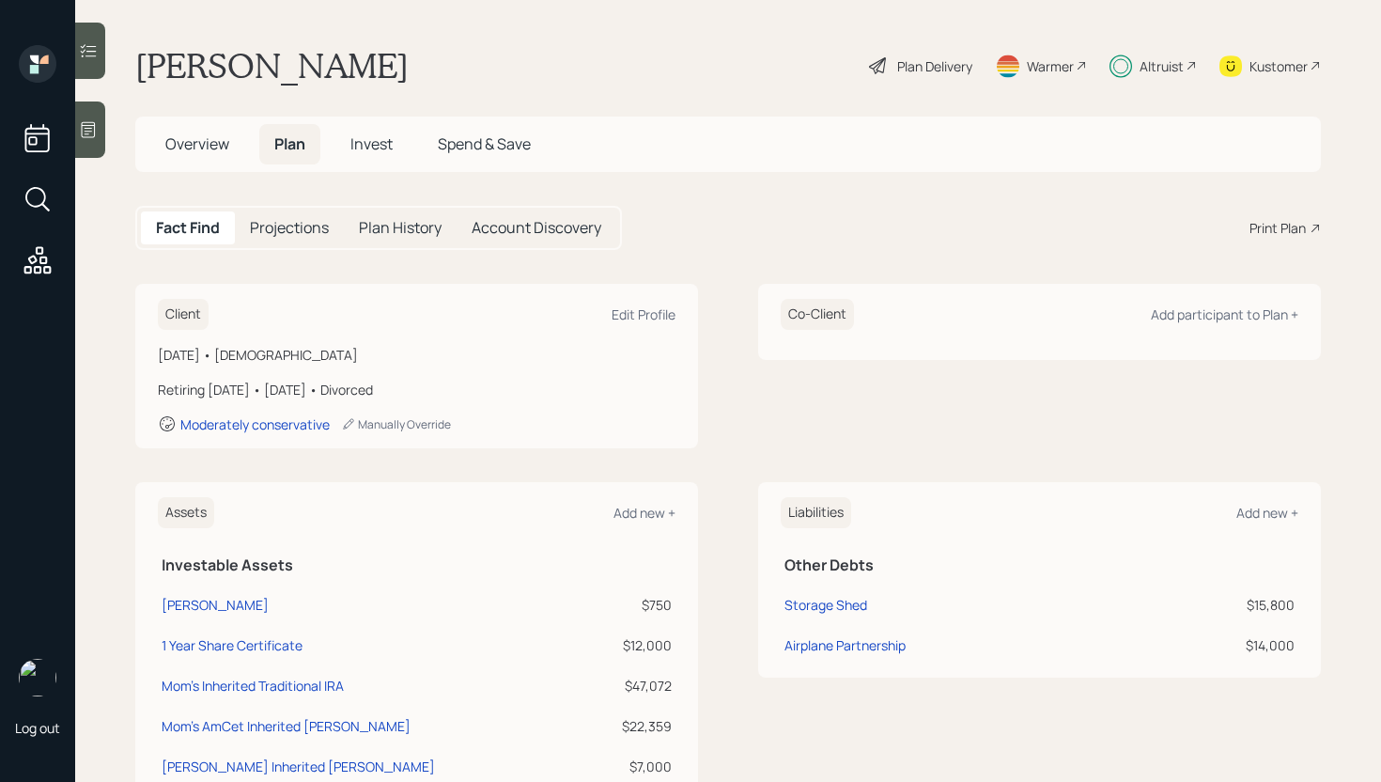
click at [386, 145] on span "Invest" at bounding box center [371, 143] width 42 height 21
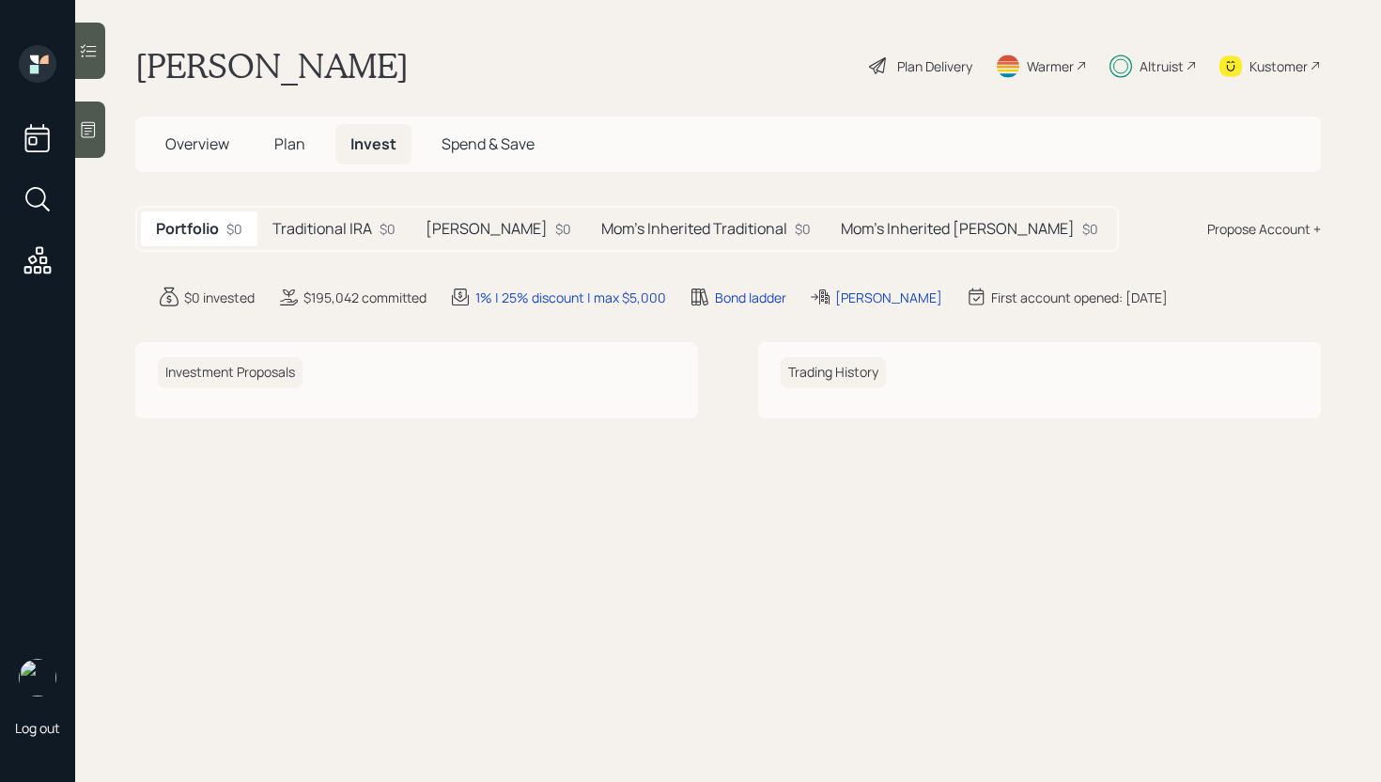
click at [640, 223] on h5 "Mom's Inherited Traditional" at bounding box center [694, 229] width 186 height 18
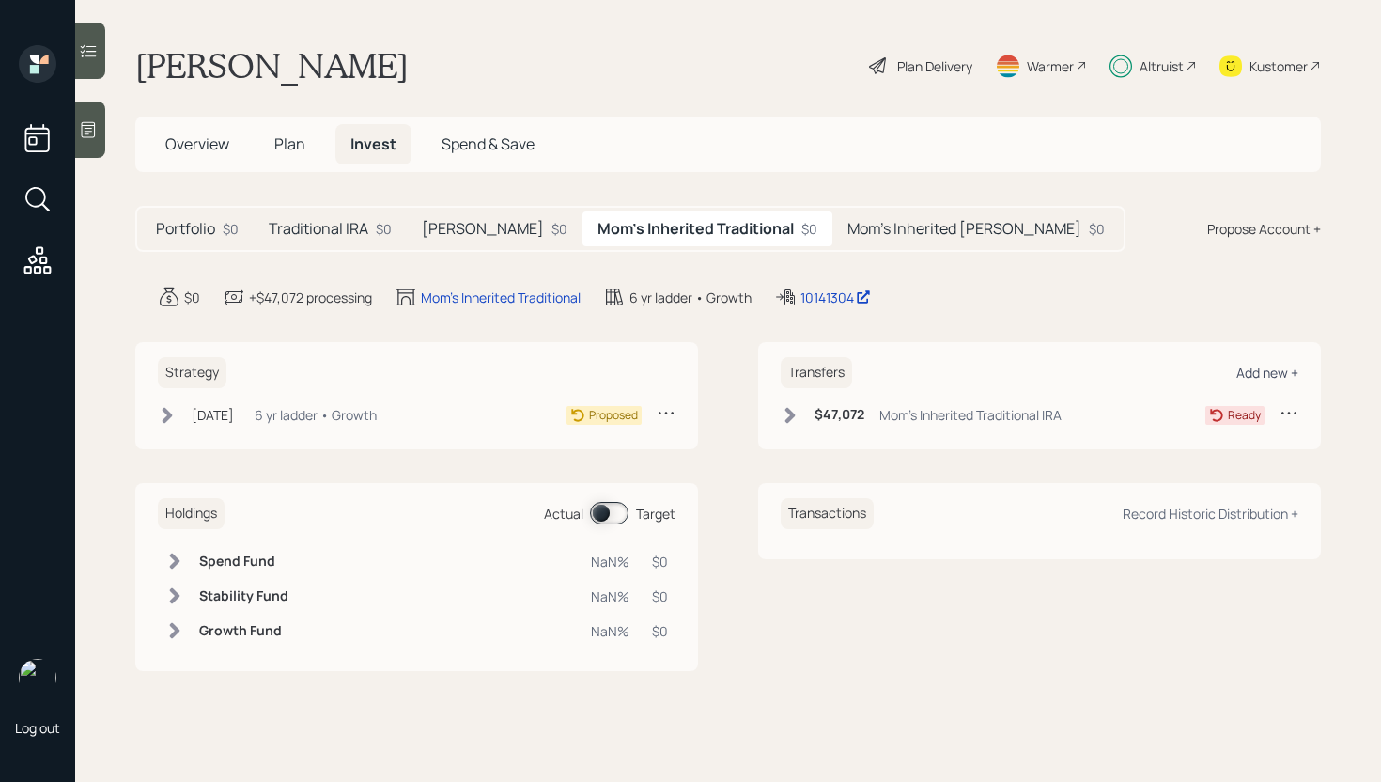
click at [1259, 368] on div "Add new +" at bounding box center [1267, 373] width 62 height 18
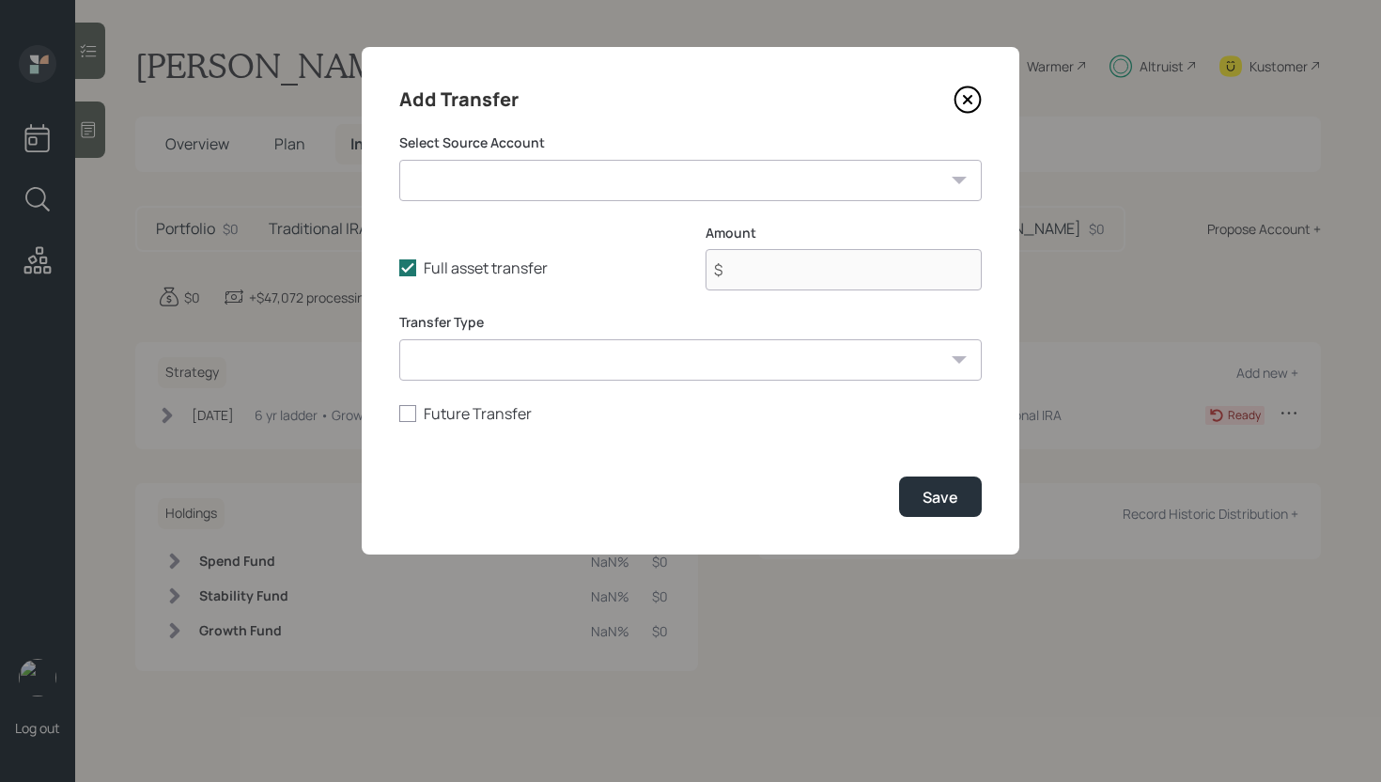
click at [663, 199] on select "[PERSON_NAME] ($750 | [PERSON_NAME]) 1 Year Share Certificate ($12,000 | Taxabl…" at bounding box center [690, 180] width 582 height 41
select select "723a4233-446e-416c-930c-46278bd89de4"
click at [399, 160] on select "[PERSON_NAME] ($750 | [PERSON_NAME]) 1 Year Share Certificate ($12,000 | Taxabl…" at bounding box center [690, 180] width 582 height 41
type input "$ 8,500"
click at [916, 480] on button "Save" at bounding box center [940, 496] width 83 height 40
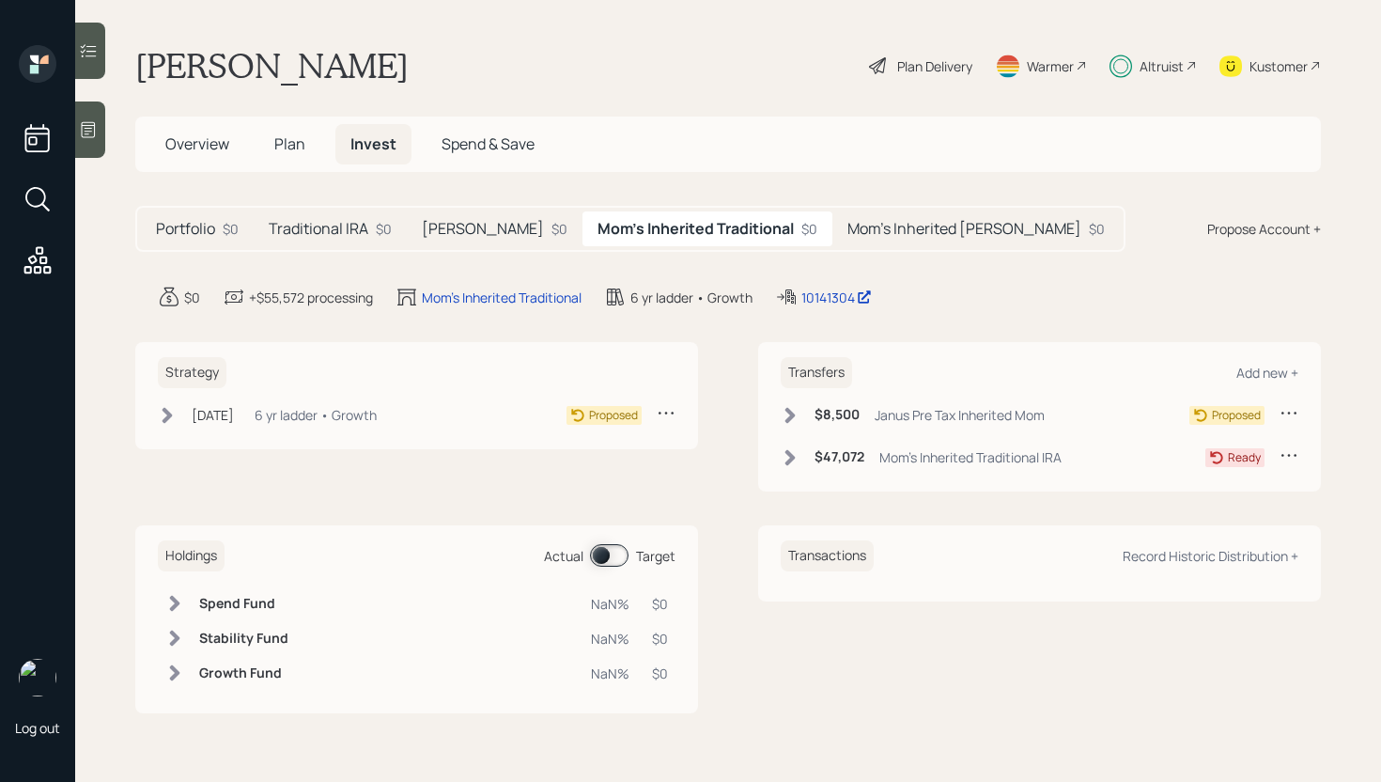
click at [831, 407] on h6 "$8,500" at bounding box center [837, 415] width 45 height 16
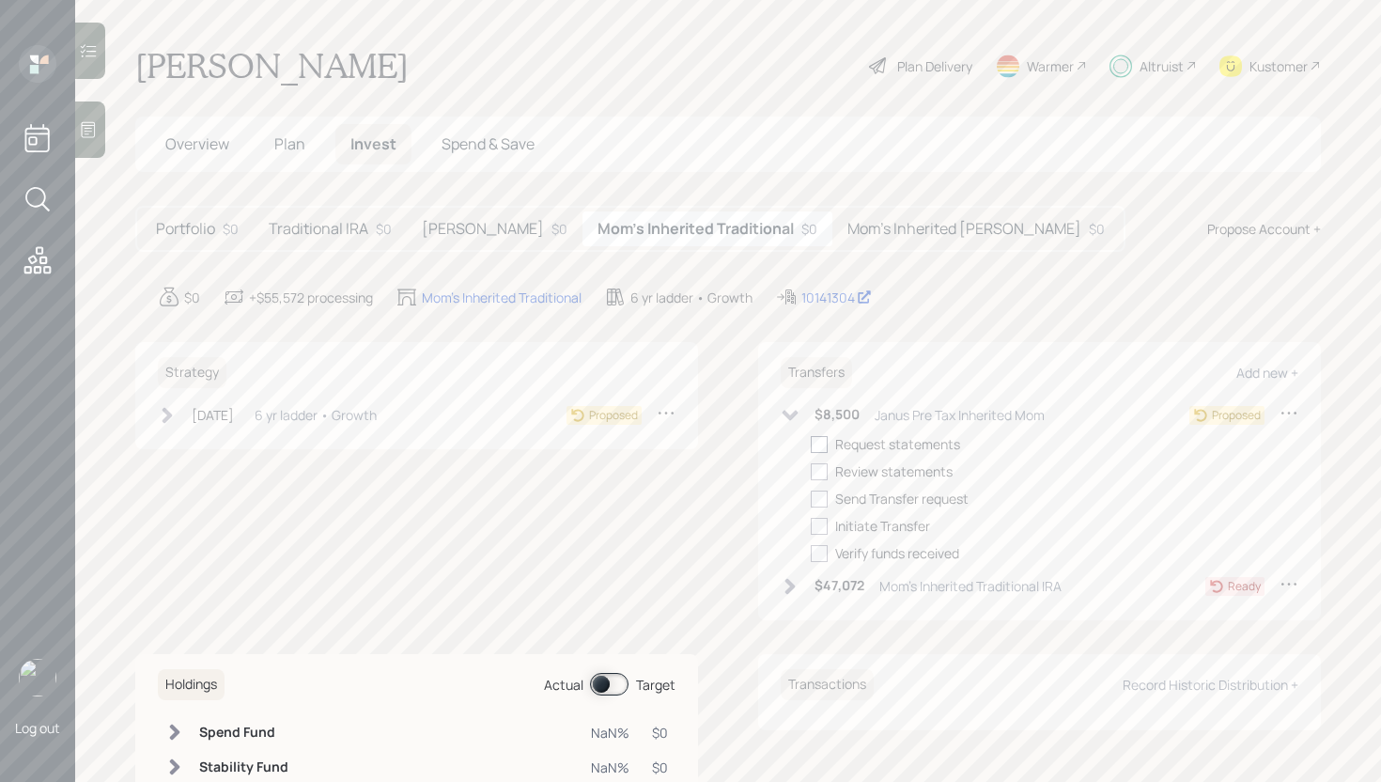
click at [813, 446] on div at bounding box center [819, 444] width 17 height 17
click at [811, 444] on input "checkbox" at bounding box center [810, 443] width 1 height 1
checkbox input "true"
click at [816, 475] on div at bounding box center [819, 471] width 17 height 17
click at [811, 472] on input "checkbox" at bounding box center [810, 471] width 1 height 1
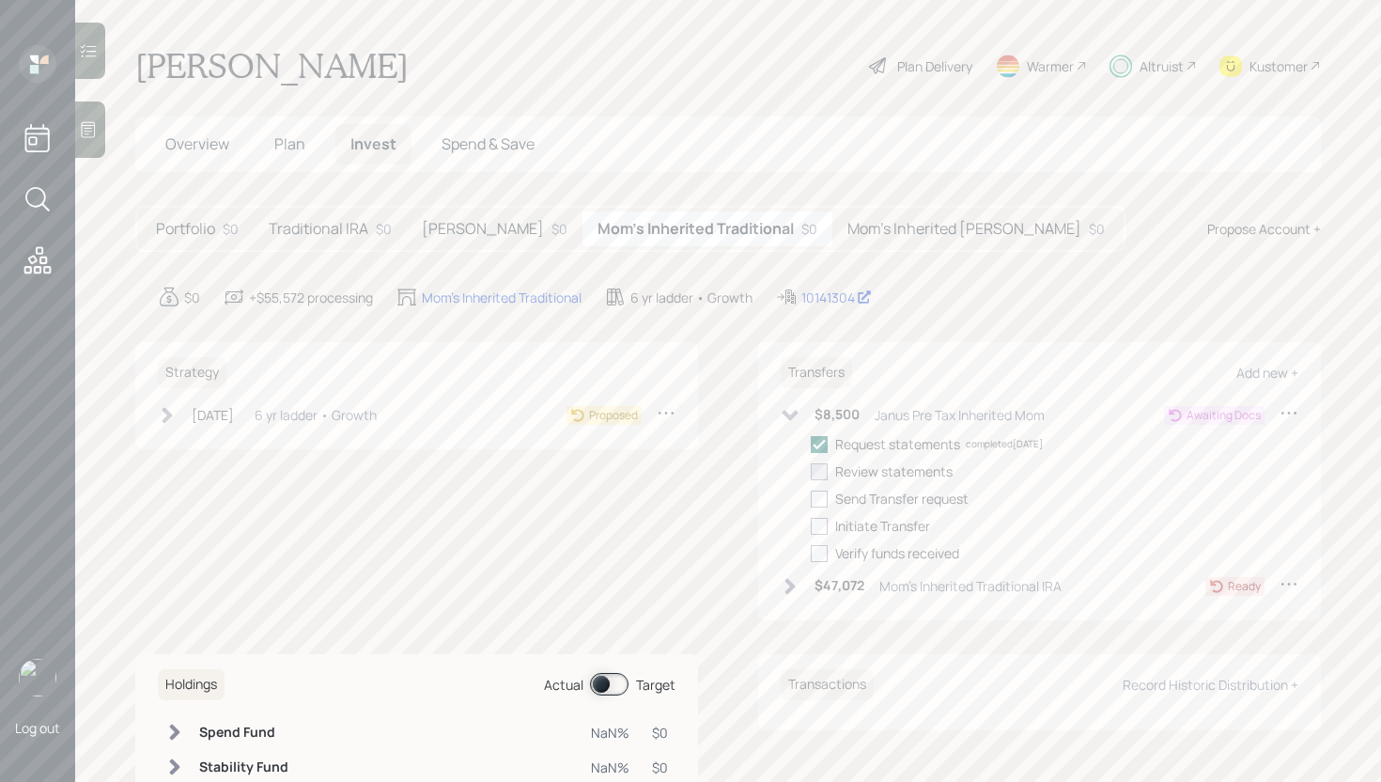
checkbox input "true"
click at [812, 505] on div at bounding box center [819, 498] width 17 height 17
click at [811, 499] on input "checkbox" at bounding box center [810, 498] width 1 height 1
checkbox input "true"
click at [288, 149] on span "Plan" at bounding box center [289, 143] width 31 height 21
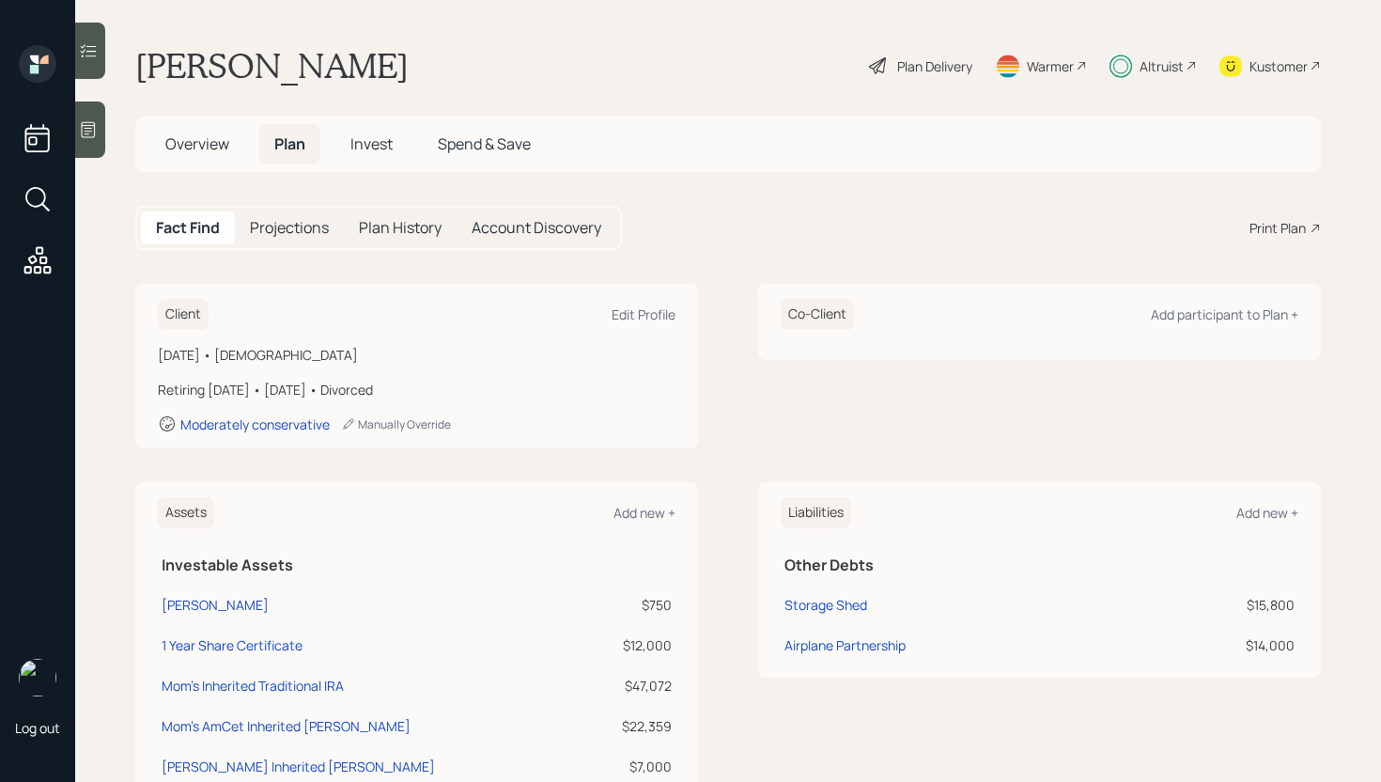
click at [367, 142] on span "Invest" at bounding box center [371, 143] width 42 height 21
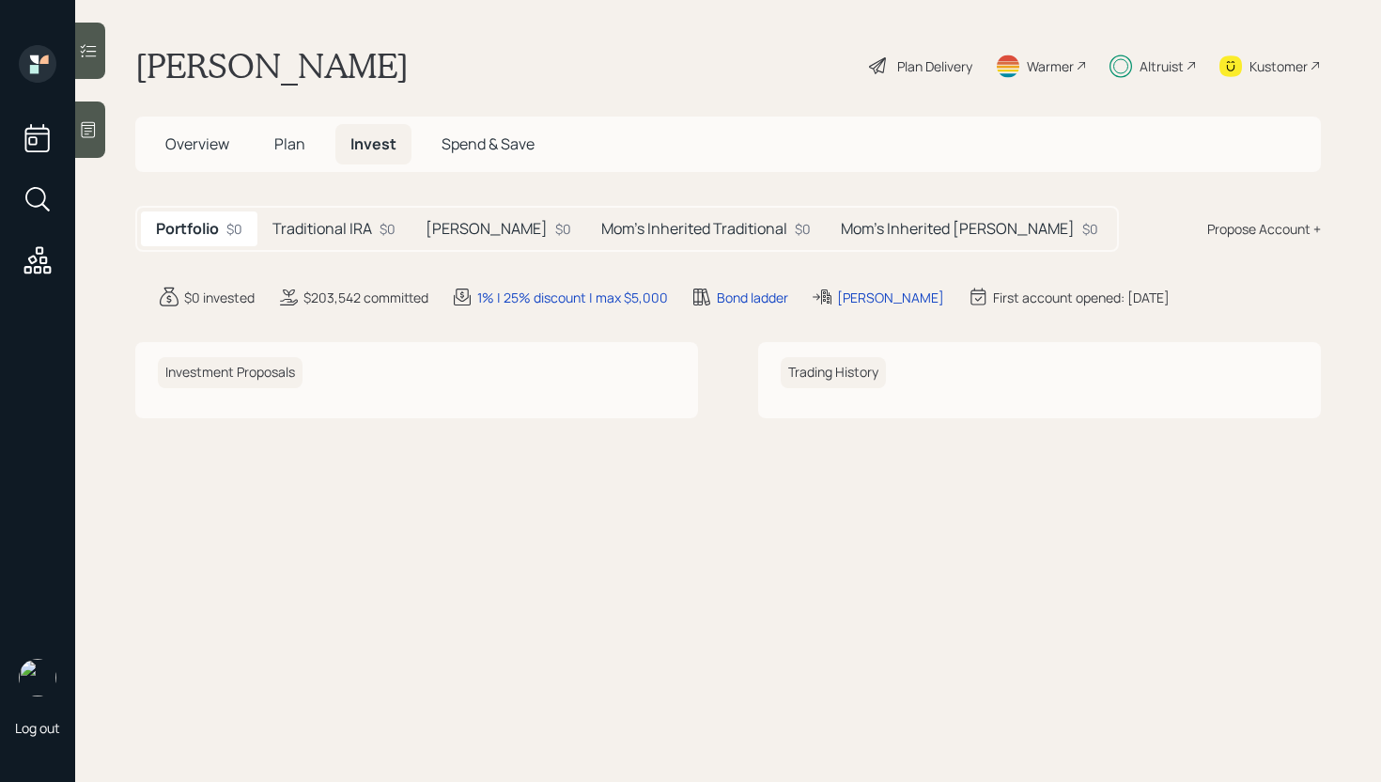
click at [436, 233] on h5 "[PERSON_NAME]" at bounding box center [487, 229] width 122 height 18
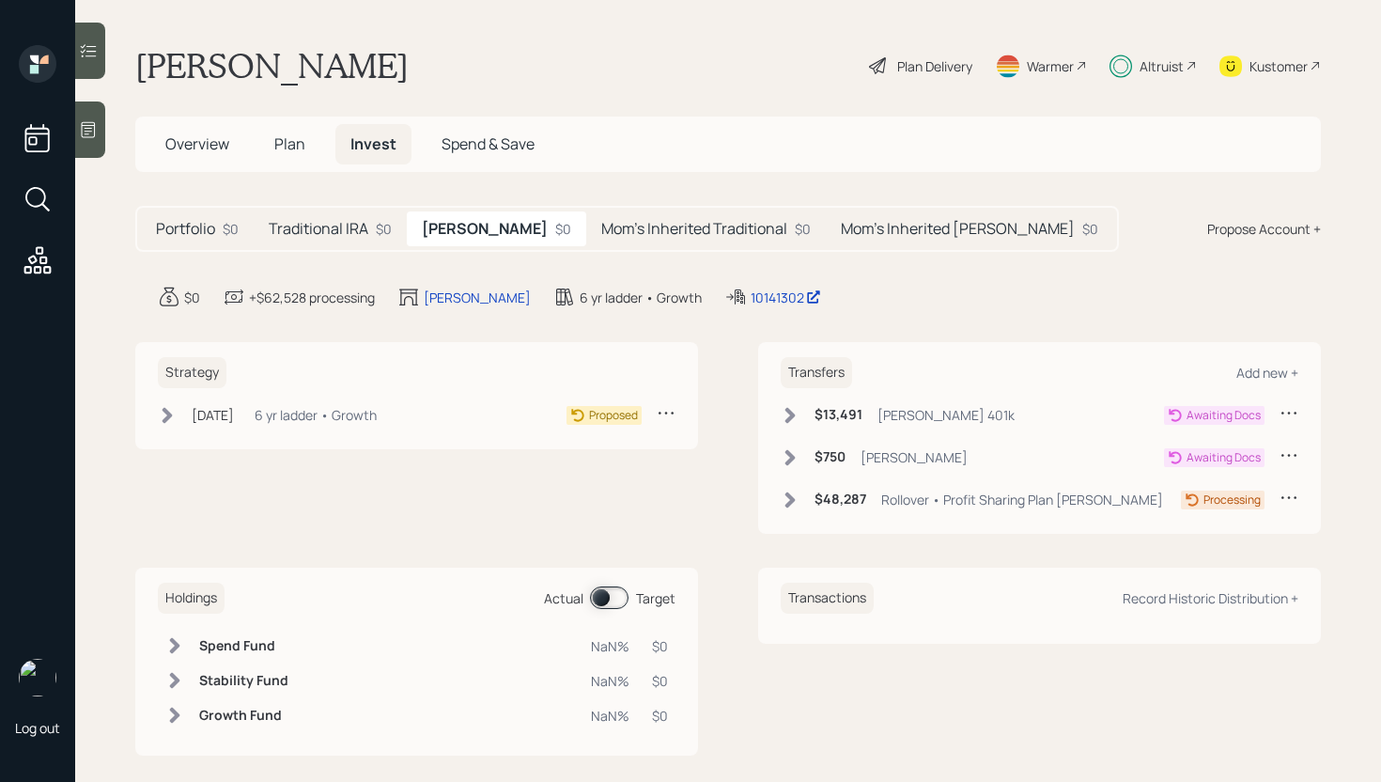
click at [327, 211] on div "Traditional IRA $0" at bounding box center [330, 228] width 153 height 35
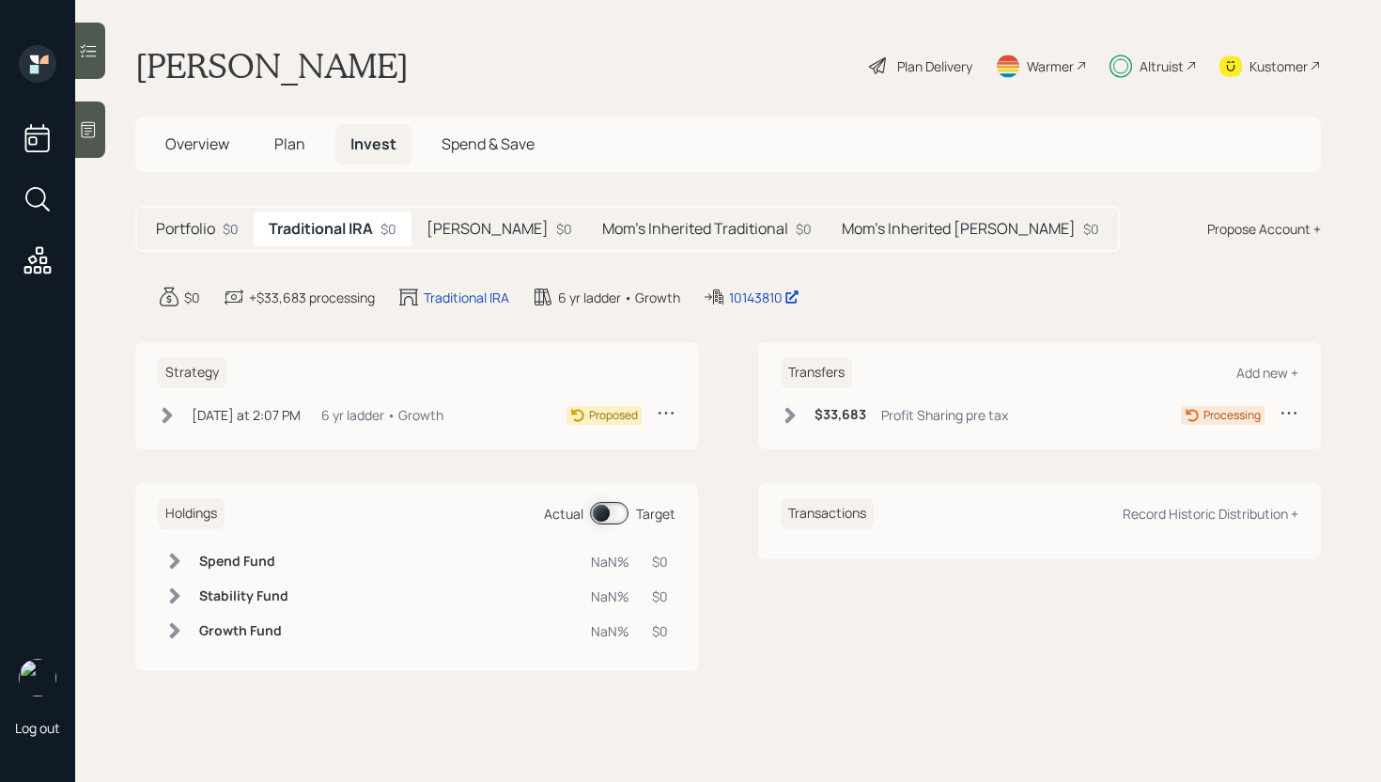
click at [452, 230] on h5 "[PERSON_NAME]" at bounding box center [488, 229] width 122 height 18
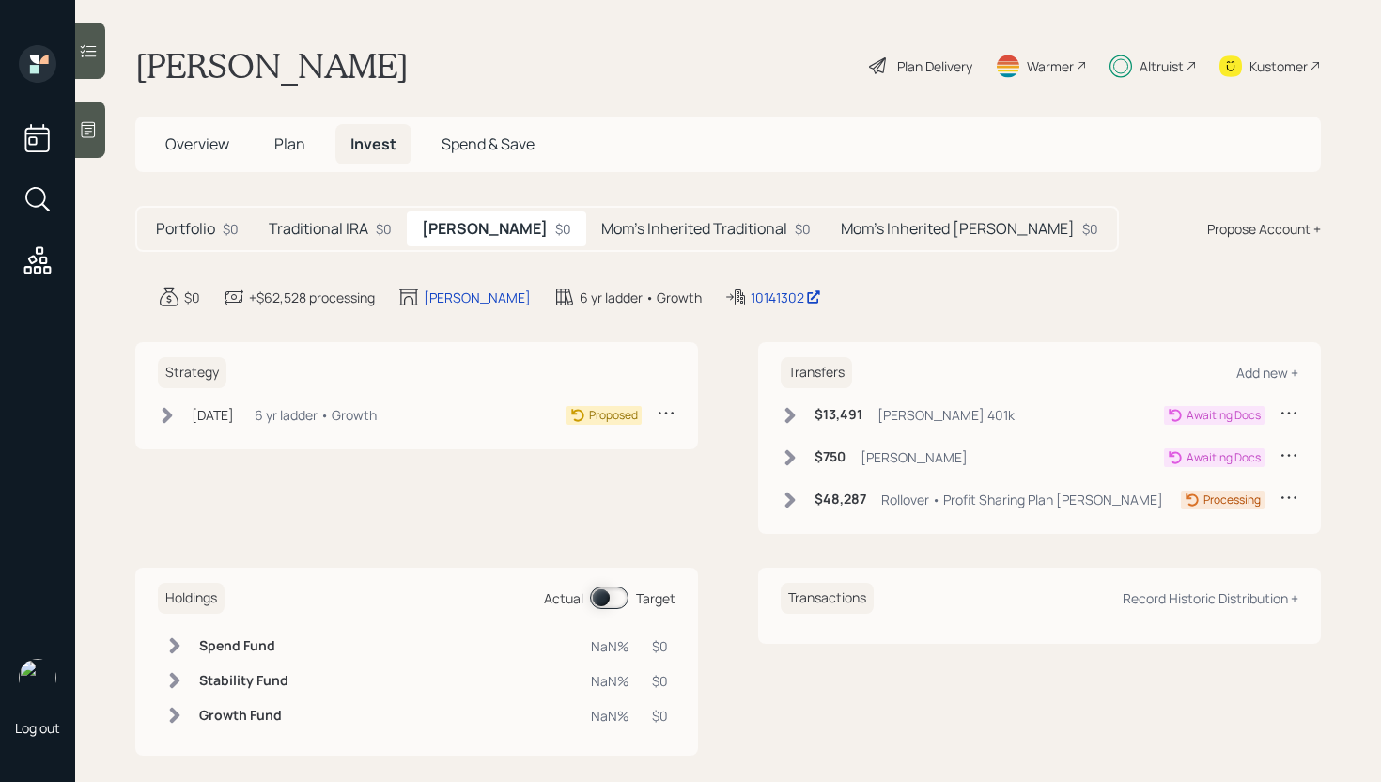
click at [282, 154] on h5 "Plan" at bounding box center [289, 144] width 61 height 40
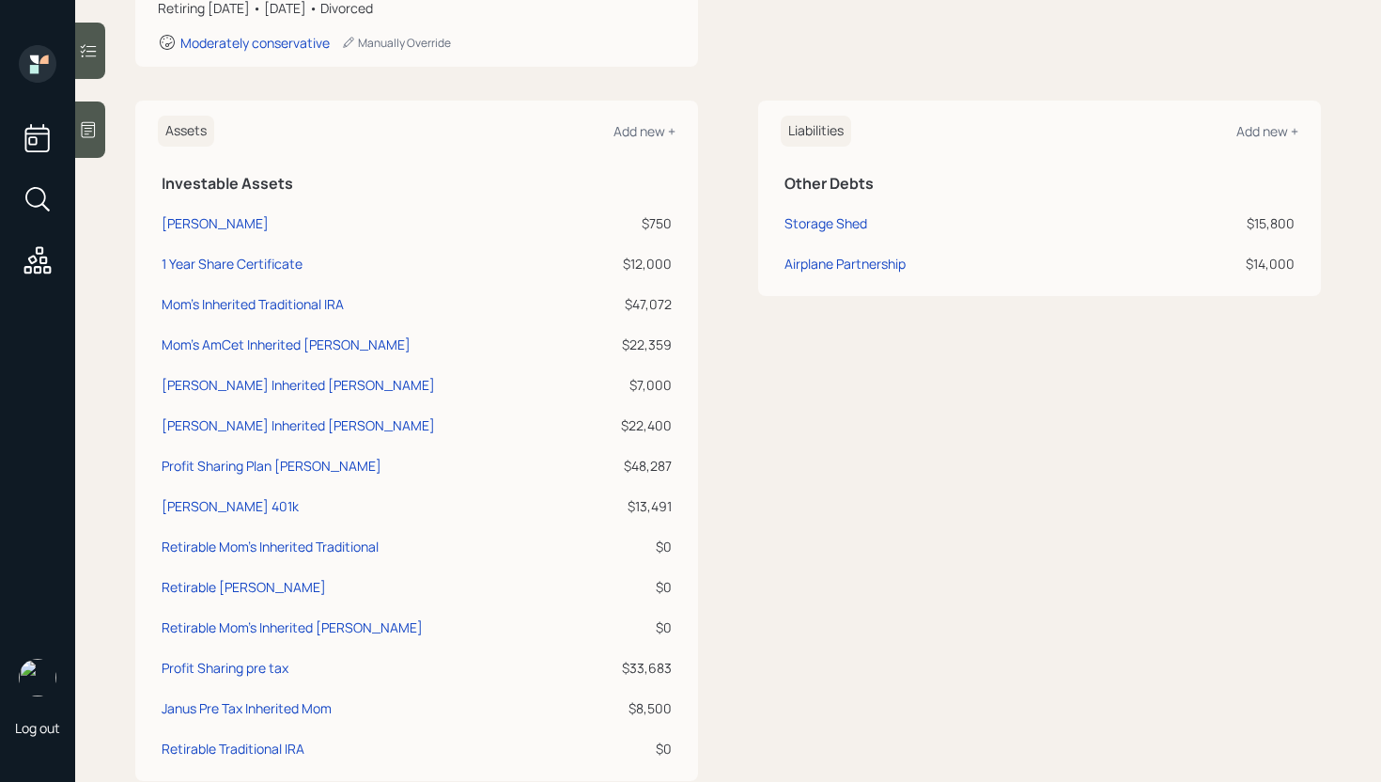
scroll to position [384, 0]
click at [177, 500] on div "[PERSON_NAME] 401k" at bounding box center [230, 503] width 137 height 20
select select "roth_401k"
select select "balanced"
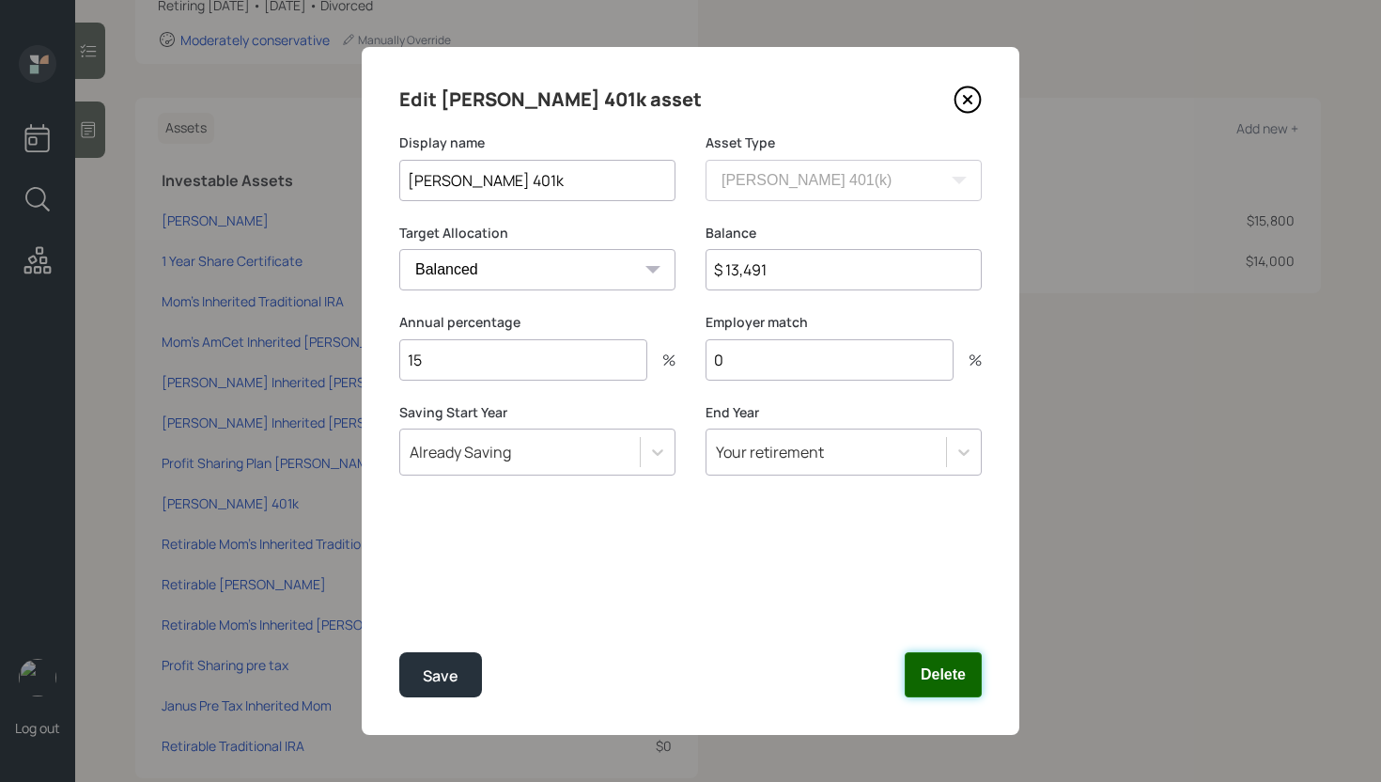
click at [935, 668] on button "Delete" at bounding box center [943, 674] width 77 height 45
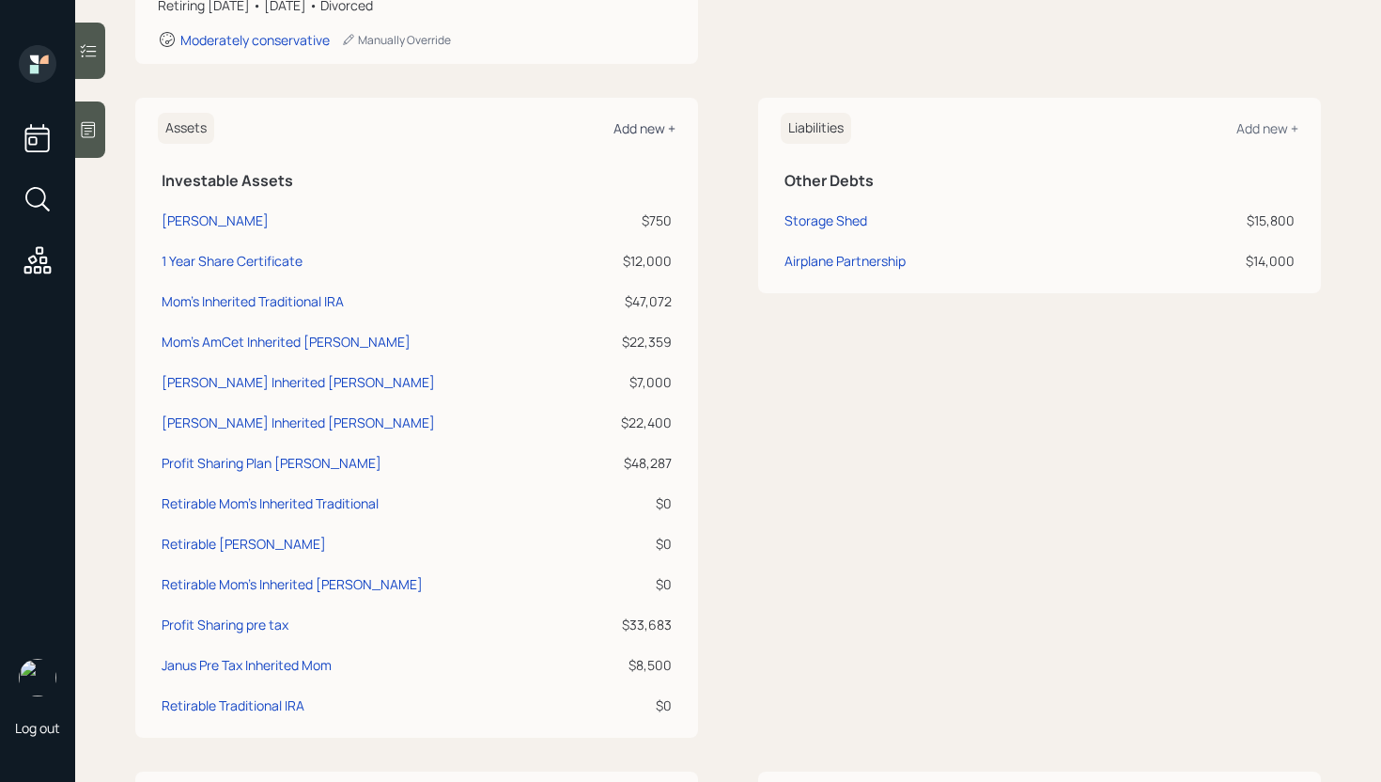
click at [650, 131] on div "Add new +" at bounding box center [644, 128] width 62 height 18
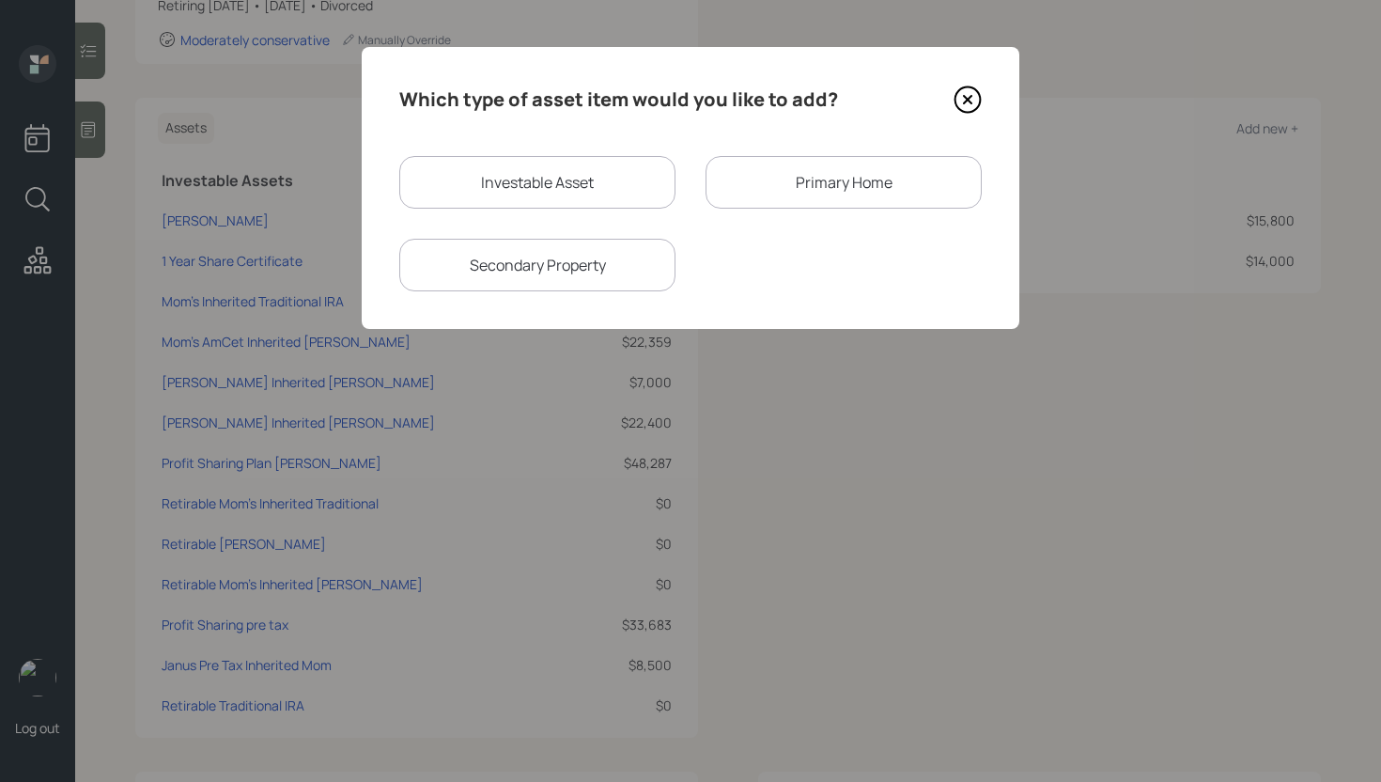
click at [473, 178] on div "Investable Asset" at bounding box center [537, 182] width 276 height 53
select select "taxable"
select select "balanced"
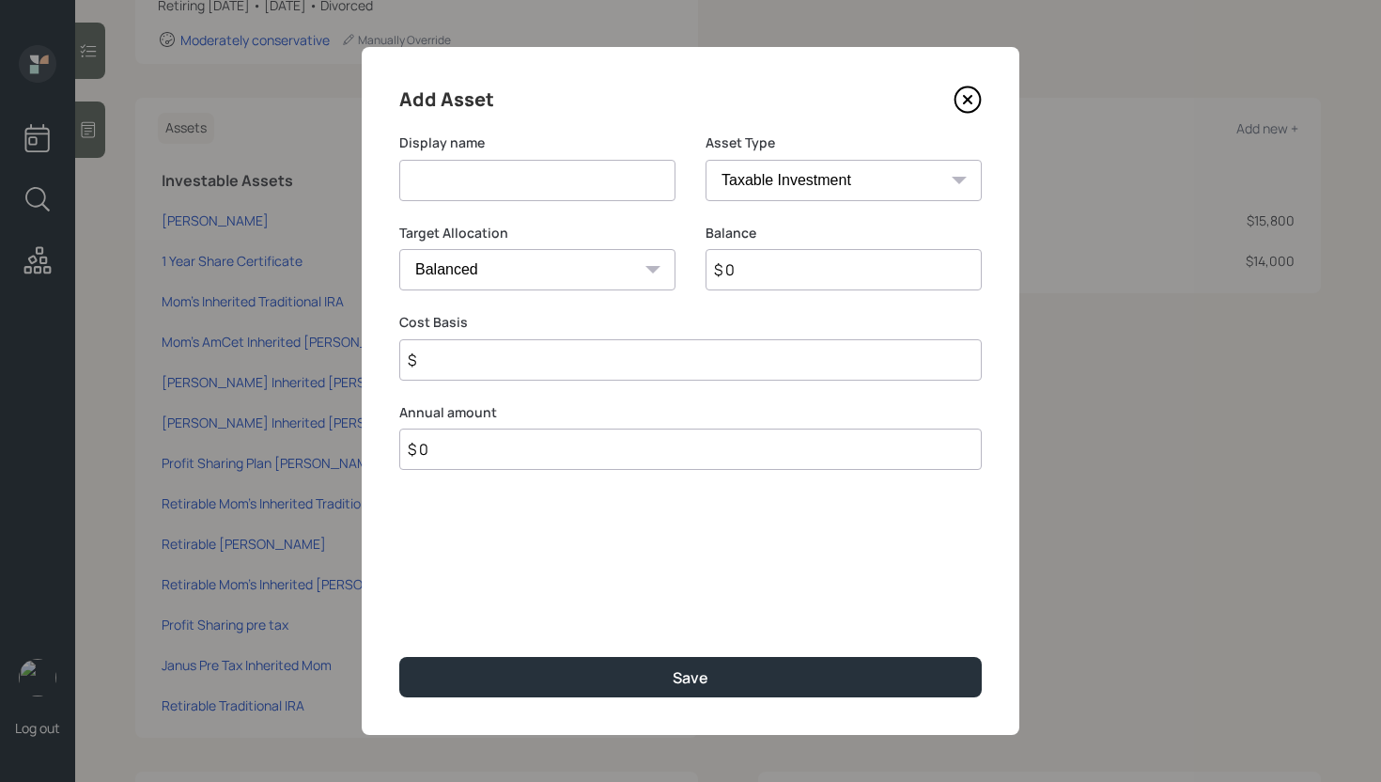
click at [524, 170] on input at bounding box center [537, 180] width 276 height 41
type input "Lincoln Pre Tax"
click at [787, 178] on select "SEP [PERSON_NAME] IRA 401(k) [PERSON_NAME] 401(k) 403(b) [PERSON_NAME] 403(b) 4…" at bounding box center [844, 180] width 276 height 41
select select "ira"
click at [706, 160] on select "SEP [PERSON_NAME] IRA 401(k) [PERSON_NAME] 401(k) 403(b) [PERSON_NAME] 403(b) 4…" at bounding box center [844, 180] width 276 height 41
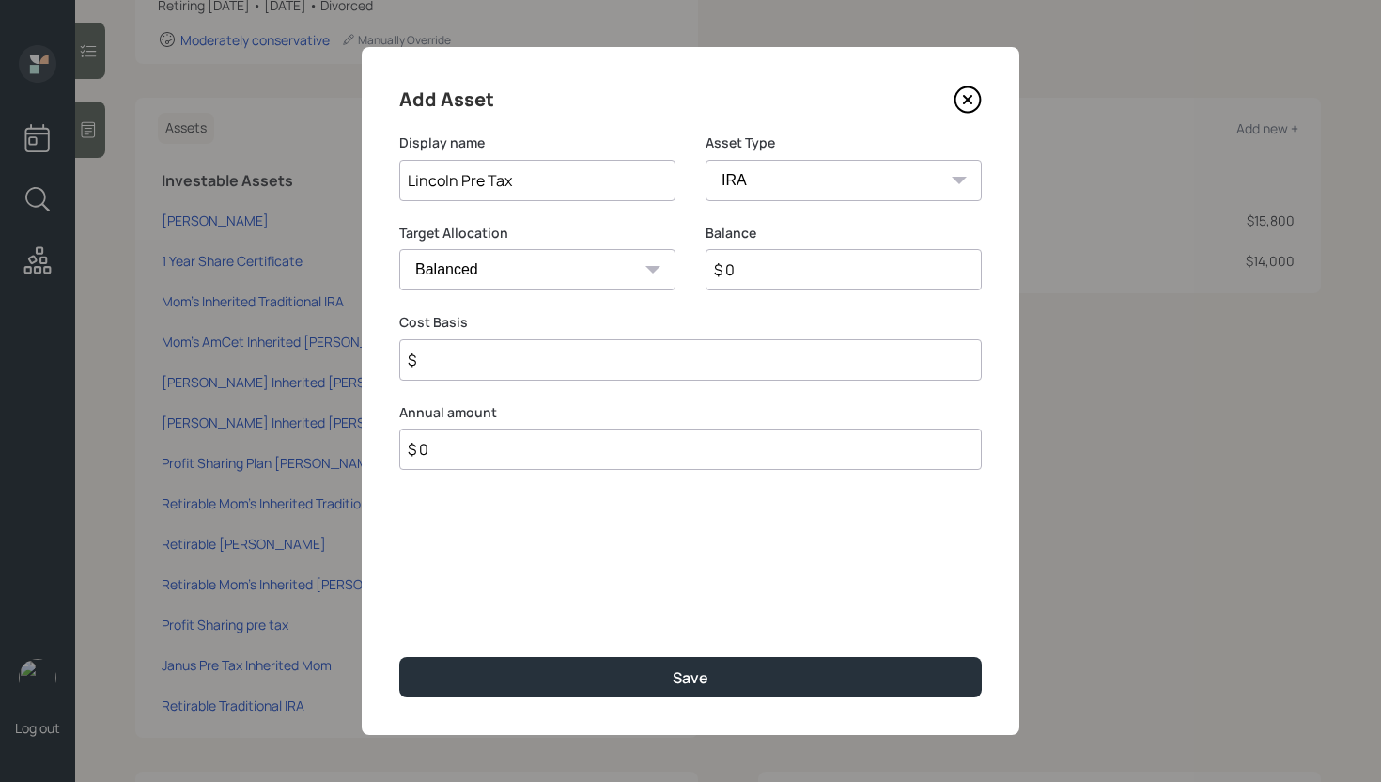
type input "$"
click at [816, 276] on input "$ 0" at bounding box center [844, 269] width 276 height 41
type input "$ 13,519"
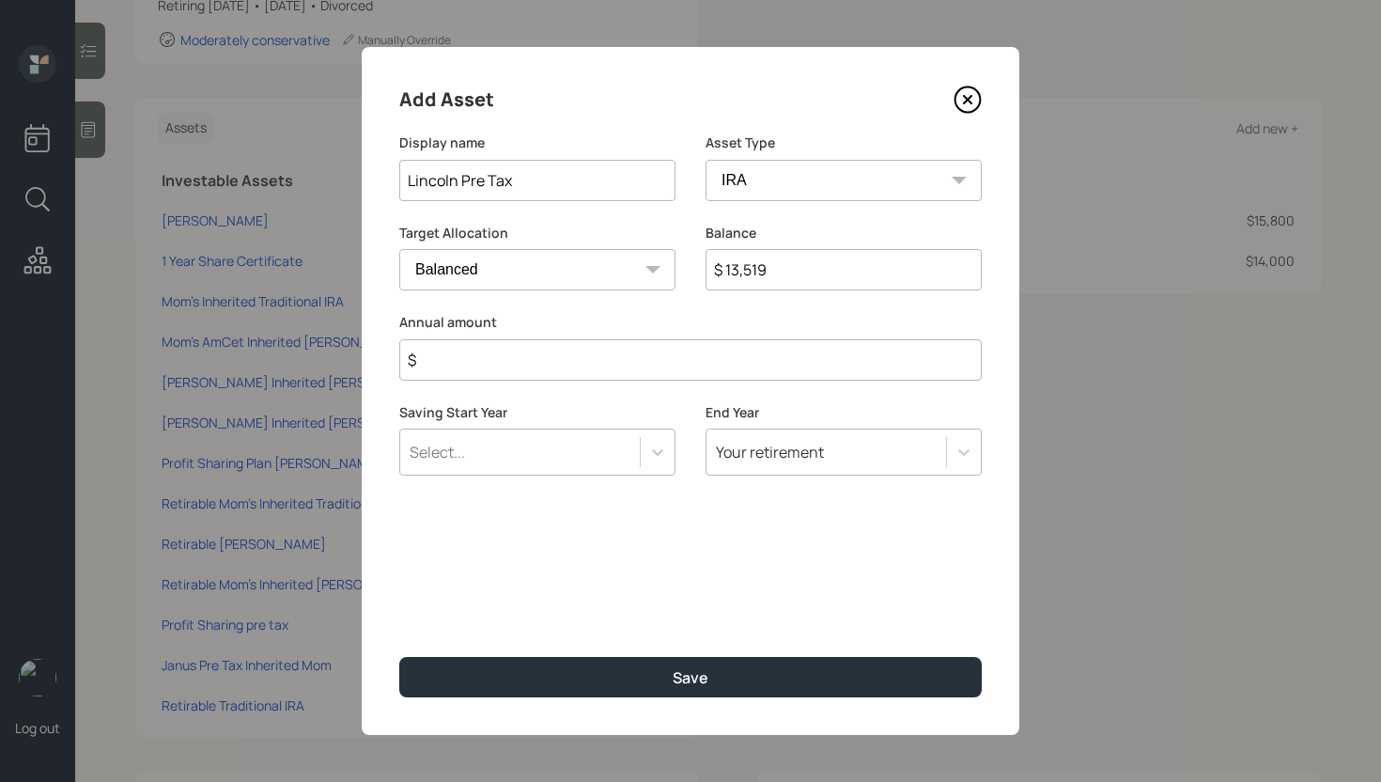
click at [694, 370] on input "$" at bounding box center [690, 359] width 582 height 41
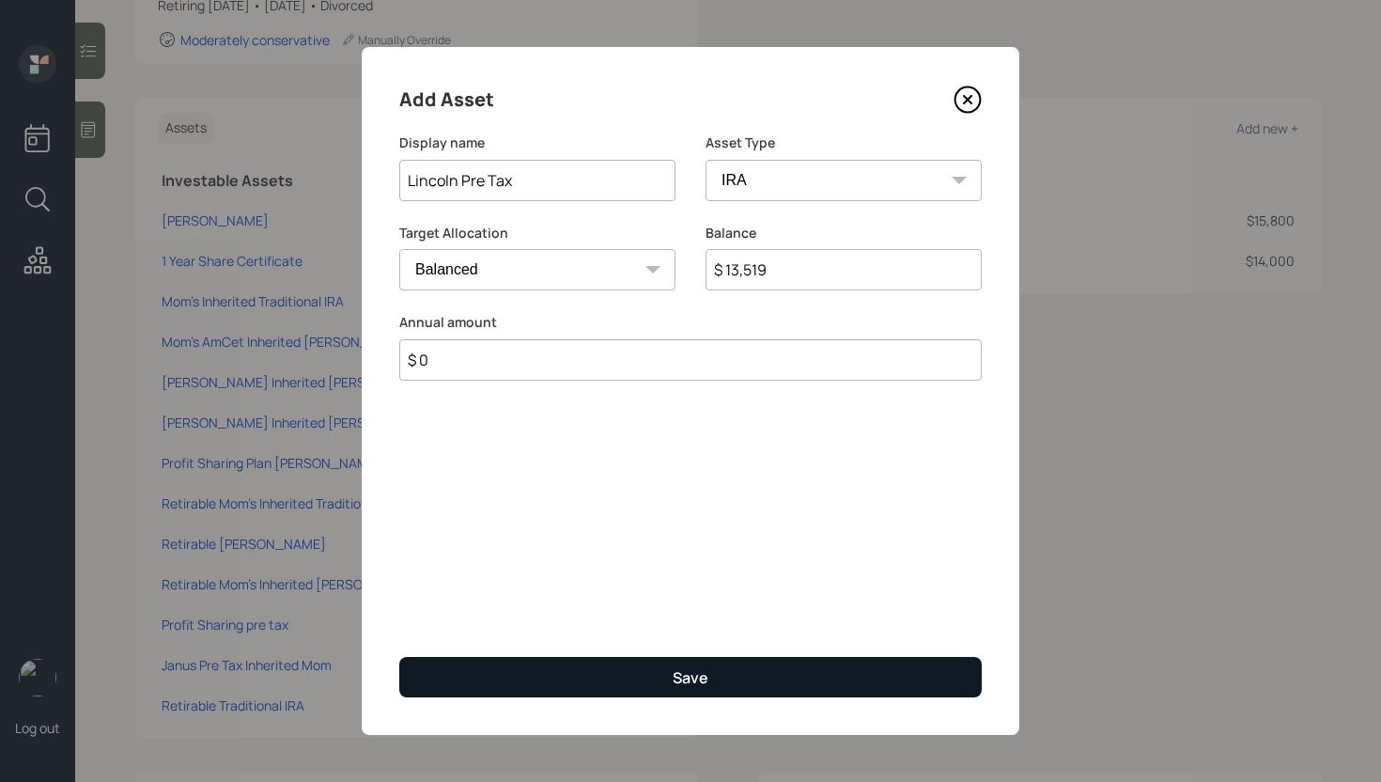
type input "$ 0"
click at [712, 683] on button "Save" at bounding box center [690, 677] width 582 height 40
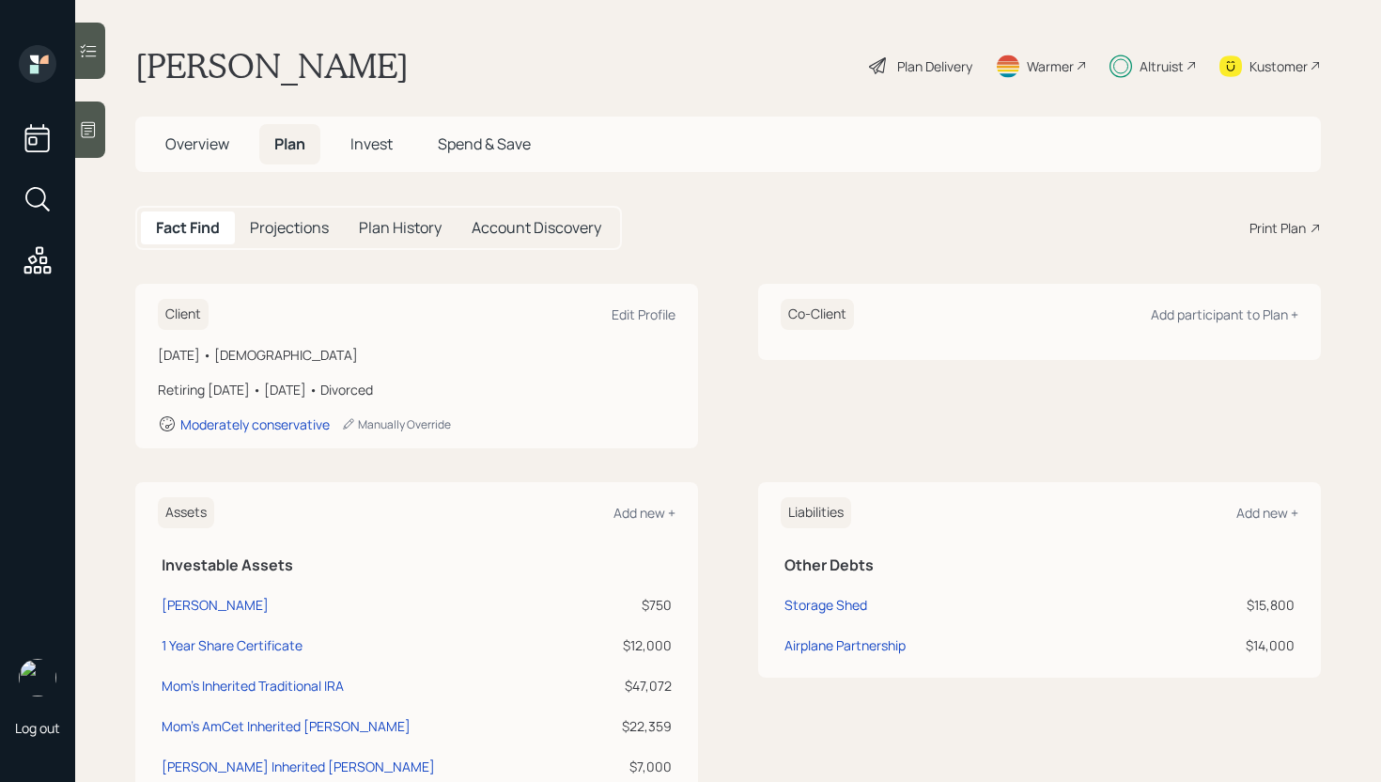
click at [368, 122] on div "Overview Plan Invest Spend & Save" at bounding box center [728, 143] width 1186 height 55
click at [368, 150] on span "Invest" at bounding box center [371, 143] width 42 height 21
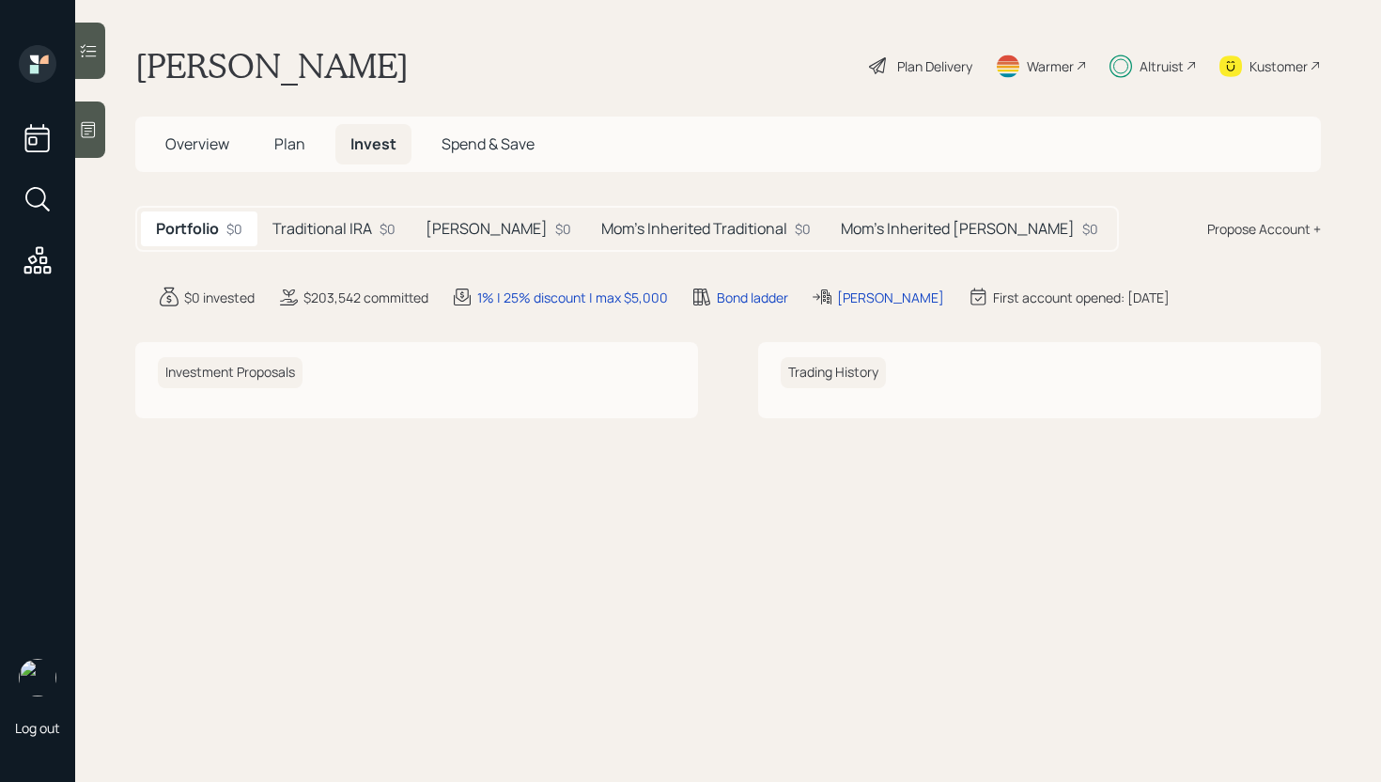
click at [352, 231] on h5 "Traditional IRA" at bounding box center [322, 229] width 100 height 18
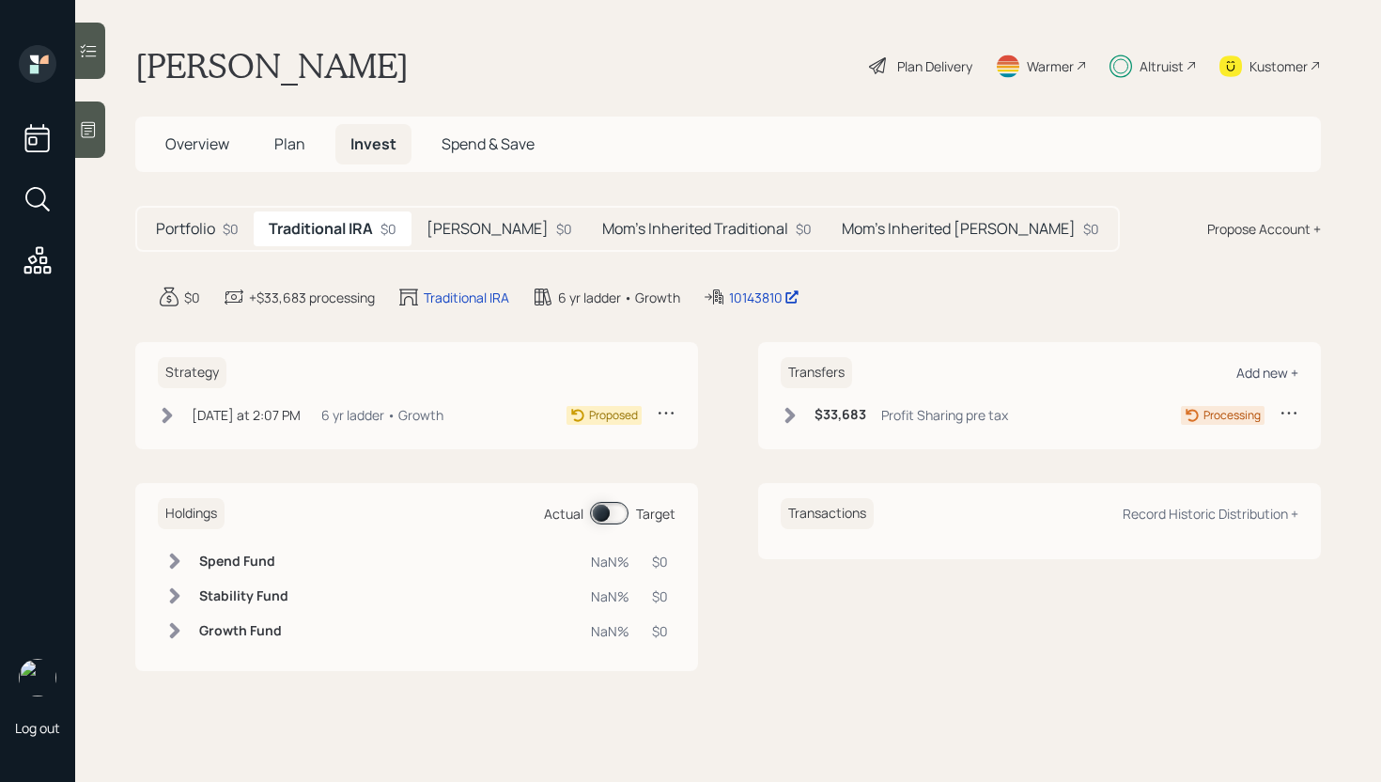
click at [1289, 373] on div "Add new +" at bounding box center [1267, 373] width 62 height 18
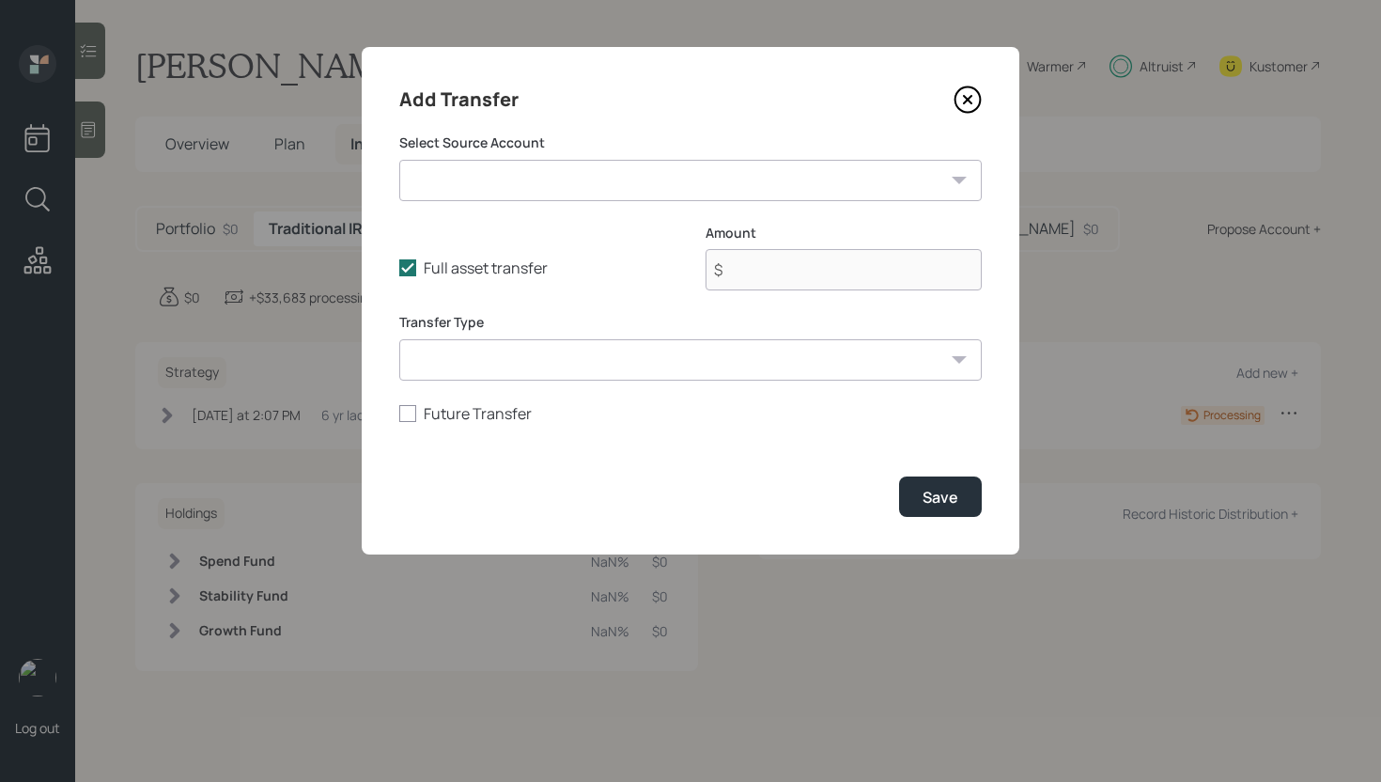
click at [779, 175] on select "[PERSON_NAME] ($750 | [PERSON_NAME]) 1 Year Share Certificate ($12,000 | Taxabl…" at bounding box center [690, 180] width 582 height 41
select select "aaaa4a42-67a5-4260-9414-8d045af514cb"
click at [399, 160] on select "[PERSON_NAME] ($750 | [PERSON_NAME]) 1 Year Share Certificate ($12,000 | Taxabl…" at bounding box center [690, 180] width 582 height 41
type input "$ 13,519"
click at [946, 499] on div "Save" at bounding box center [941, 497] width 36 height 21
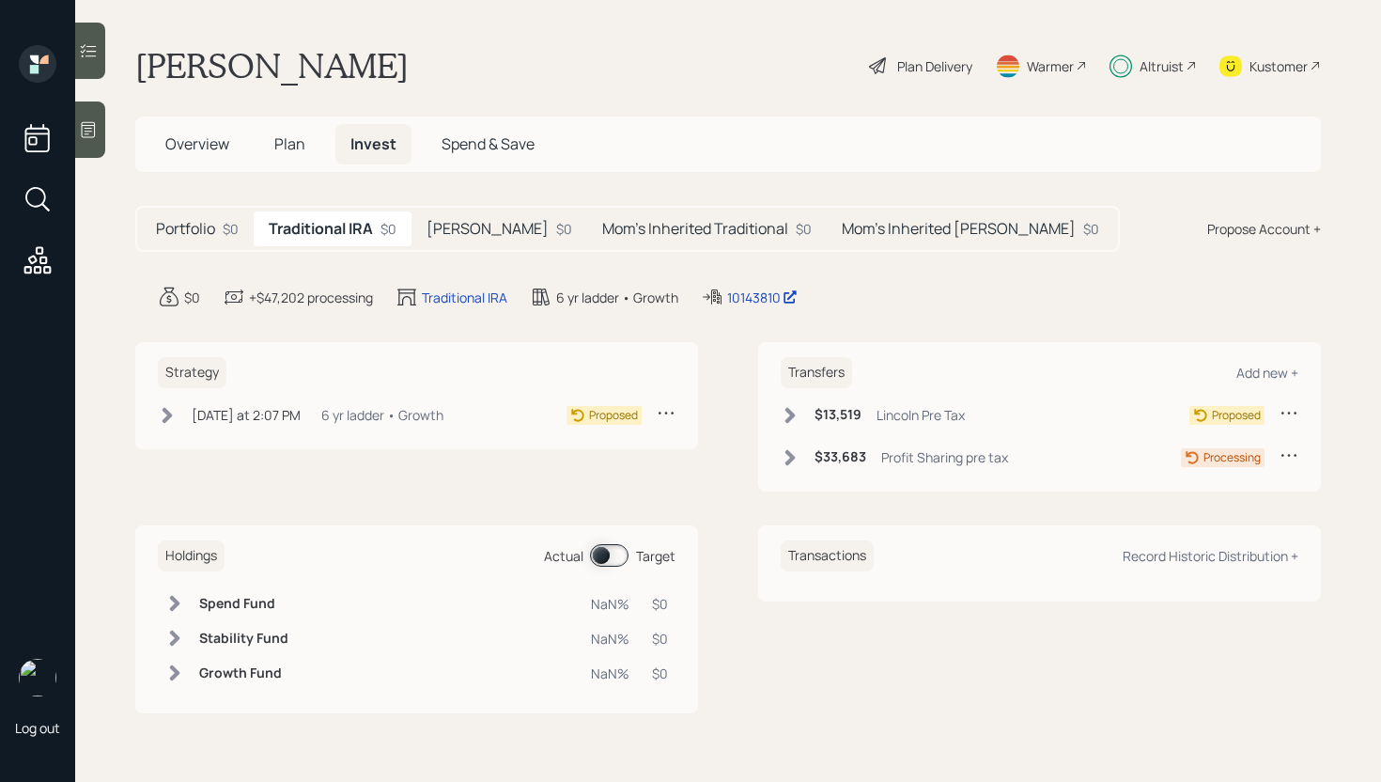
click at [860, 409] on h6 "$13,519" at bounding box center [838, 415] width 47 height 16
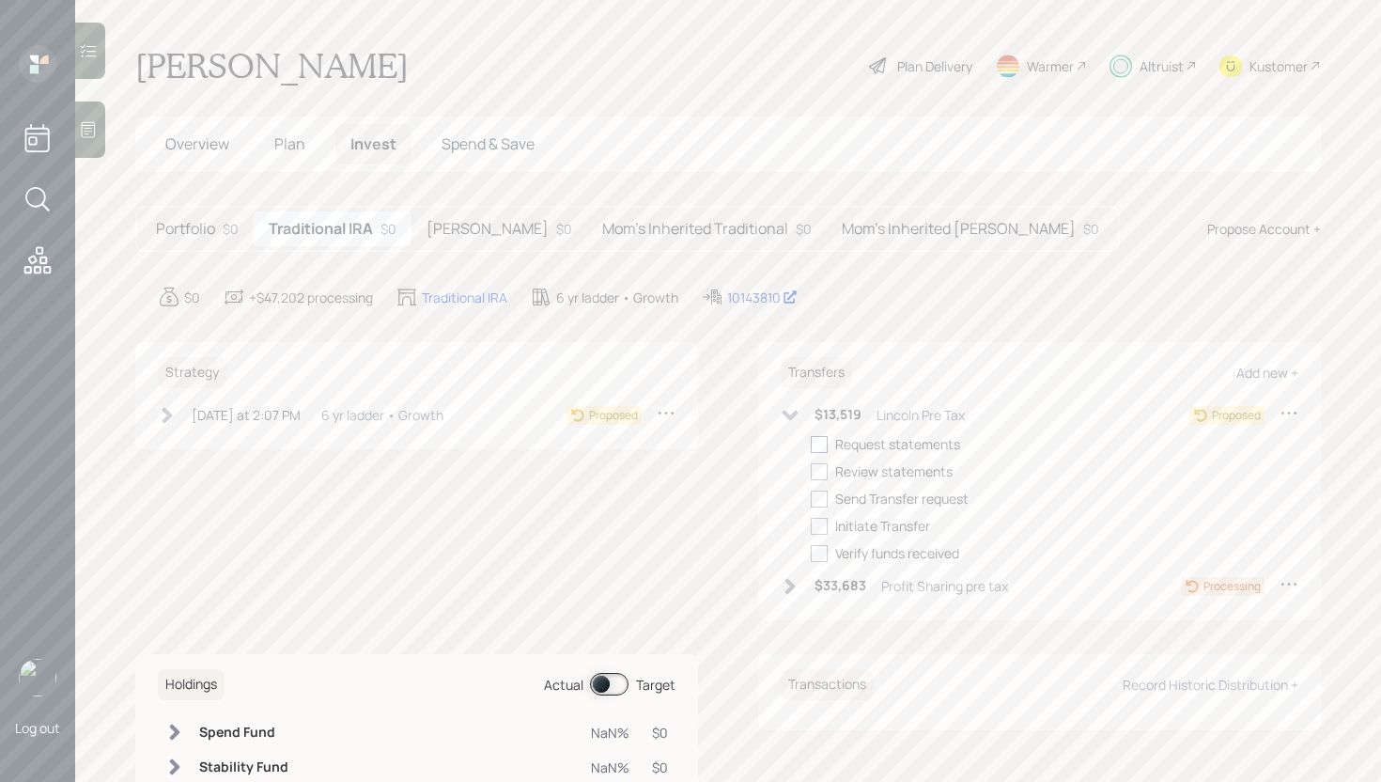
click at [811, 443] on div at bounding box center [819, 444] width 17 height 17
click at [810, 443] on input "checkbox" at bounding box center [810, 443] width 1 height 1
checkbox input "true"
click at [811, 461] on label at bounding box center [823, 471] width 24 height 20
click at [810, 471] on input "checkbox" at bounding box center [810, 471] width 1 height 1
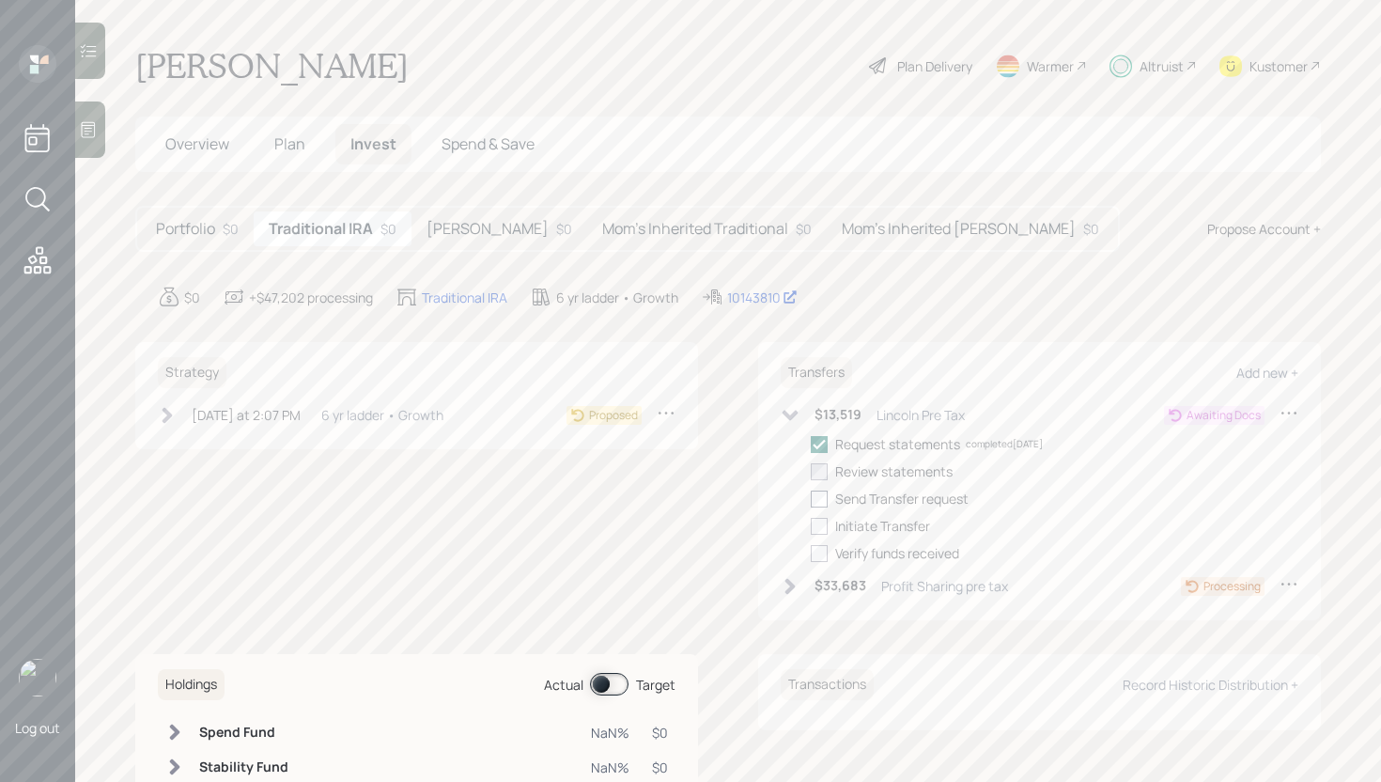
checkbox input "true"
click at [811, 495] on div at bounding box center [819, 498] width 17 height 17
click at [810, 498] on input "checkbox" at bounding box center [810, 498] width 1 height 1
checkbox input "true"
click at [813, 516] on label at bounding box center [823, 526] width 24 height 20
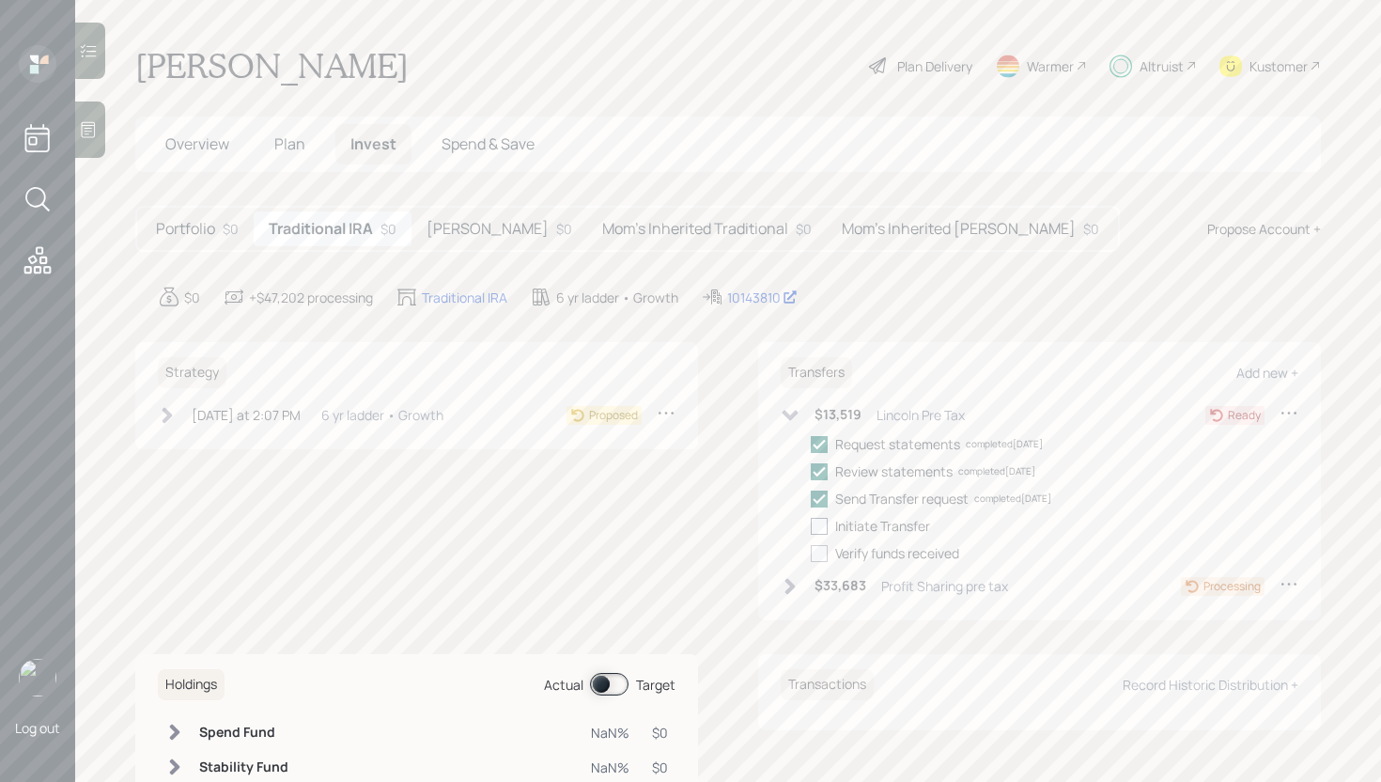
click at [811, 525] on input "checkbox" at bounding box center [810, 525] width 1 height 1
checkbox input "true"
click at [287, 167] on div "Overview Plan Invest Spend & Save" at bounding box center [728, 143] width 1186 height 55
click at [287, 147] on span "Plan" at bounding box center [289, 143] width 31 height 21
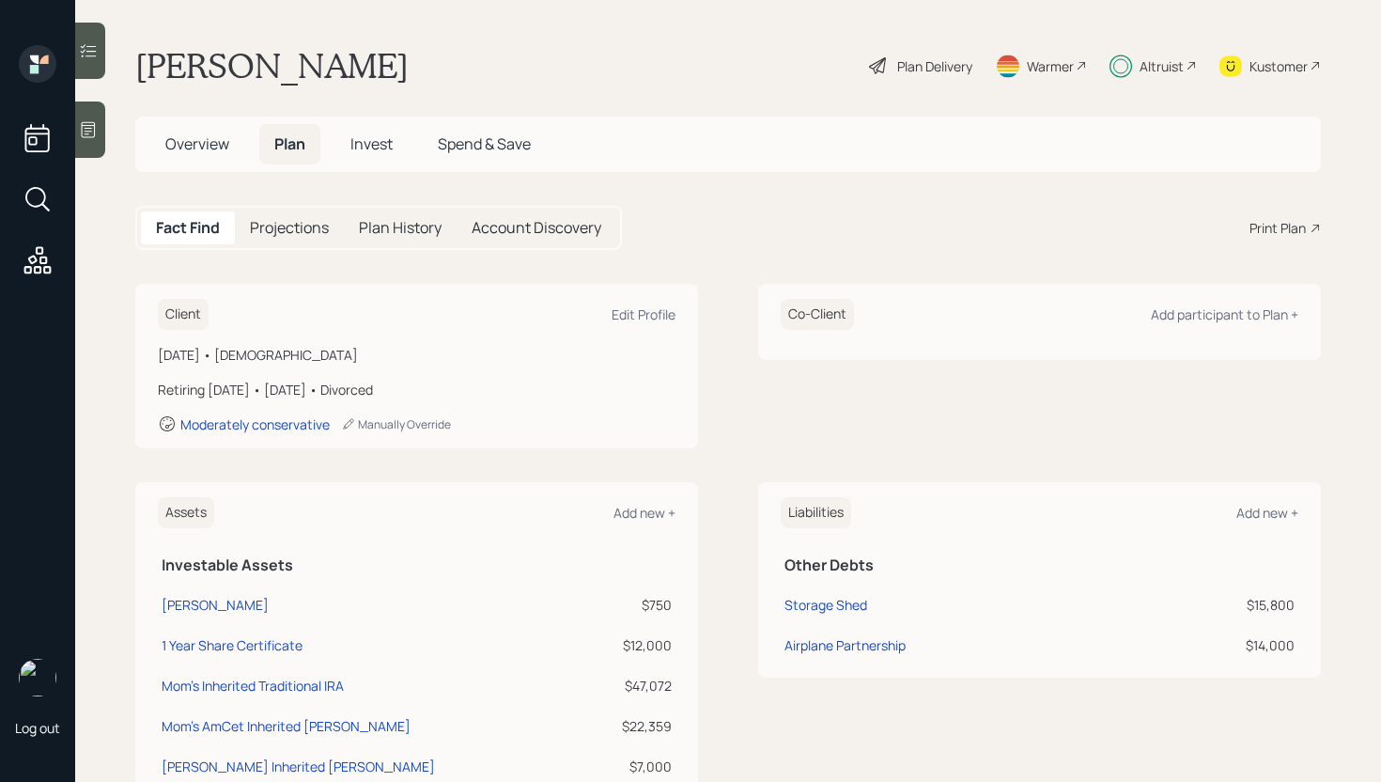
click at [360, 147] on span "Invest" at bounding box center [371, 143] width 42 height 21
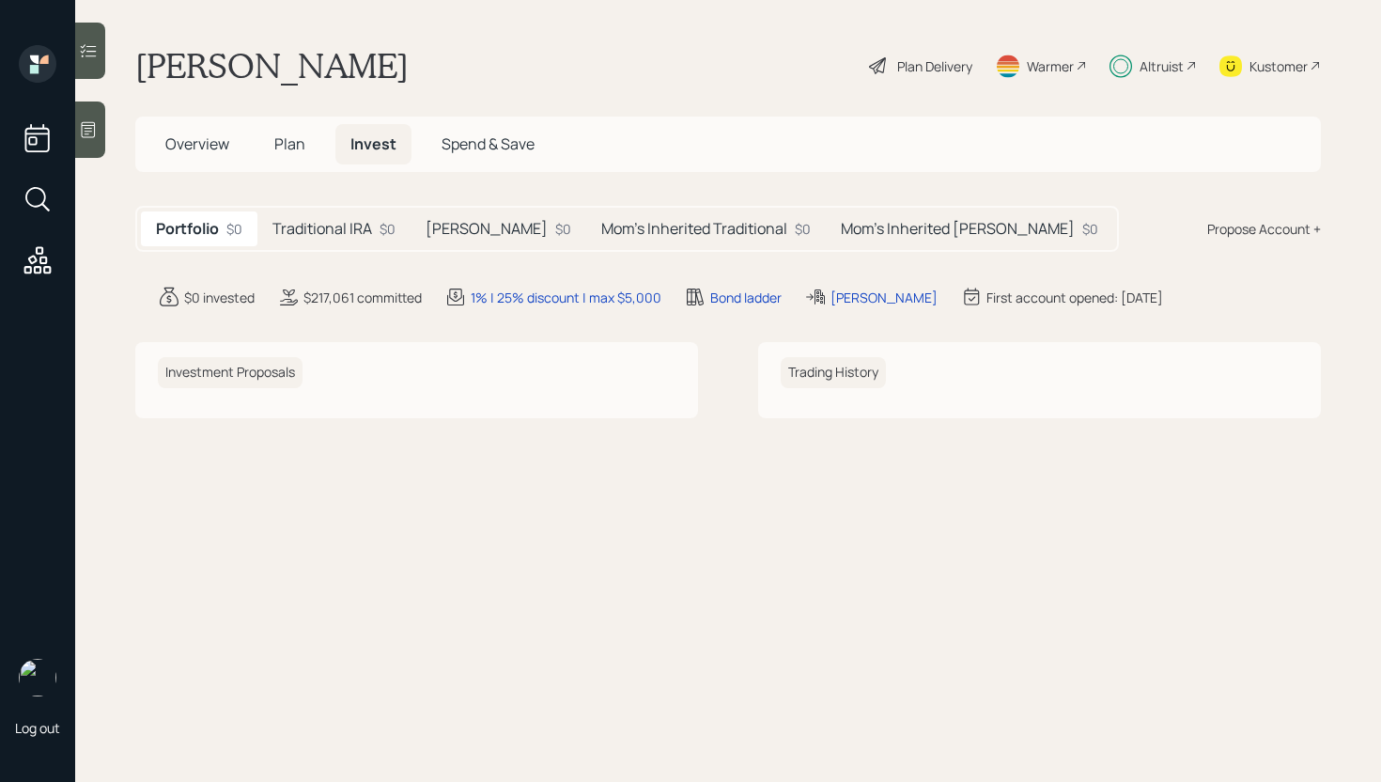
click at [348, 224] on h5 "Traditional IRA" at bounding box center [322, 229] width 100 height 18
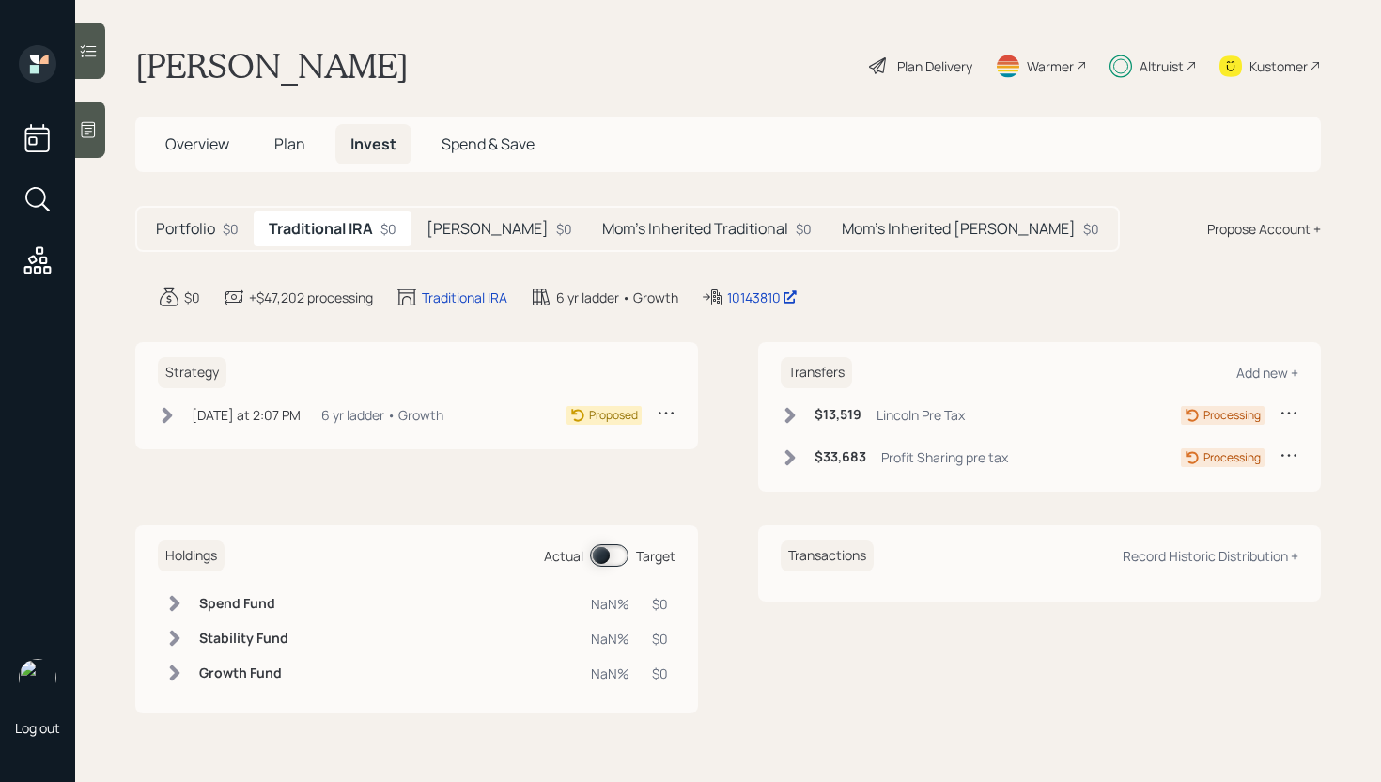
click at [482, 220] on h5 "[PERSON_NAME]" at bounding box center [488, 229] width 122 height 18
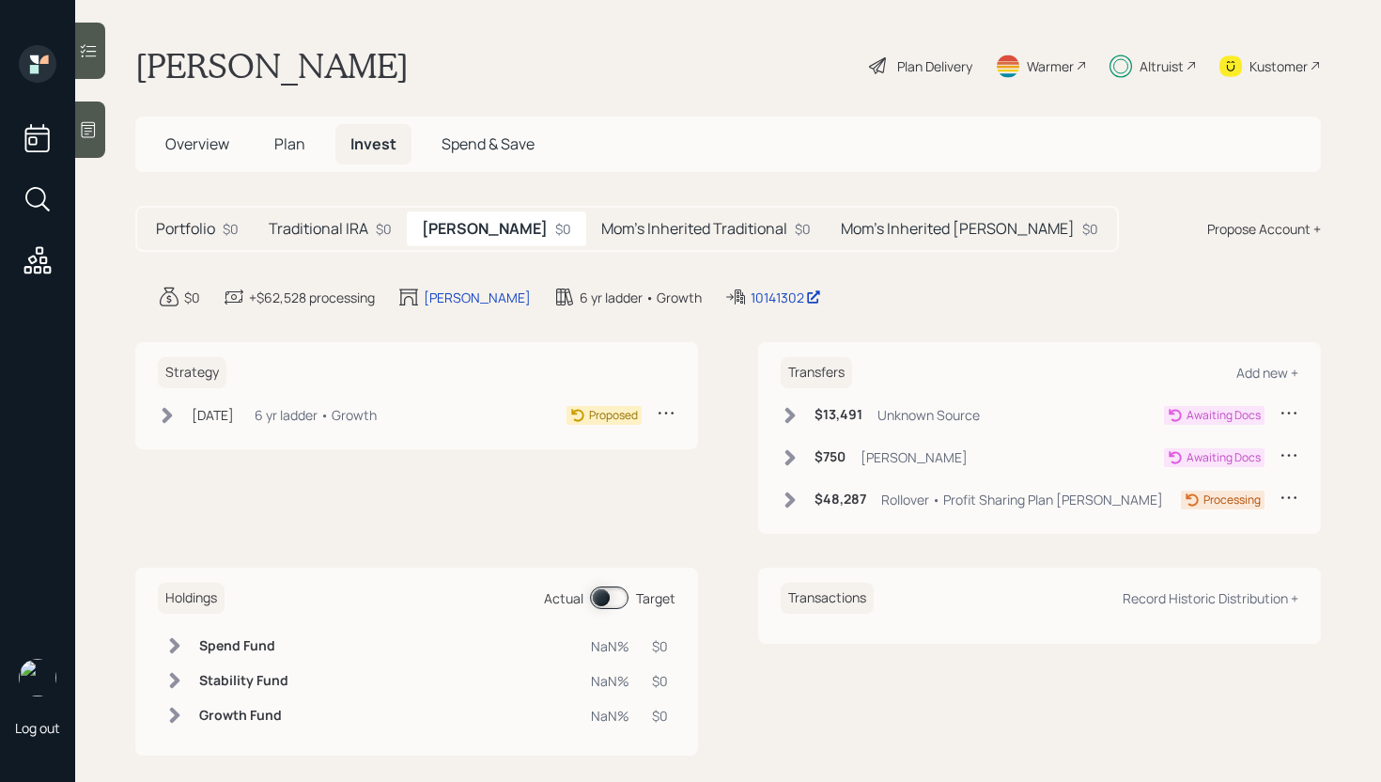
click at [638, 242] on div "Mom's Inherited Traditional $0" at bounding box center [706, 228] width 240 height 35
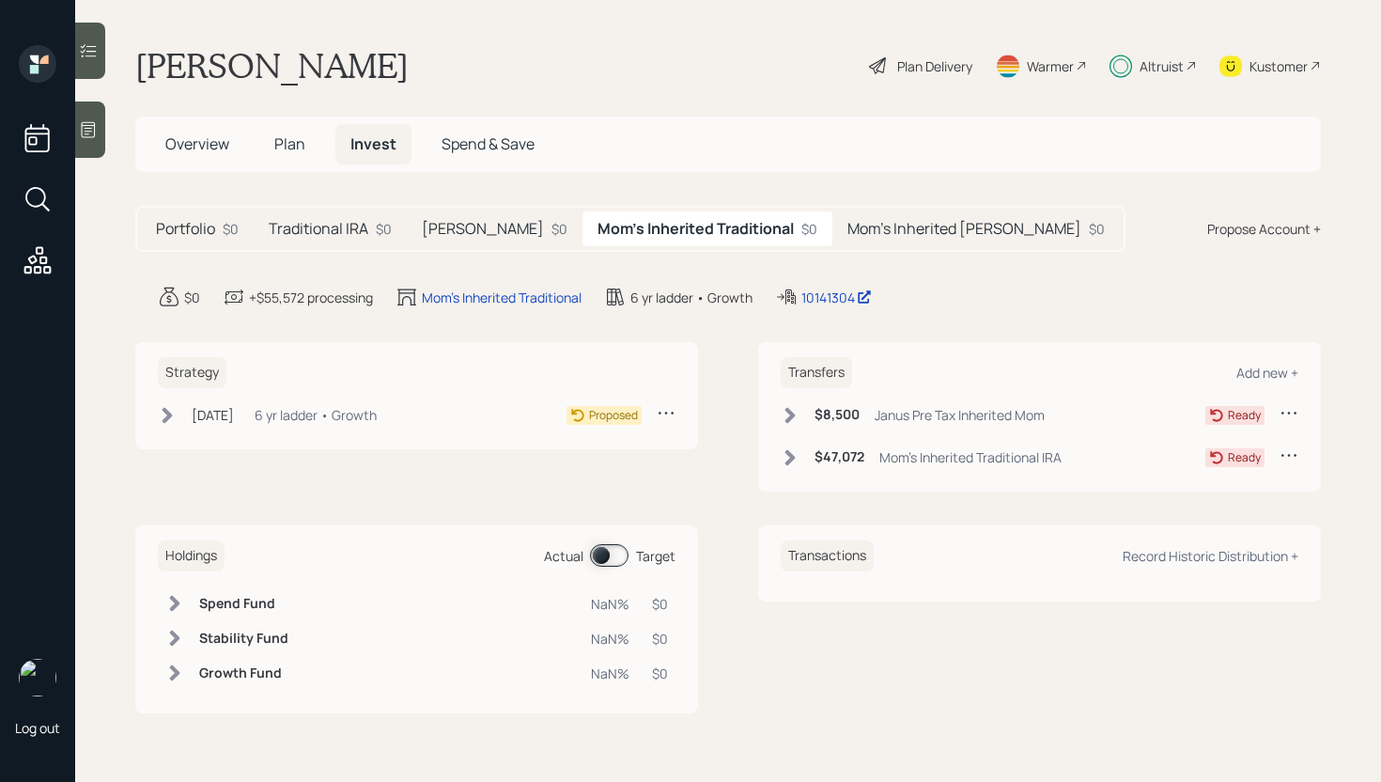
click at [847, 227] on h5 "Mom's Inherited [PERSON_NAME]" at bounding box center [964, 229] width 234 height 18
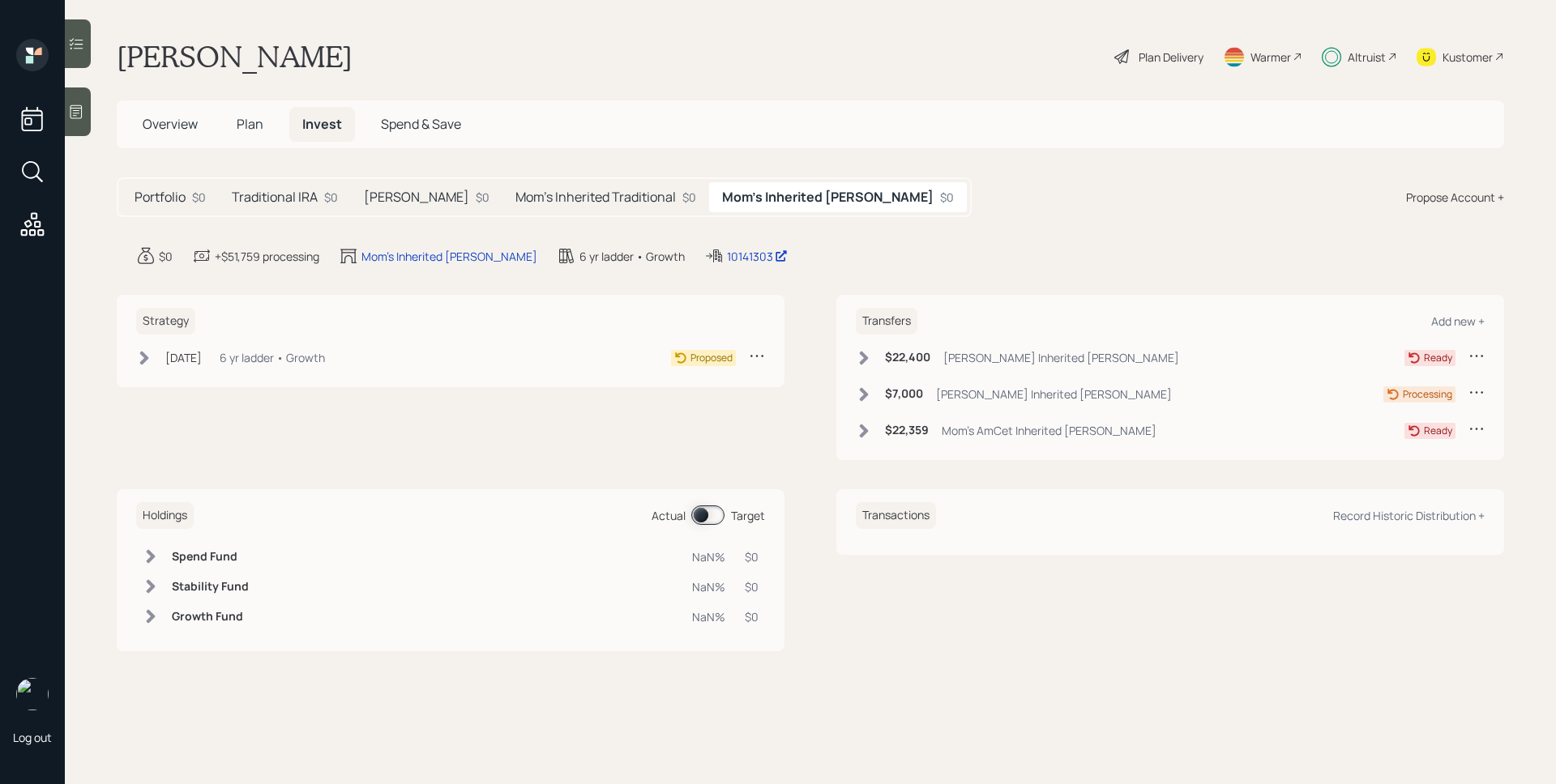
click at [407, 360] on div "[DATE] [DATE] 4:29 PM EDT 6 yr ladder • Growth Proposed" at bounding box center [450, 357] width 629 height 20
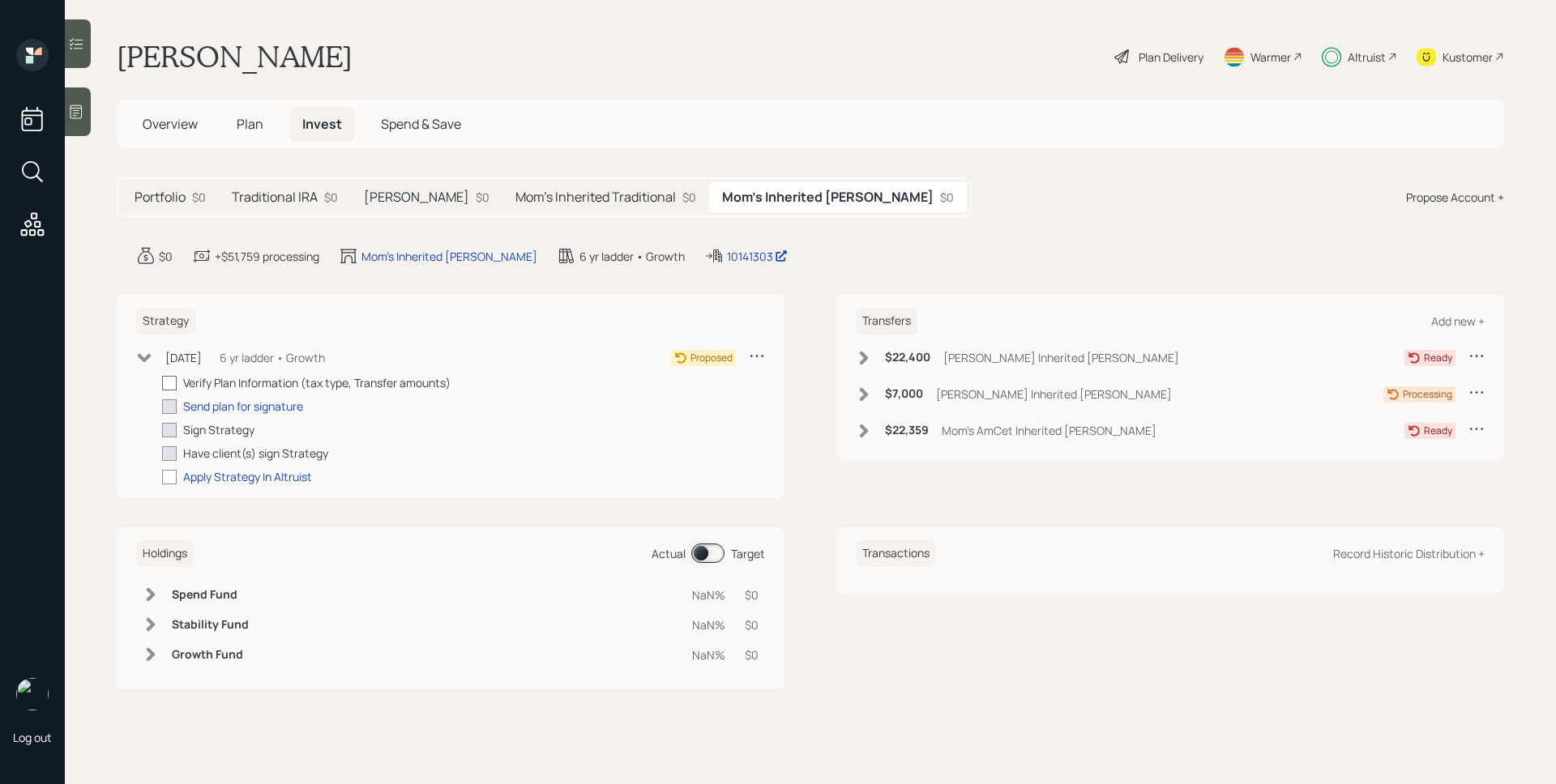
click at [176, 382] on div at bounding box center [169, 383] width 15 height 15
click at [162, 382] on input "checkbox" at bounding box center [161, 382] width 1 height 1
checkbox input "true"
click at [233, 406] on div "Send plan for signature" at bounding box center [242, 406] width 120 height 17
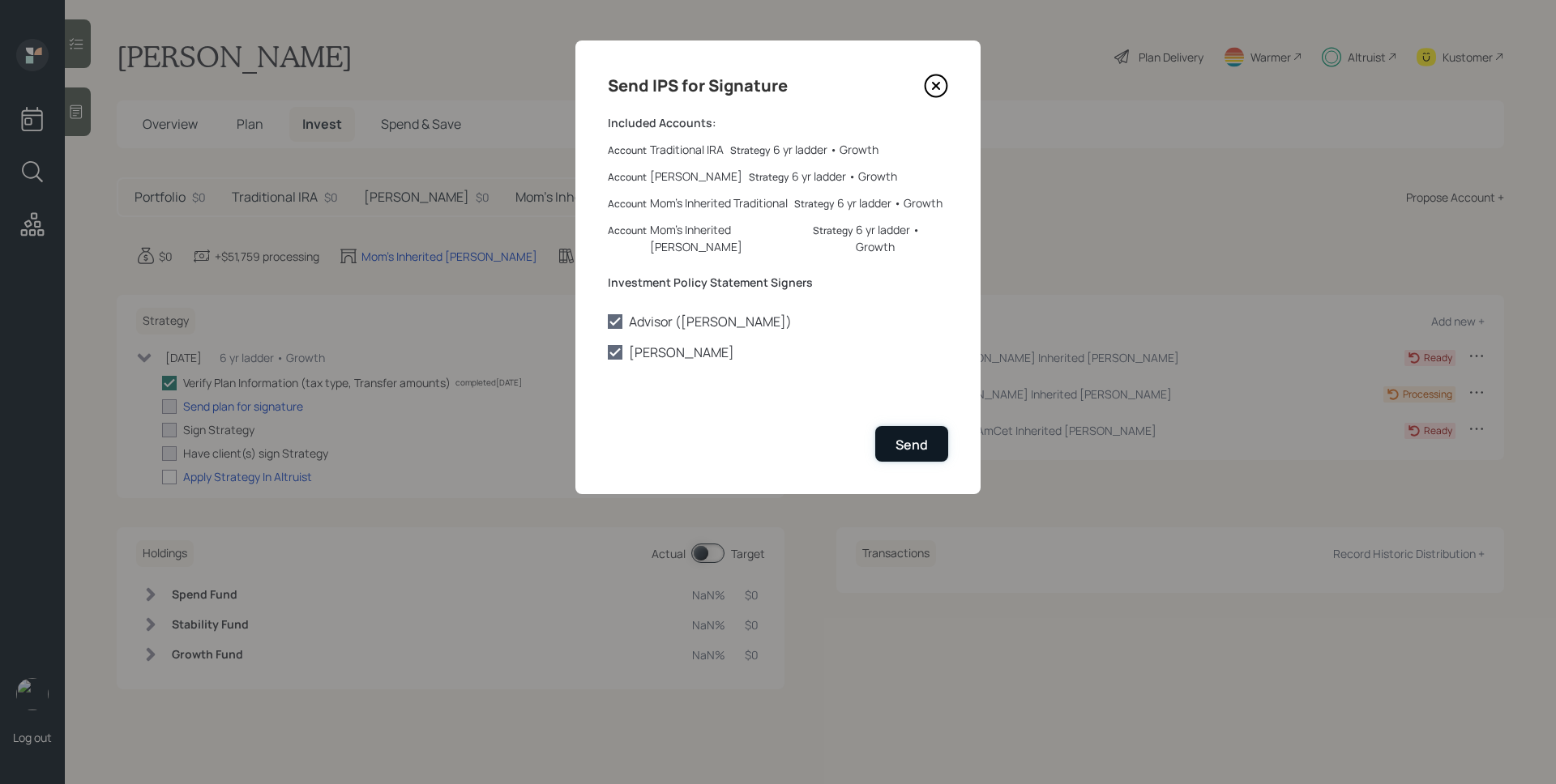
click at [919, 436] on div "Send" at bounding box center [912, 444] width 33 height 18
checkbox input "true"
